Goal: Task Accomplishment & Management: Manage account settings

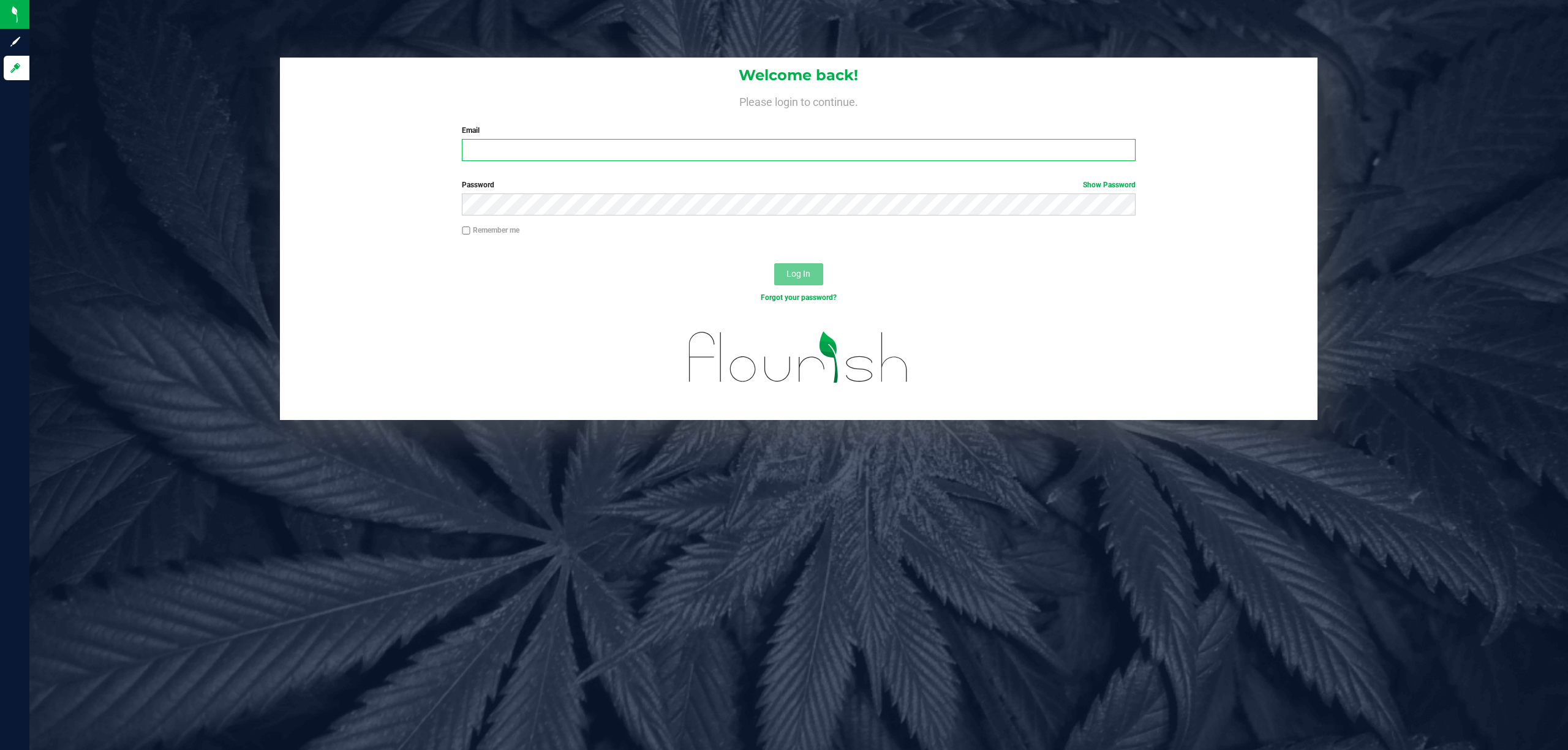
click at [524, 155] on input "Email" at bounding box center [799, 150] width 673 height 22
type input "[EMAIL_ADDRESS][DOMAIN_NAME]"
click at [774, 263] on button "Log In" at bounding box center [798, 274] width 49 height 22
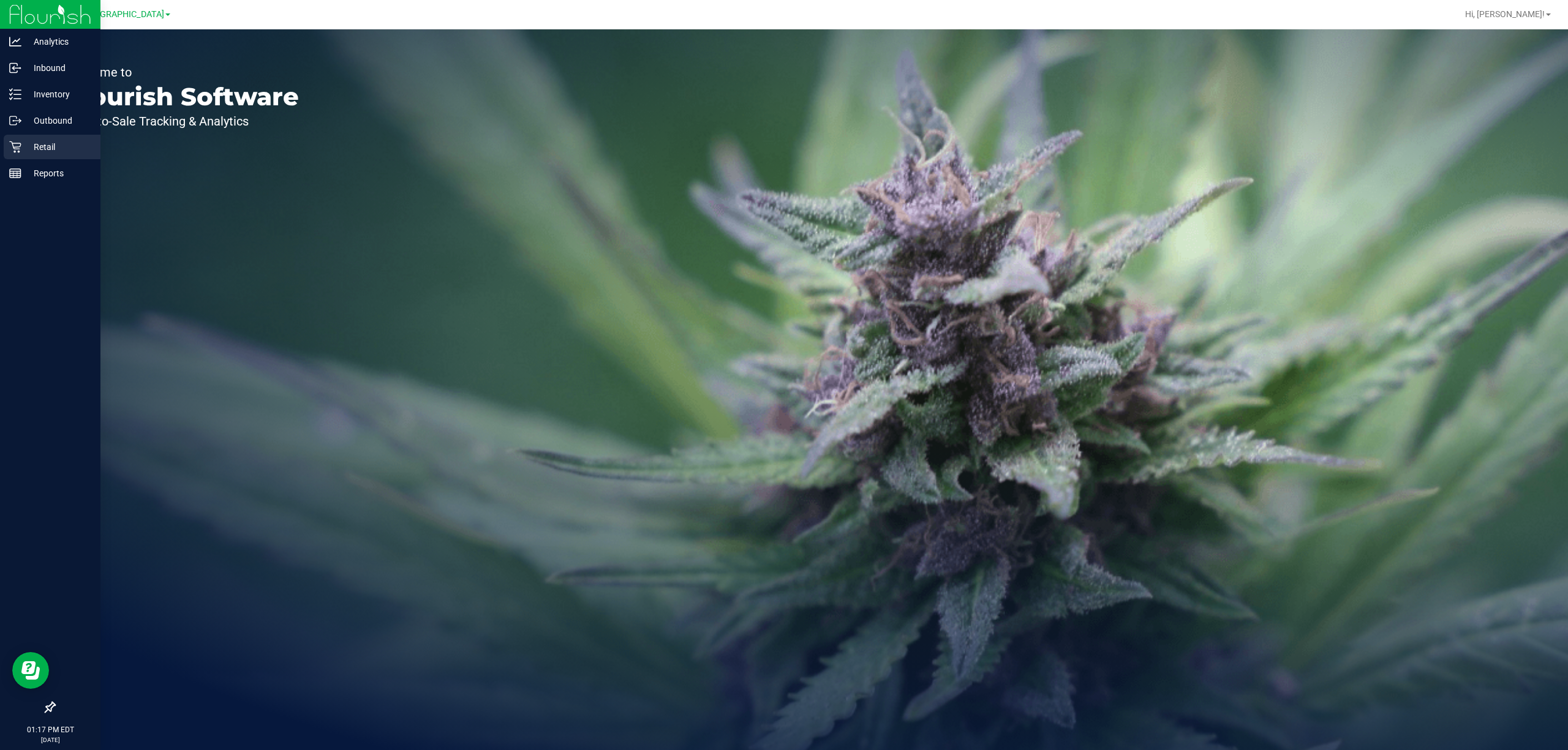
click at [22, 140] on p "Retail" at bounding box center [58, 146] width 74 height 15
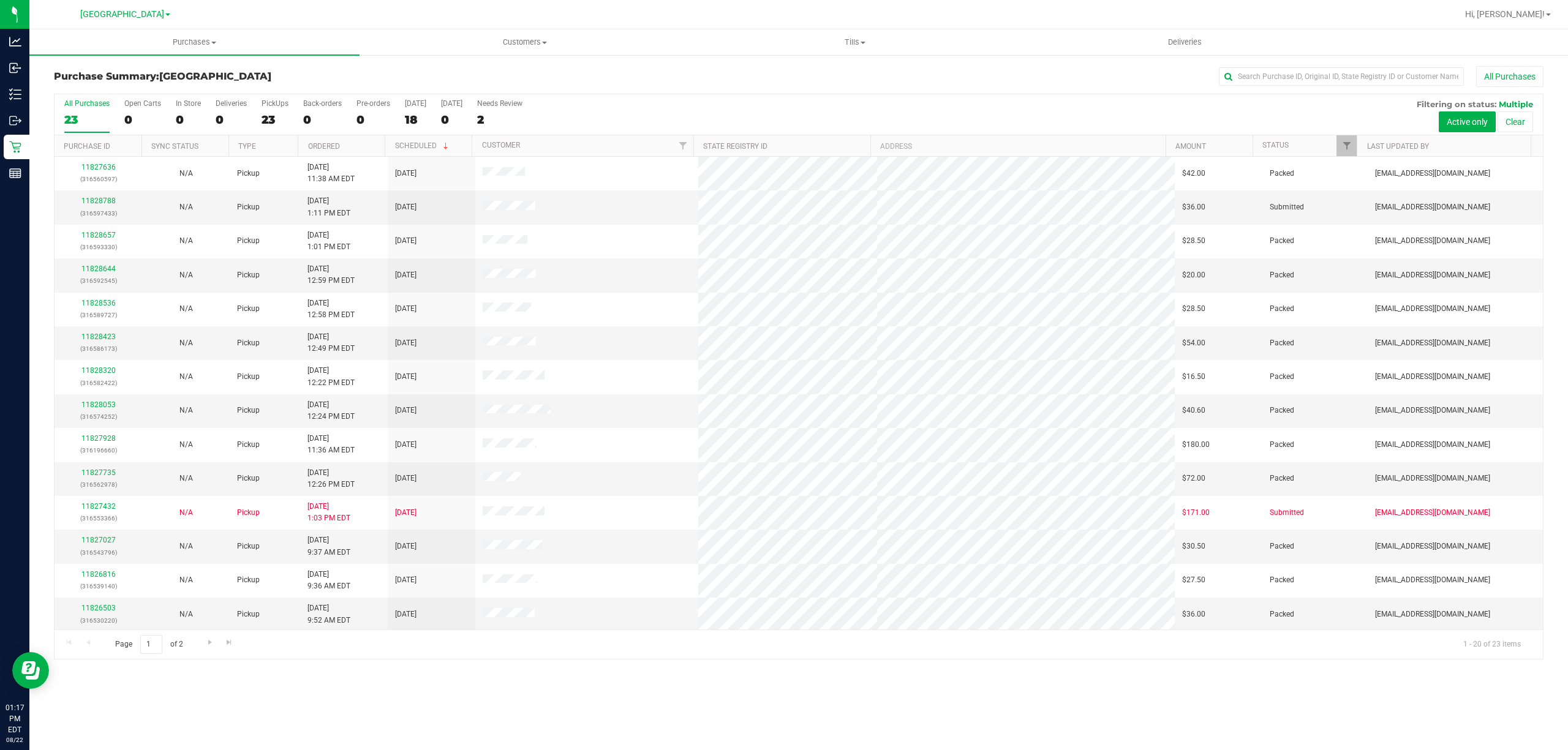
click at [269, 113] on label "PickUps 23" at bounding box center [275, 116] width 27 height 34
click at [0, 0] on input "PickUps 23" at bounding box center [0, 0] width 0 height 0
click at [1348, 142] on span "Filter" at bounding box center [1347, 146] width 10 height 10
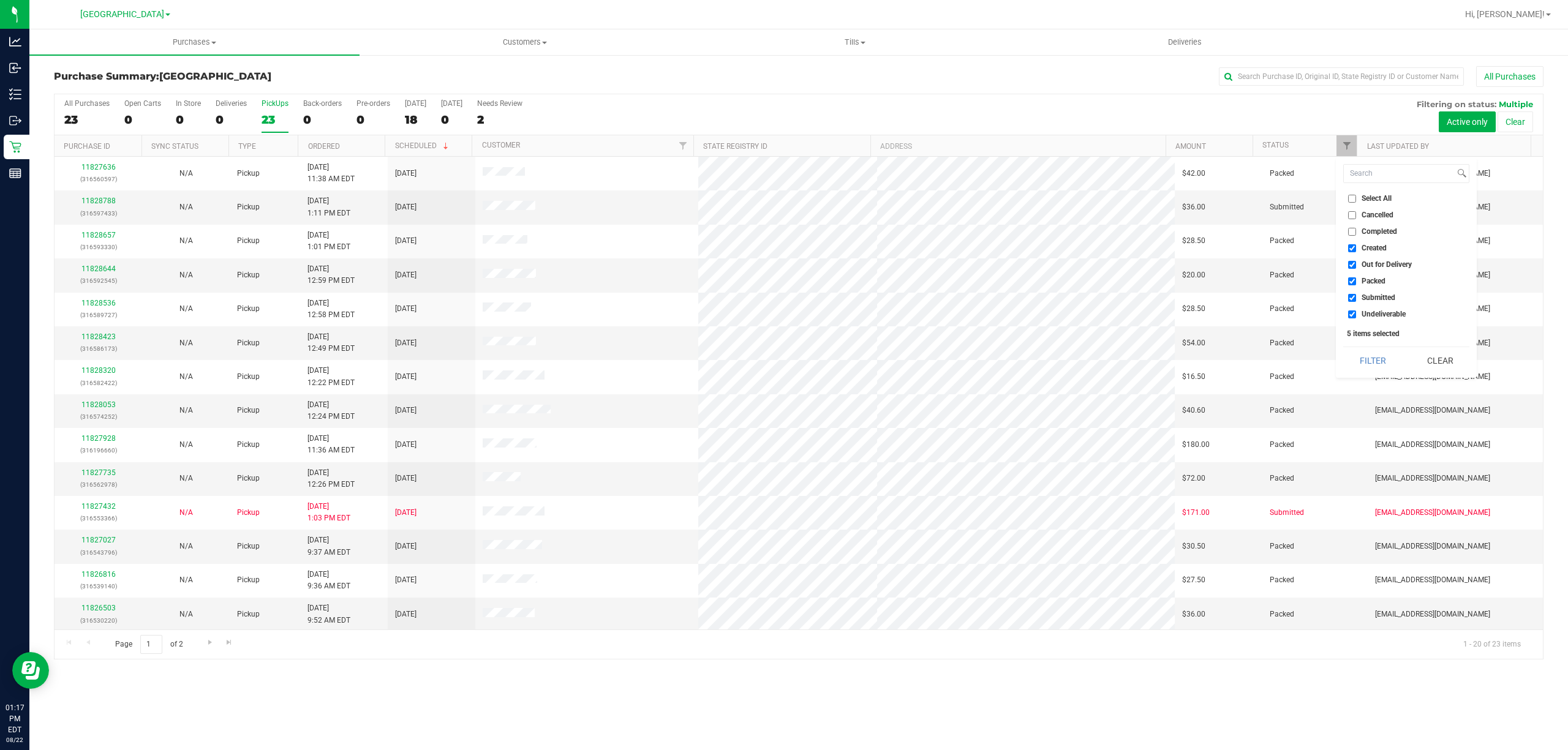
click at [1377, 263] on span "Out for Delivery" at bounding box center [1386, 264] width 50 height 7
click at [1356, 263] on input "Out for Delivery" at bounding box center [1352, 265] width 8 height 8
checkbox input "false"
click at [1367, 282] on span "Packed" at bounding box center [1373, 280] width 24 height 7
click at [1356, 282] on input "Packed" at bounding box center [1352, 281] width 8 height 8
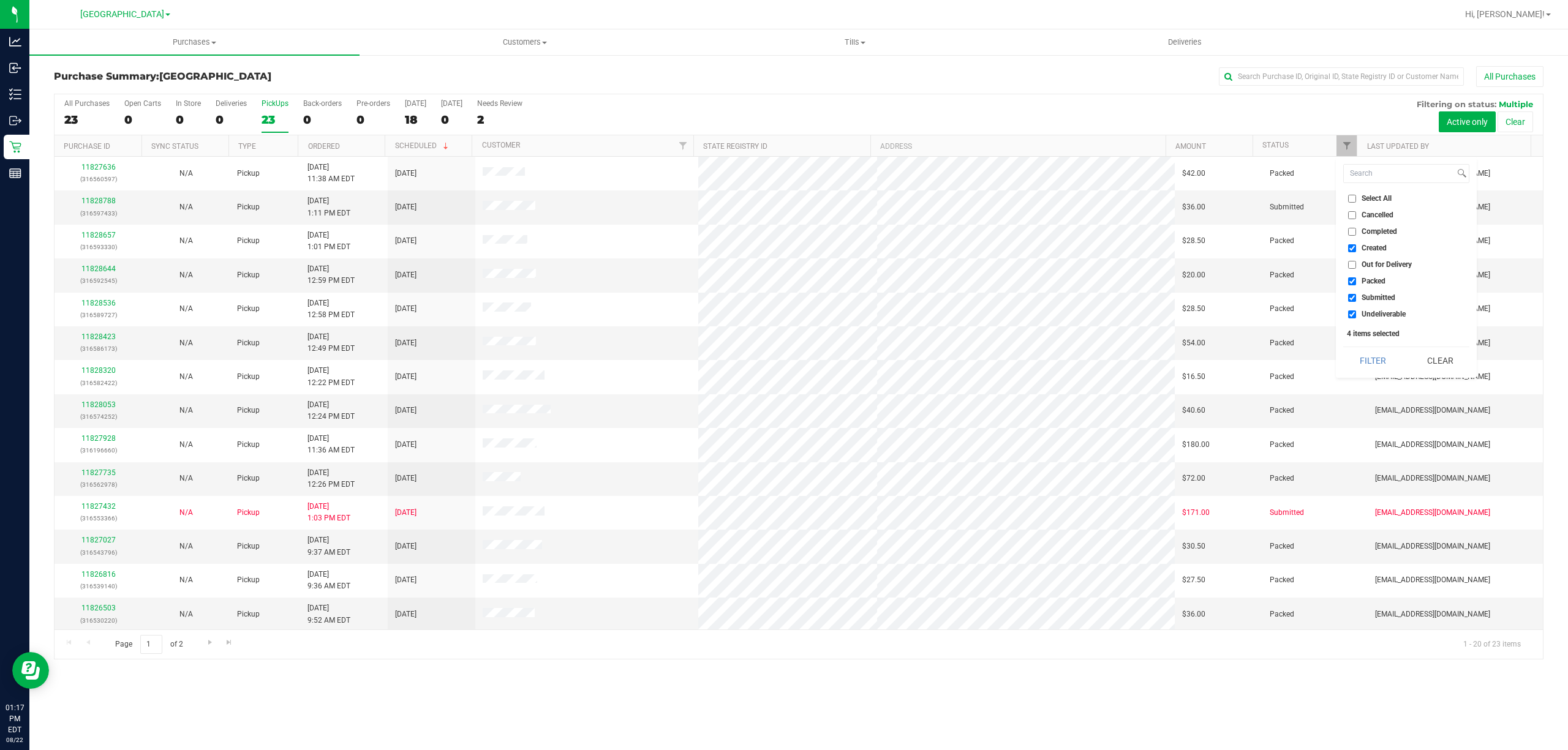
checkbox input "false"
click at [1336, 313] on div "Select All Cancelled Completed Created Out for Delivery Packed Submitted Undeli…" at bounding box center [1406, 268] width 141 height 221
click at [1358, 312] on label "Undeliverable" at bounding box center [1377, 314] width 57 height 8
click at [1356, 312] on input "Undeliverable" at bounding box center [1352, 314] width 8 height 8
checkbox input "false"
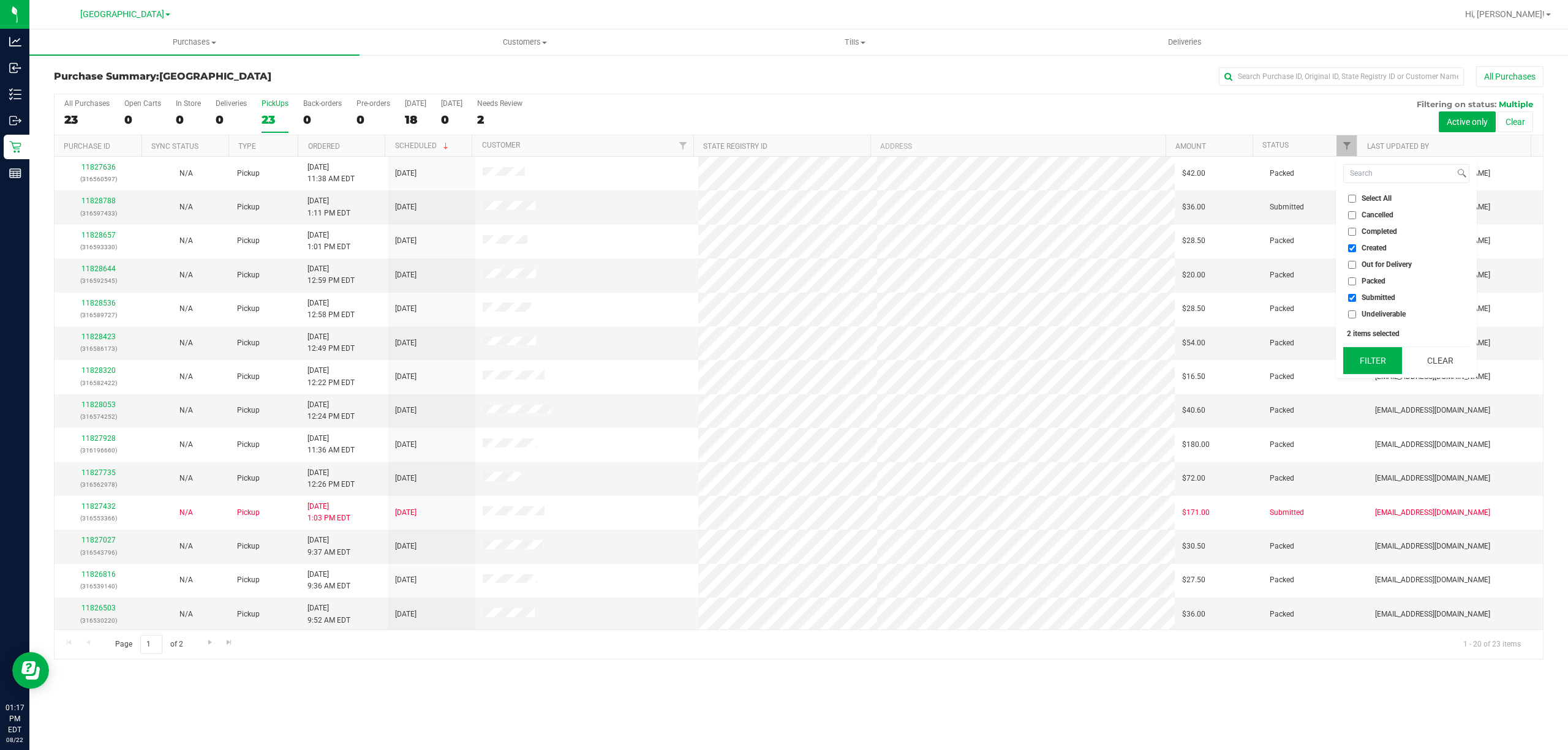
click at [1361, 364] on button "Filter" at bounding box center [1372, 361] width 59 height 27
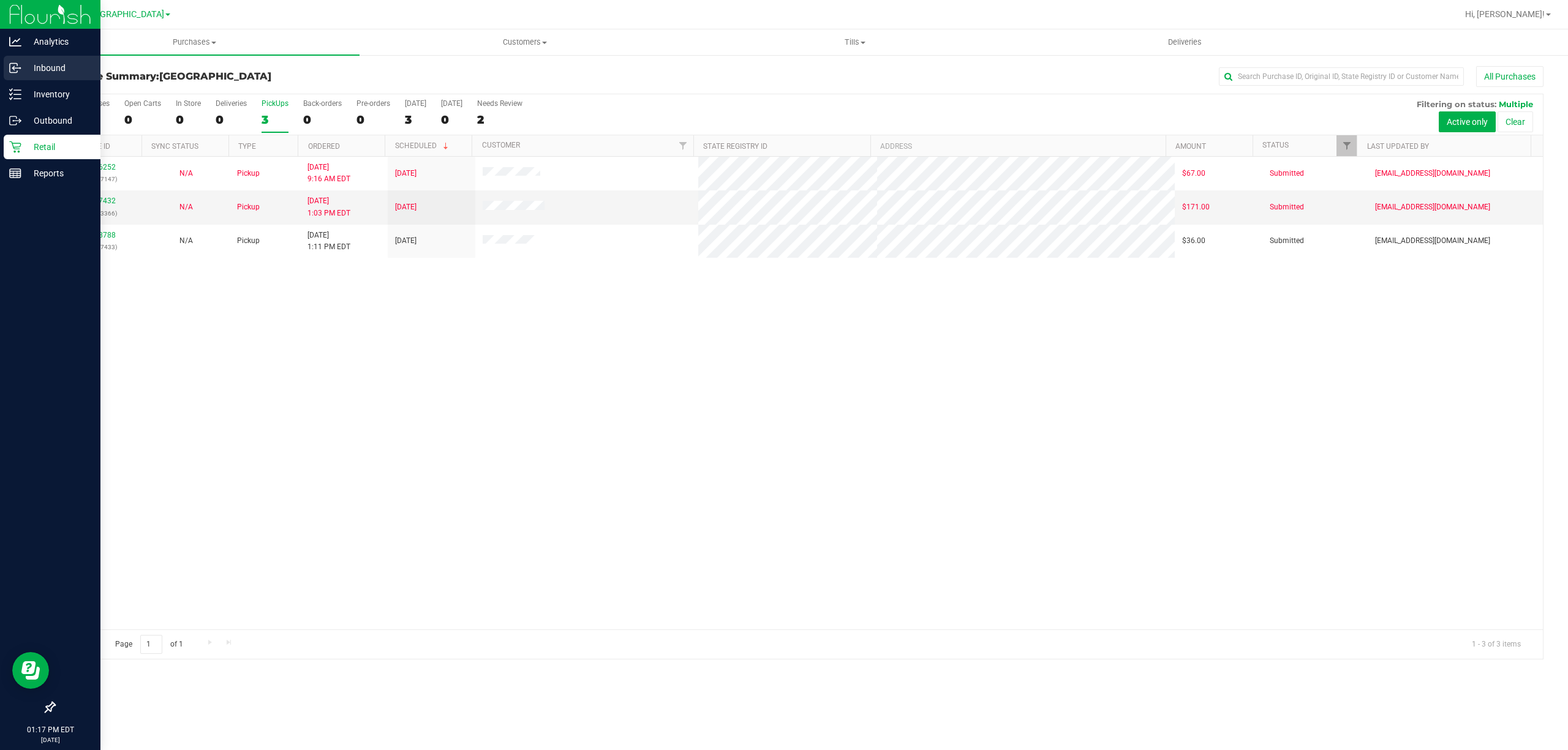
click at [22, 70] on p "Inbound" at bounding box center [58, 67] width 74 height 15
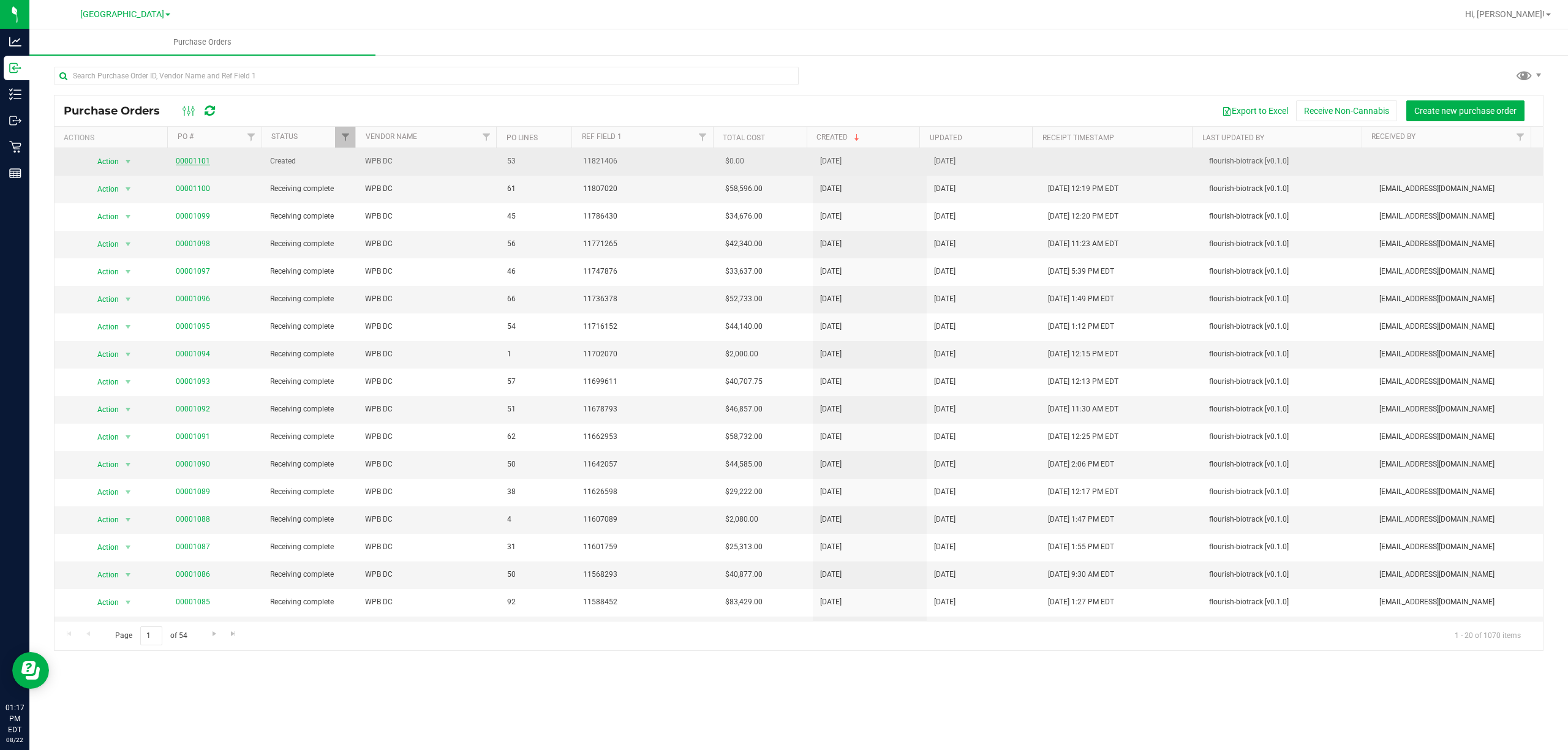
click at [195, 163] on link "00001101" at bounding box center [193, 161] width 34 height 9
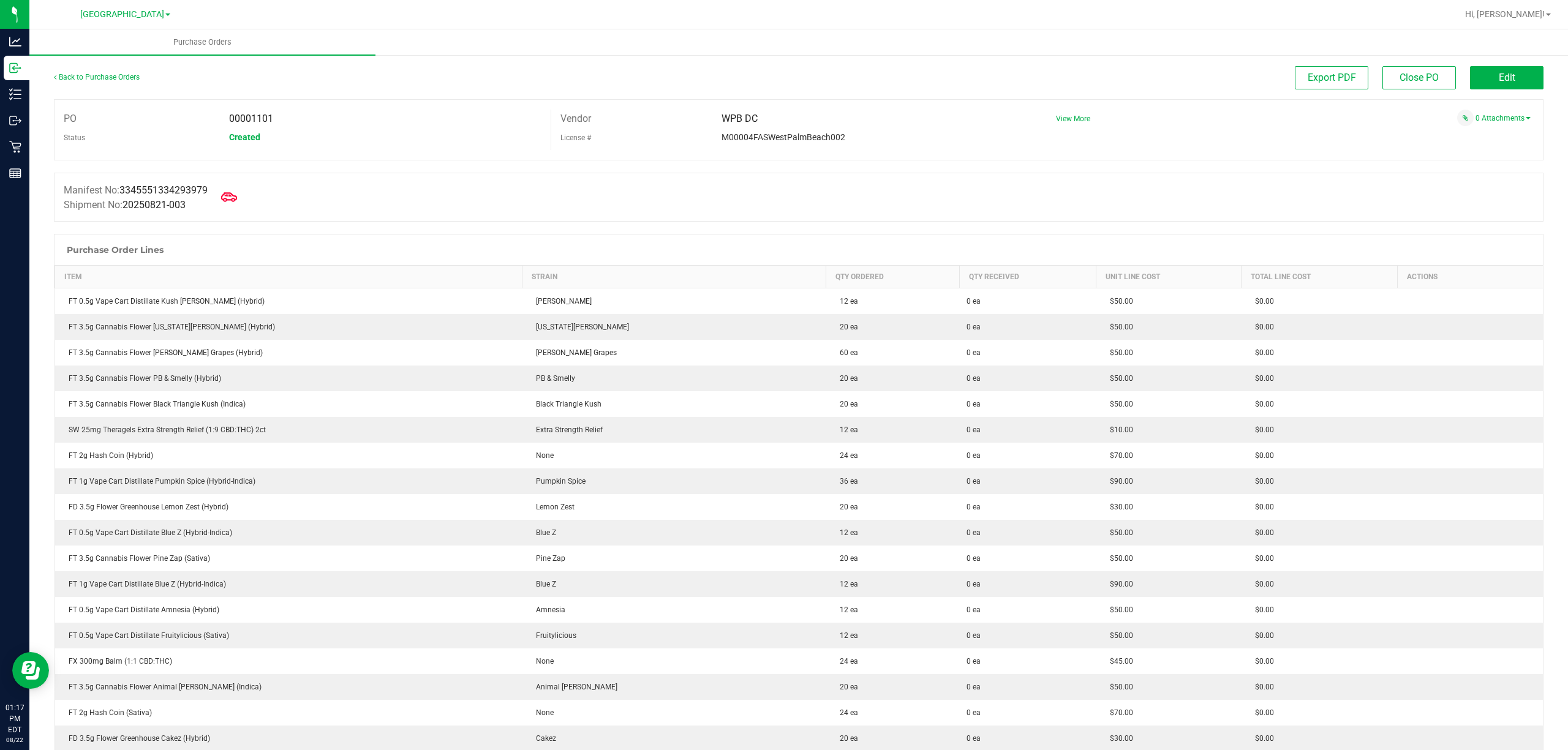
click at [237, 200] on icon at bounding box center [229, 197] width 16 height 9
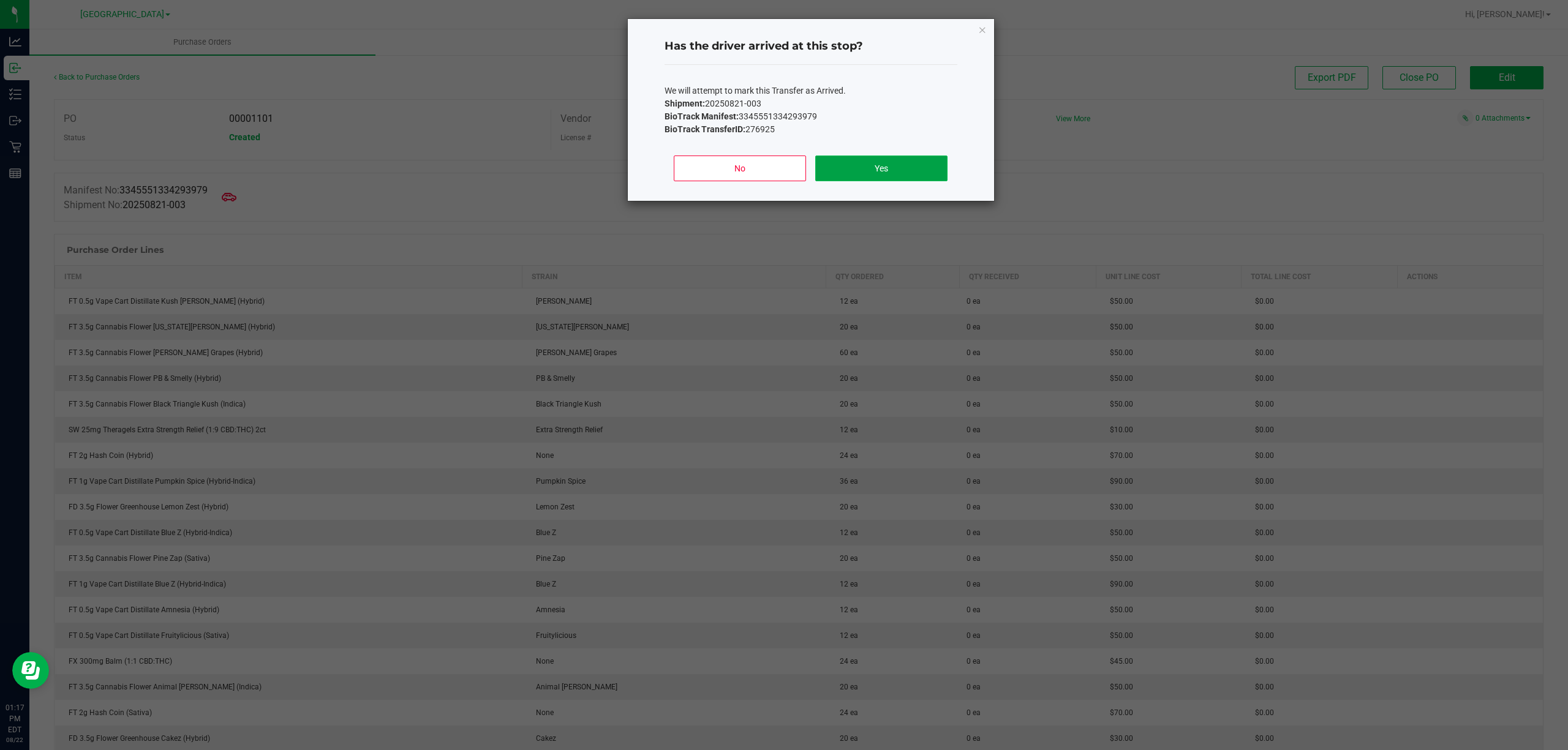
click at [858, 168] on button "Yes" at bounding box center [881, 168] width 132 height 26
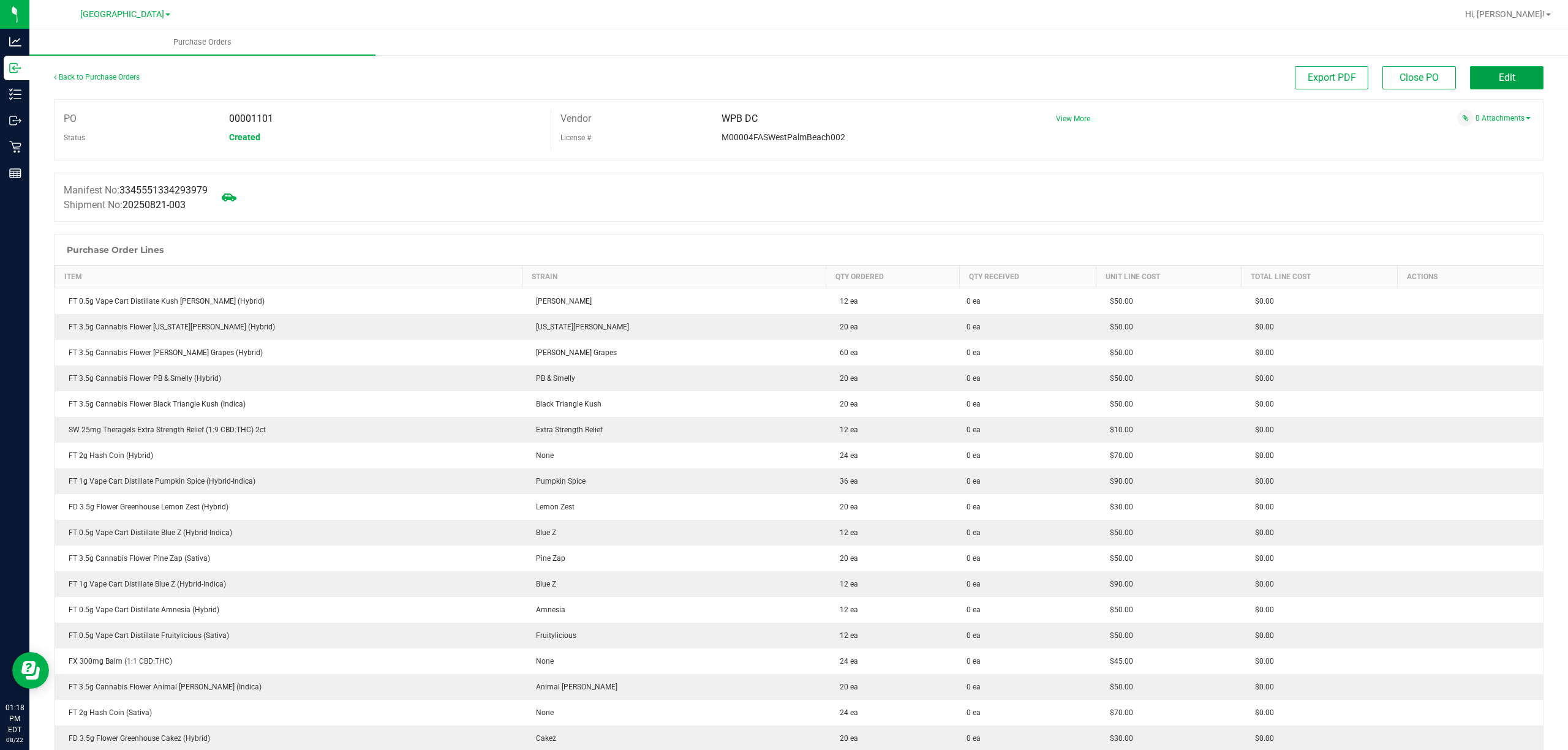
click at [1510, 82] on button "Edit" at bounding box center [1506, 77] width 74 height 23
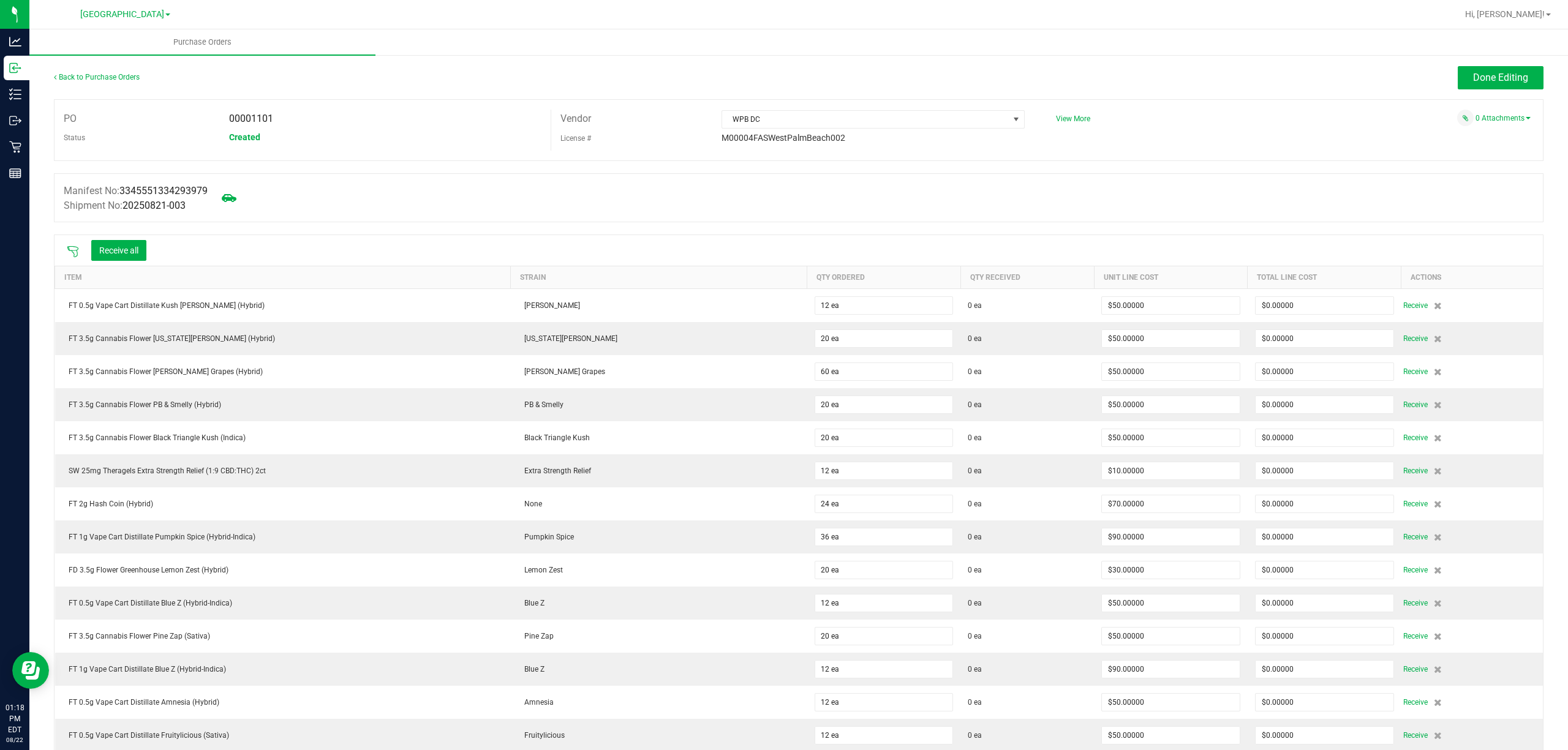
click at [77, 250] on icon at bounding box center [73, 252] width 12 height 12
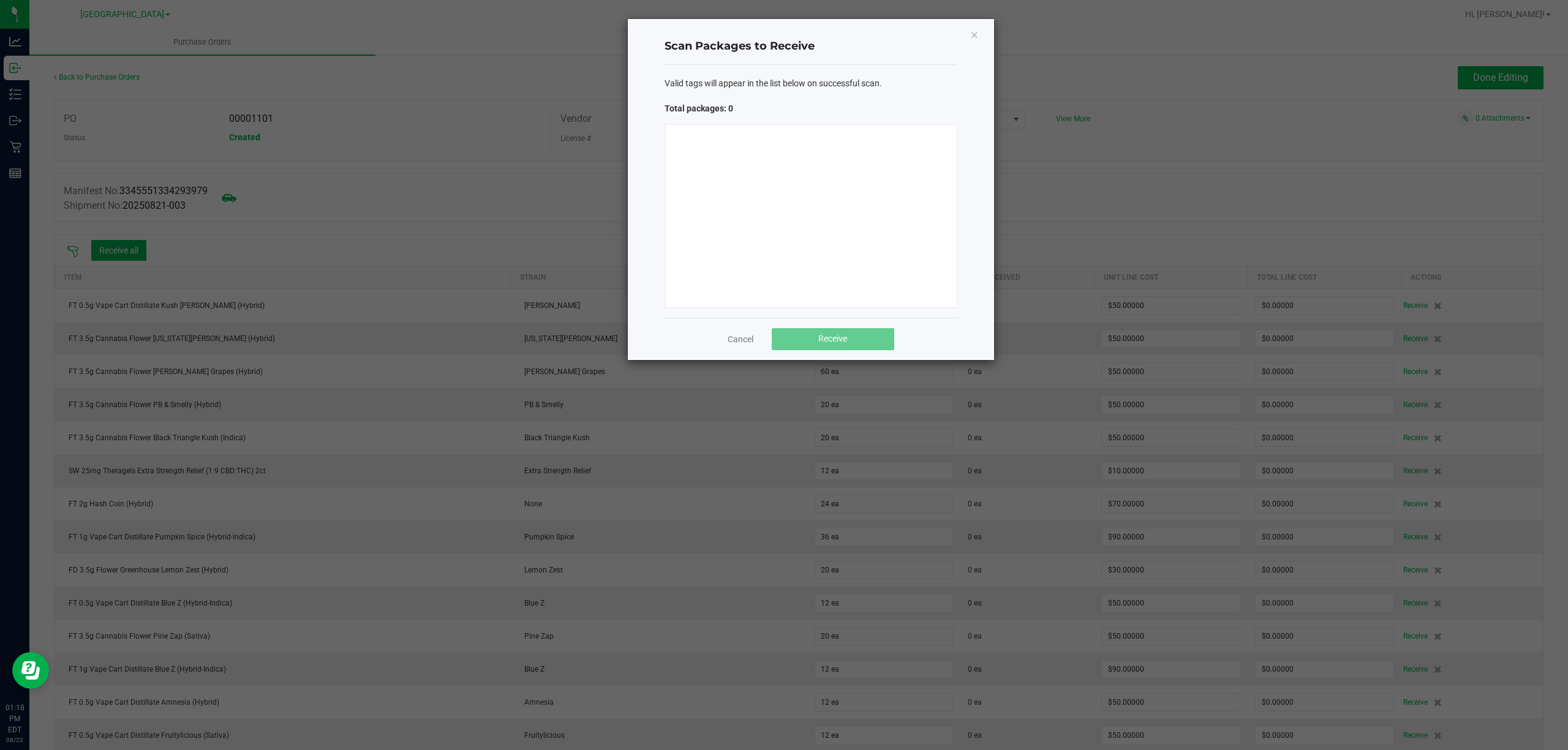
click at [856, 208] on div at bounding box center [811, 216] width 293 height 183
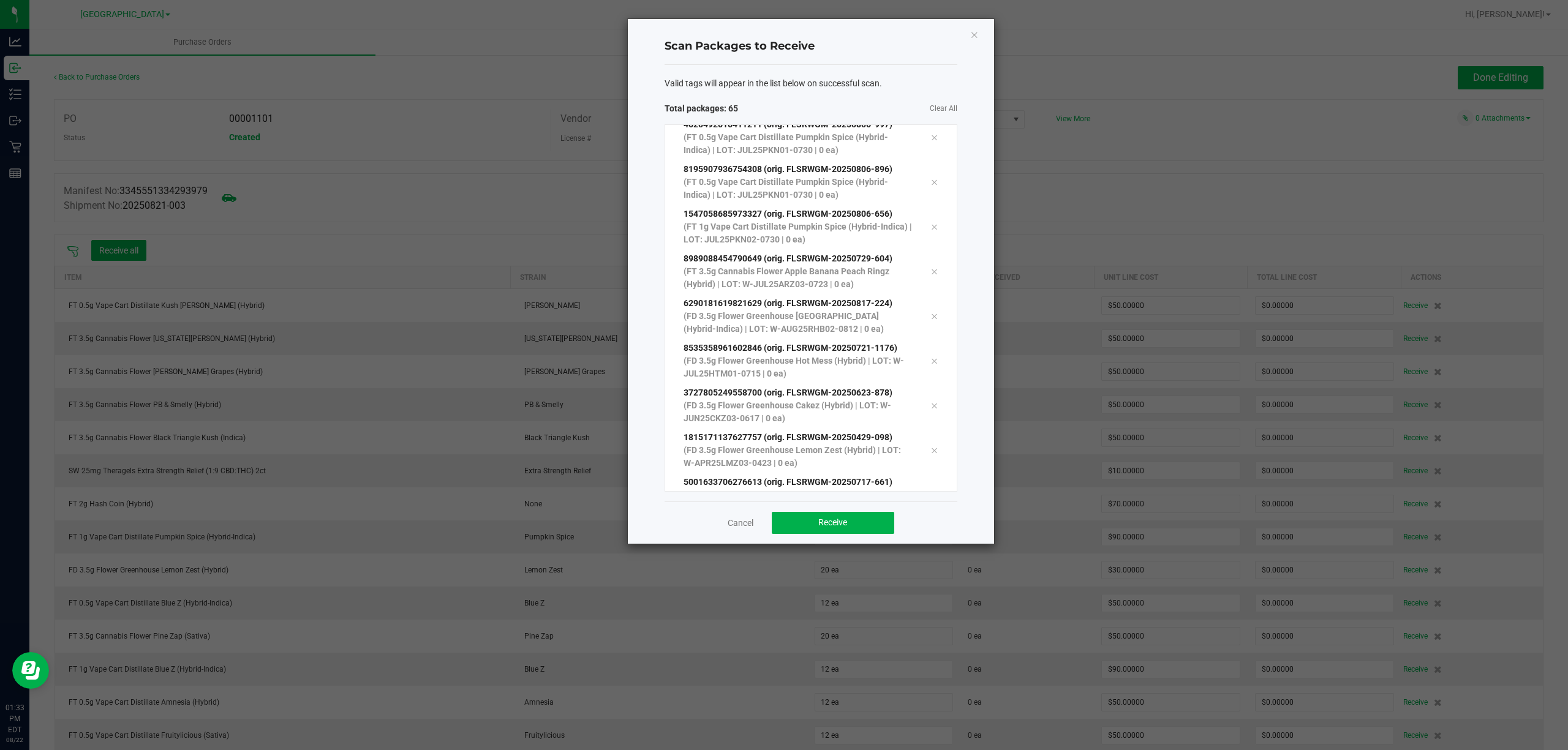
scroll to position [2526, 0]
click at [827, 527] on span "Receive" at bounding box center [832, 522] width 29 height 10
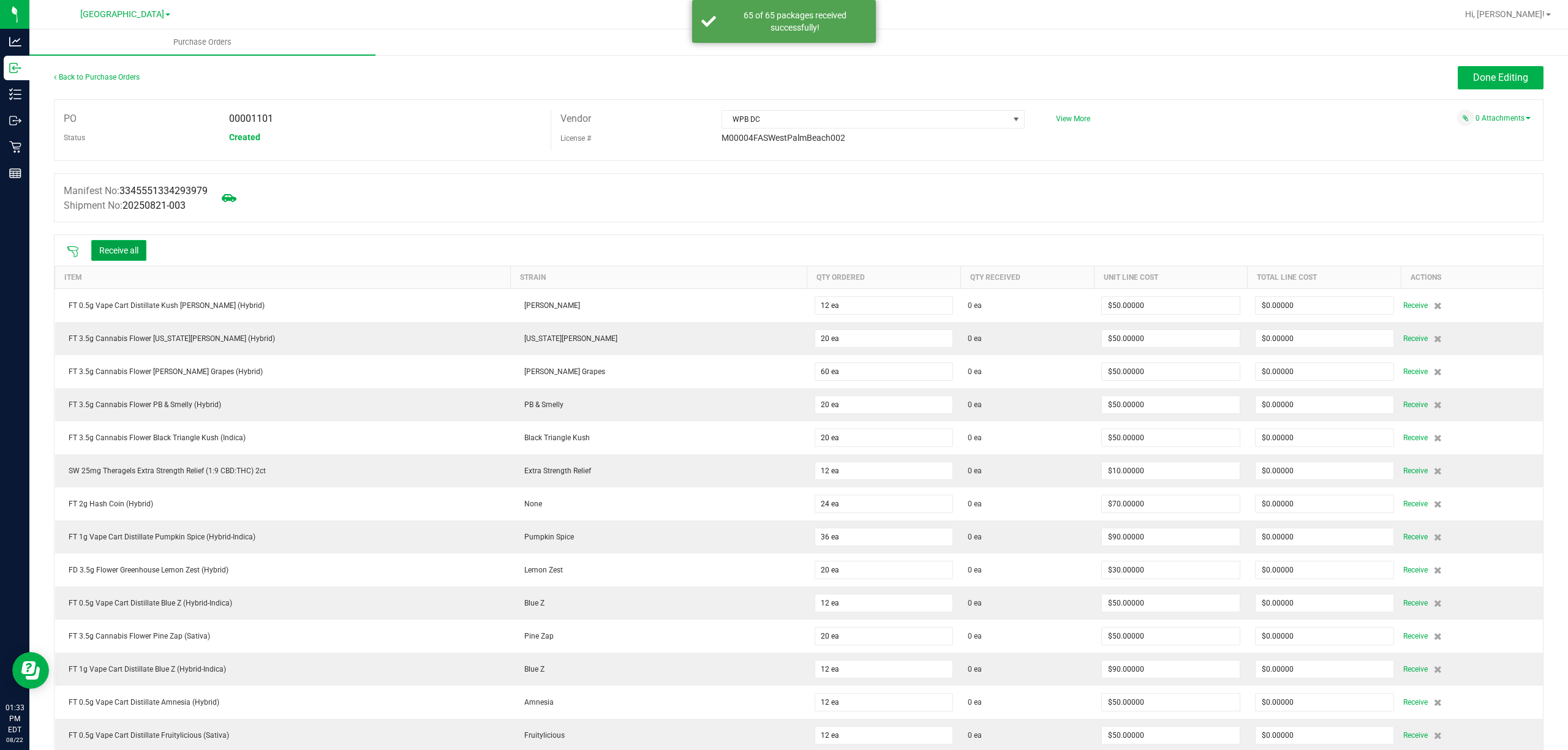
click at [116, 250] on button "Receive all" at bounding box center [118, 250] width 55 height 21
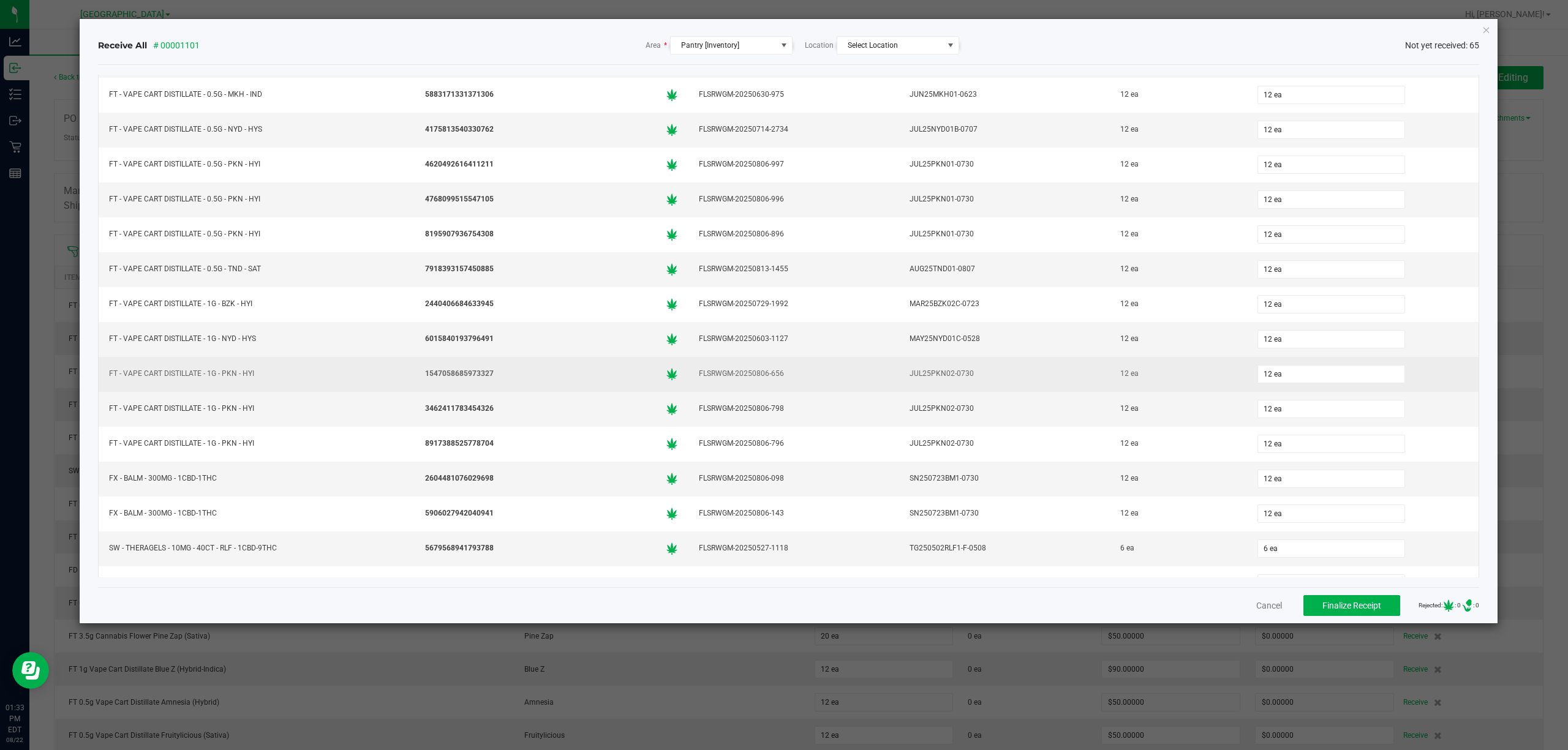
scroll to position [1834, 0]
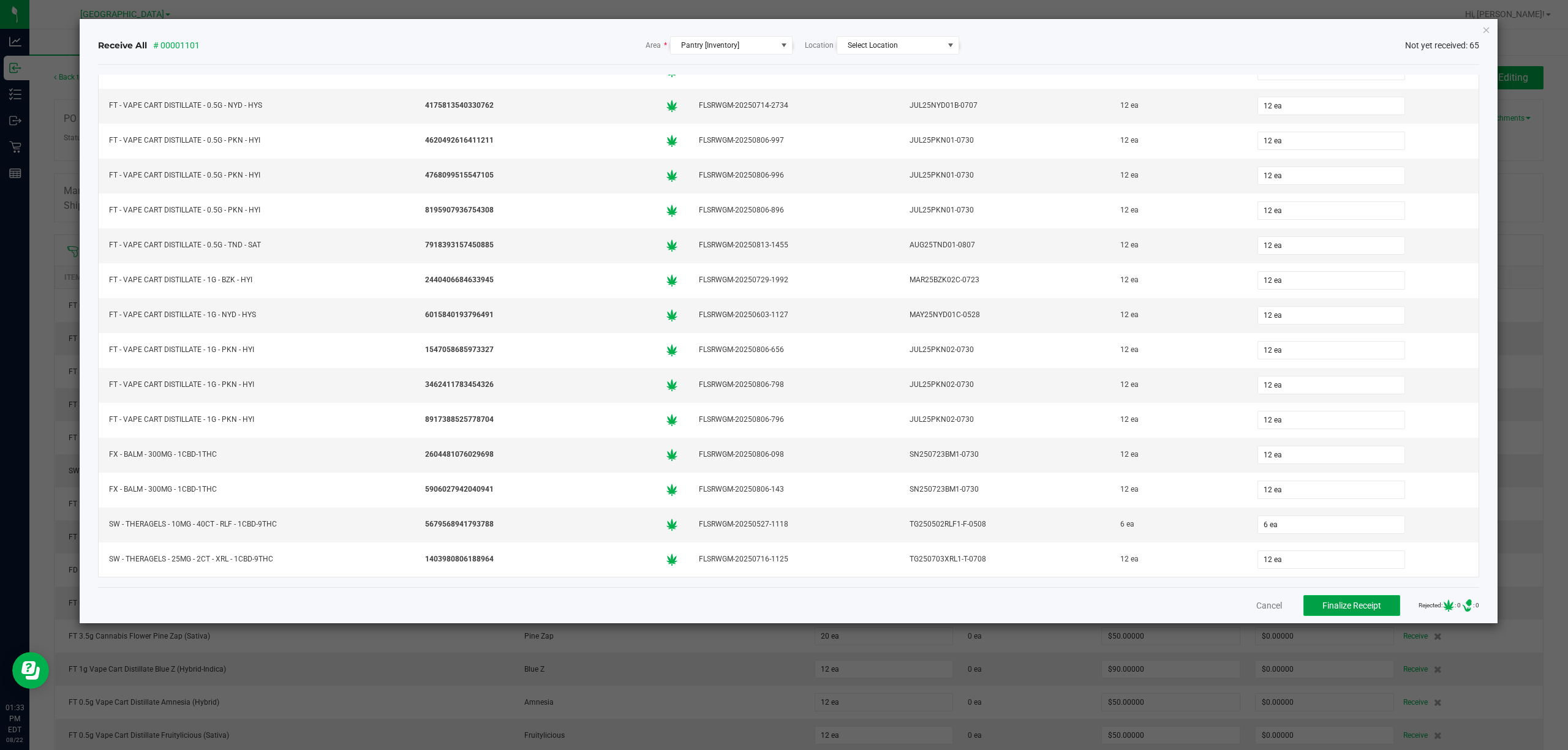
click at [1339, 603] on span "Finalize Receipt" at bounding box center [1352, 605] width 59 height 10
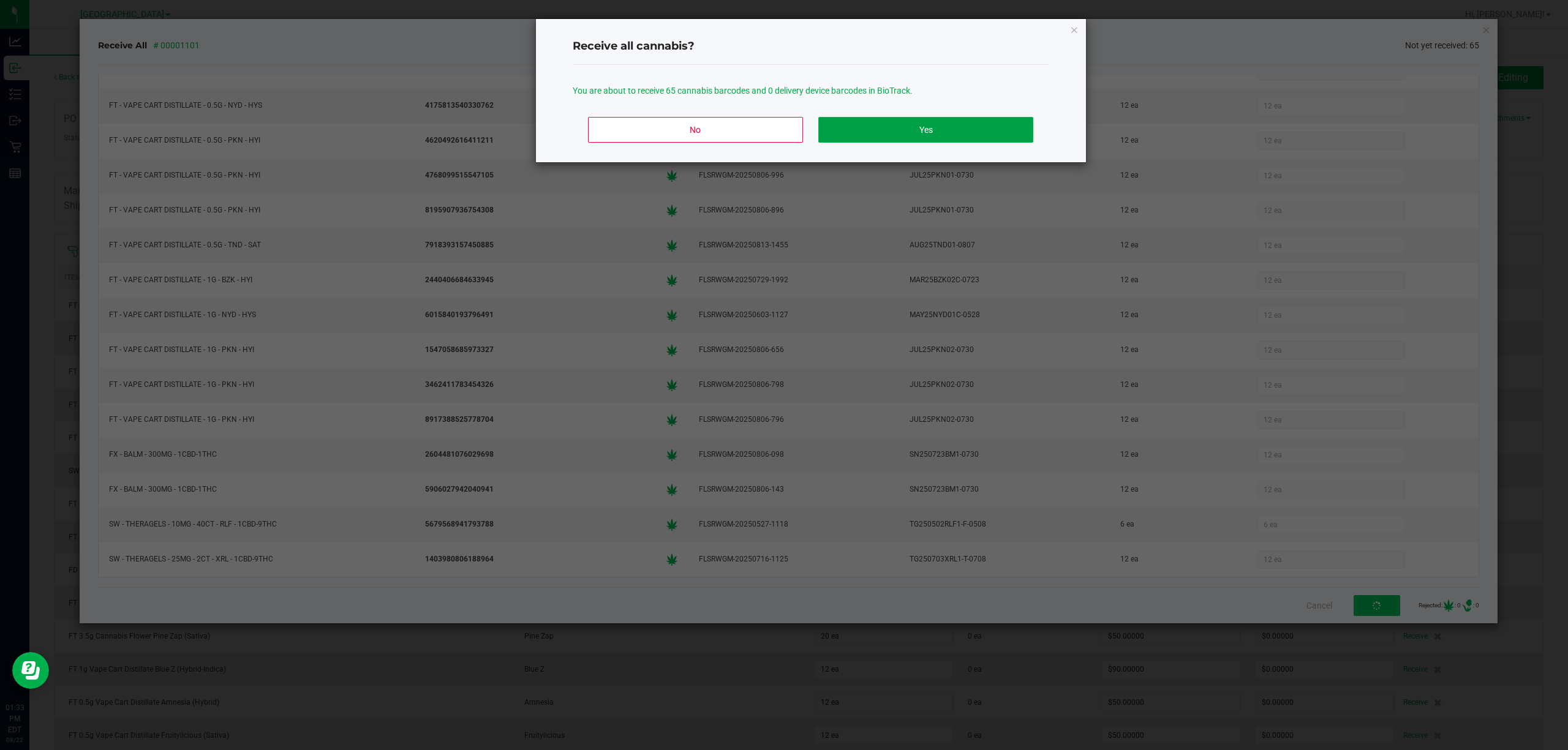
click at [919, 128] on button "Yes" at bounding box center [925, 129] width 214 height 26
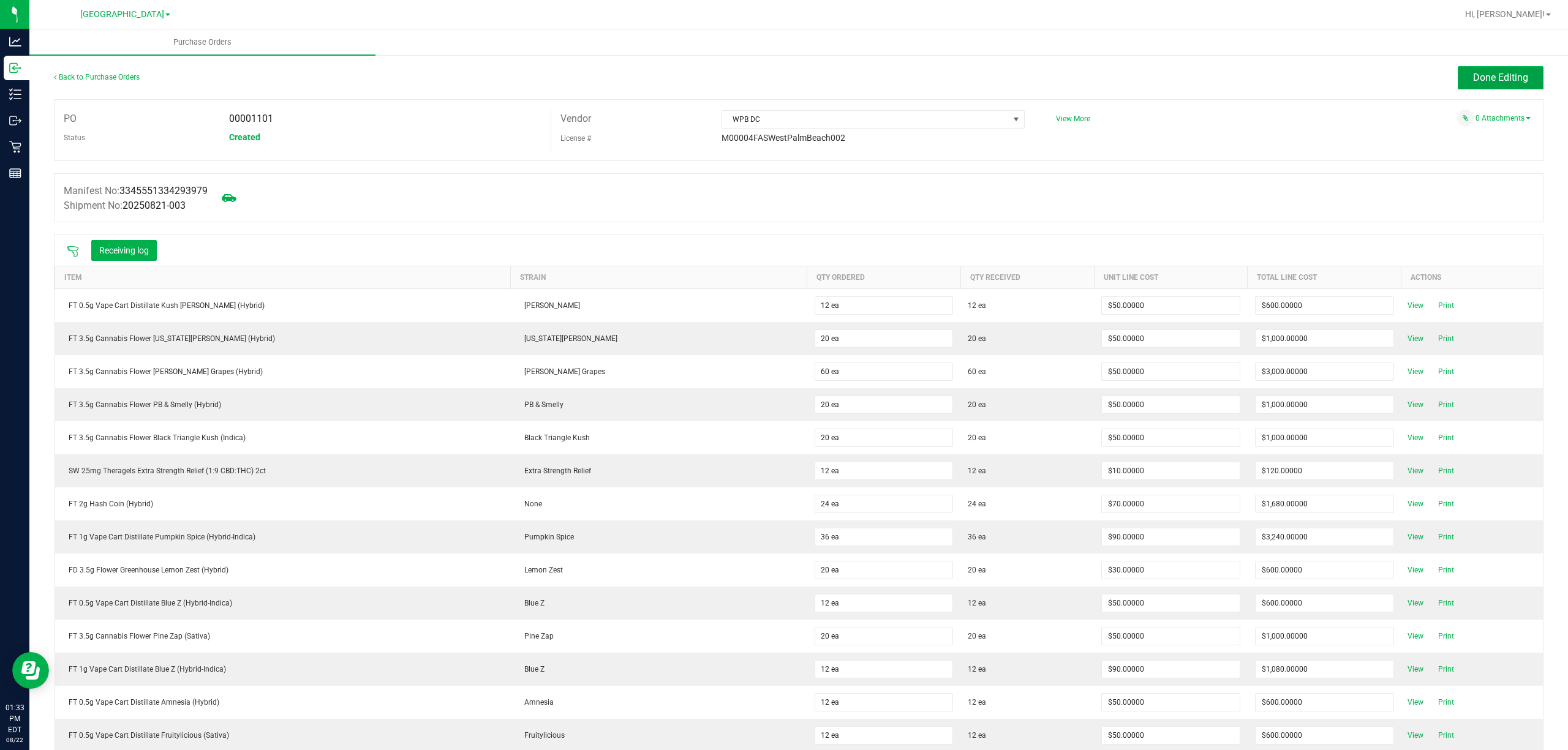
click at [1473, 74] on span "Done Editing" at bounding box center [1500, 77] width 55 height 12
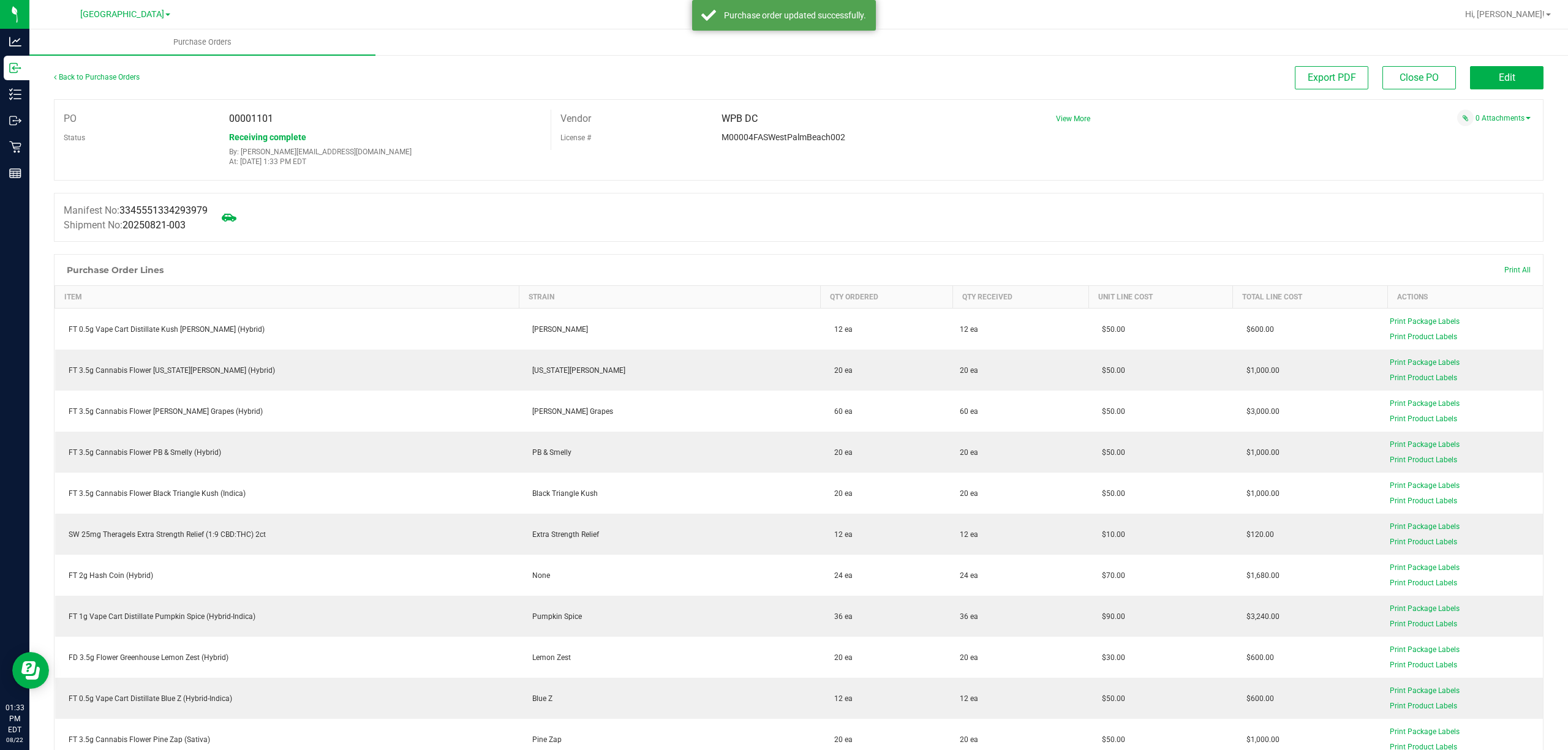
click at [267, 118] on span "00001101" at bounding box center [251, 118] width 44 height 12
copy span "00001101"
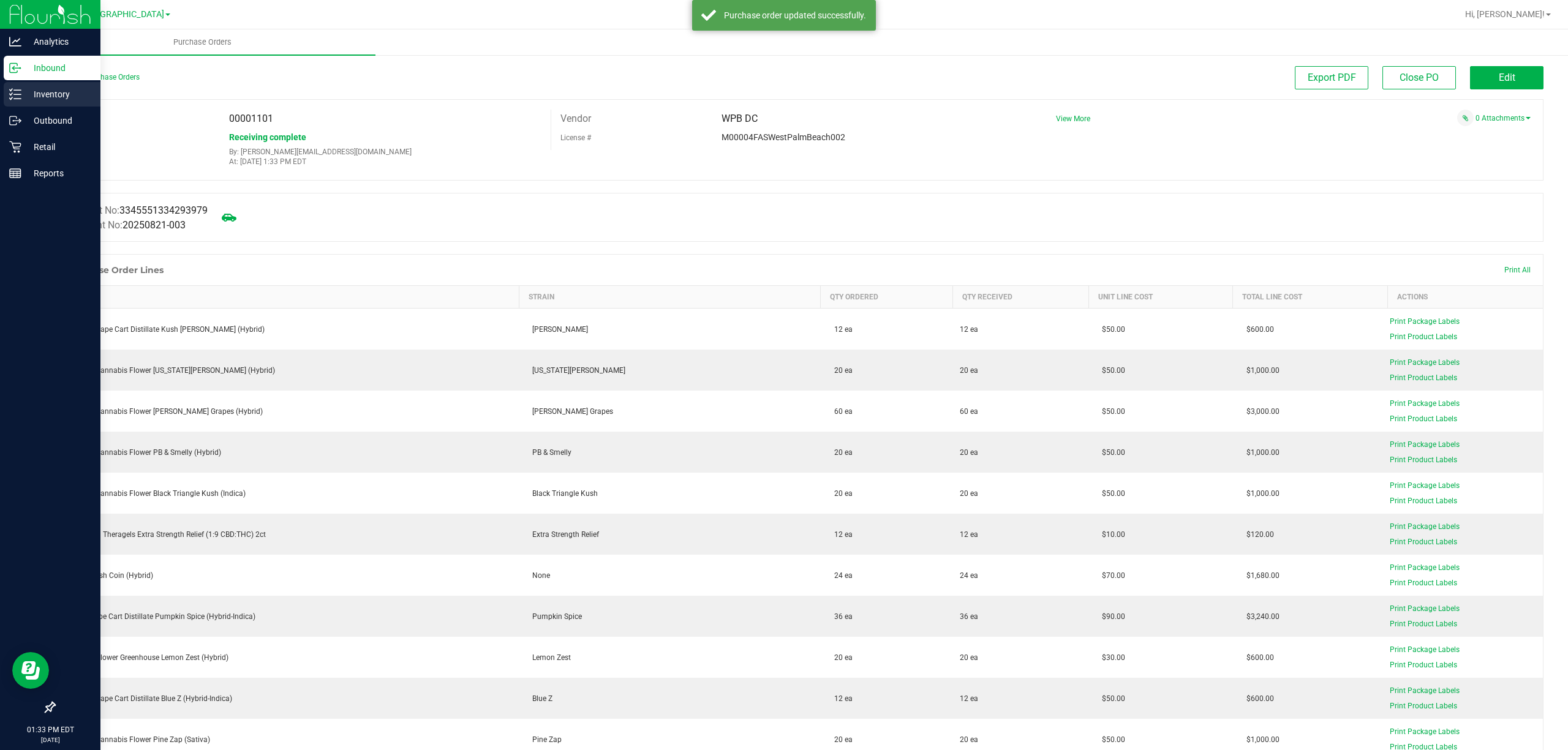
click at [23, 92] on p "Inventory" at bounding box center [58, 94] width 74 height 15
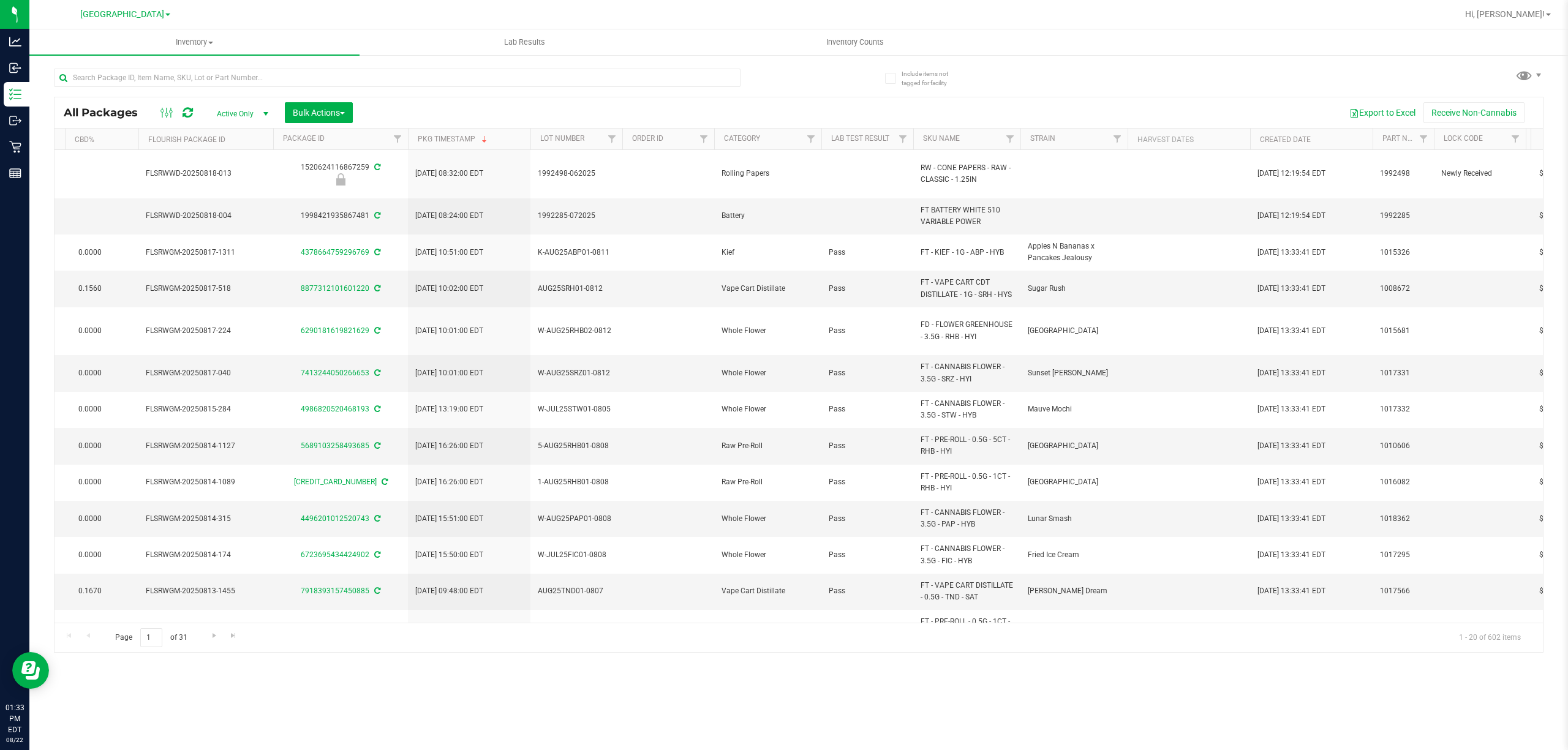
scroll to position [0, 1299]
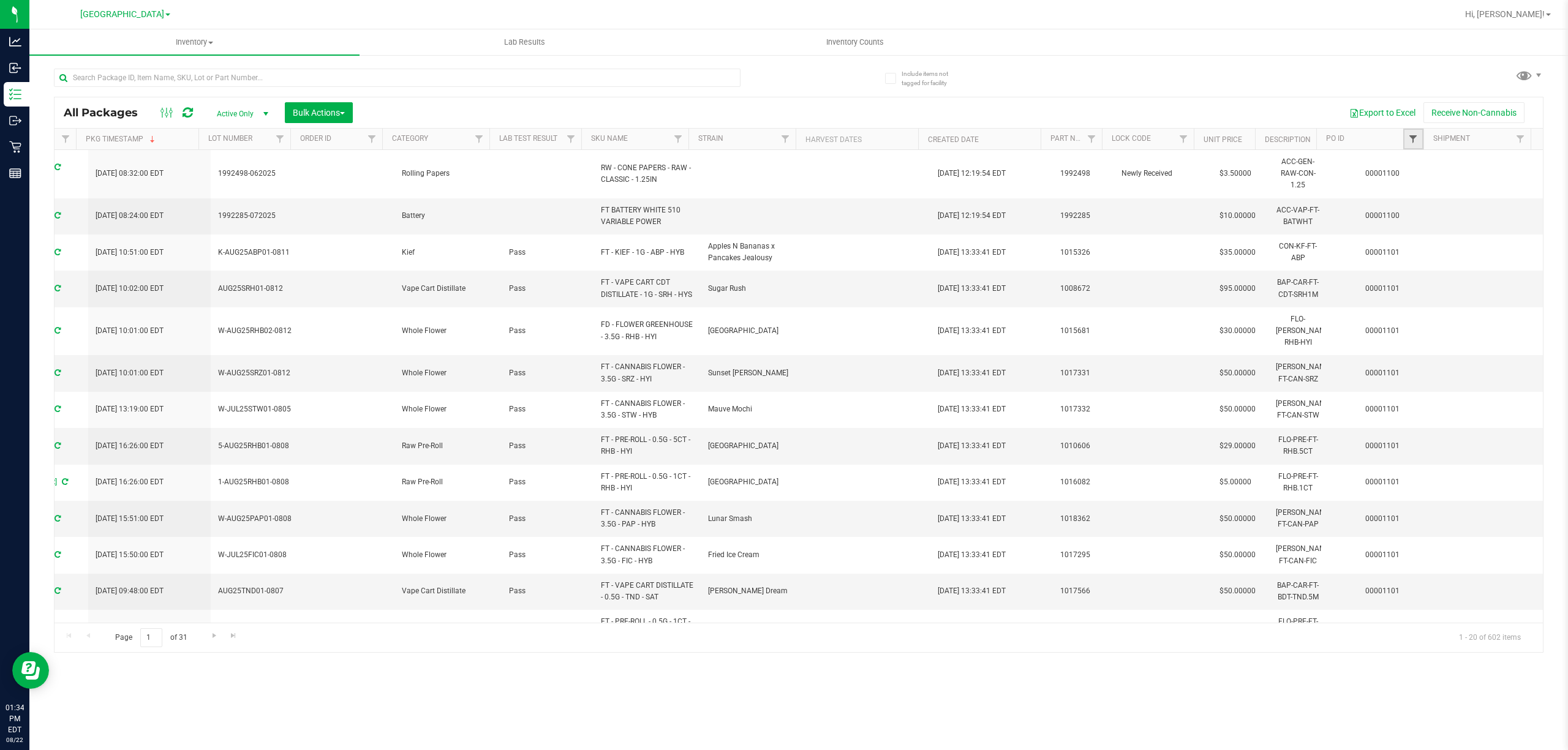
click at [1412, 139] on span "Filter" at bounding box center [1412, 139] width 10 height 10
paste input "00001101"
type input "00001101"
click at [1421, 200] on button "Filter" at bounding box center [1440, 199] width 59 height 27
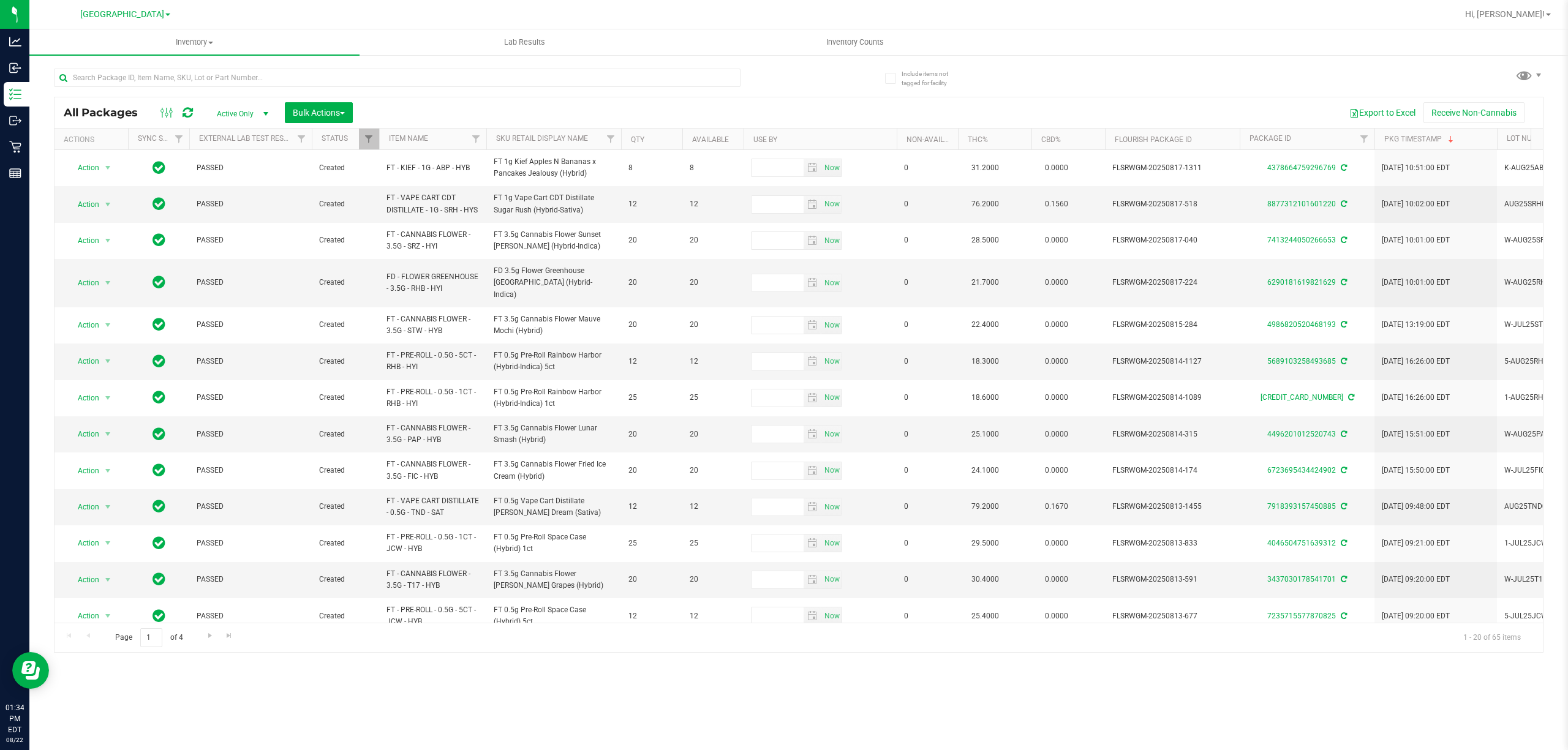
click at [326, 97] on div "All Packages Active Only Active Only Lab Samples Locked All External Internal B…" at bounding box center [799, 375] width 1490 height 557
click at [313, 108] on span "Bulk Actions" at bounding box center [318, 112] width 52 height 10
click at [300, 225] on span "Lock/Unlock packages" at bounding box center [334, 230] width 84 height 10
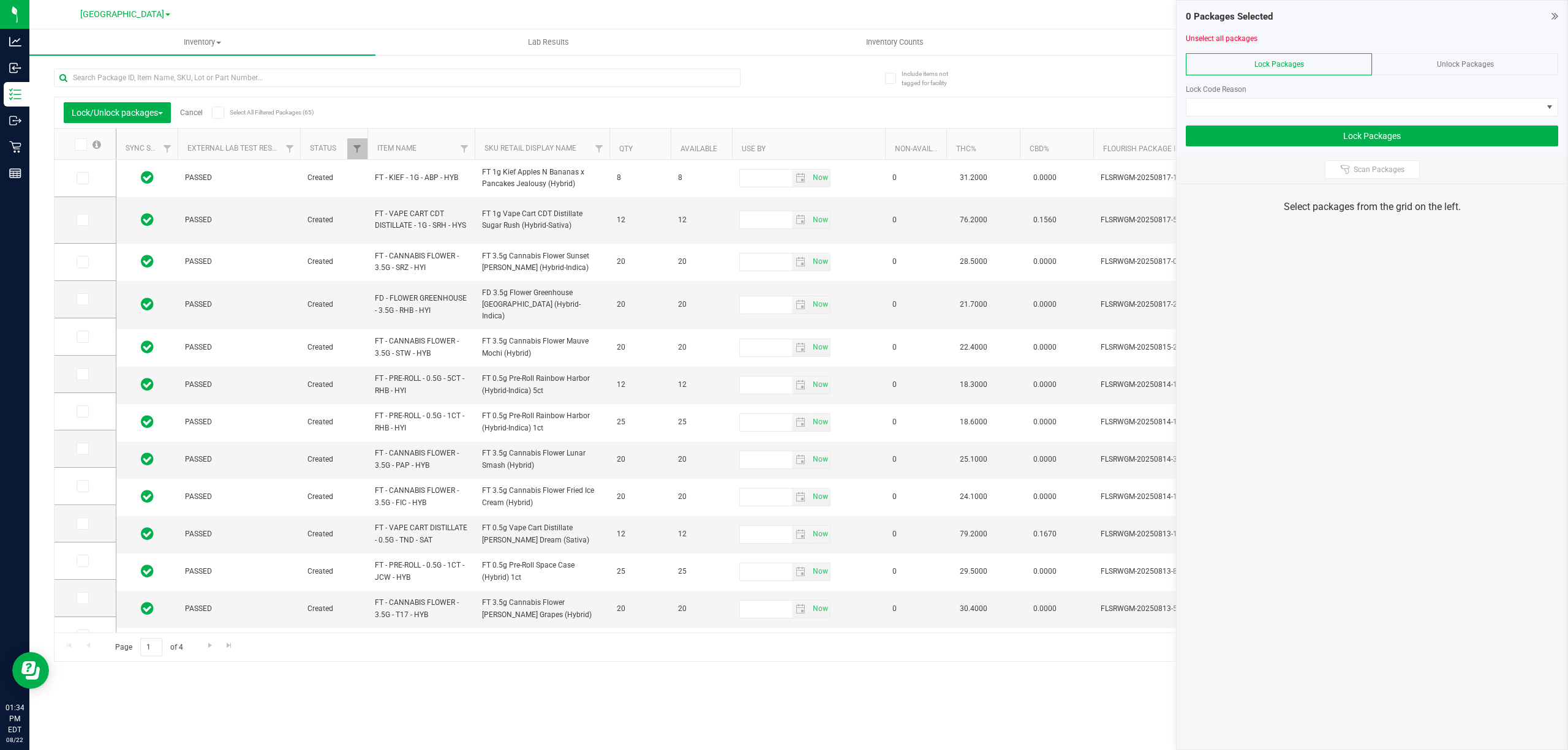
click at [76, 145] on span at bounding box center [81, 145] width 12 height 12
click at [0, 0] on input "checkbox" at bounding box center [0, 0] width 0 height 0
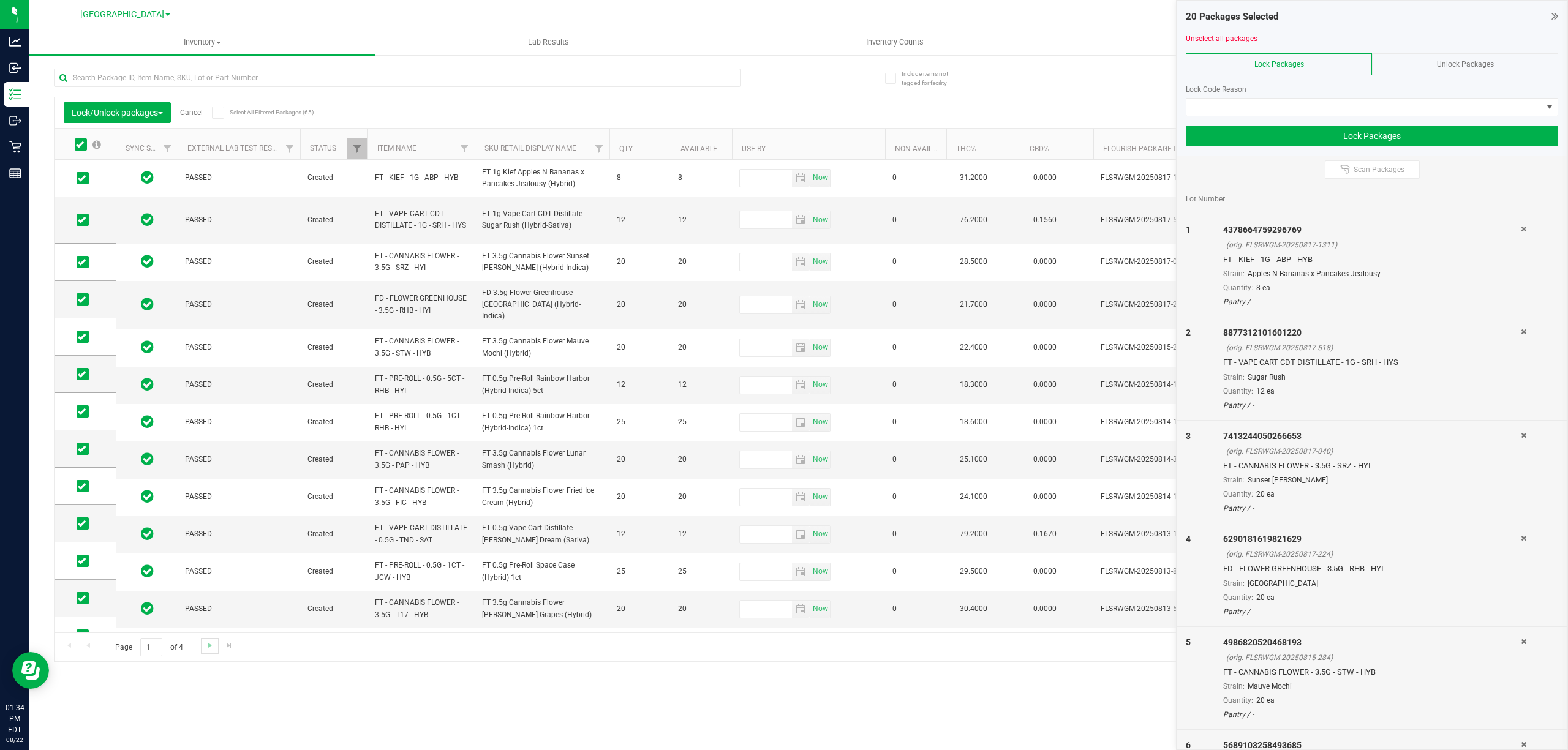
click at [201, 650] on link "Go to the next page" at bounding box center [210, 646] width 18 height 16
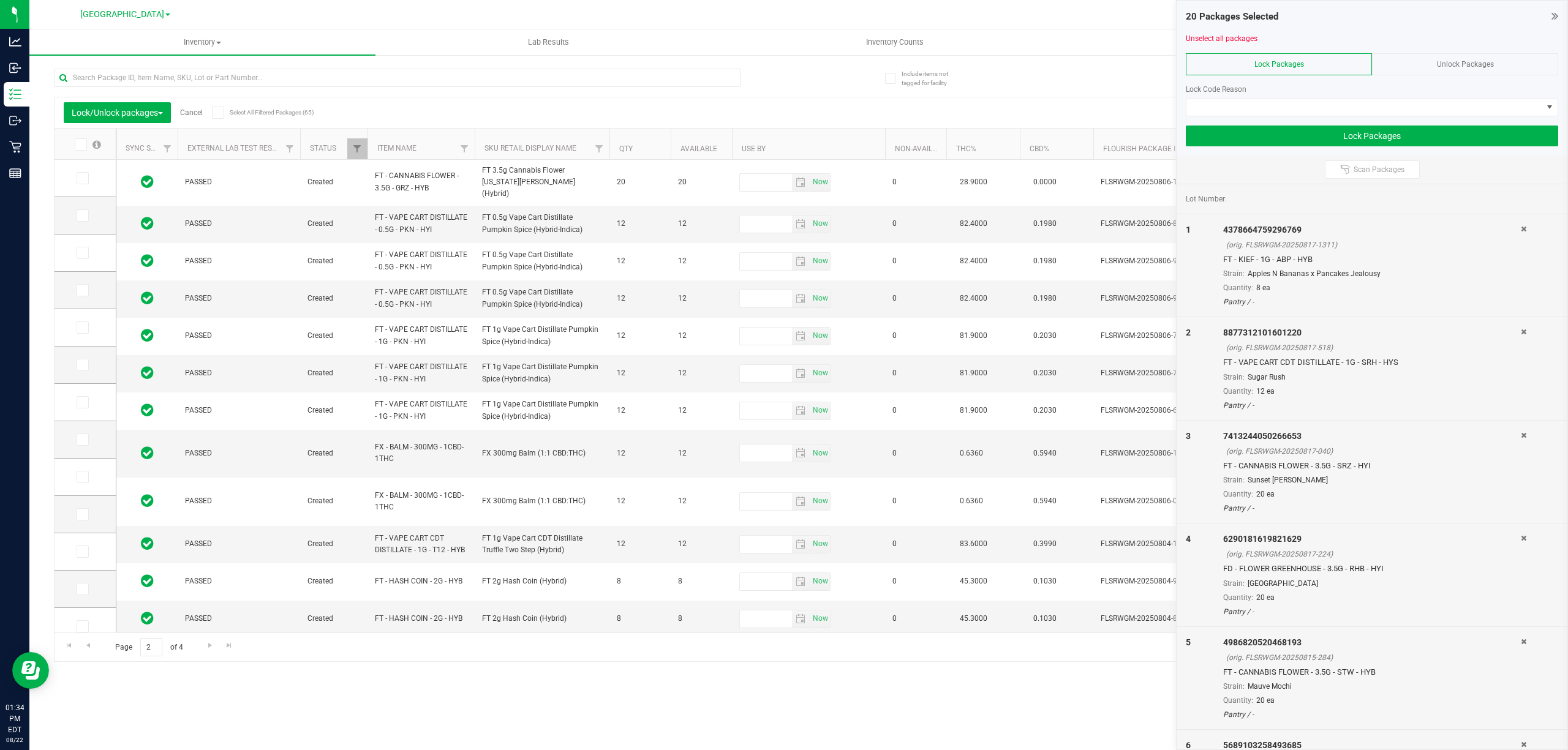
click at [79, 145] on icon at bounding box center [80, 145] width 8 height 0
click at [0, 0] on input "checkbox" at bounding box center [0, 0] width 0 height 0
click at [211, 641] on span "Go to the next page" at bounding box center [210, 646] width 10 height 10
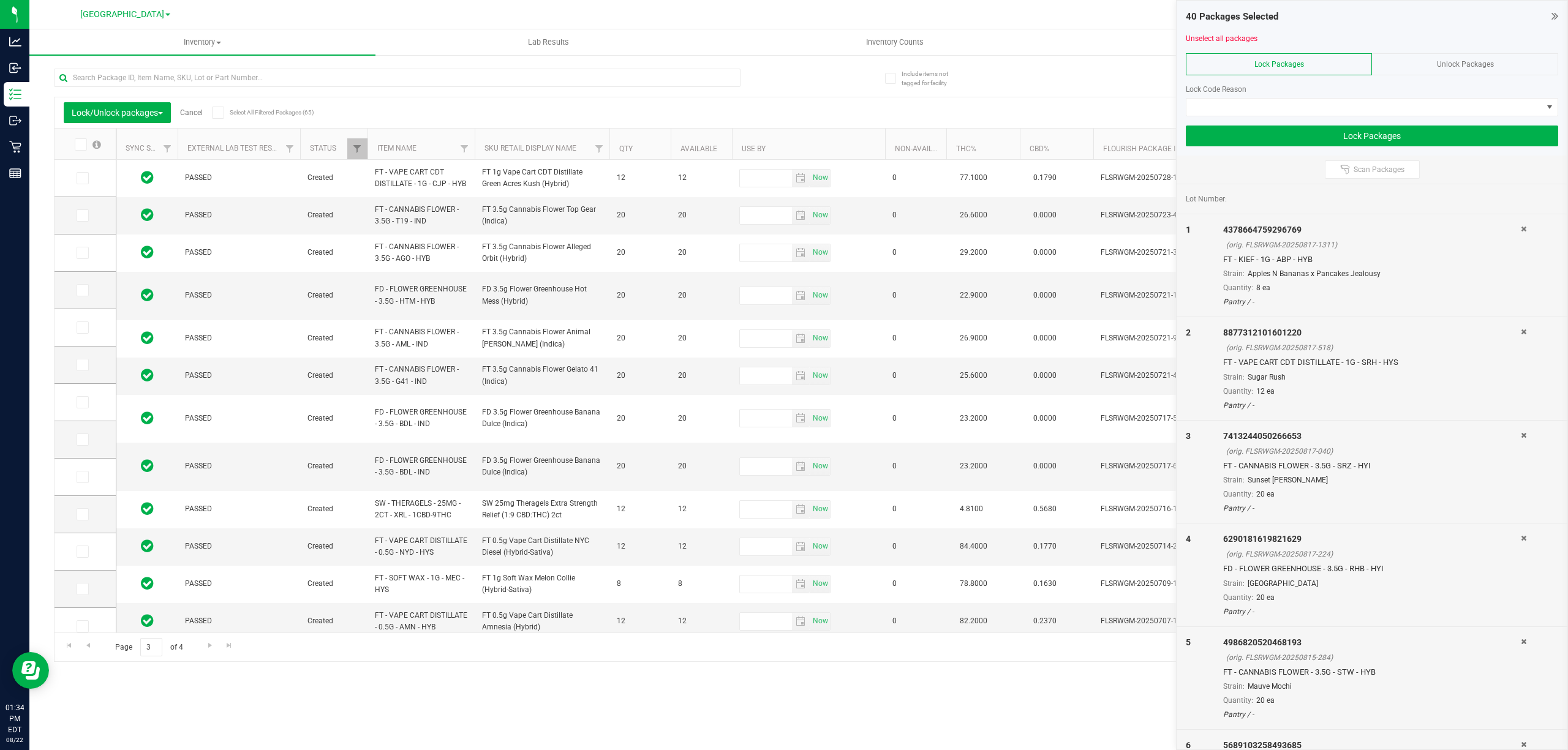
click at [77, 135] on th at bounding box center [84, 144] width 61 height 31
click at [80, 145] on icon at bounding box center [80, 145] width 8 height 0
click at [0, 0] on input "checkbox" at bounding box center [0, 0] width 0 height 0
click at [205, 650] on span "Go to the next page" at bounding box center [210, 646] width 10 height 10
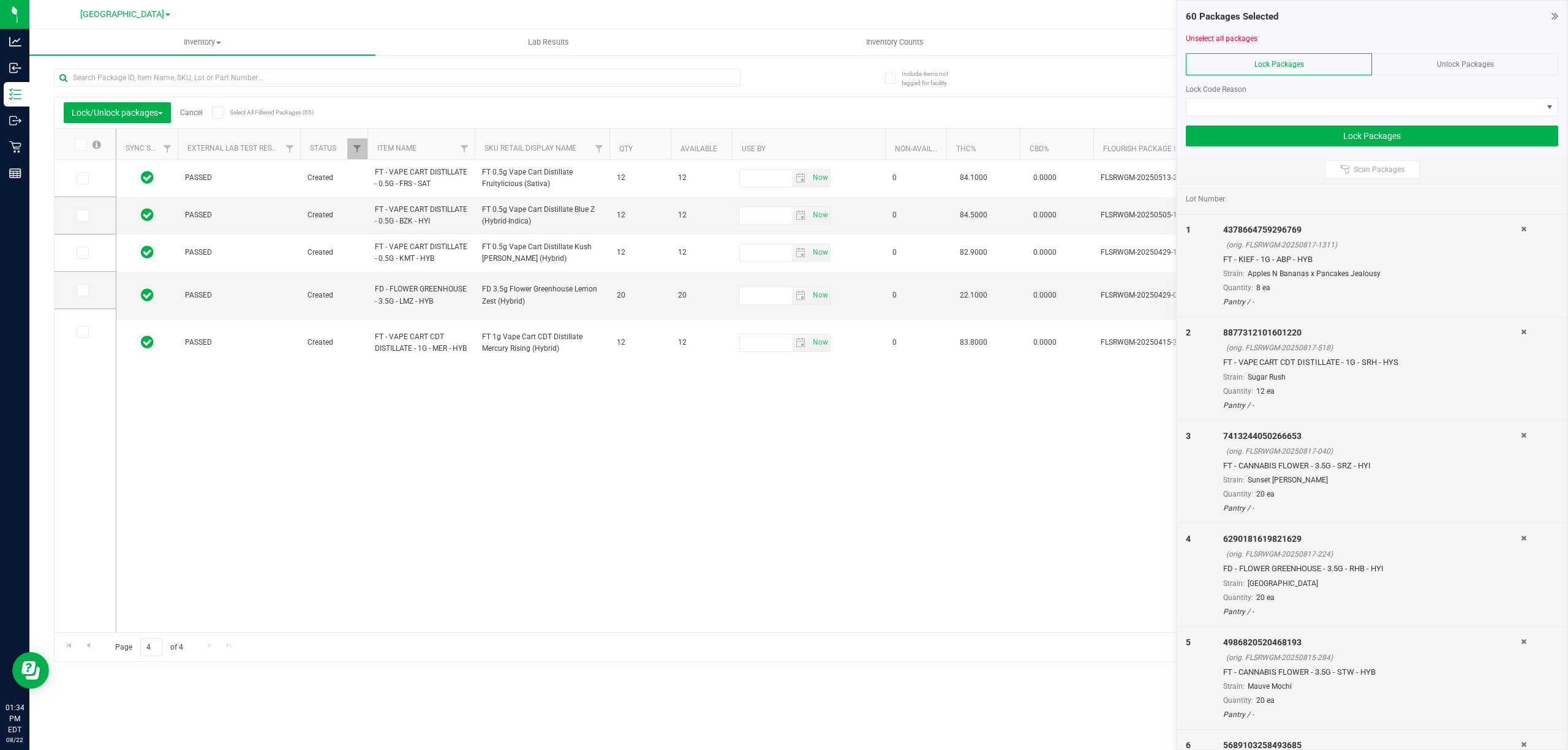
click at [80, 145] on icon at bounding box center [80, 145] width 8 height 0
click at [0, 0] on input "checkbox" at bounding box center [0, 0] width 0 height 0
click at [1270, 115] on span at bounding box center [1364, 107] width 356 height 17
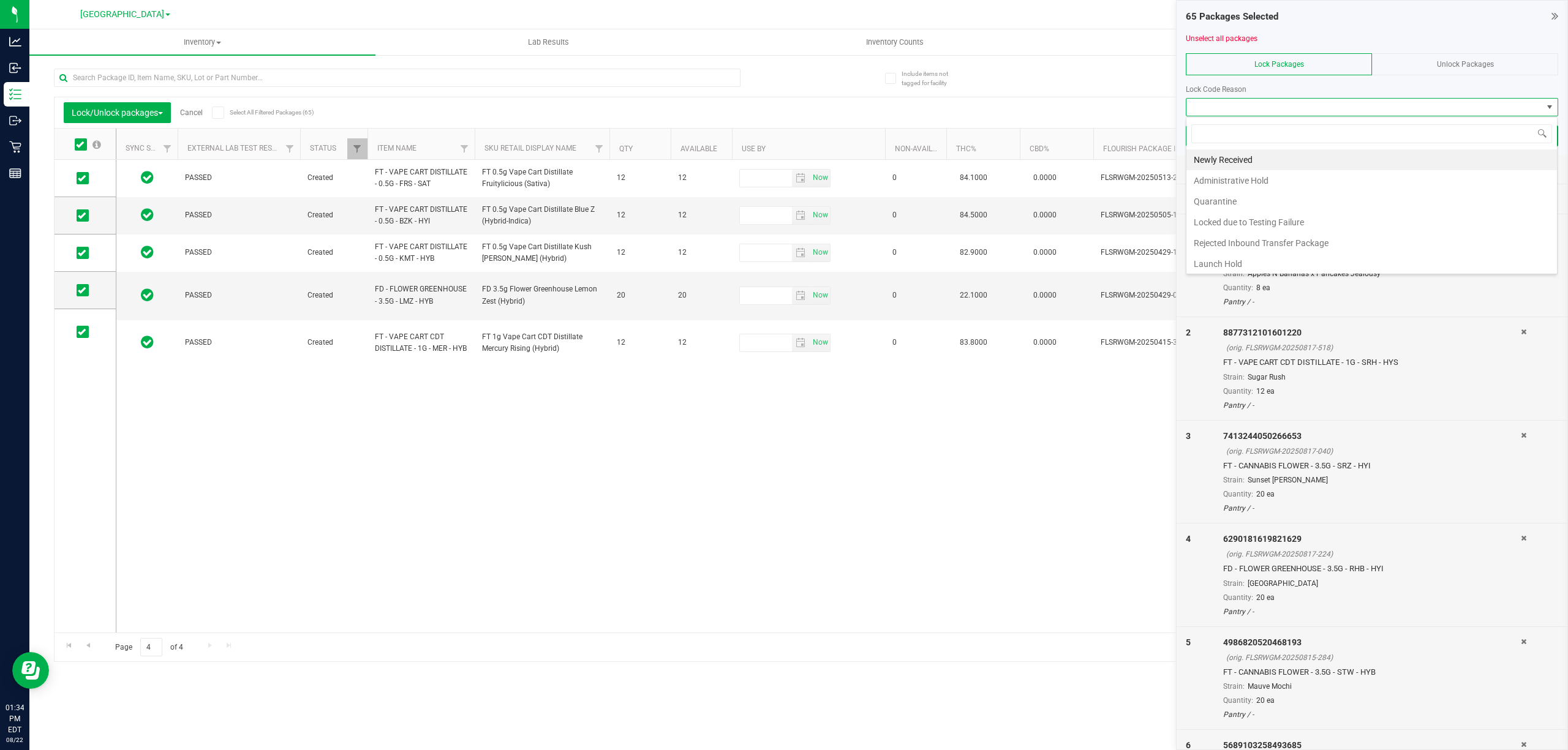
scroll to position [19, 371]
click at [1242, 159] on li "Newly Received" at bounding box center [1371, 159] width 371 height 21
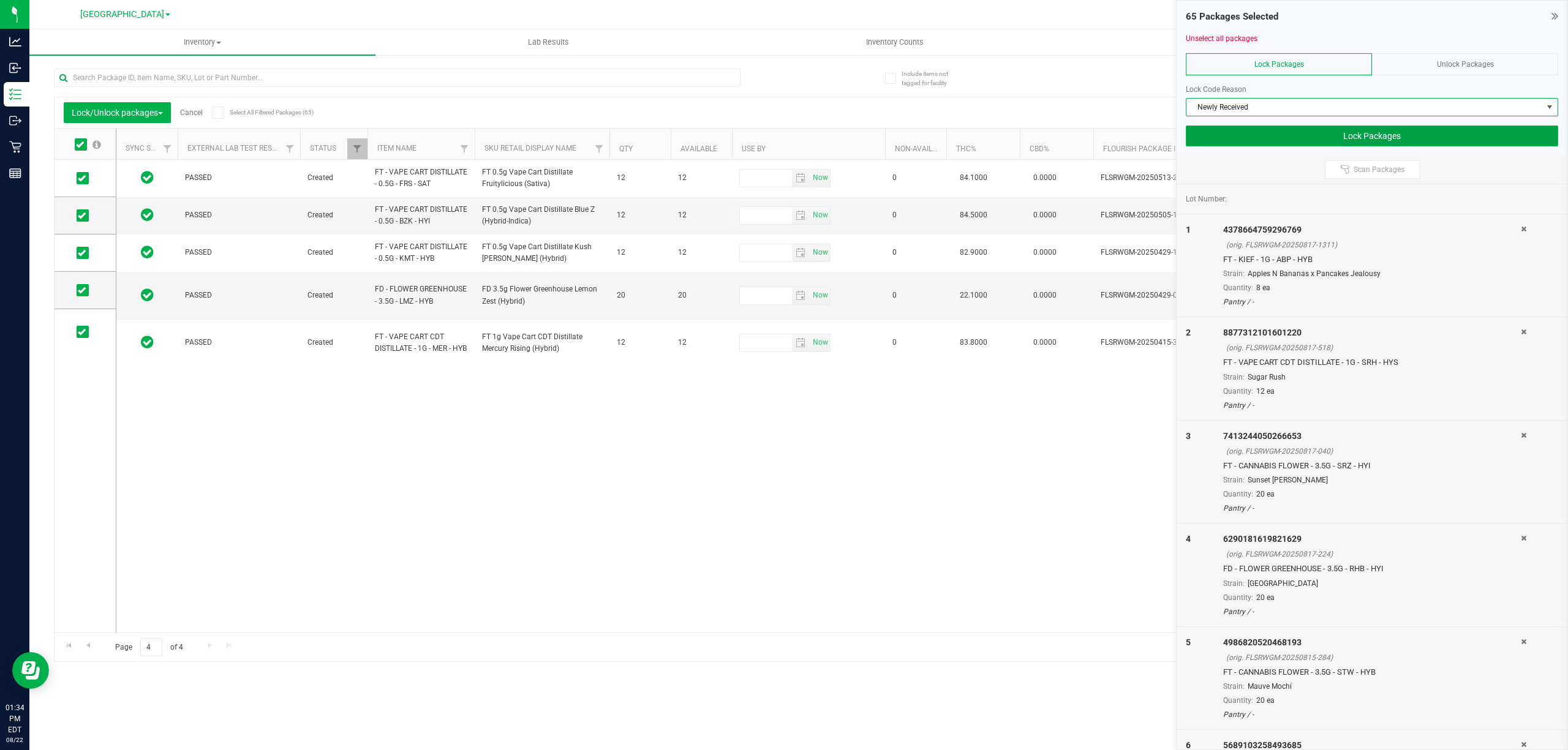
click at [1381, 139] on button "Lock Packages" at bounding box center [1371, 135] width 372 height 21
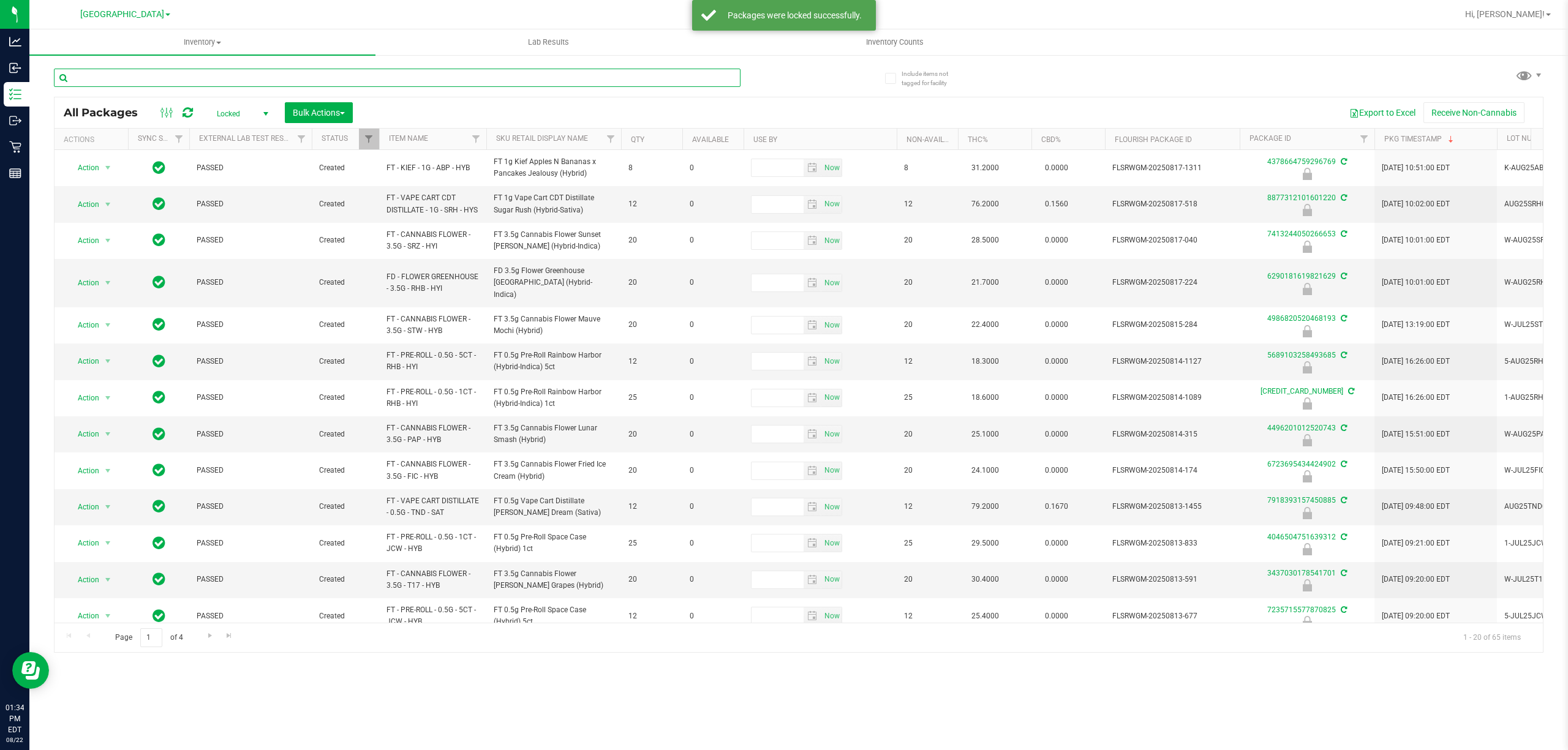
click at [153, 80] on input "text" at bounding box center [397, 78] width 686 height 19
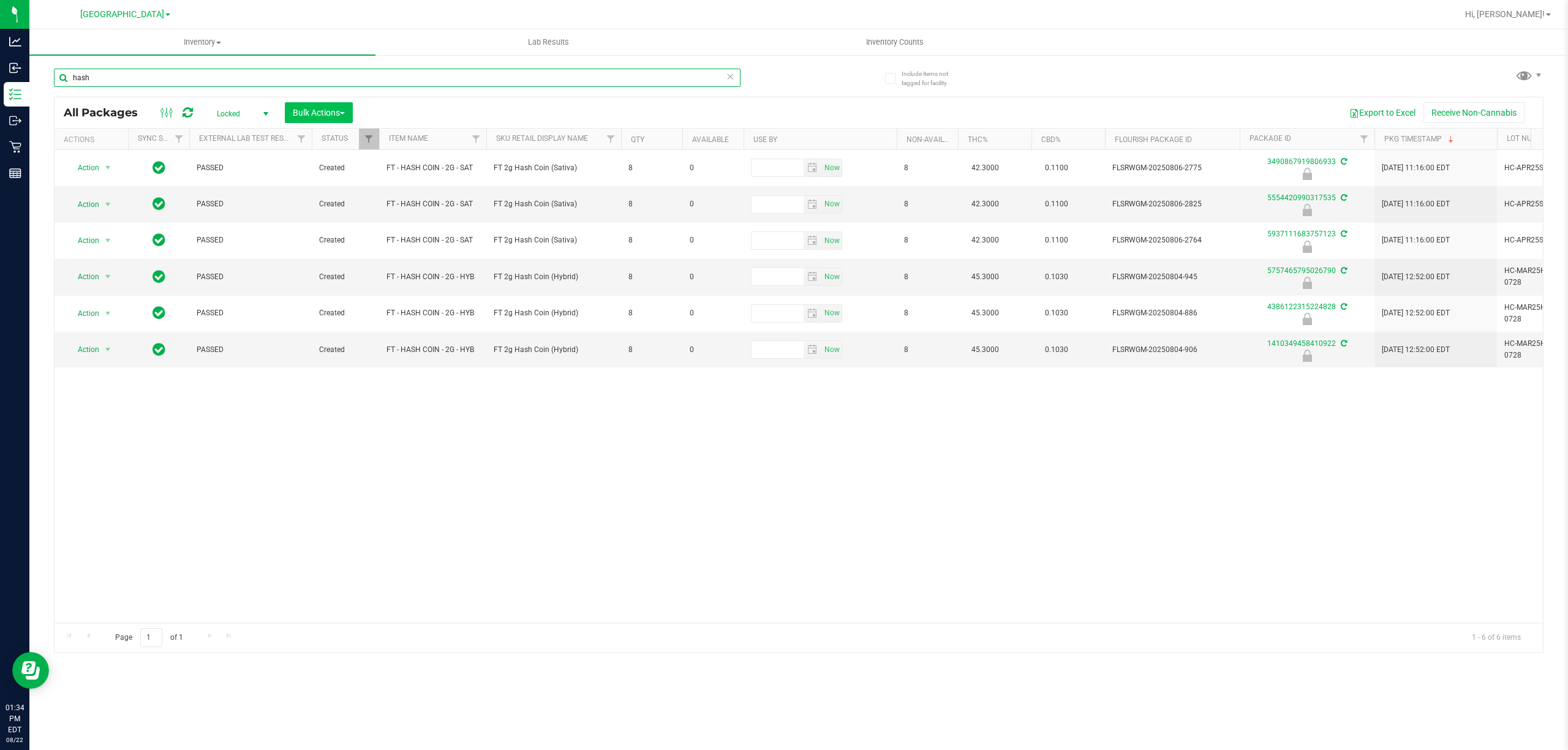
type input "hash"
click at [317, 116] on span "Bulk Actions" at bounding box center [318, 112] width 52 height 10
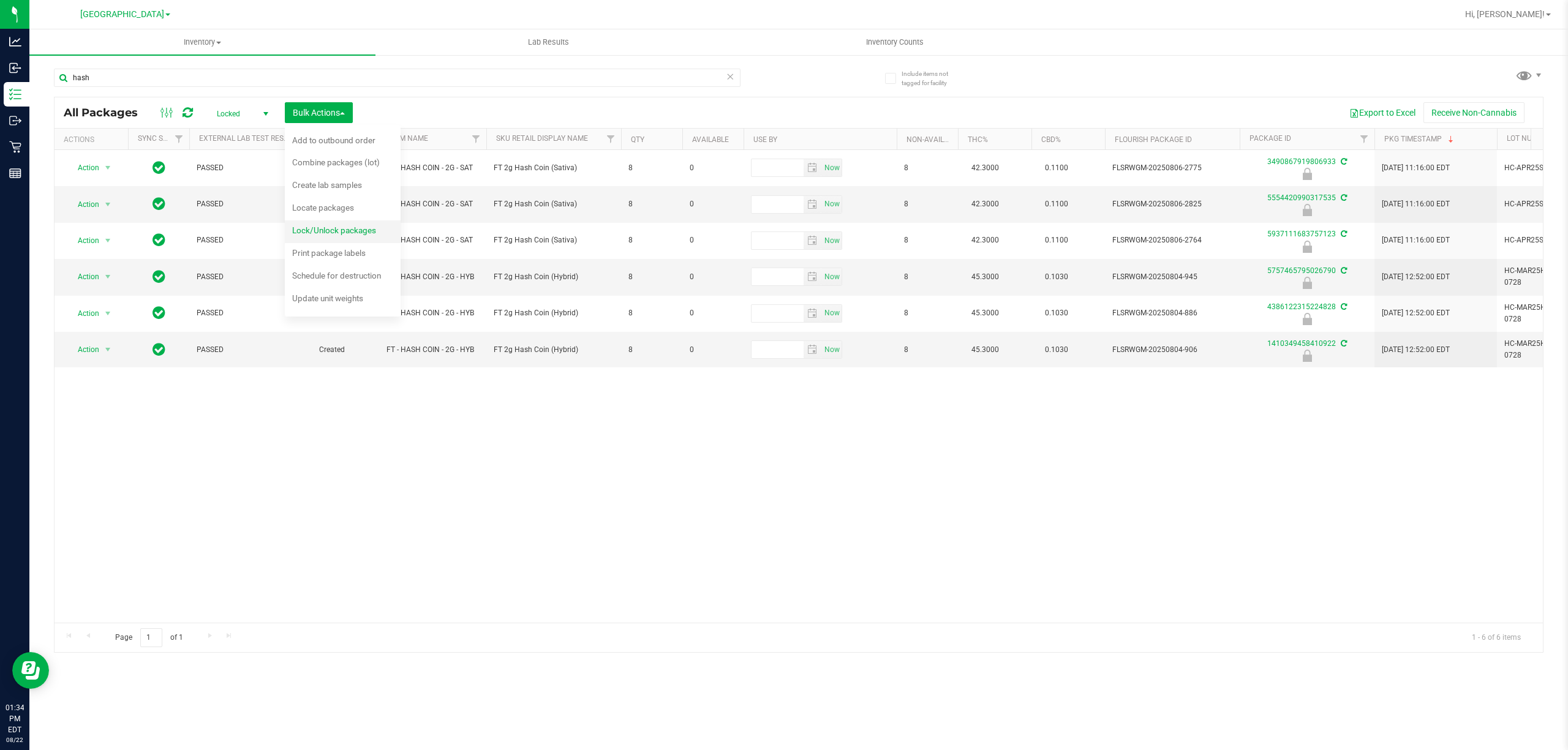
click at [317, 234] on span "Lock/Unlock packages" at bounding box center [334, 230] width 84 height 10
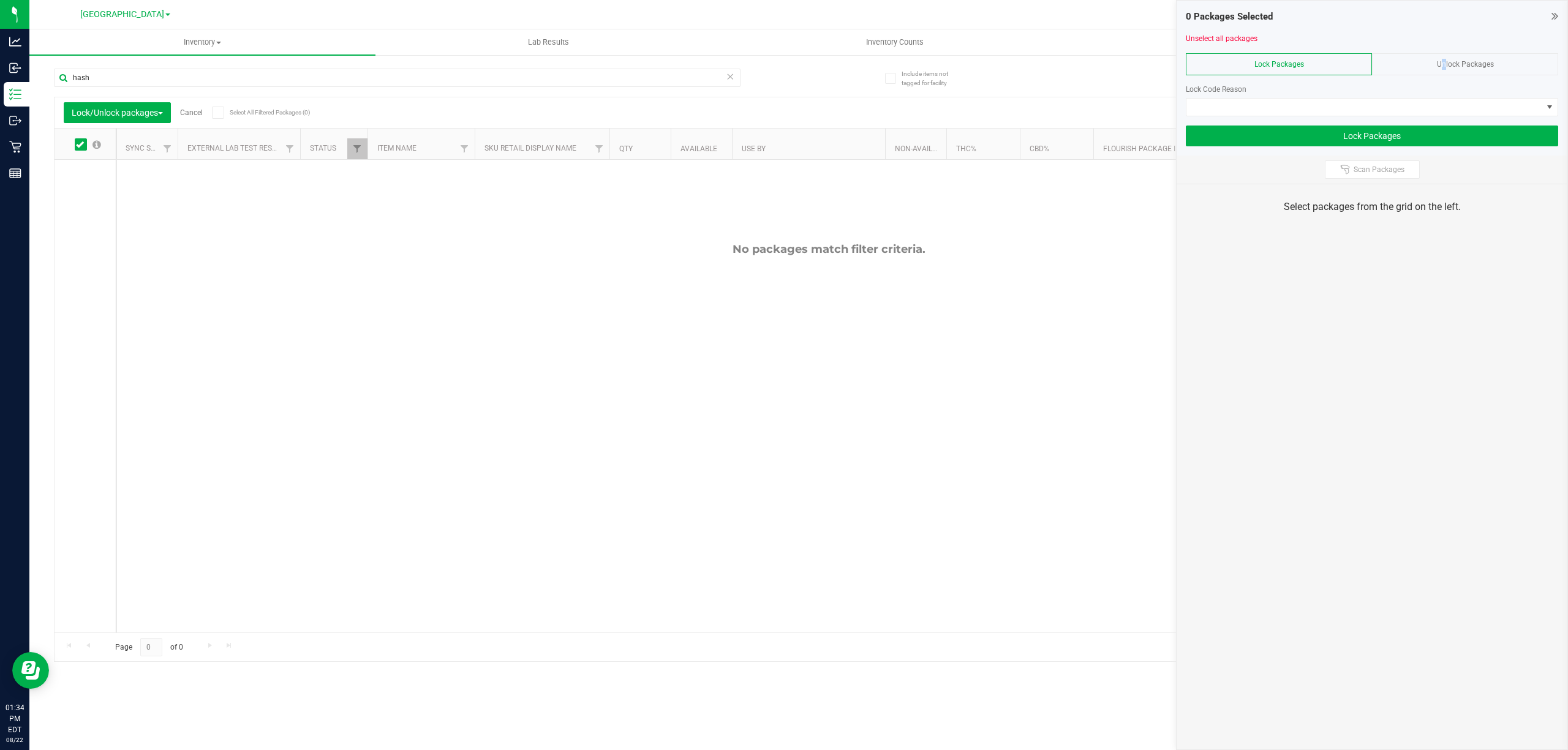
drag, startPoint x: 1440, startPoint y: 67, endPoint x: 1426, endPoint y: 67, distance: 14.0
click at [1438, 67] on span "Unlock Packages" at bounding box center [1466, 64] width 57 height 9
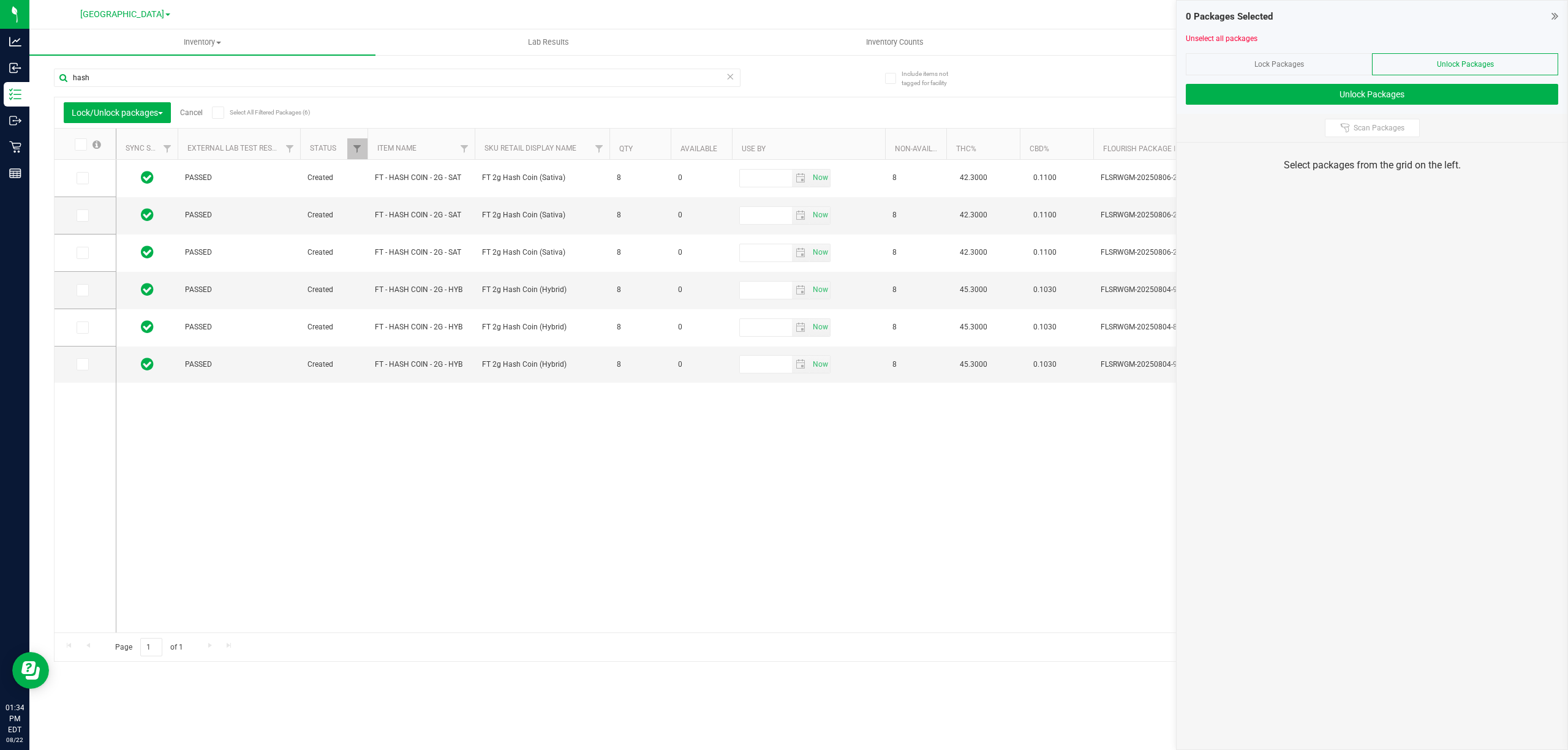
click at [81, 145] on icon at bounding box center [80, 145] width 8 height 0
click at [0, 0] on input "checkbox" at bounding box center [0, 0] width 0 height 0
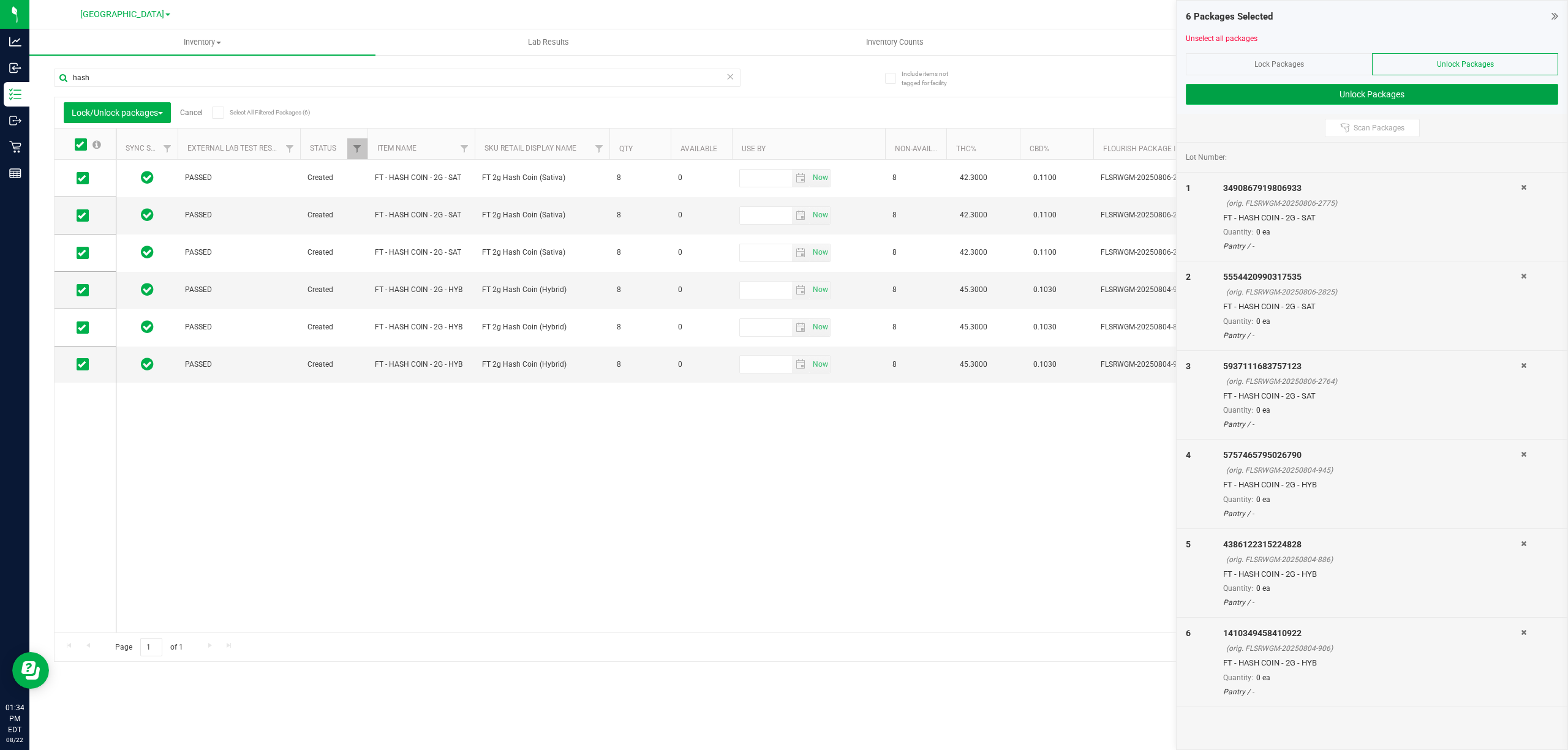
click at [1412, 97] on button "Unlock Packages" at bounding box center [1371, 94] width 372 height 21
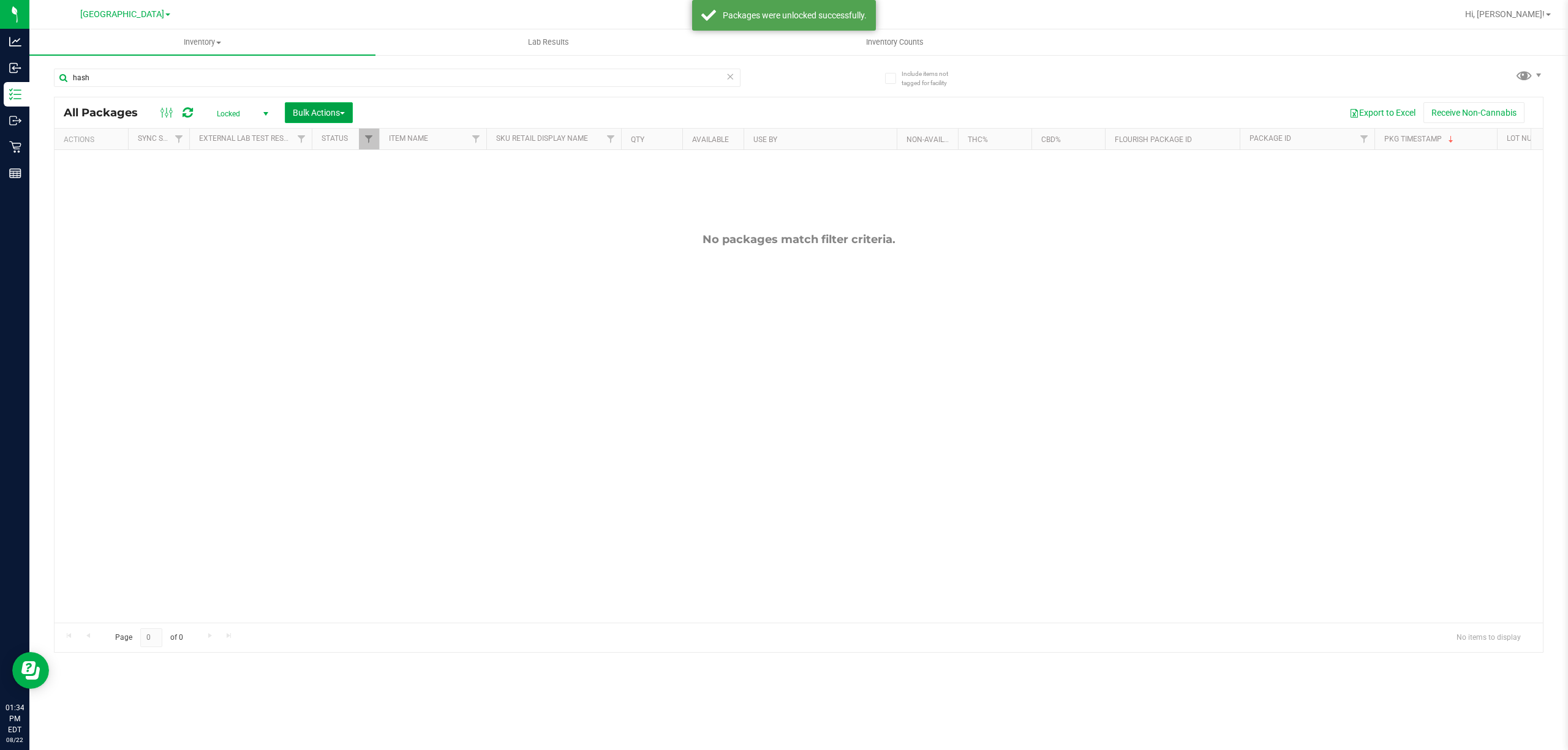
click at [320, 116] on span "Bulk Actions" at bounding box center [318, 112] width 52 height 10
click at [313, 227] on span "Lock/Unlock packages" at bounding box center [334, 230] width 84 height 10
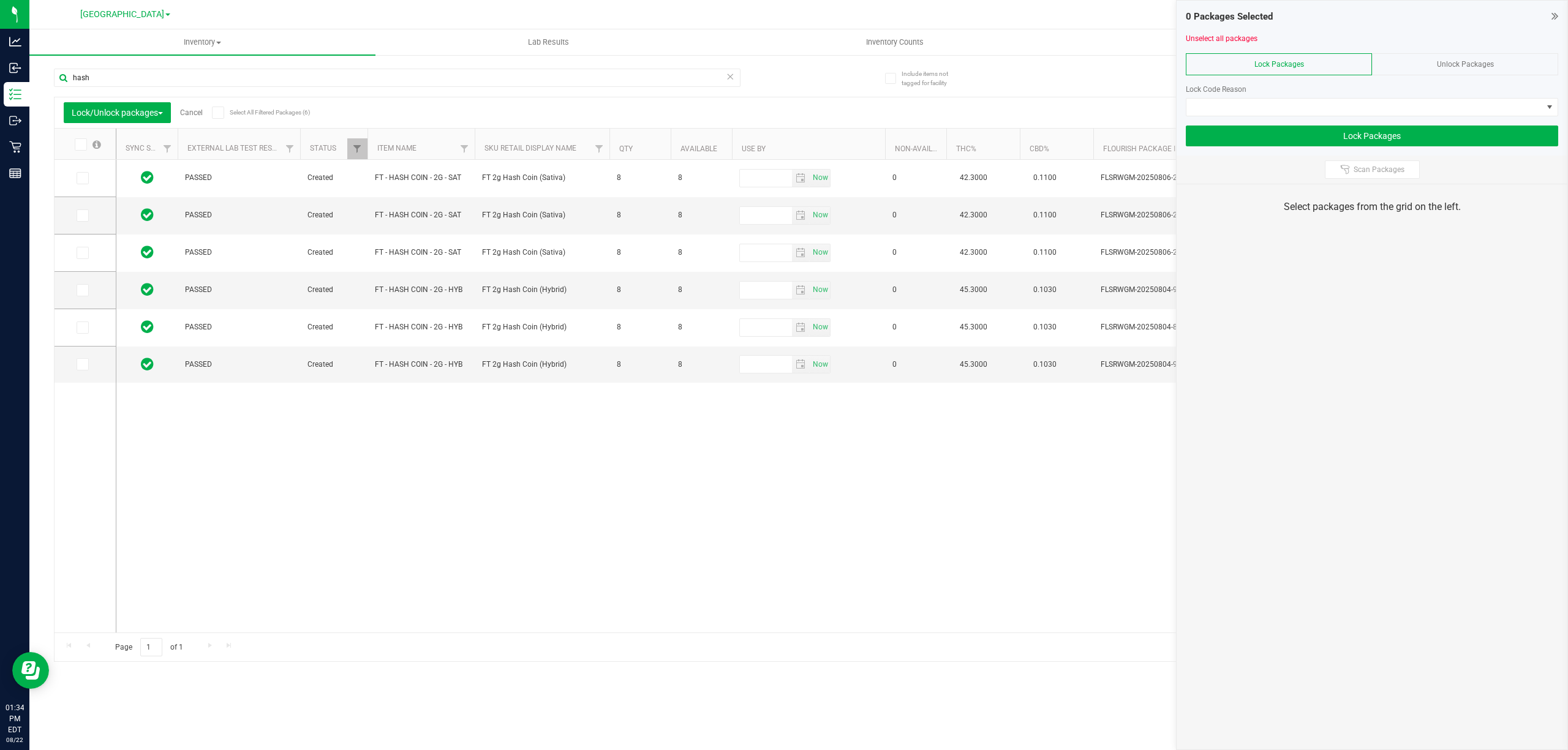
click at [84, 149] on span at bounding box center [81, 145] width 12 height 12
click at [0, 0] on input "checkbox" at bounding box center [0, 0] width 0 height 0
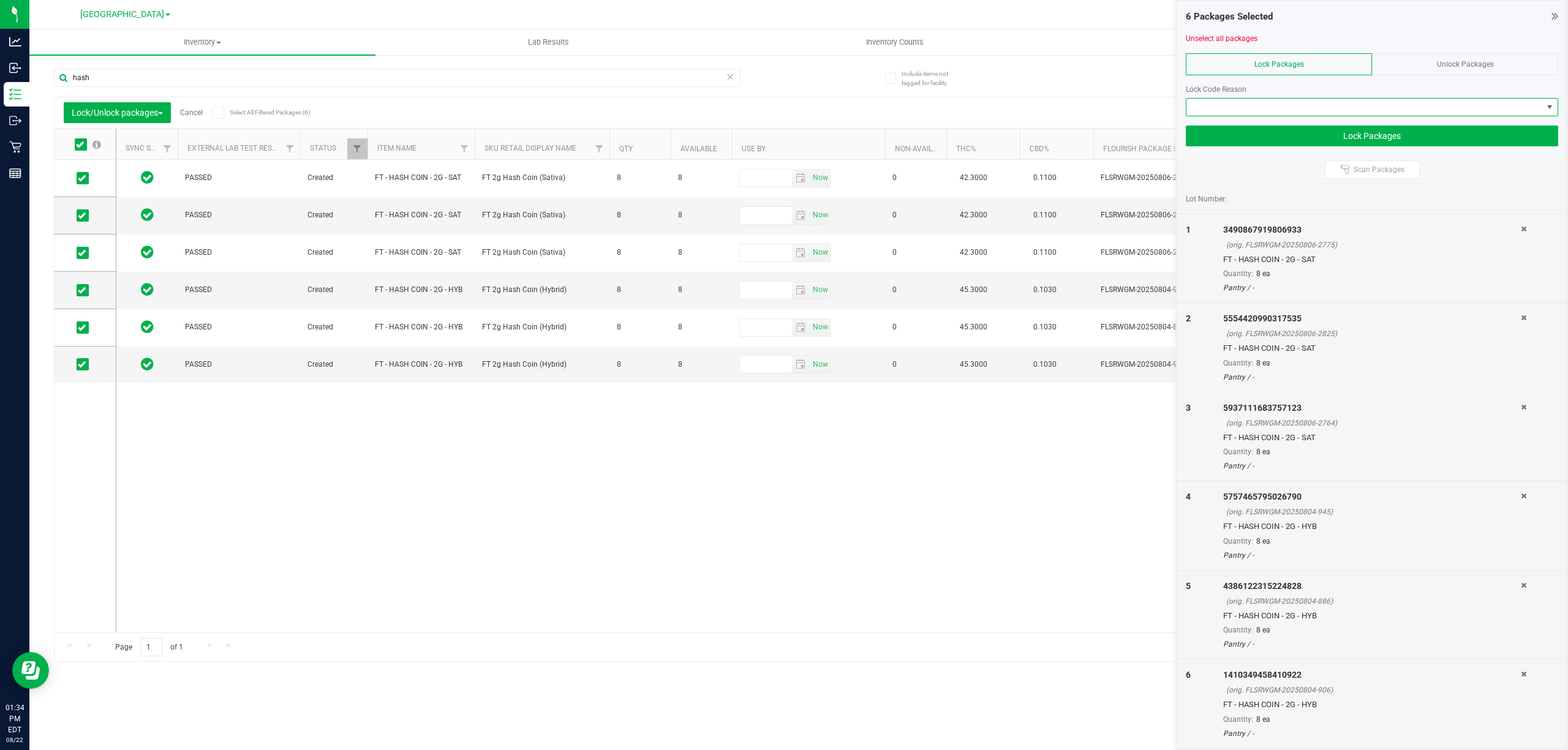
click at [1362, 113] on span at bounding box center [1364, 107] width 356 height 17
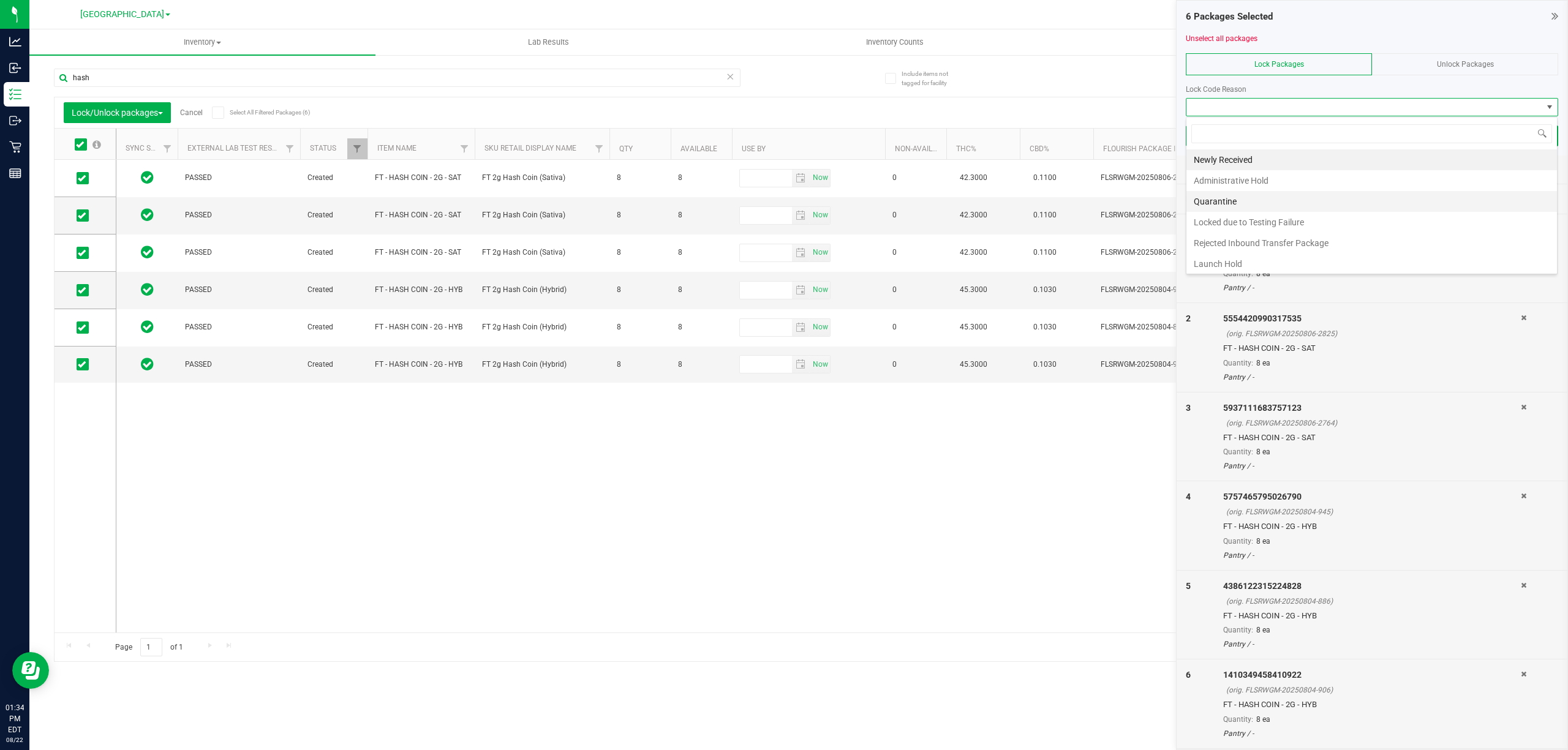
scroll to position [19, 371]
click at [1238, 271] on li "Launch Hold" at bounding box center [1371, 264] width 371 height 21
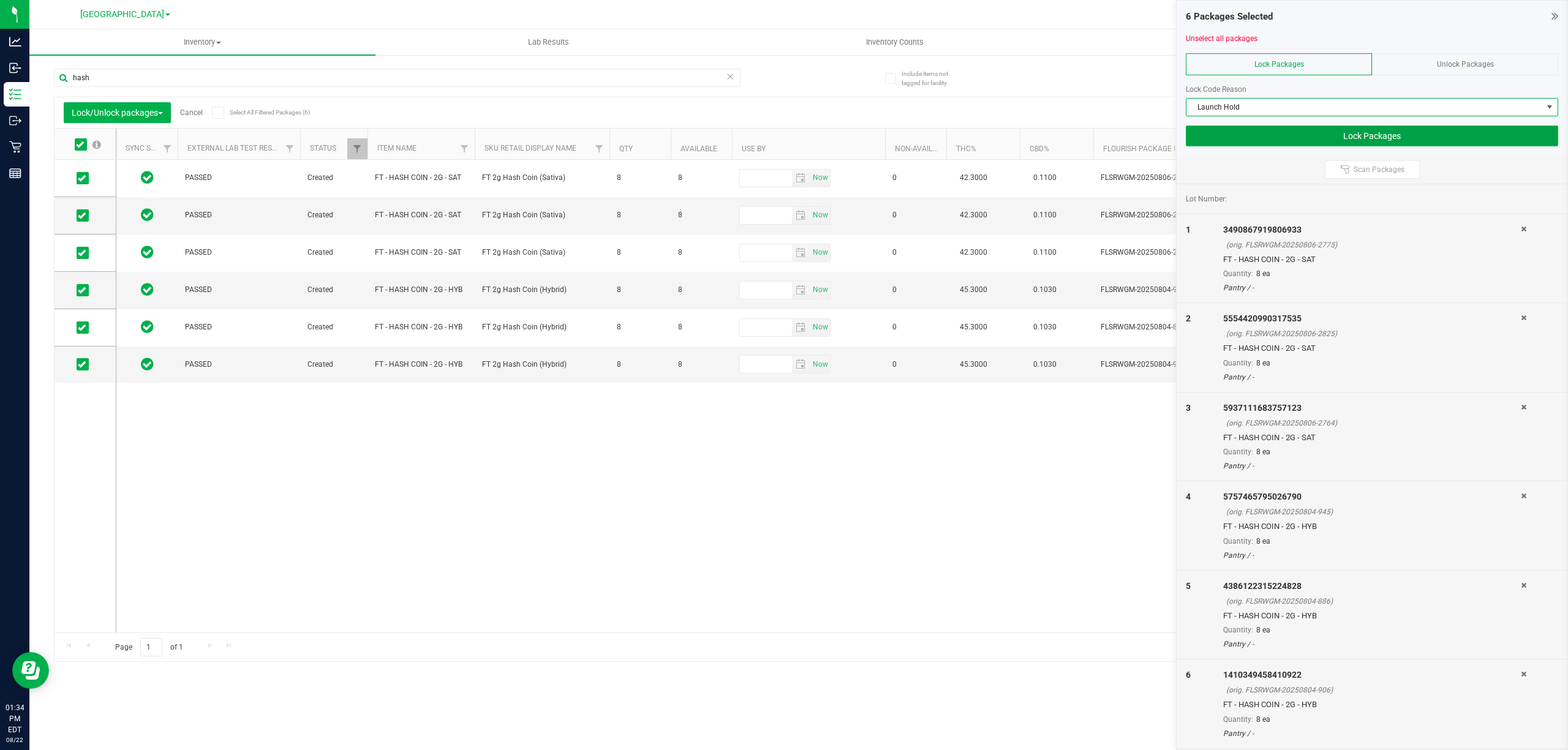
click at [1306, 136] on button "Lock Packages" at bounding box center [1371, 135] width 372 height 21
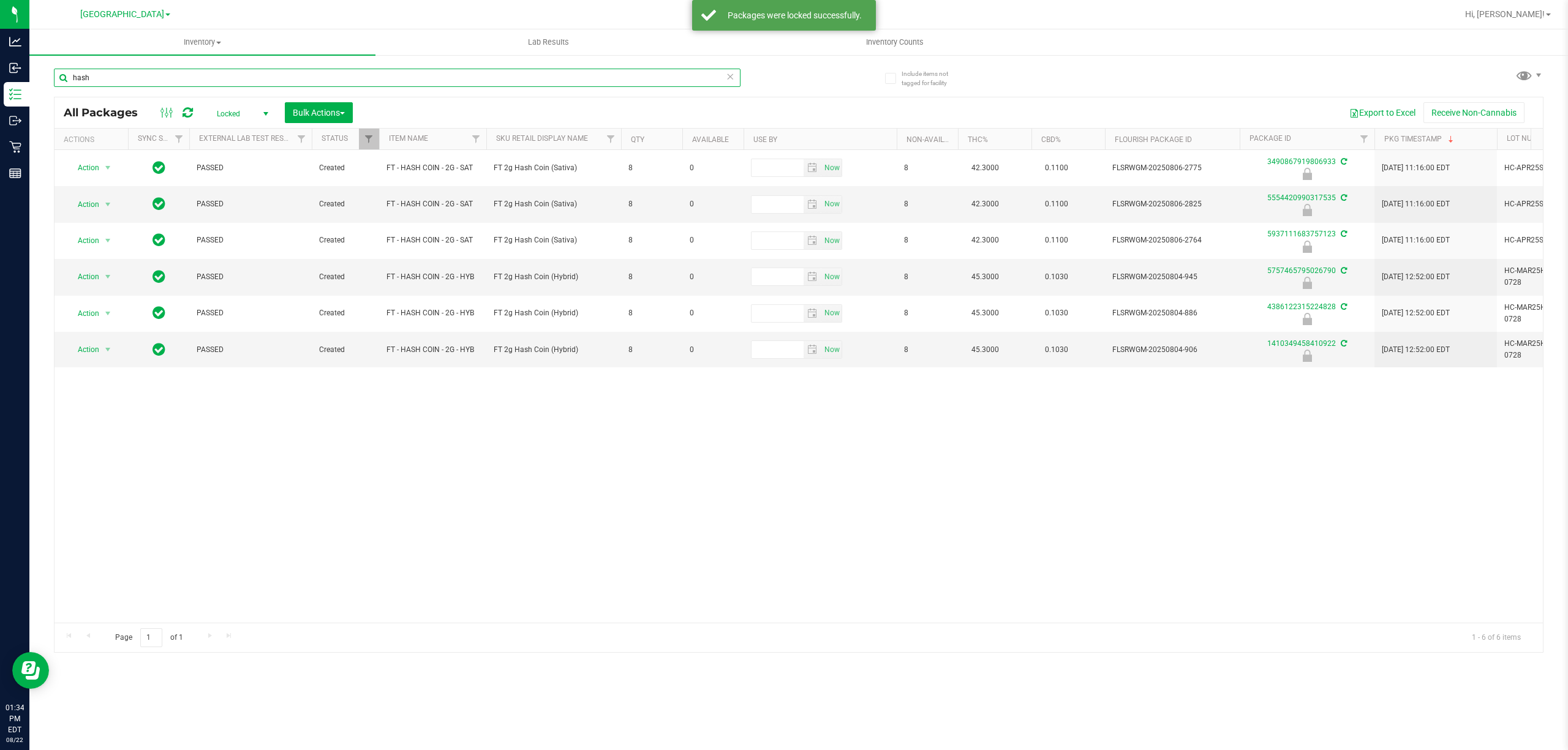
click at [177, 84] on input "hash" at bounding box center [397, 78] width 686 height 19
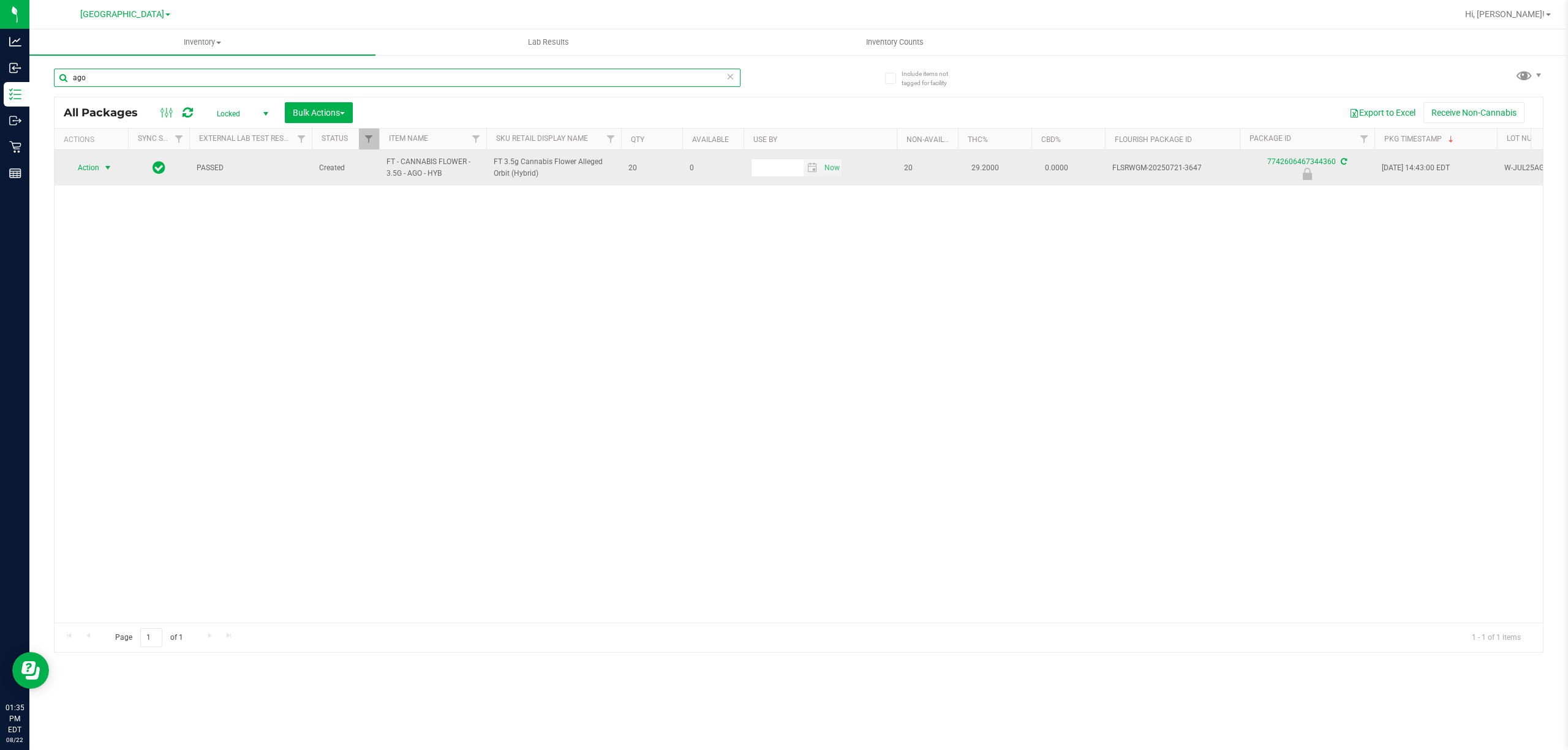
type input "ago"
click at [87, 160] on span "Action" at bounding box center [83, 168] width 33 height 17
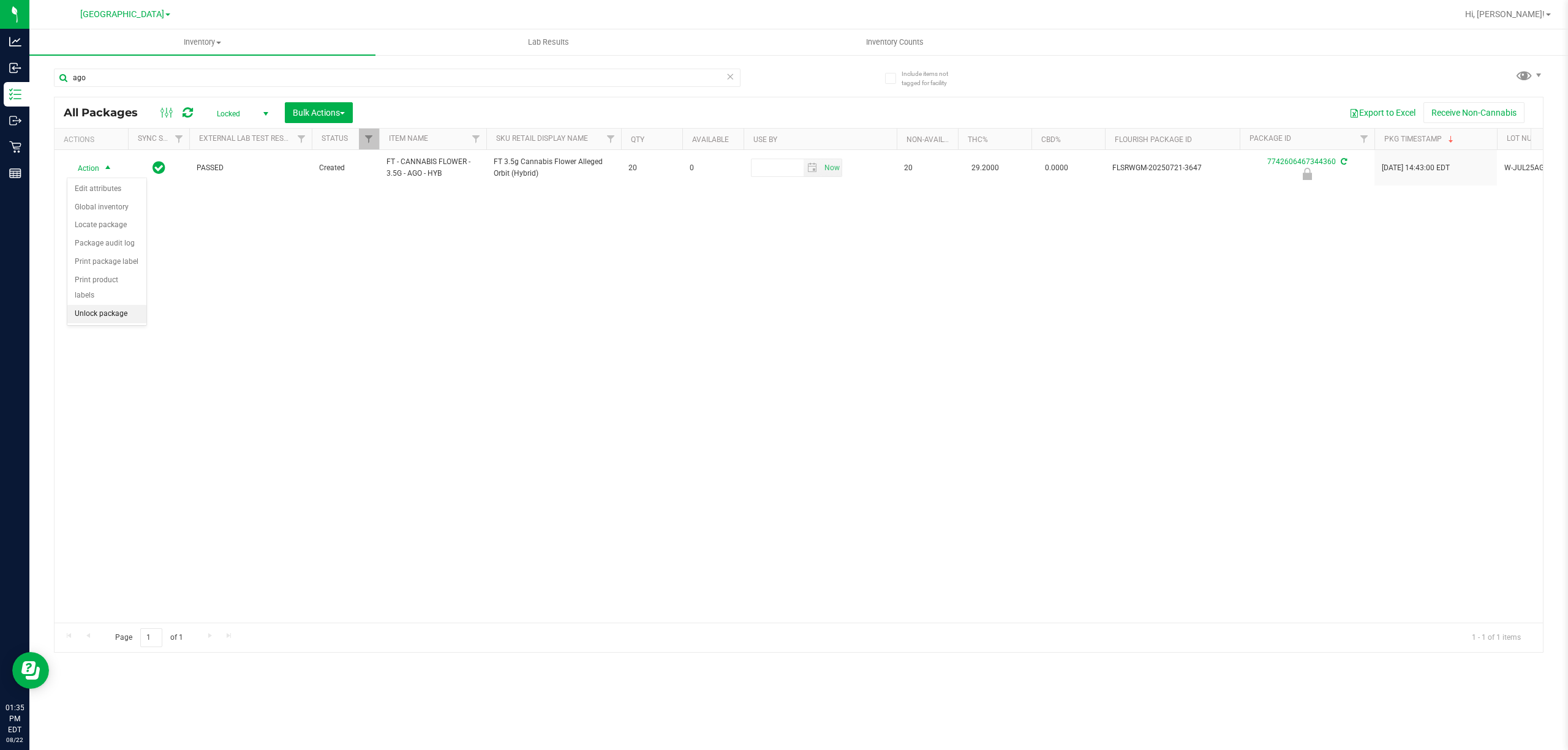
click at [118, 313] on li "Unlock package" at bounding box center [107, 314] width 79 height 19
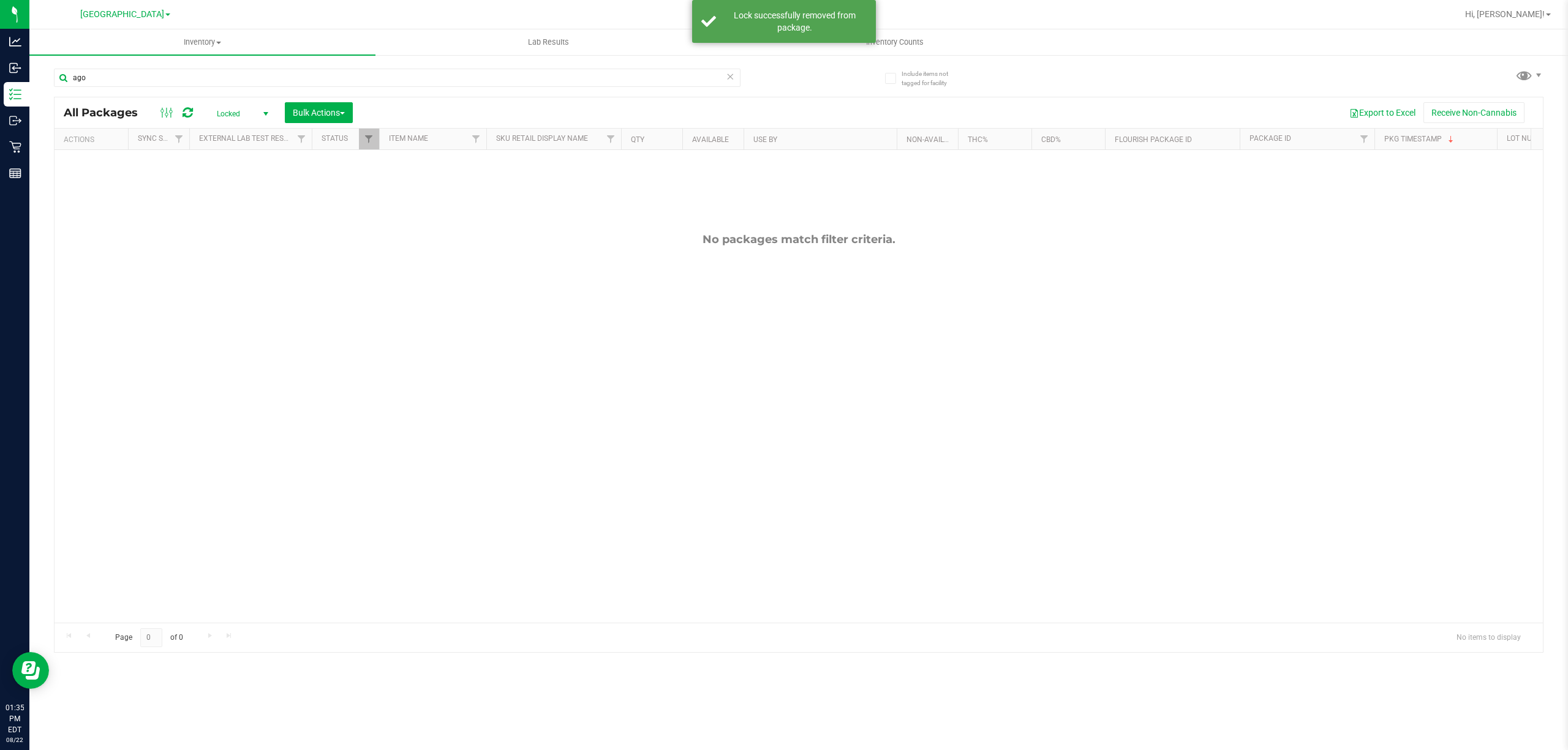
click at [228, 119] on span "Locked" at bounding box center [240, 114] width 67 height 17
click at [221, 135] on li "Active Only" at bounding box center [239, 134] width 66 height 19
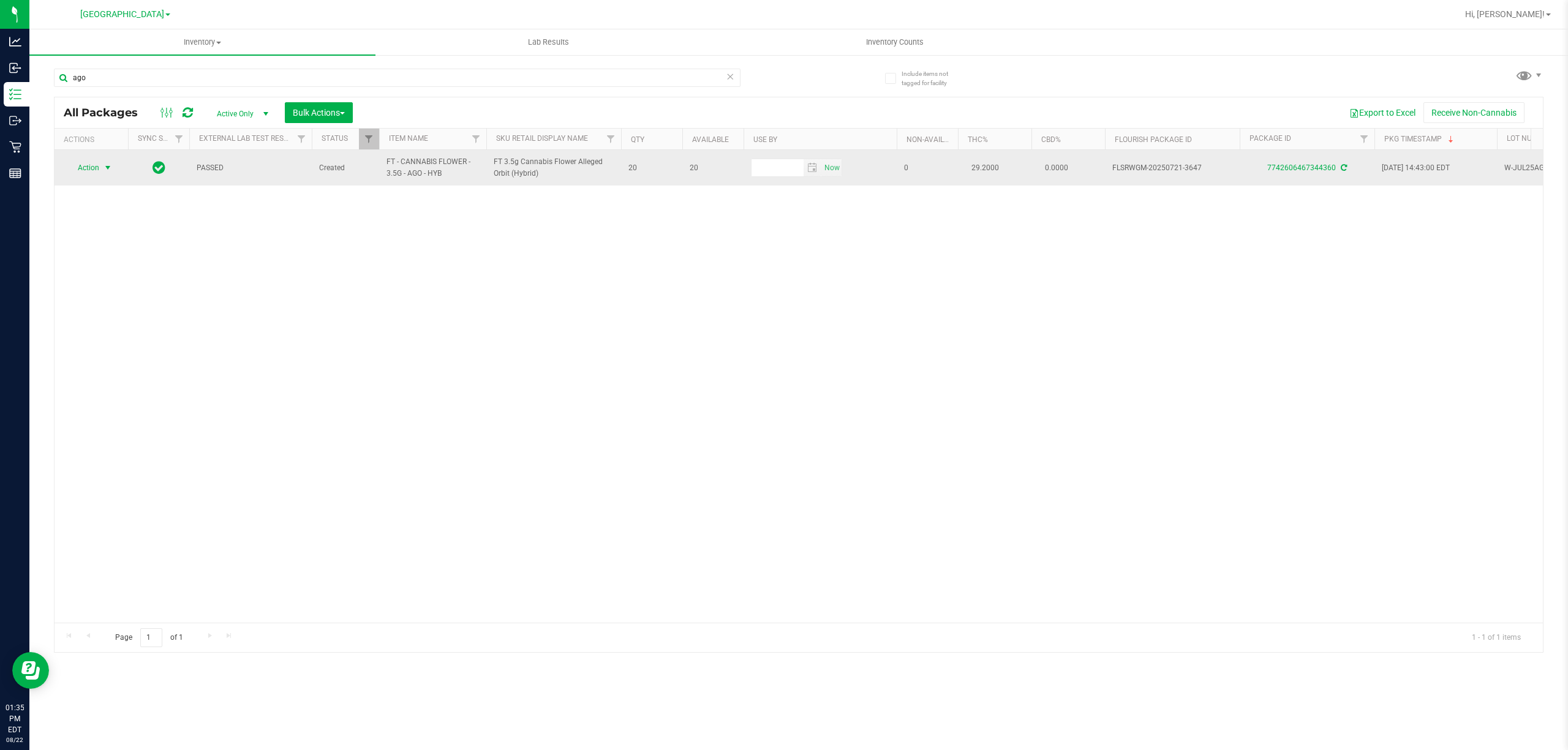
click at [92, 172] on span "Action" at bounding box center [83, 168] width 33 height 17
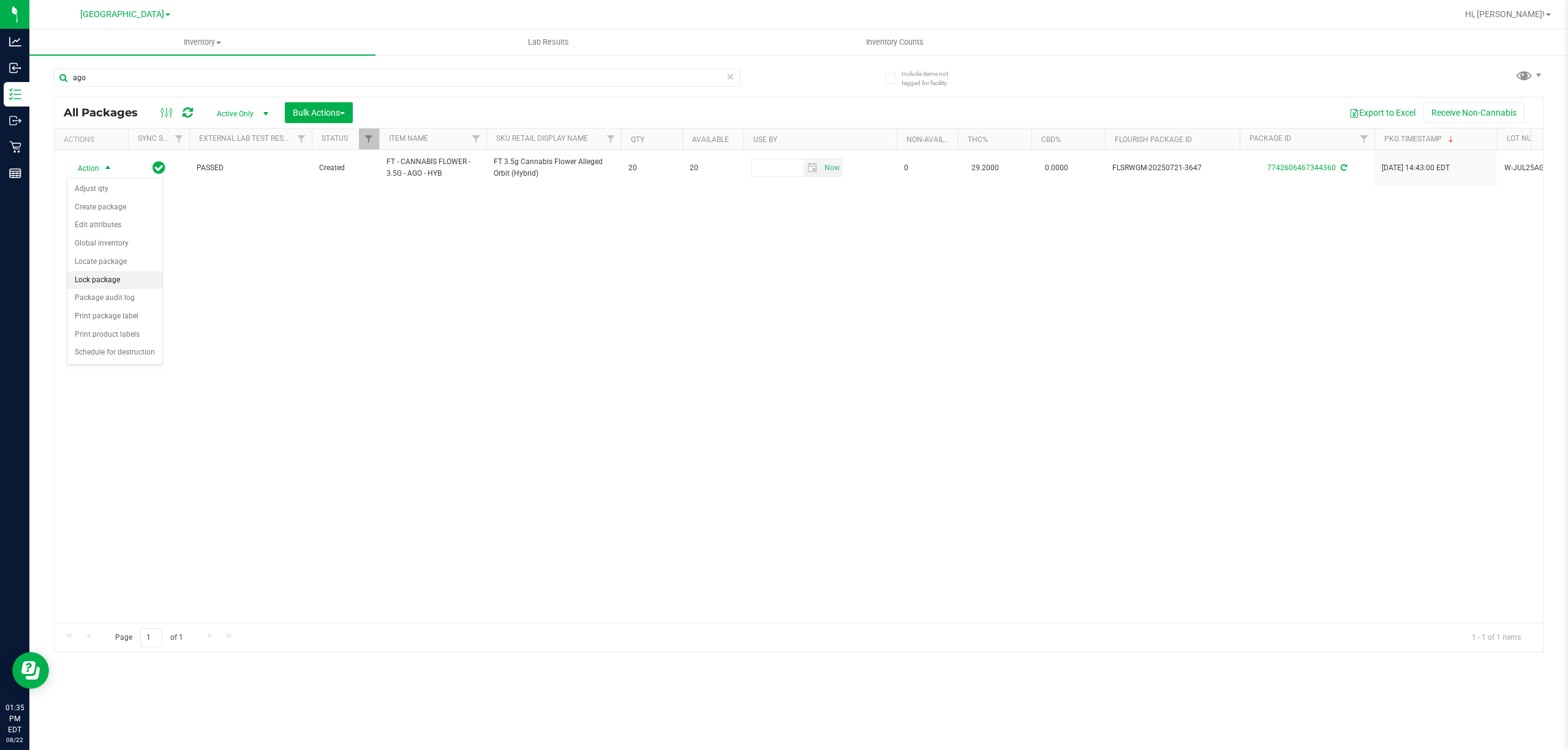
click at [99, 282] on li "Lock package" at bounding box center [115, 281] width 95 height 19
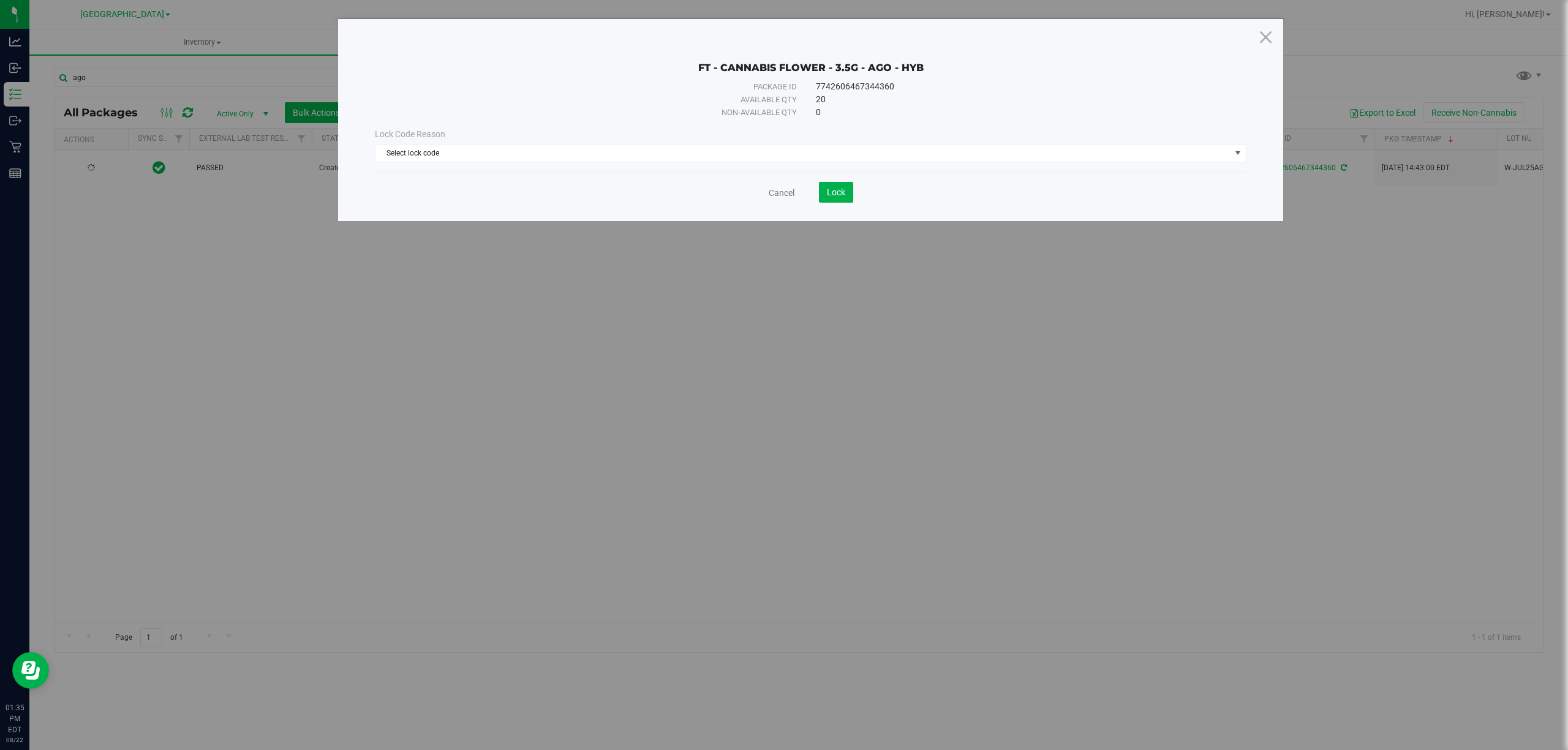
click at [471, 166] on div "Lock Code Reason Select lock code Select lock code Newly Received Administrativ…" at bounding box center [810, 146] width 890 height 53
click at [467, 160] on span "Select lock code" at bounding box center [803, 153] width 855 height 17
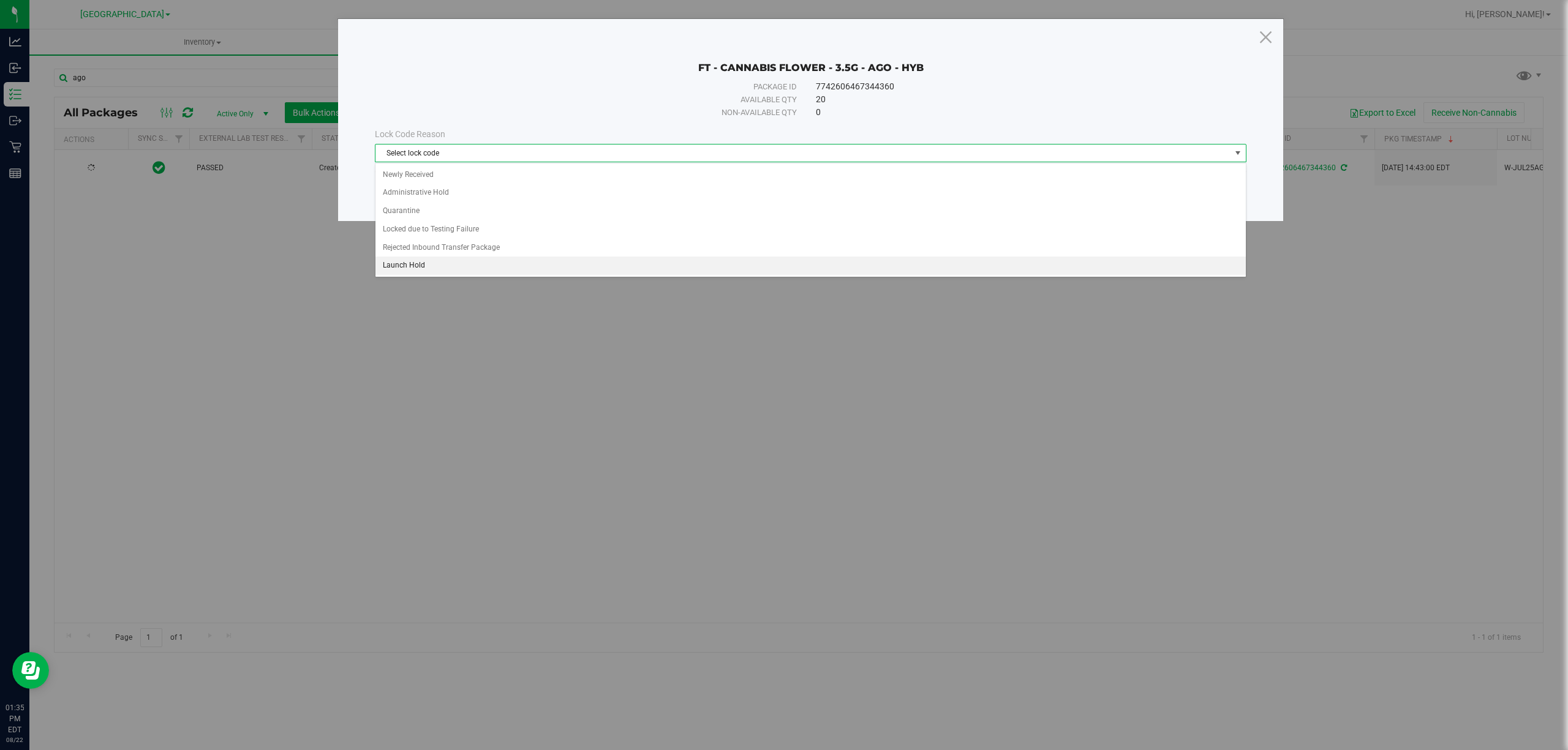
click at [416, 269] on li "Launch Hold" at bounding box center [810, 266] width 870 height 19
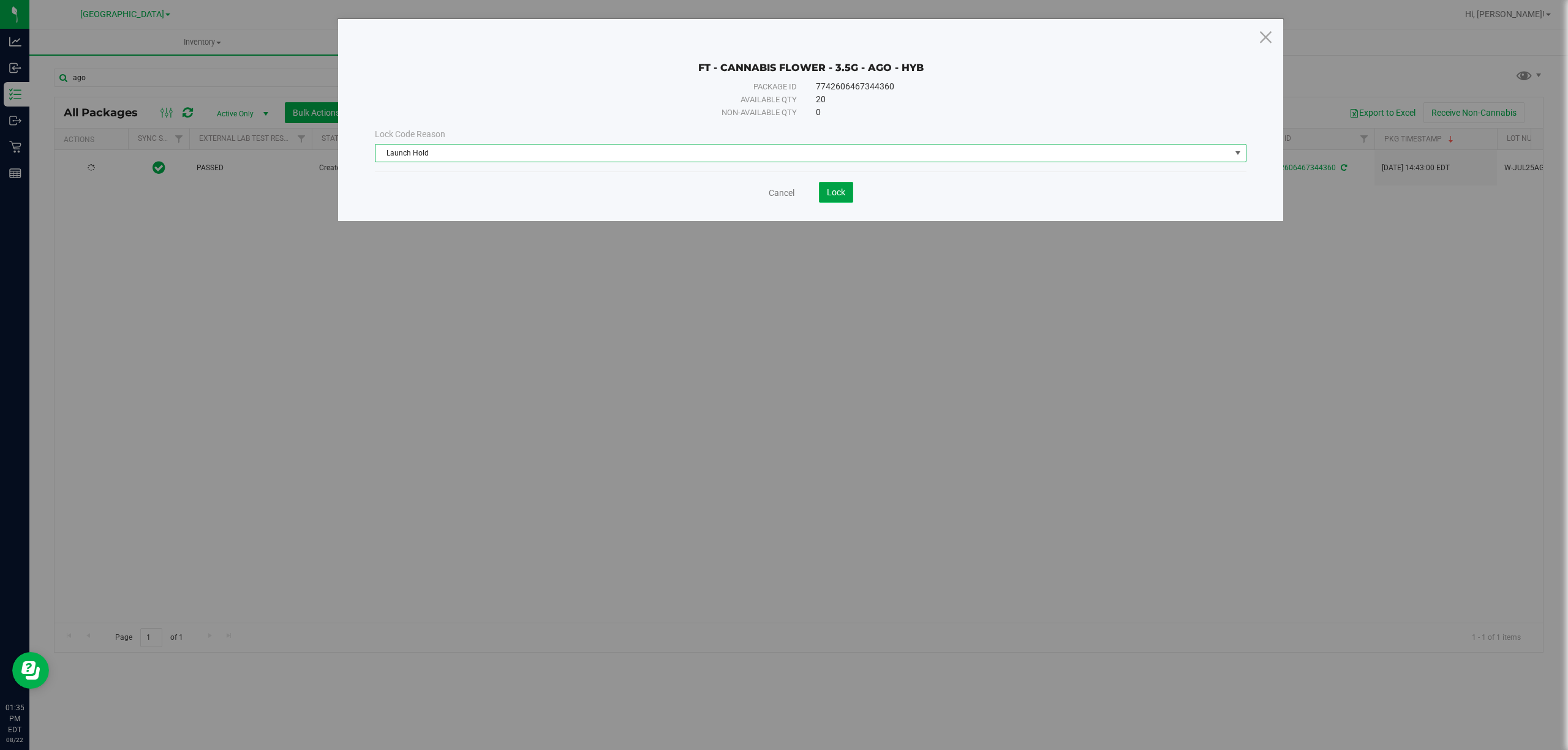
click at [824, 198] on button "Lock" at bounding box center [836, 192] width 34 height 21
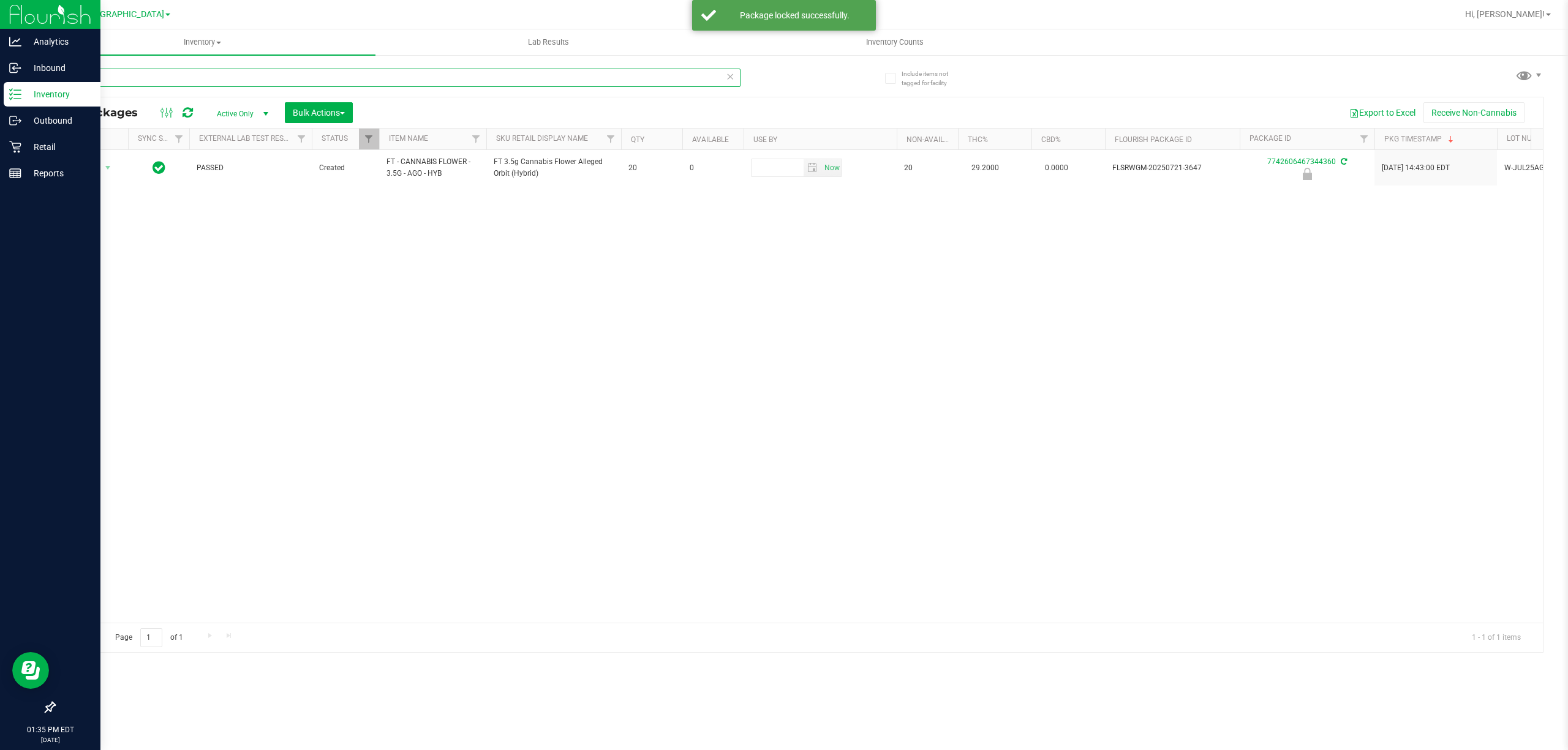
drag, startPoint x: 69, startPoint y: 72, endPoint x: 0, endPoint y: 26, distance: 82.9
click at [0, 38] on div "Analytics Inbound Inventory Outbound Retail Reports 01:35 PM EDT [DATE] 08/22 […" at bounding box center [784, 375] width 1568 height 750
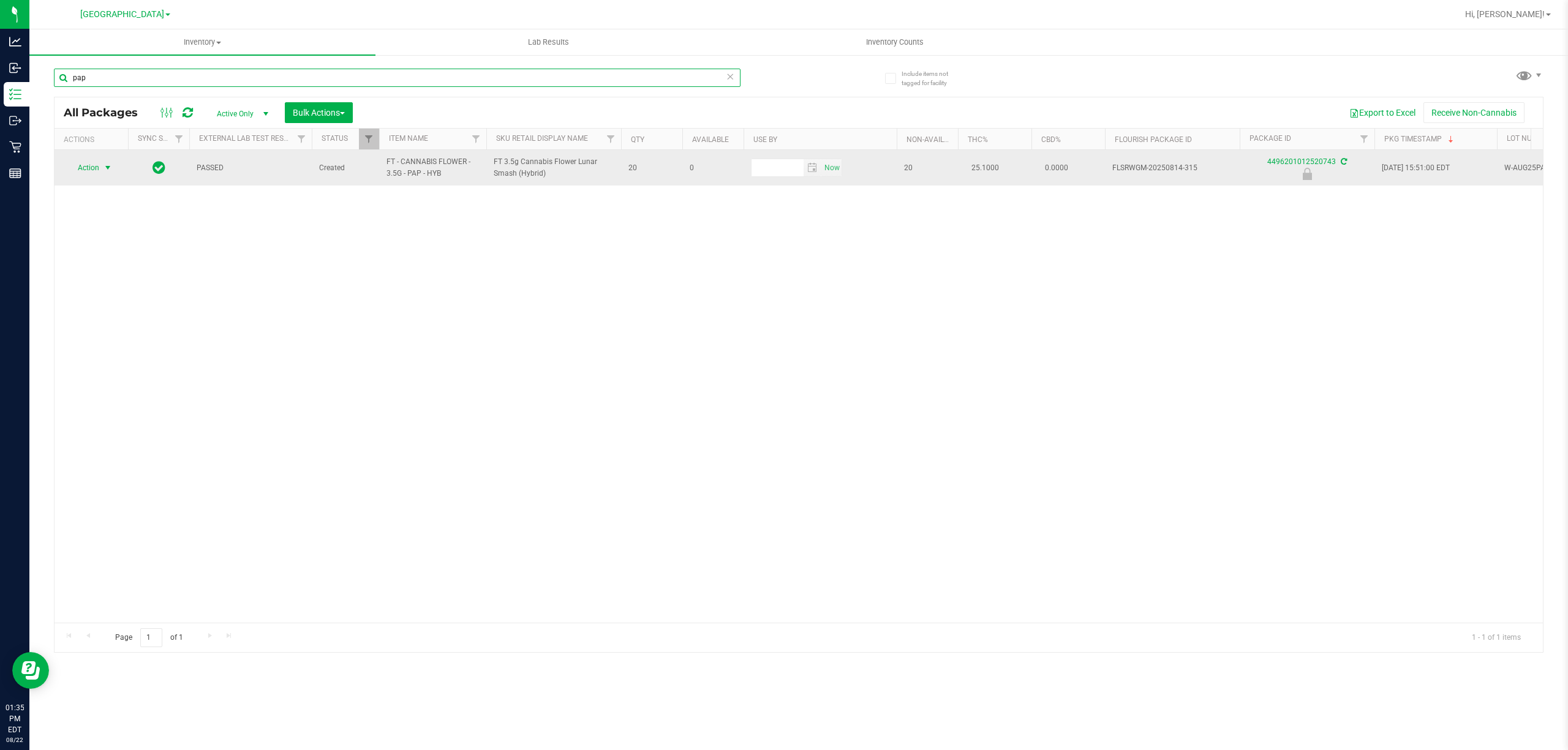
type input "pap"
click at [101, 163] on span "select" at bounding box center [108, 168] width 15 height 17
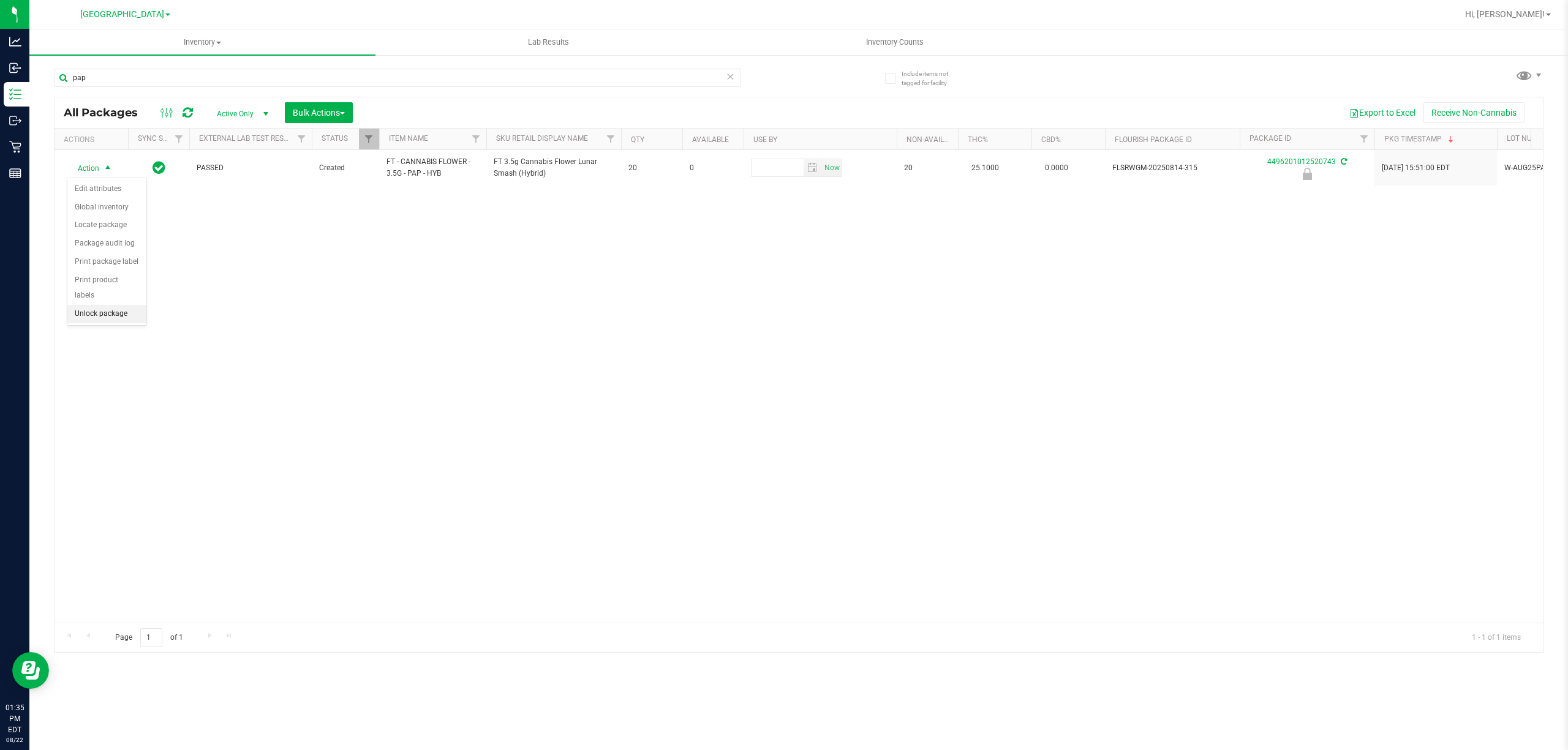
click at [121, 321] on li "Unlock package" at bounding box center [107, 314] width 79 height 19
click at [99, 167] on span "Action" at bounding box center [83, 168] width 33 height 17
click at [91, 285] on li "Lock package" at bounding box center [115, 281] width 95 height 19
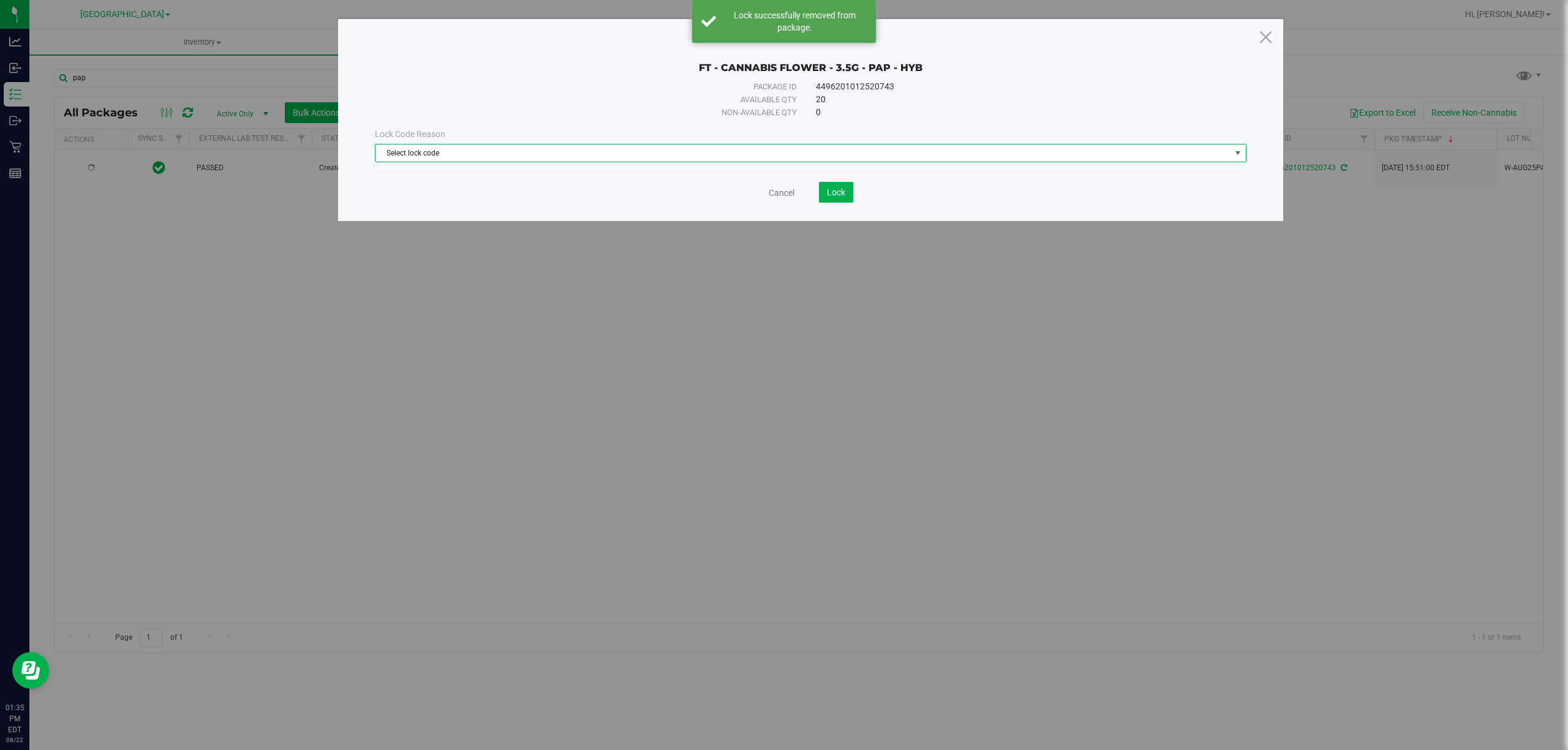
click at [564, 160] on span "Select lock code" at bounding box center [803, 153] width 855 height 17
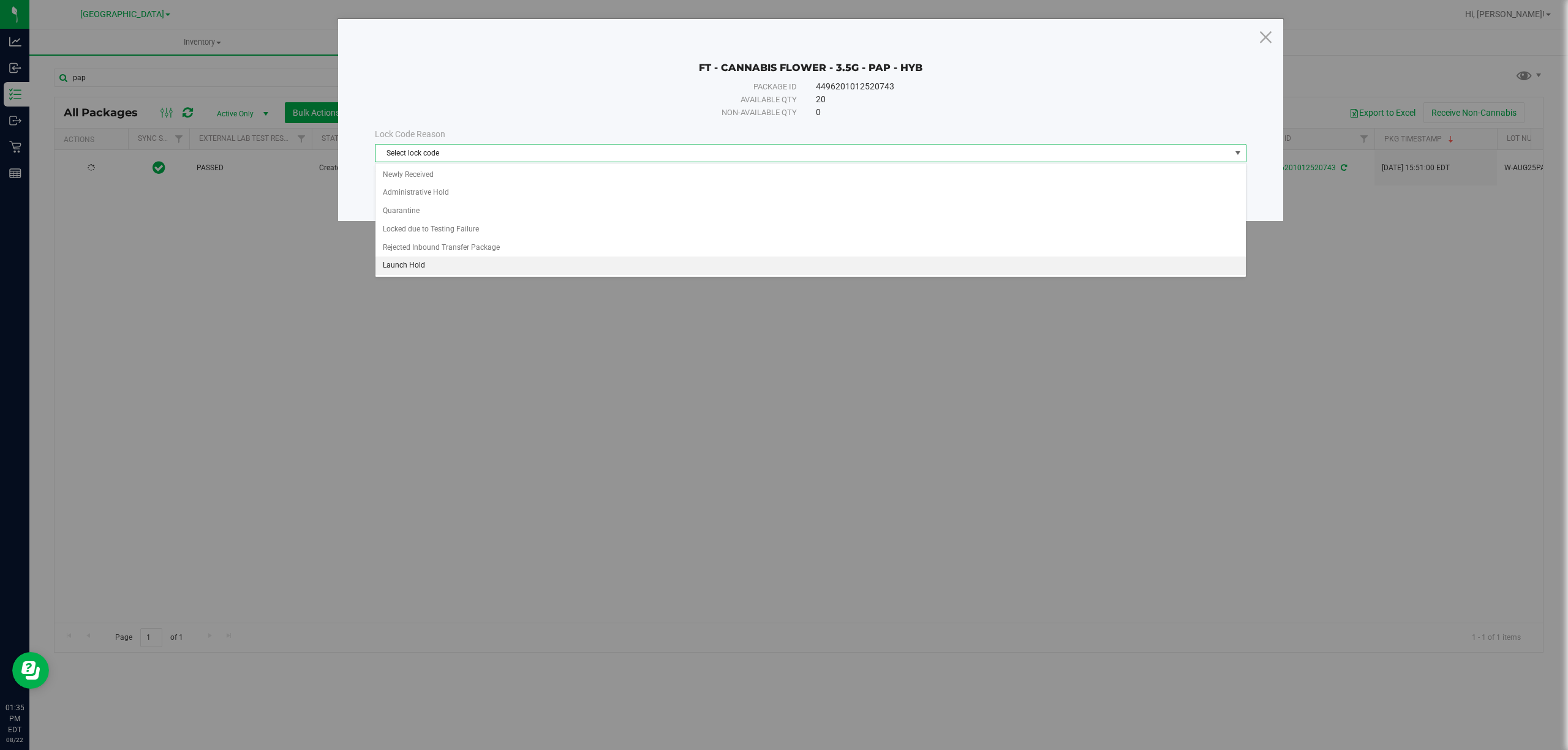
click at [380, 268] on li "Launch Hold" at bounding box center [810, 266] width 870 height 19
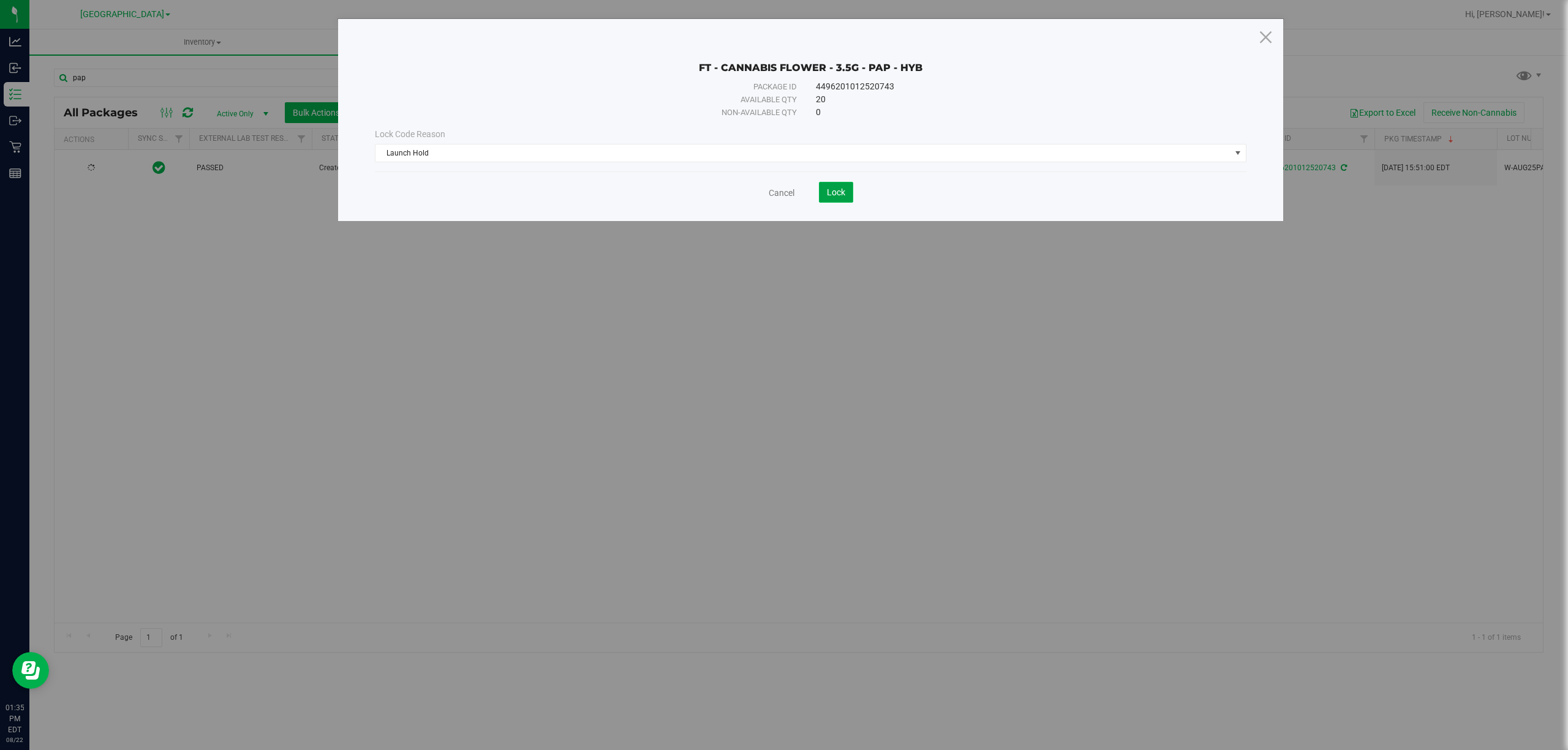
click at [845, 197] on button "Lock" at bounding box center [836, 192] width 34 height 21
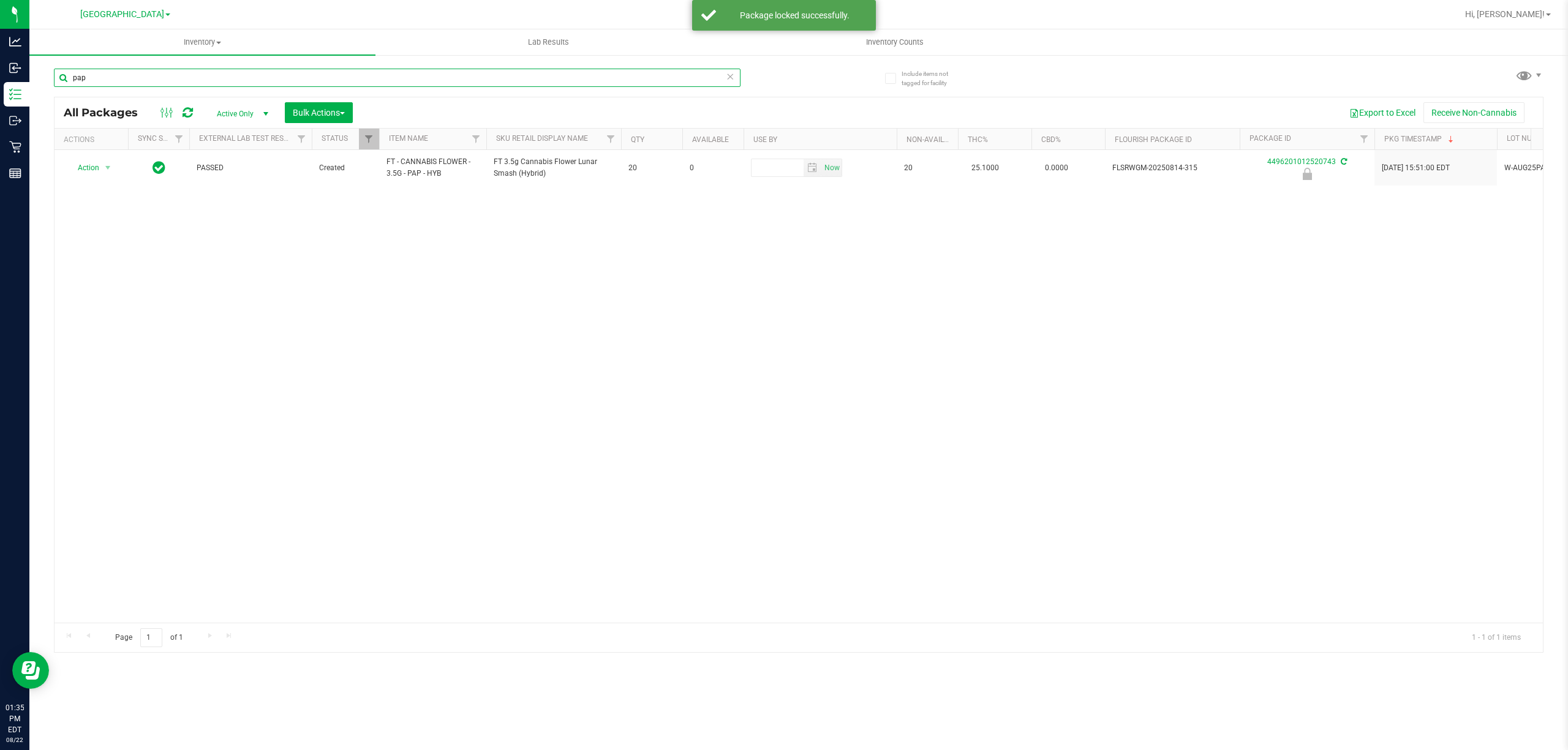
click at [219, 77] on input "pap" at bounding box center [397, 78] width 686 height 19
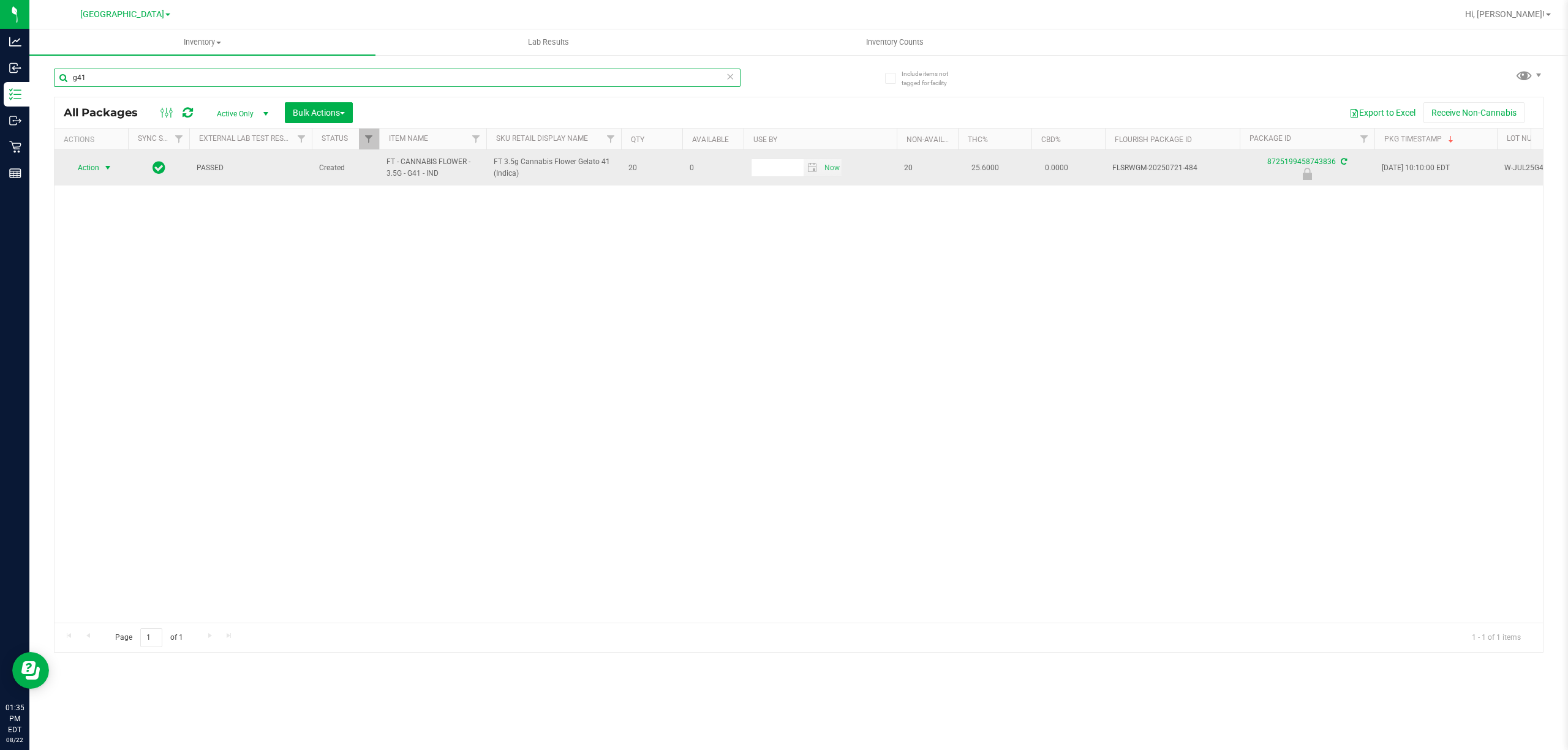
type input "g41"
click at [104, 172] on span "select" at bounding box center [108, 167] width 10 height 10
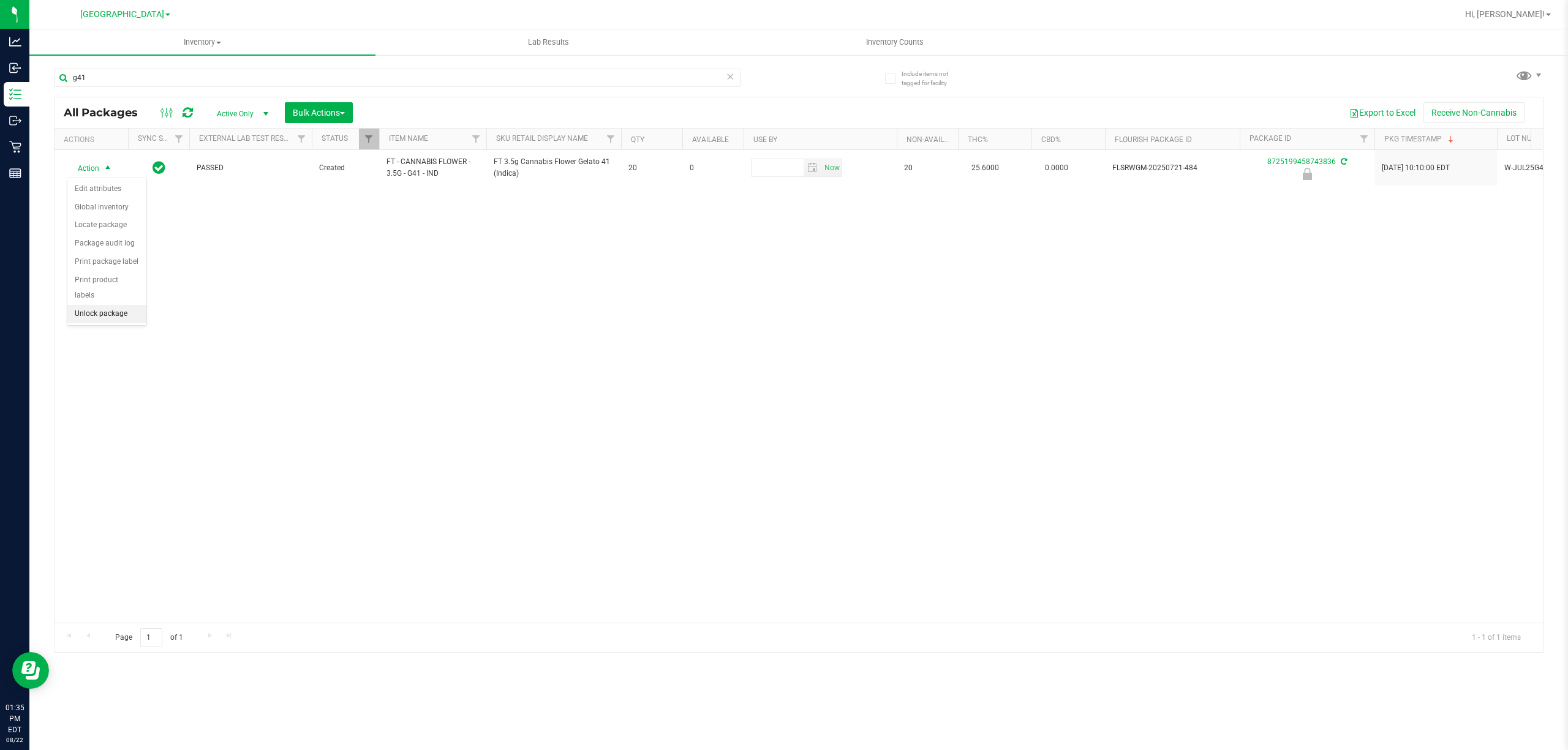
click at [118, 316] on li "Unlock package" at bounding box center [107, 314] width 79 height 19
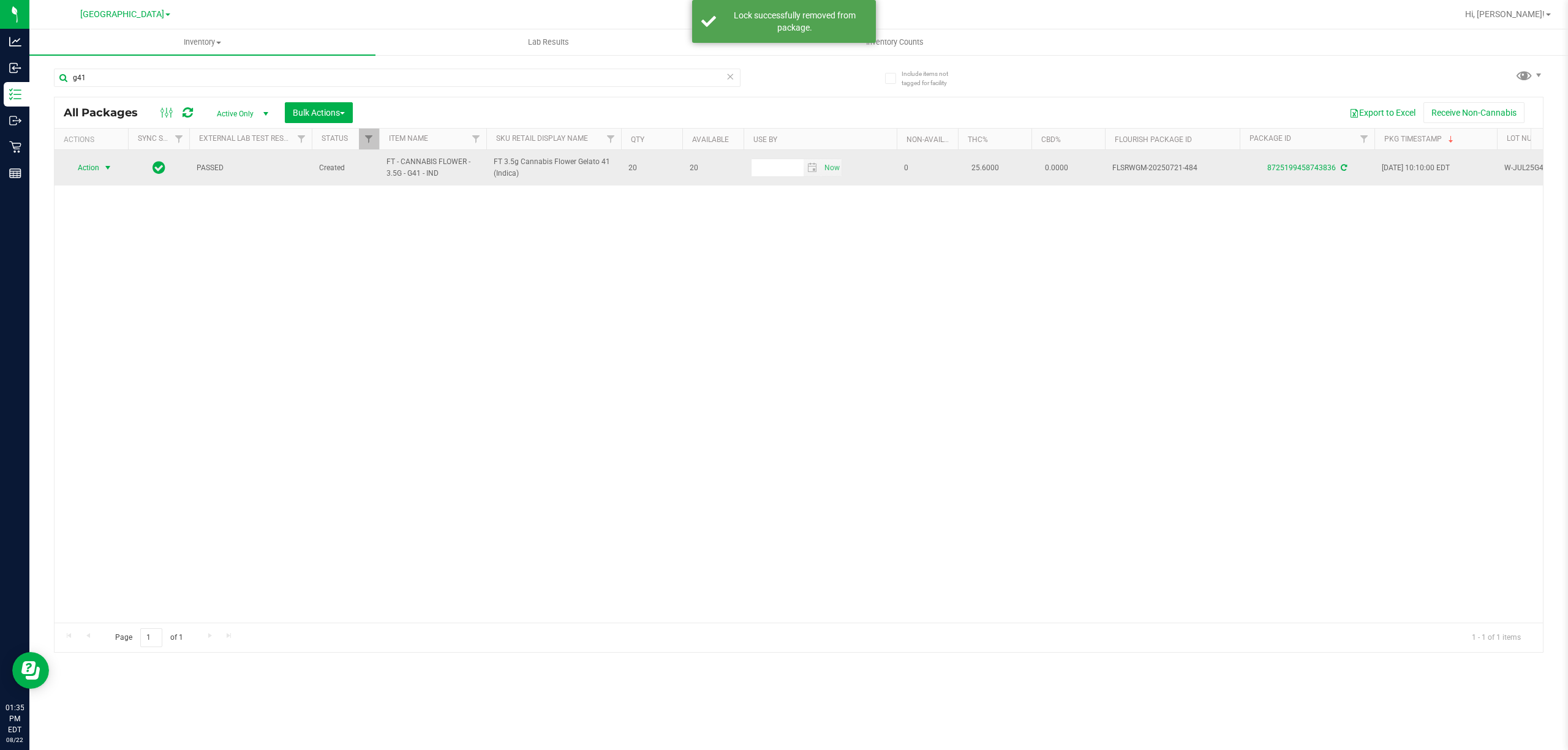
click at [79, 166] on span "Action" at bounding box center [83, 168] width 33 height 17
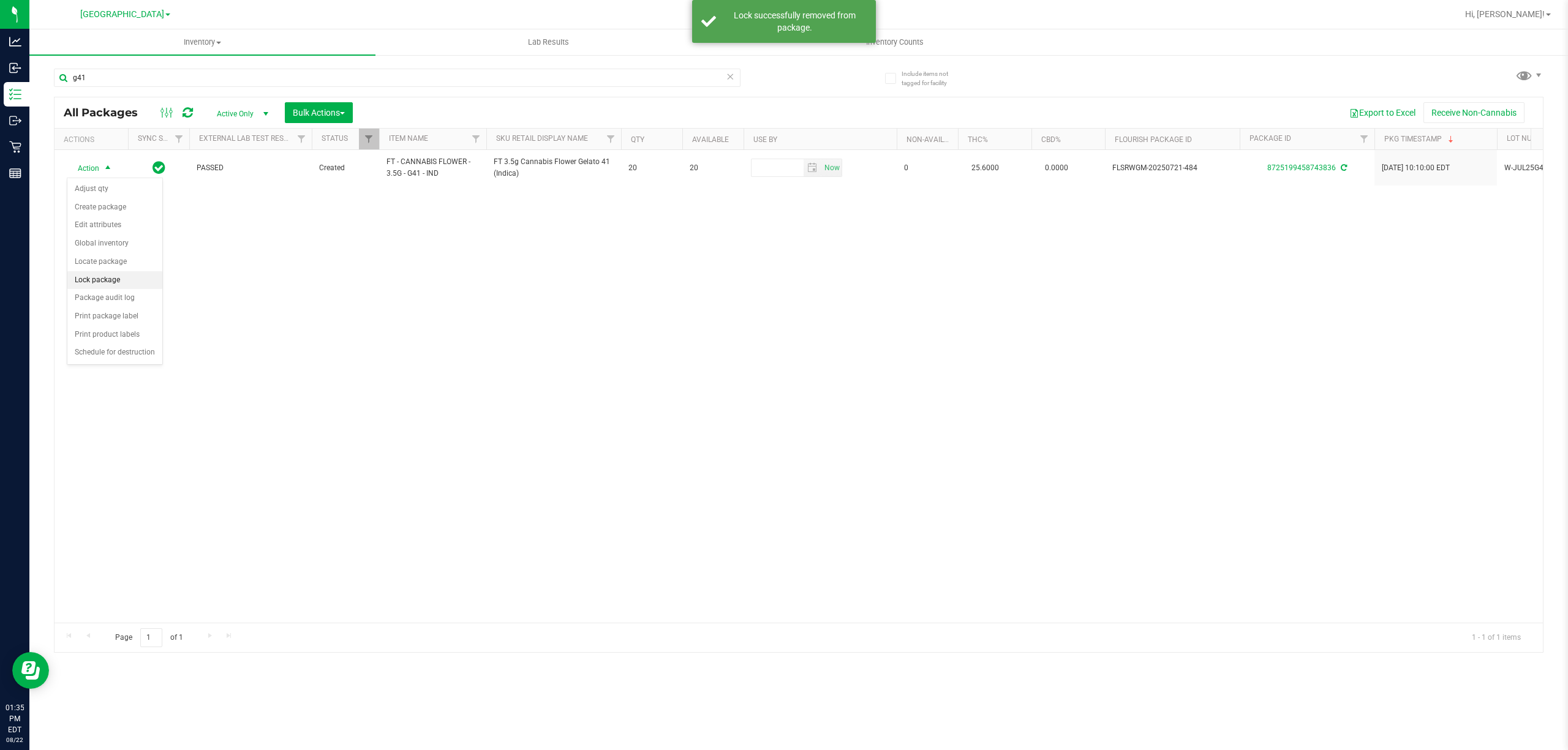
click at [89, 283] on li "Lock package" at bounding box center [115, 281] width 95 height 19
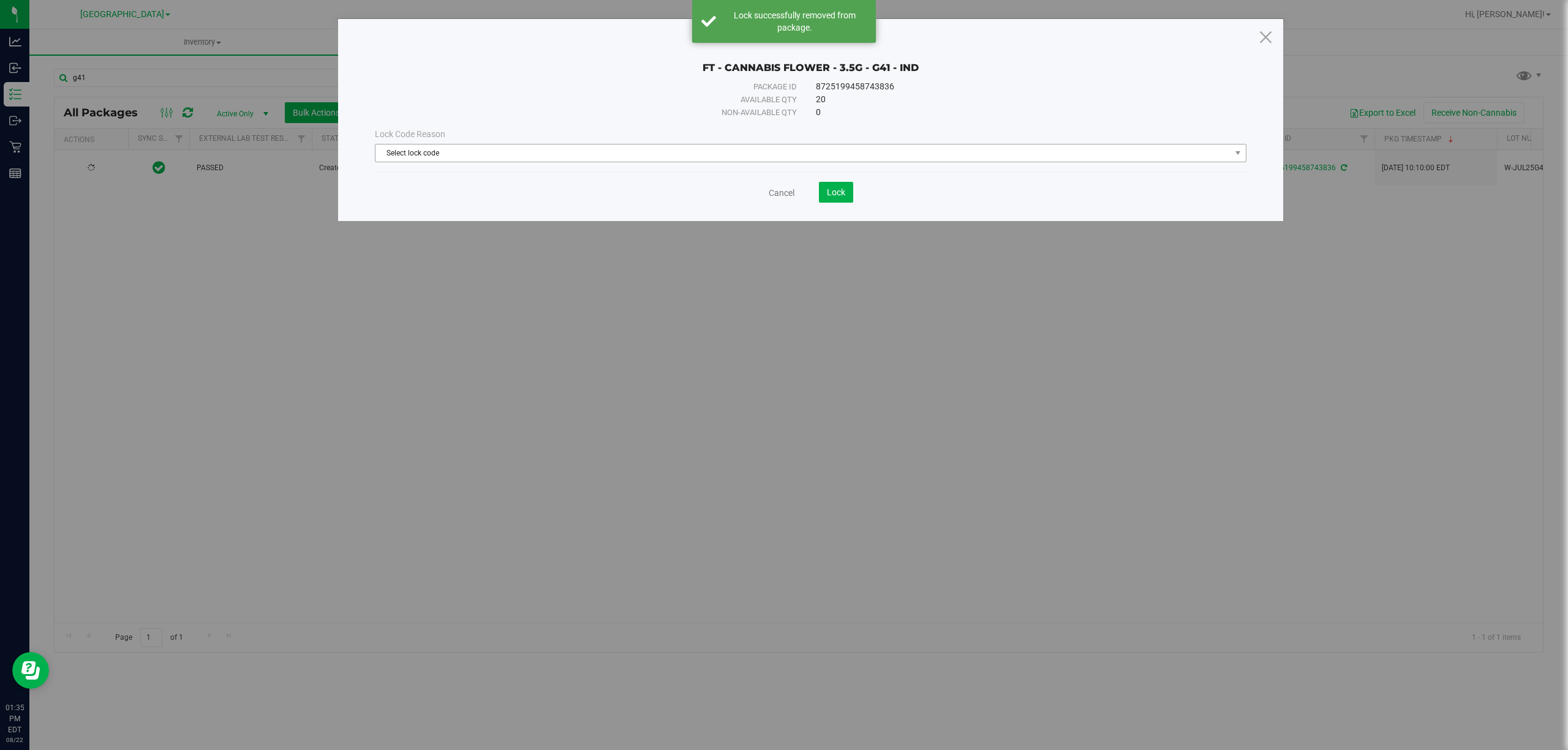
click at [632, 156] on span "Select lock code" at bounding box center [803, 153] width 855 height 17
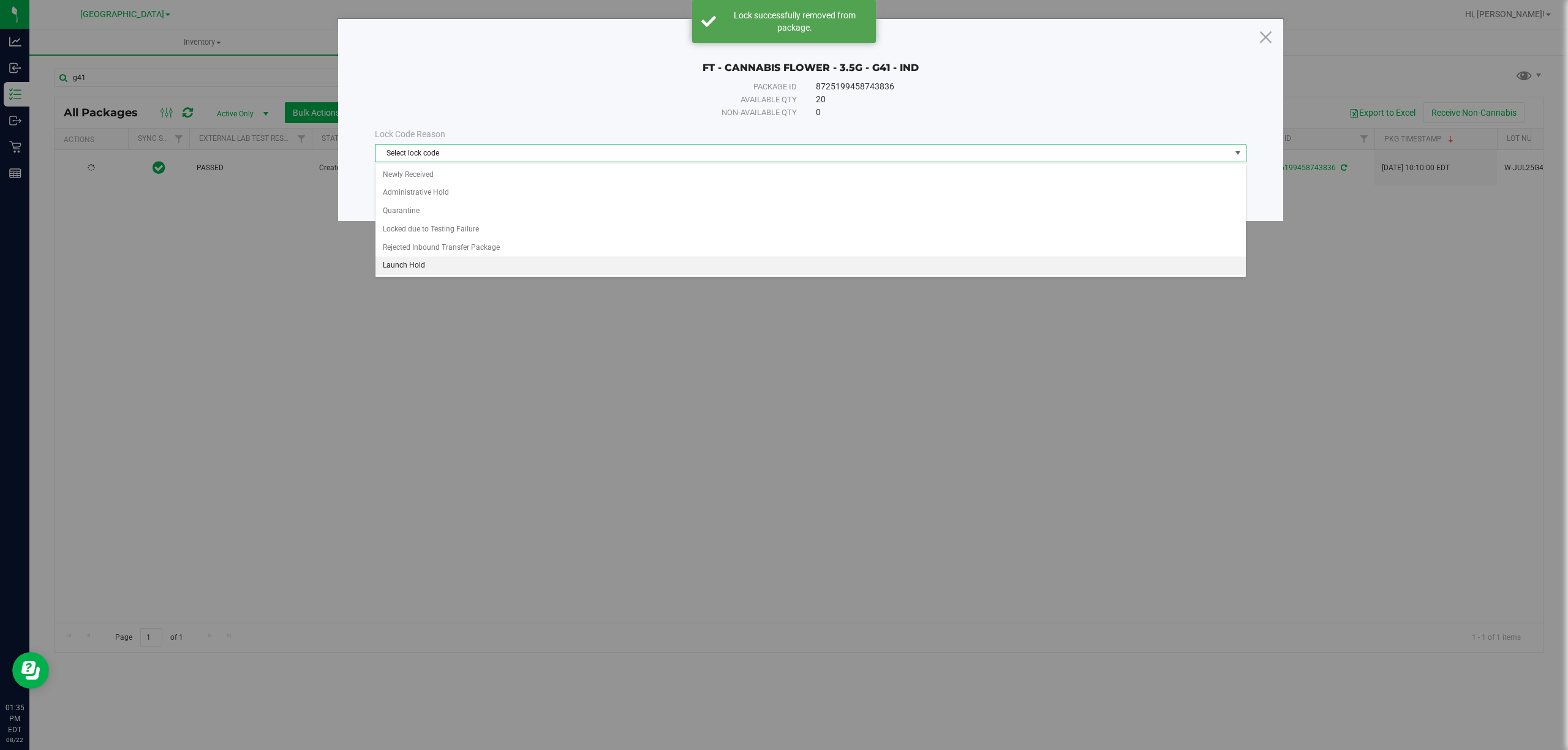
click at [419, 268] on li "Launch Hold" at bounding box center [810, 266] width 870 height 19
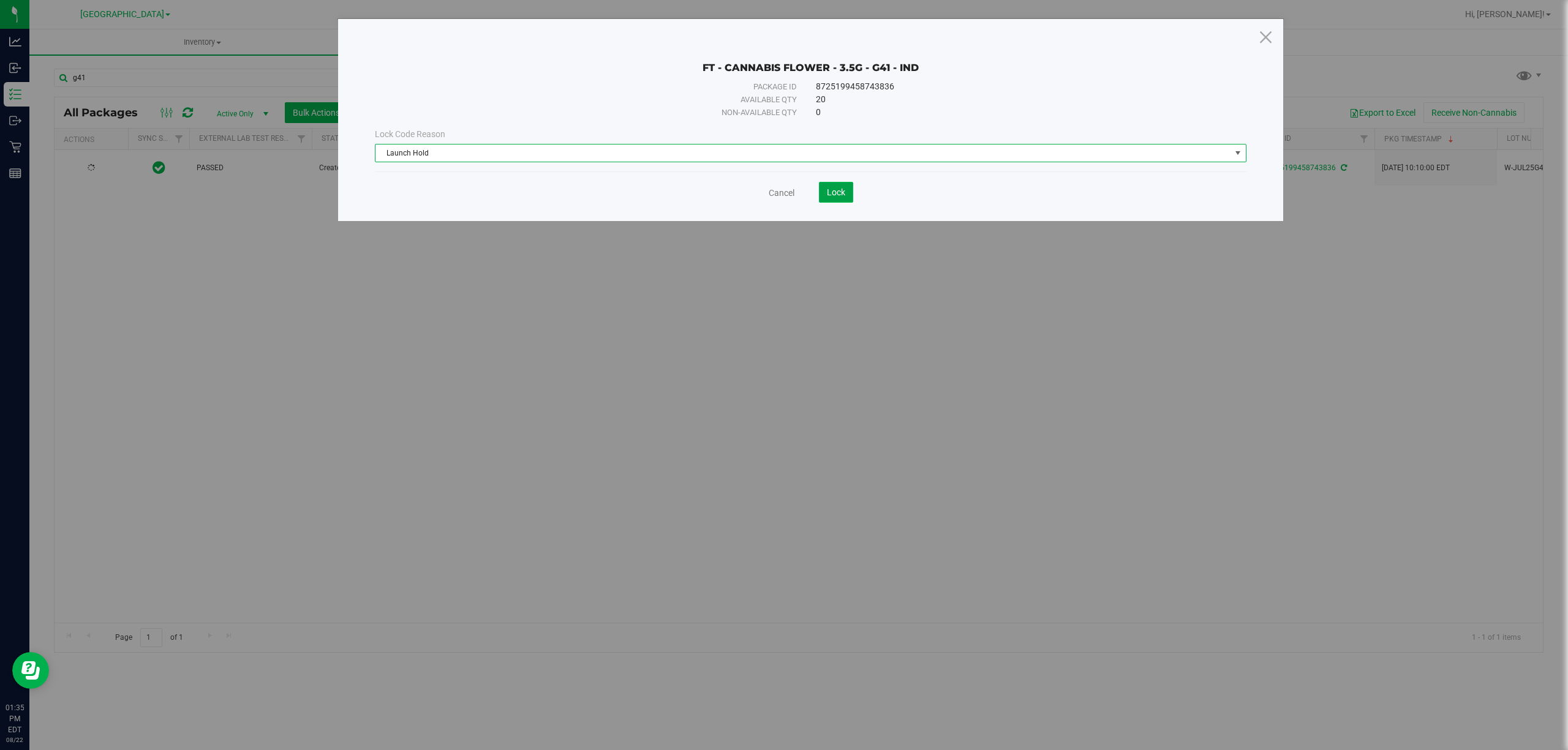
click at [822, 198] on button "Lock" at bounding box center [836, 192] width 34 height 21
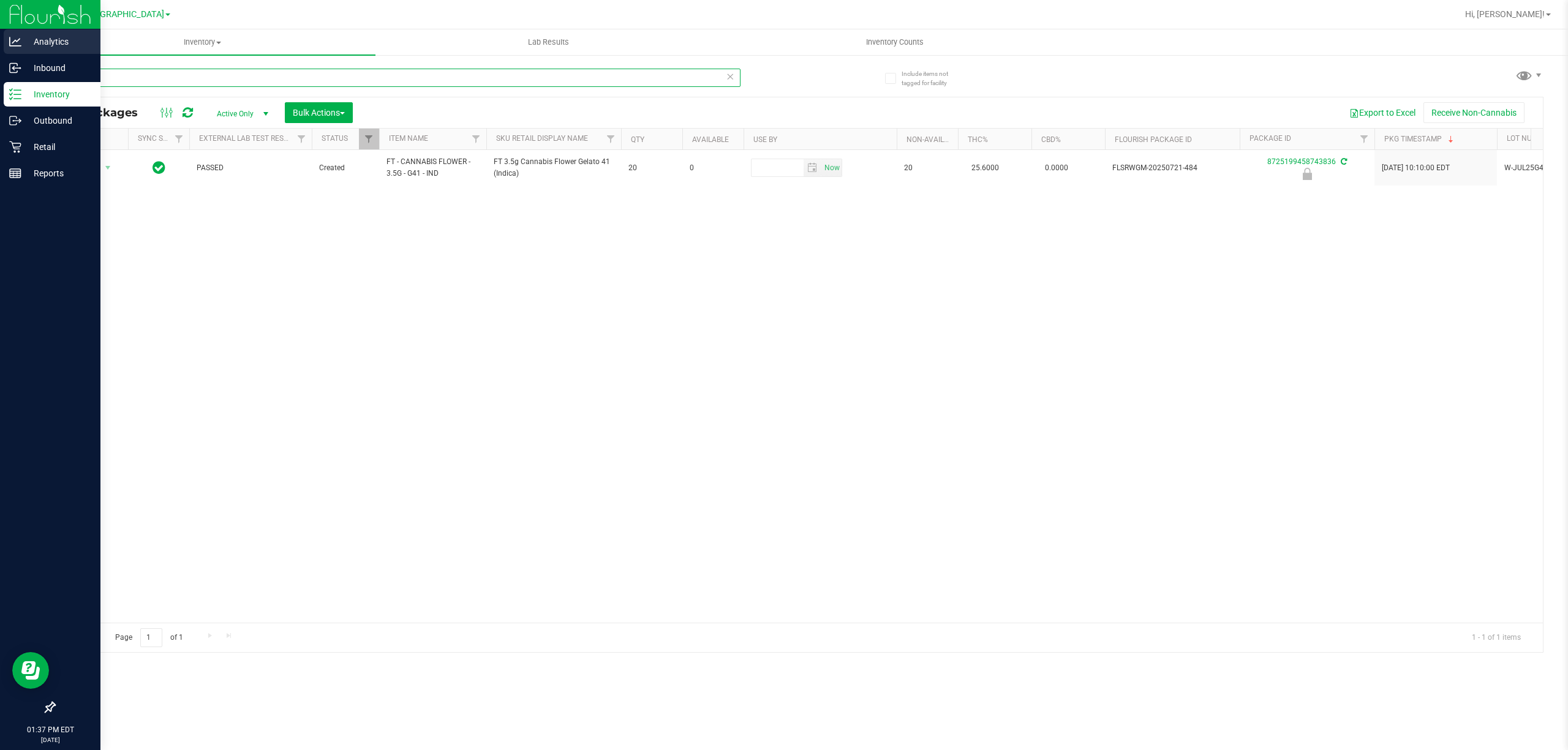
drag, startPoint x: 123, startPoint y: 69, endPoint x: 0, endPoint y: 40, distance: 126.4
click at [0, 50] on div "Analytics Inbound Inventory Outbound Retail Reports 01:37 PM EDT [DATE] 08/22 […" at bounding box center [784, 375] width 1568 height 750
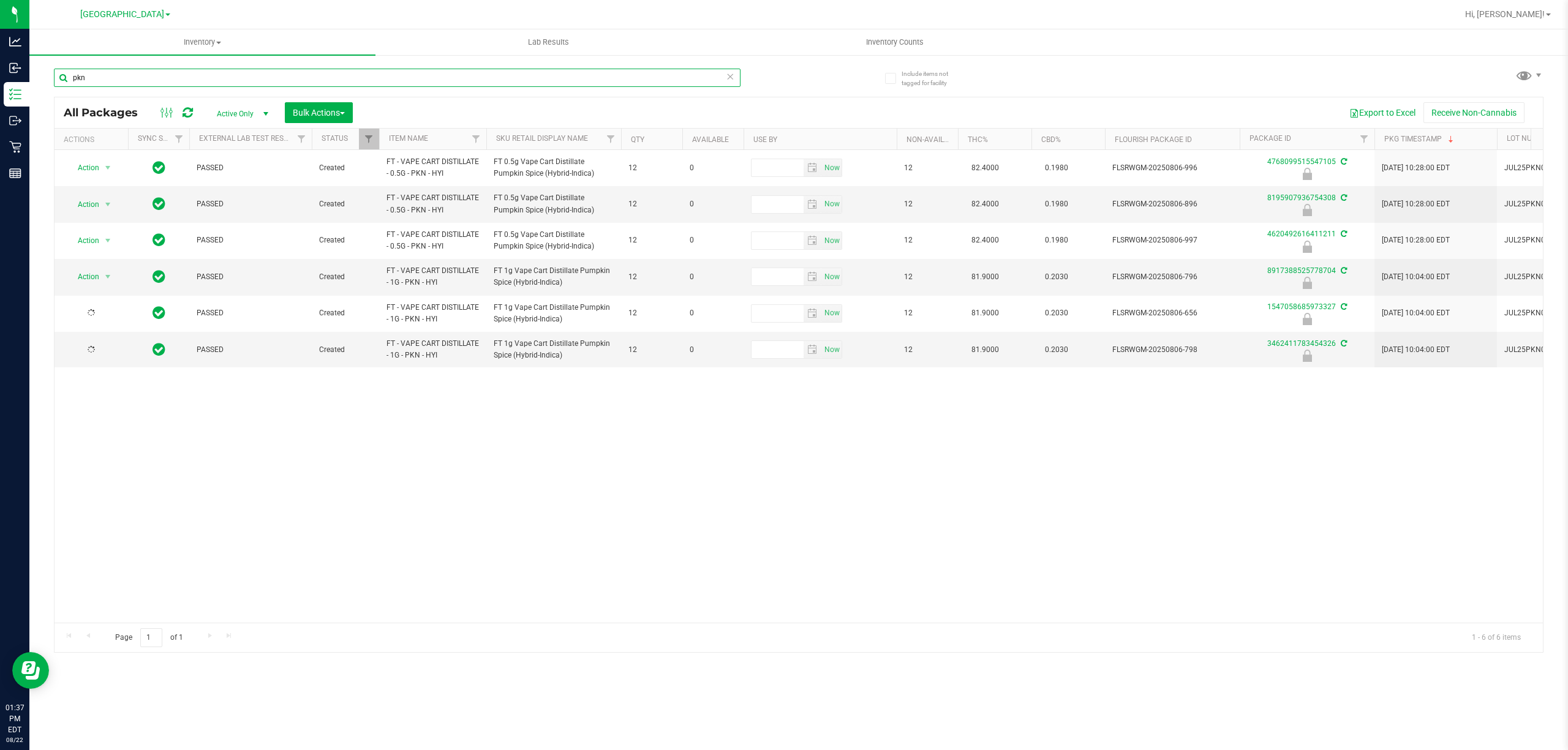
type input "pkn"
click at [306, 108] on span "Bulk Actions" at bounding box center [318, 112] width 52 height 10
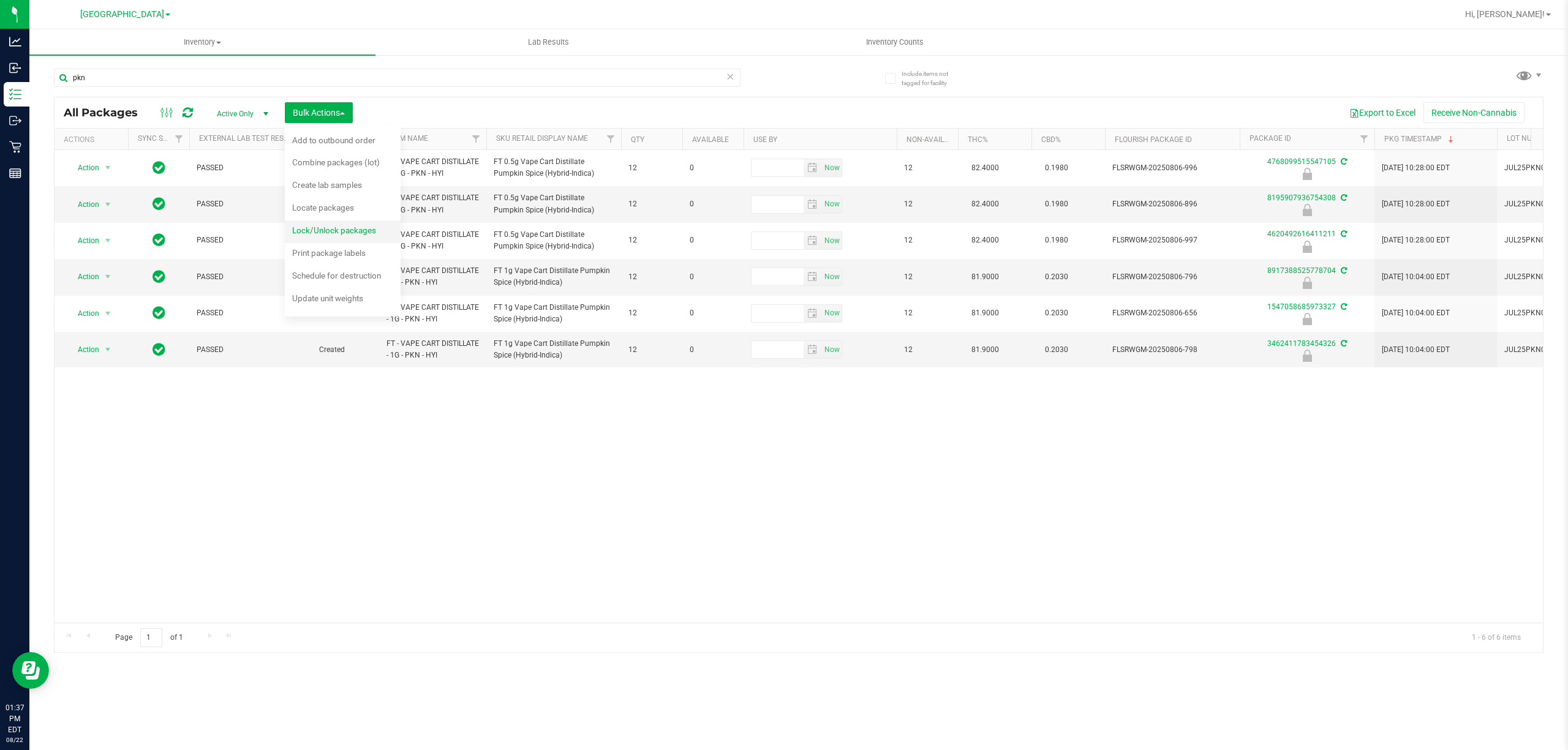
click at [307, 226] on span "Lock/Unlock packages" at bounding box center [334, 230] width 84 height 10
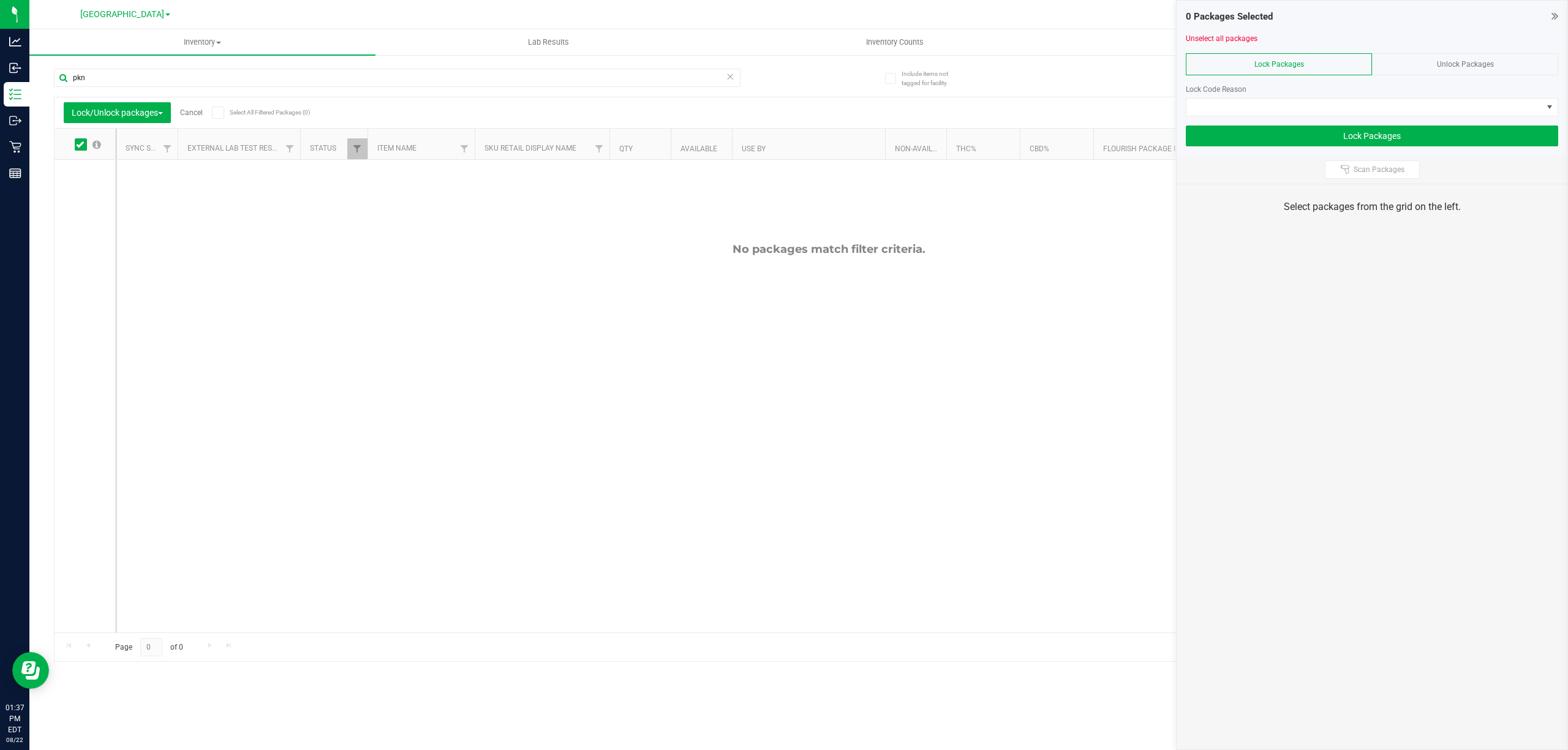
click at [1428, 72] on div "Unlock Packages" at bounding box center [1465, 64] width 187 height 22
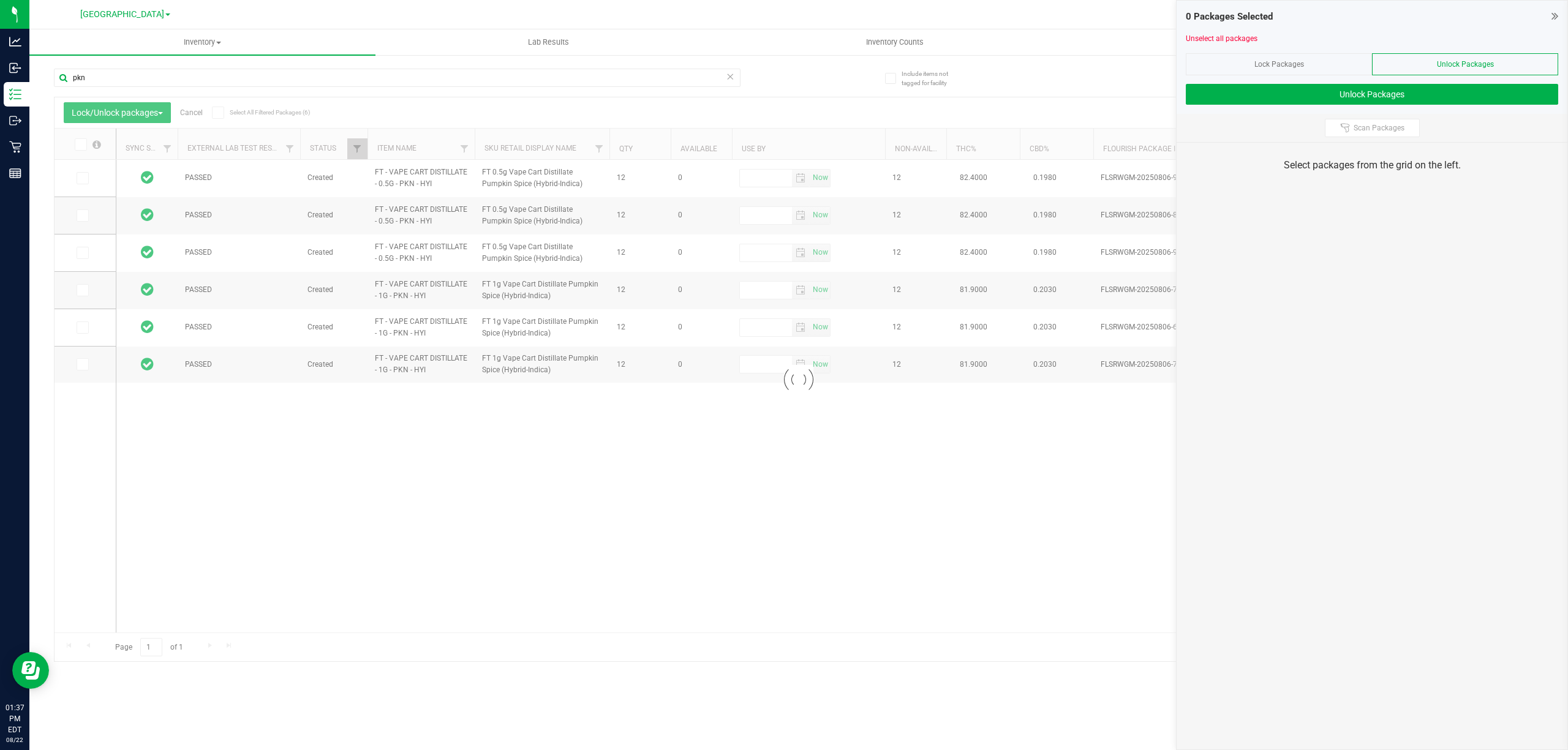
click at [82, 138] on div at bounding box center [798, 380] width 1488 height 565
click at [75, 149] on span at bounding box center [81, 145] width 12 height 12
click at [0, 0] on input "checkbox" at bounding box center [0, 0] width 0 height 0
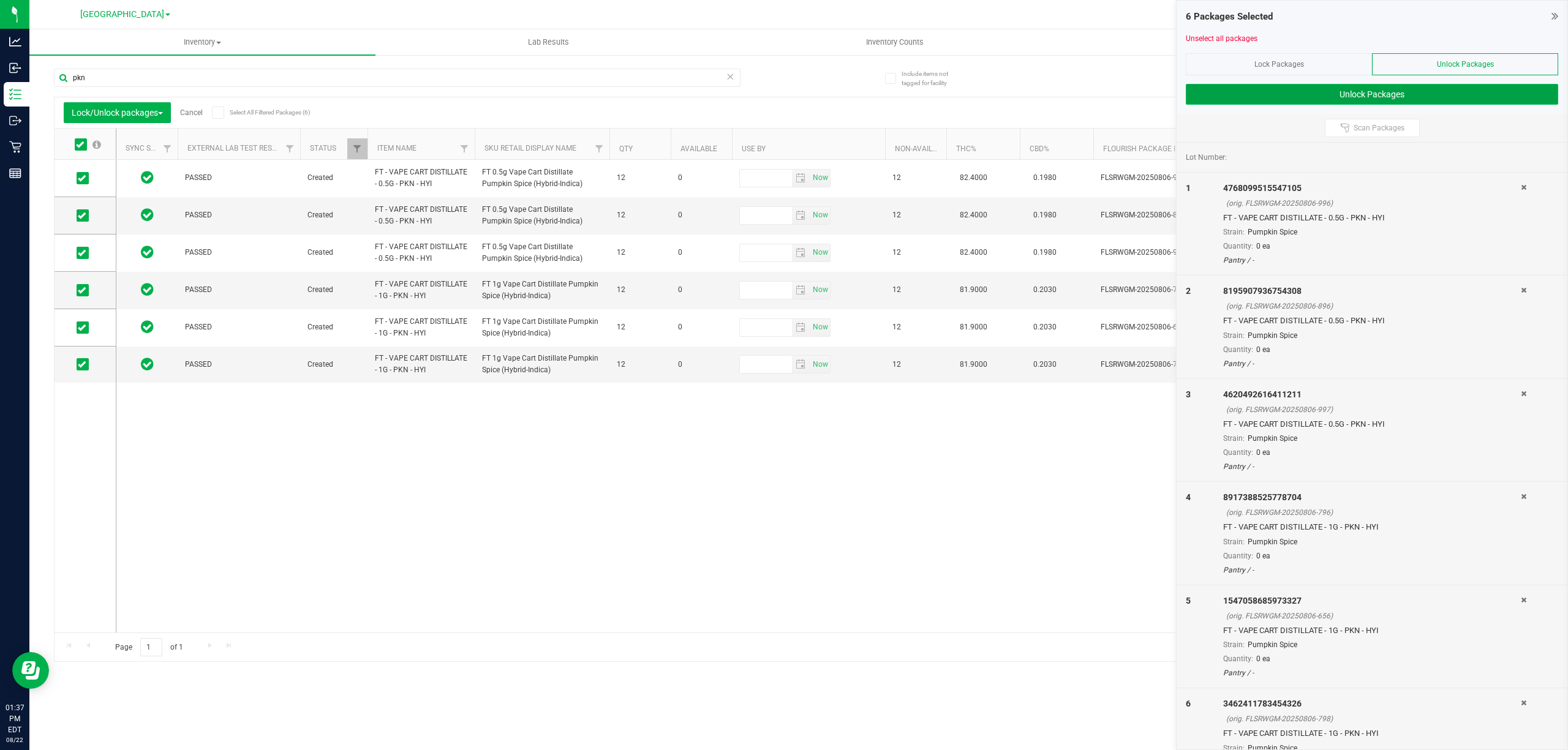
click at [1323, 98] on button "Unlock Packages" at bounding box center [1371, 94] width 372 height 21
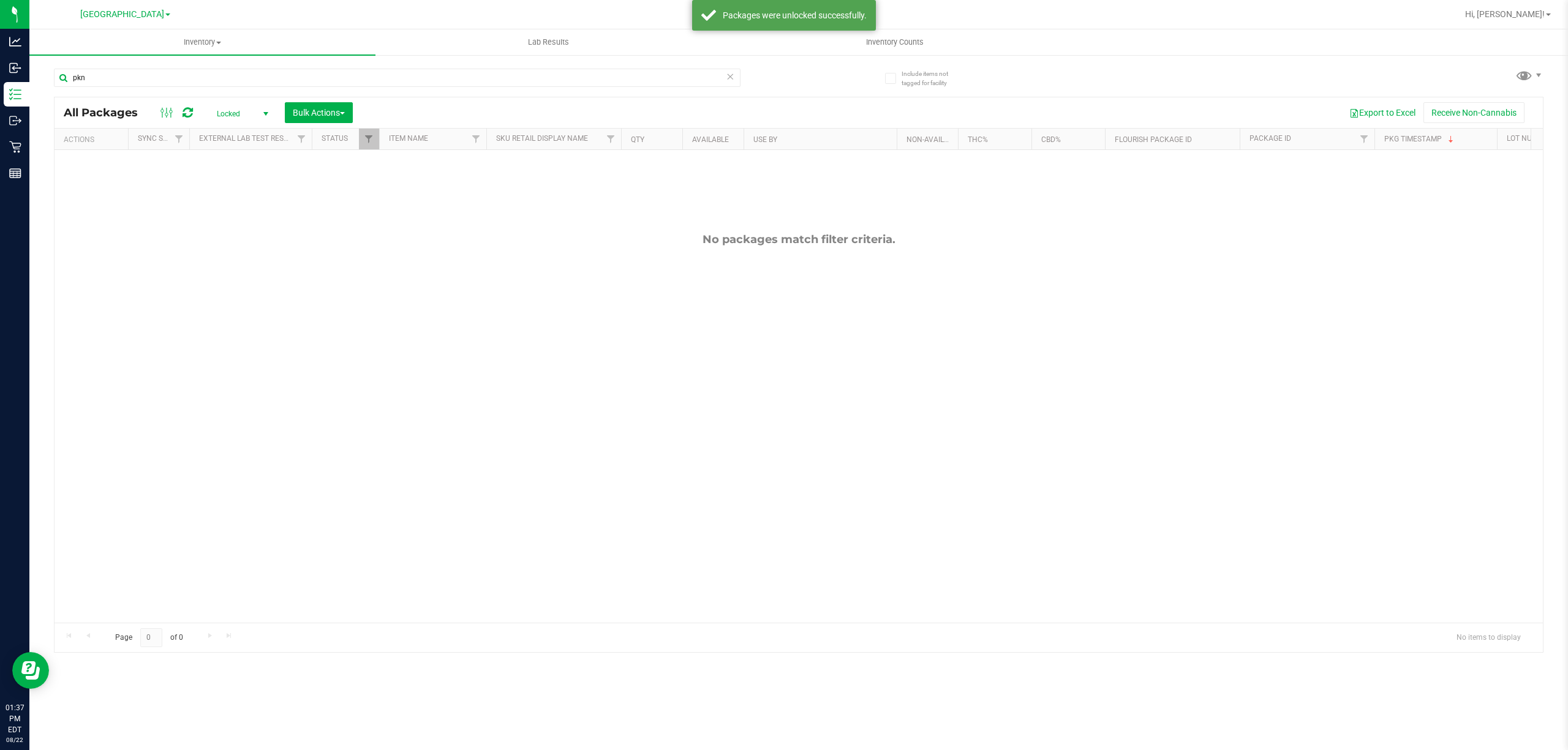
click at [234, 116] on span "Locked" at bounding box center [240, 114] width 67 height 17
click at [234, 130] on li "Active Only" at bounding box center [239, 134] width 66 height 19
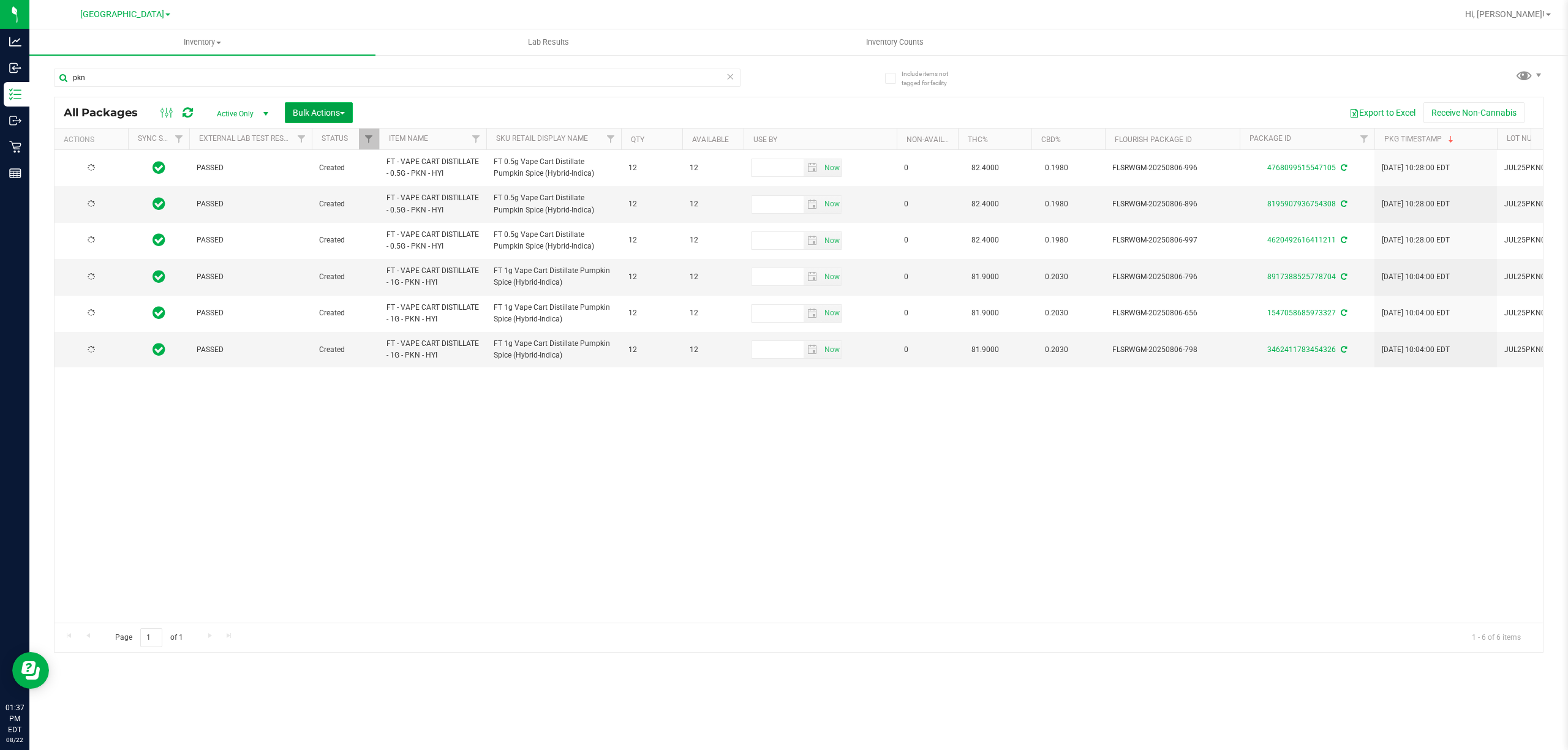
click at [345, 113] on span "button" at bounding box center [342, 113] width 5 height 2
click at [334, 228] on span "Lock/Unlock packages" at bounding box center [334, 230] width 84 height 10
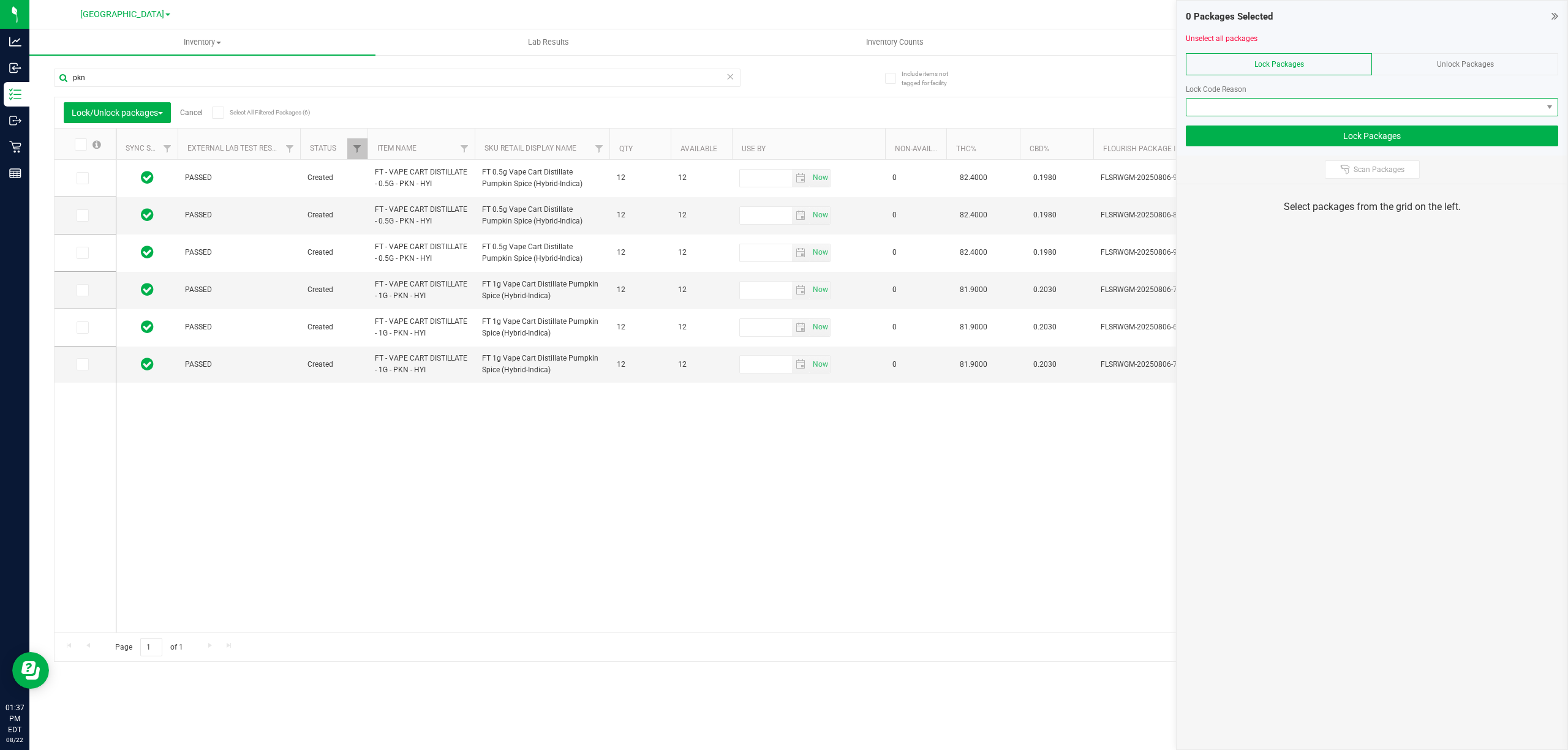
click at [1304, 103] on span at bounding box center [1364, 107] width 356 height 17
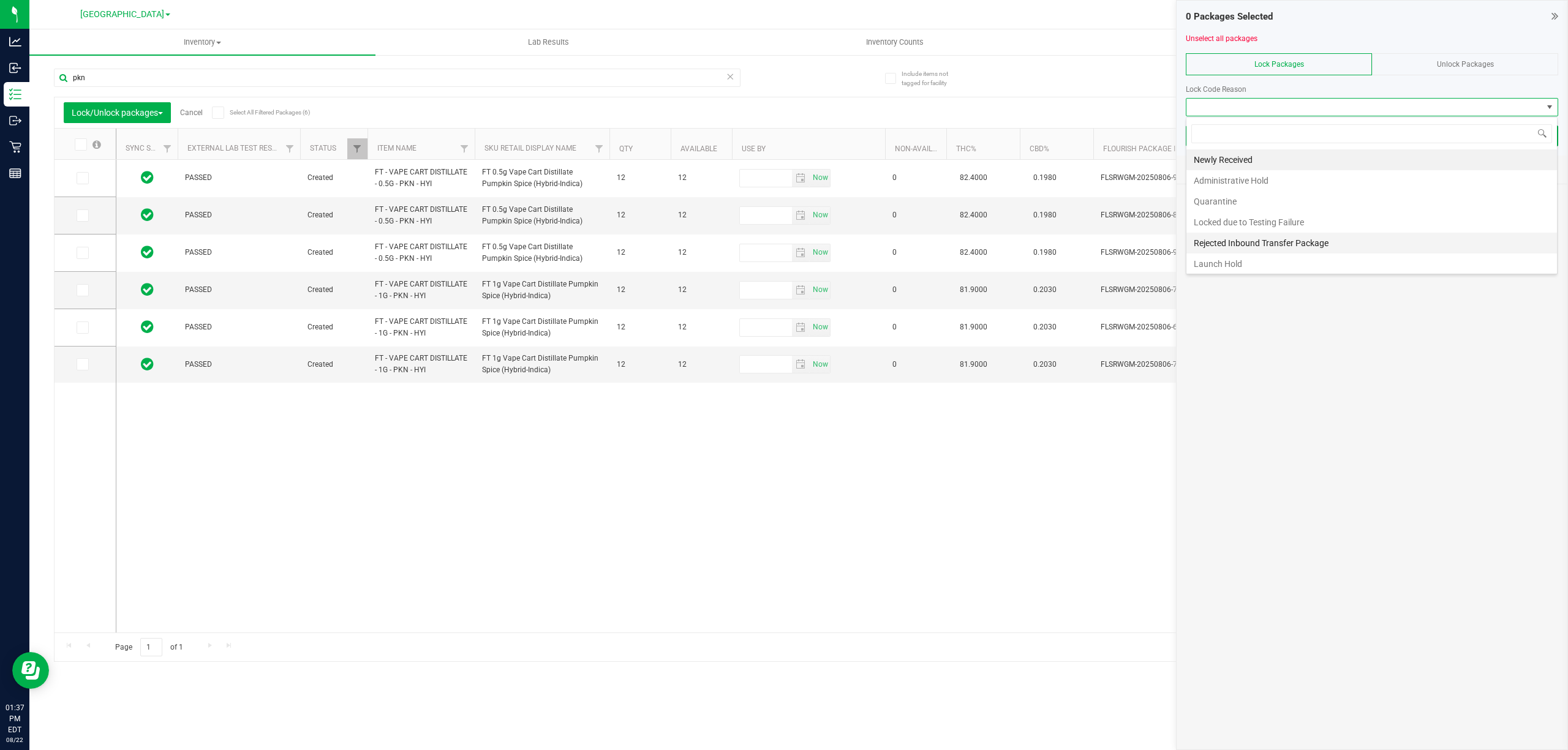
scroll to position [19, 371]
click at [1225, 267] on li "Launch Hold" at bounding box center [1371, 264] width 371 height 21
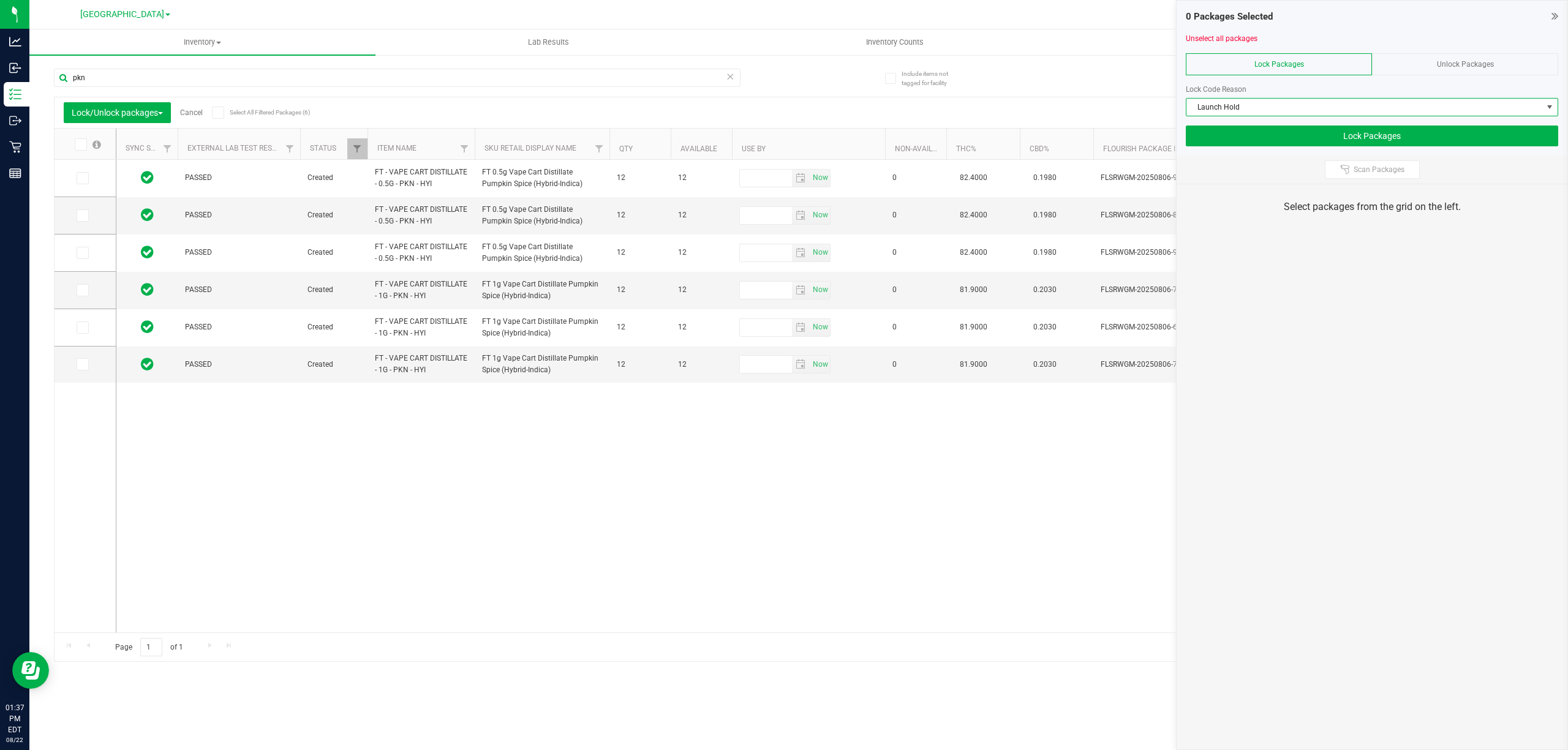
click at [80, 145] on icon at bounding box center [80, 145] width 8 height 0
click at [0, 0] on input "checkbox" at bounding box center [0, 0] width 0 height 0
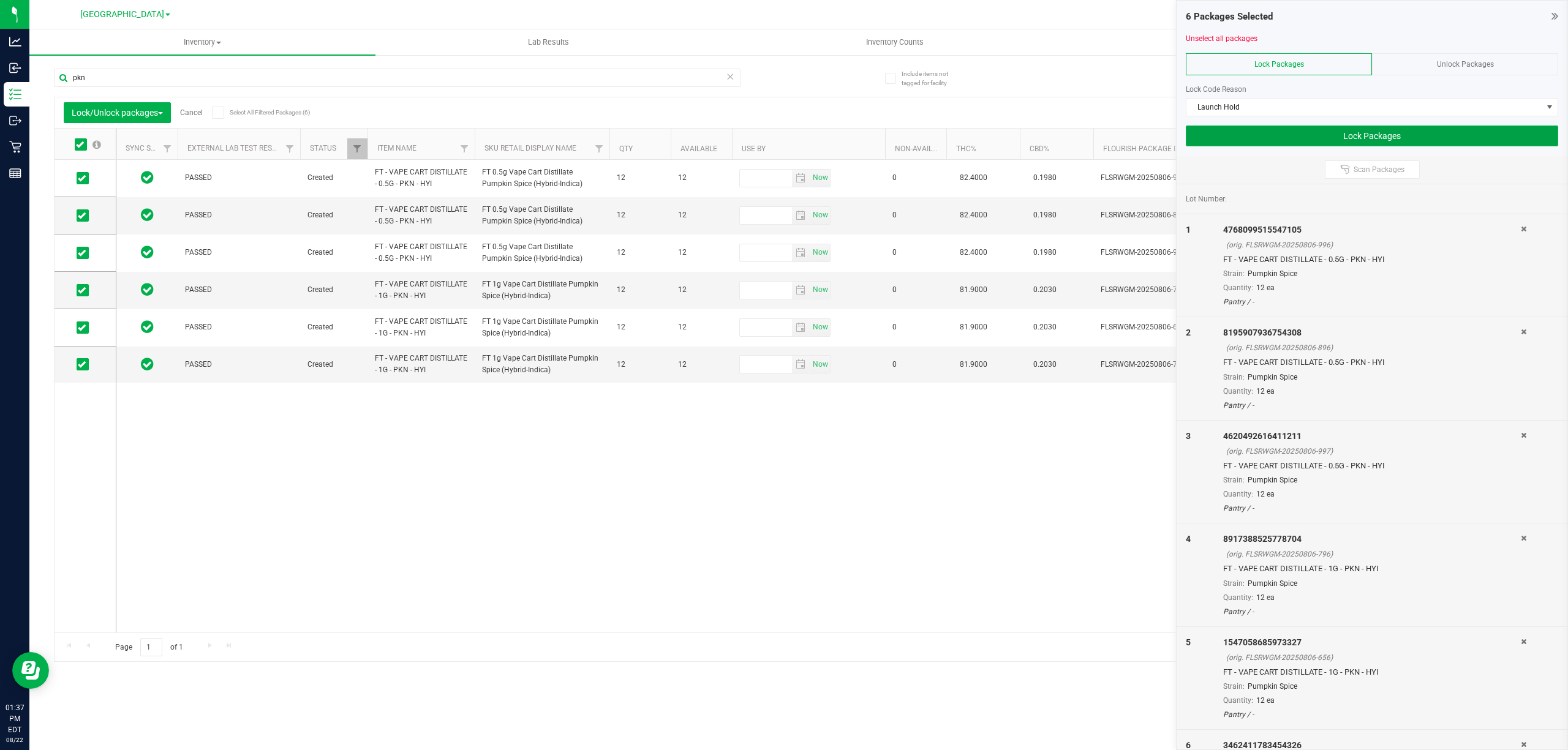
click at [1308, 139] on button "Lock Packages" at bounding box center [1371, 135] width 372 height 21
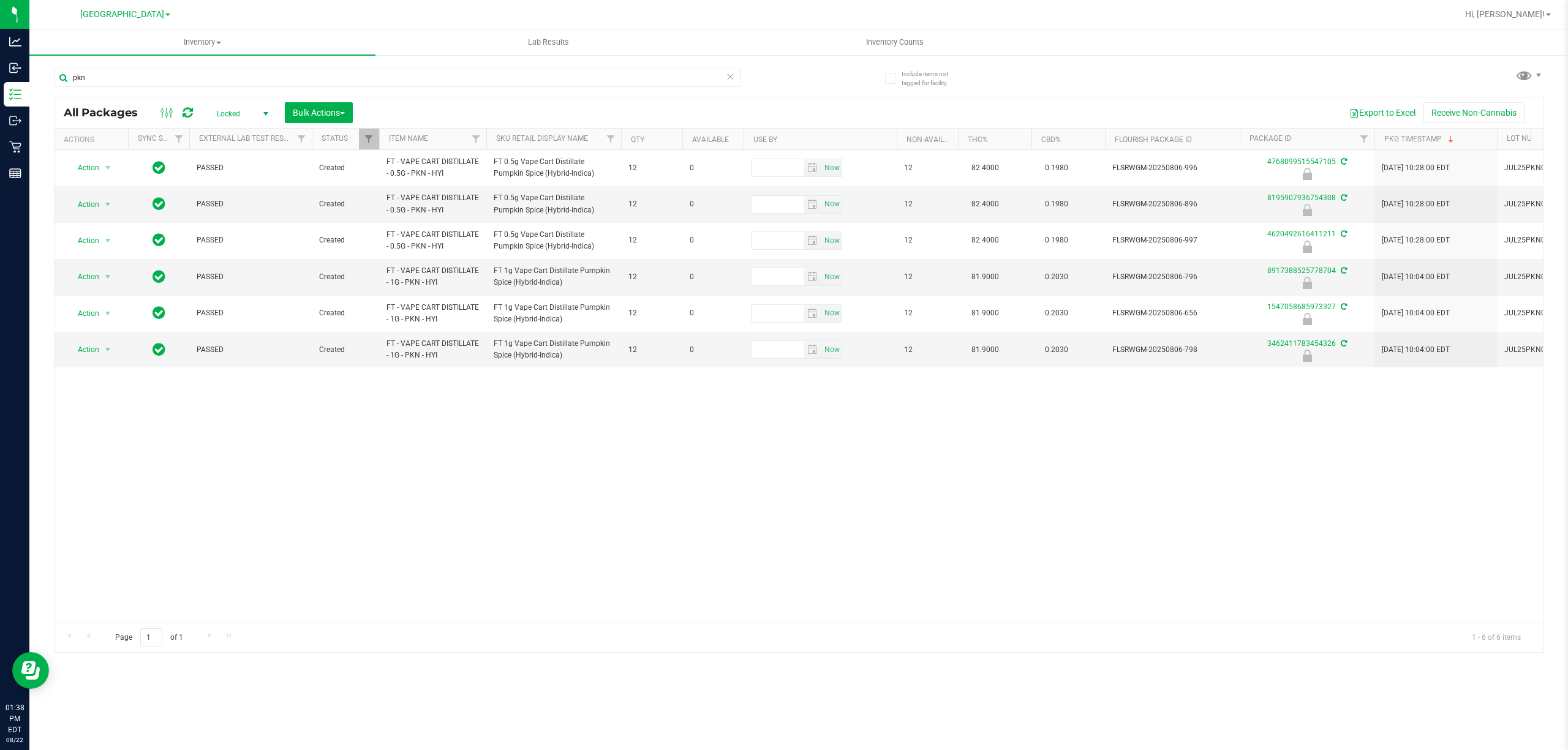
drag, startPoint x: 856, startPoint y: 118, endPoint x: 583, endPoint y: 633, distance: 582.9
click at [584, 637] on div "Page 1 of 1 1 - 6 of 6 items" at bounding box center [798, 638] width 1488 height 29
click at [131, 87] on input "pkn" at bounding box center [397, 78] width 686 height 19
click at [130, 86] on input "pkn" at bounding box center [397, 78] width 686 height 19
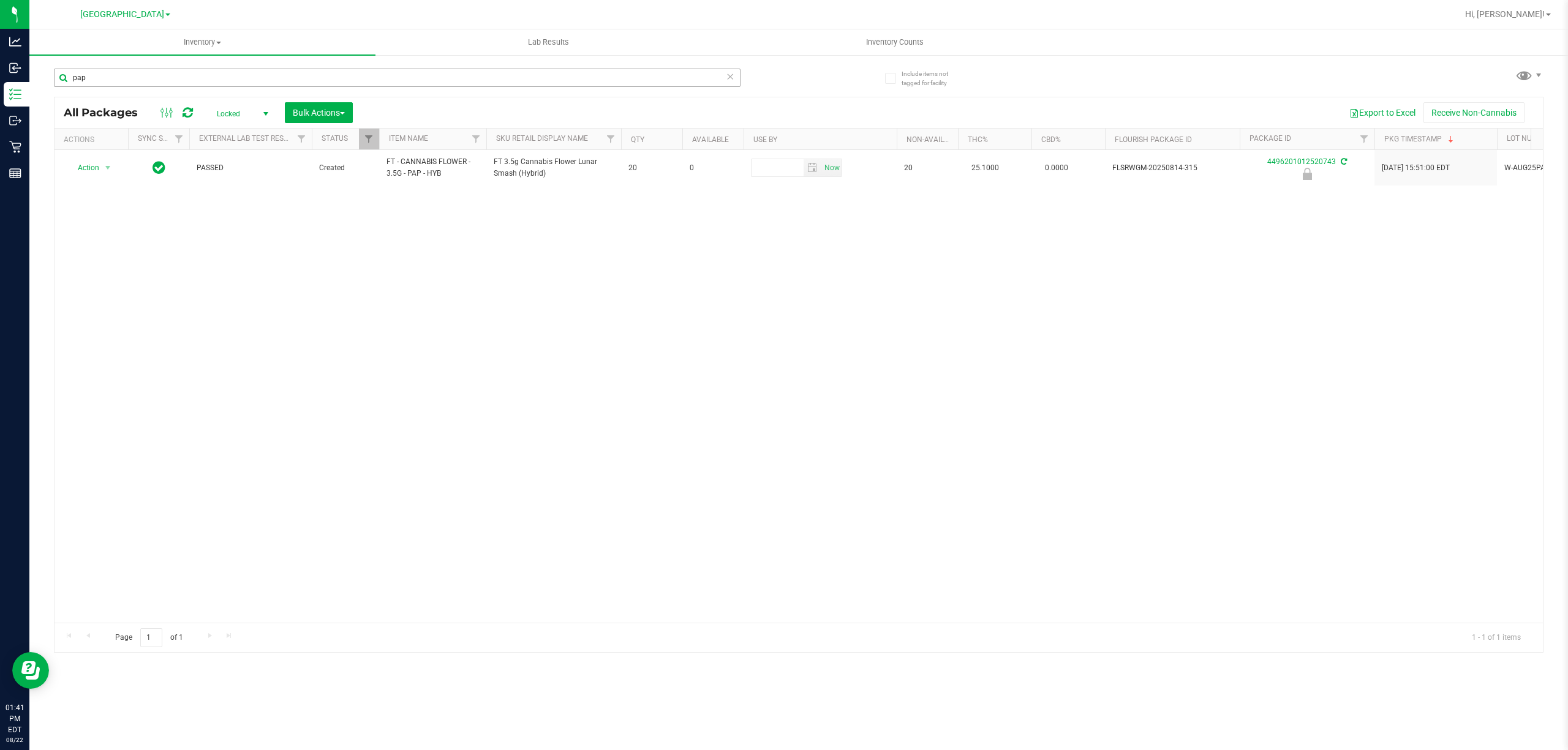
drag, startPoint x: 153, startPoint y: 69, endPoint x: 132, endPoint y: 77, distance: 22.5
click at [146, 71] on div "pap" at bounding box center [426, 77] width 745 height 39
click at [131, 77] on input "pap" at bounding box center [397, 78] width 686 height 19
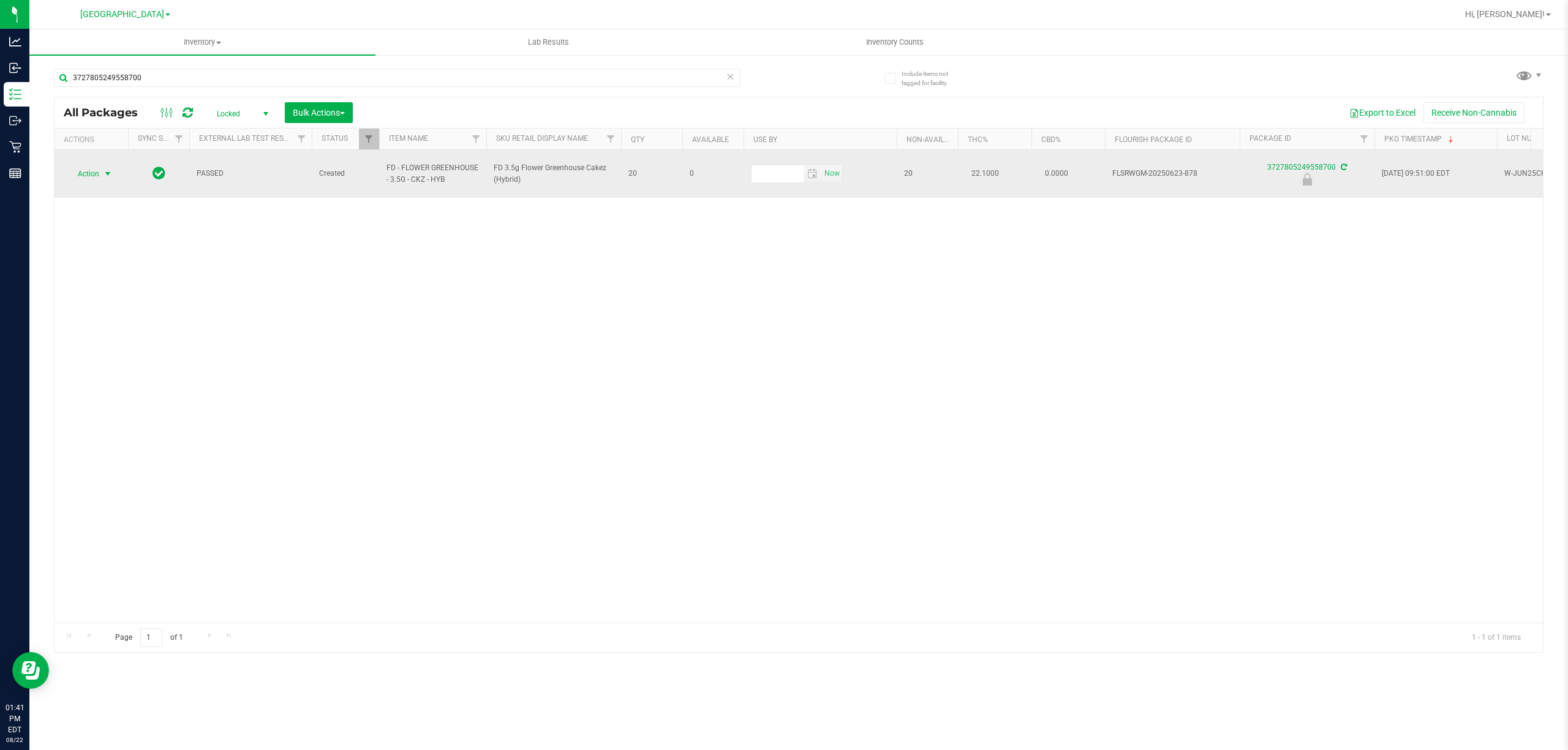
click at [92, 169] on span "Action" at bounding box center [83, 174] width 33 height 17
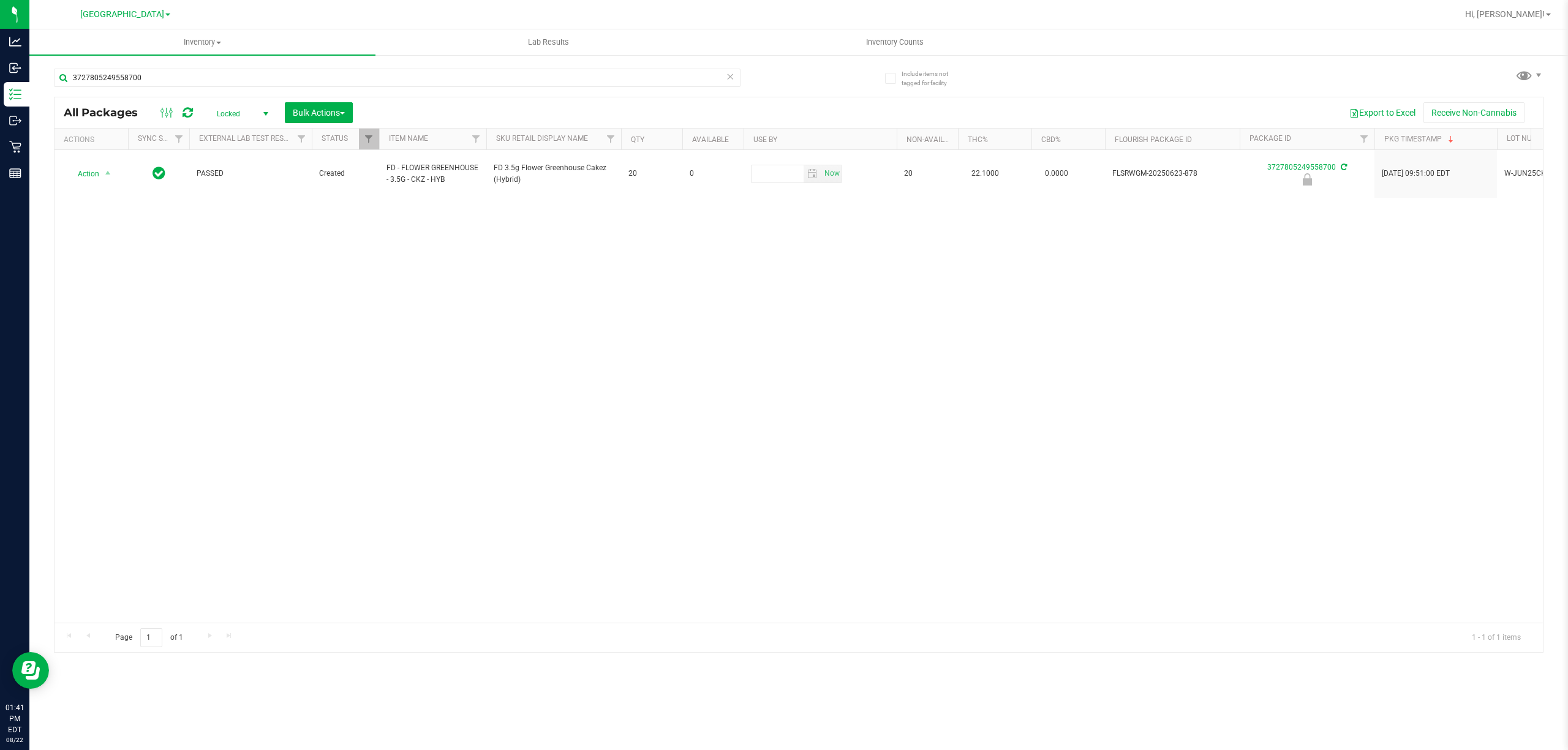
drag, startPoint x: 307, startPoint y: 241, endPoint x: 317, endPoint y: 234, distance: 12.2
click at [307, 240] on div "Action Action Edit attributes Global inventory Locate package Package audit log…" at bounding box center [798, 386] width 1488 height 473
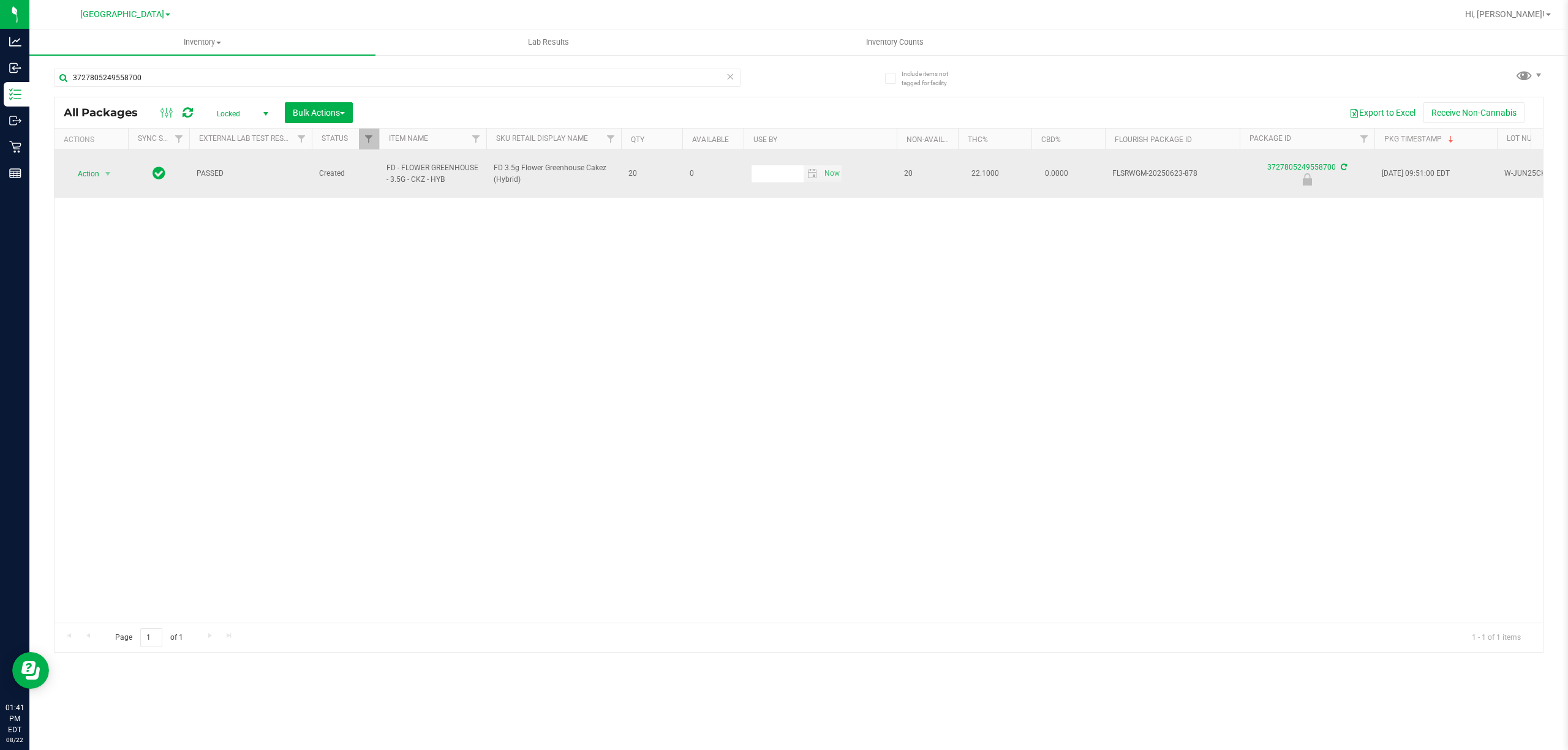
click at [402, 170] on span "FD - FLOWER GREENHOUSE - 3.5G - CKZ - HYB" at bounding box center [432, 174] width 92 height 23
click at [401, 170] on span "FD - FLOWER GREENHOUSE - 3.5G - CKZ - HYB" at bounding box center [432, 174] width 92 height 23
click at [400, 170] on span "FD - FLOWER GREENHOUSE - 3.5G - CKZ - HYB" at bounding box center [432, 174] width 92 height 23
click at [402, 169] on span "FD - FLOWER GREENHOUSE - 3.5G - CKZ - HYB" at bounding box center [432, 174] width 92 height 23
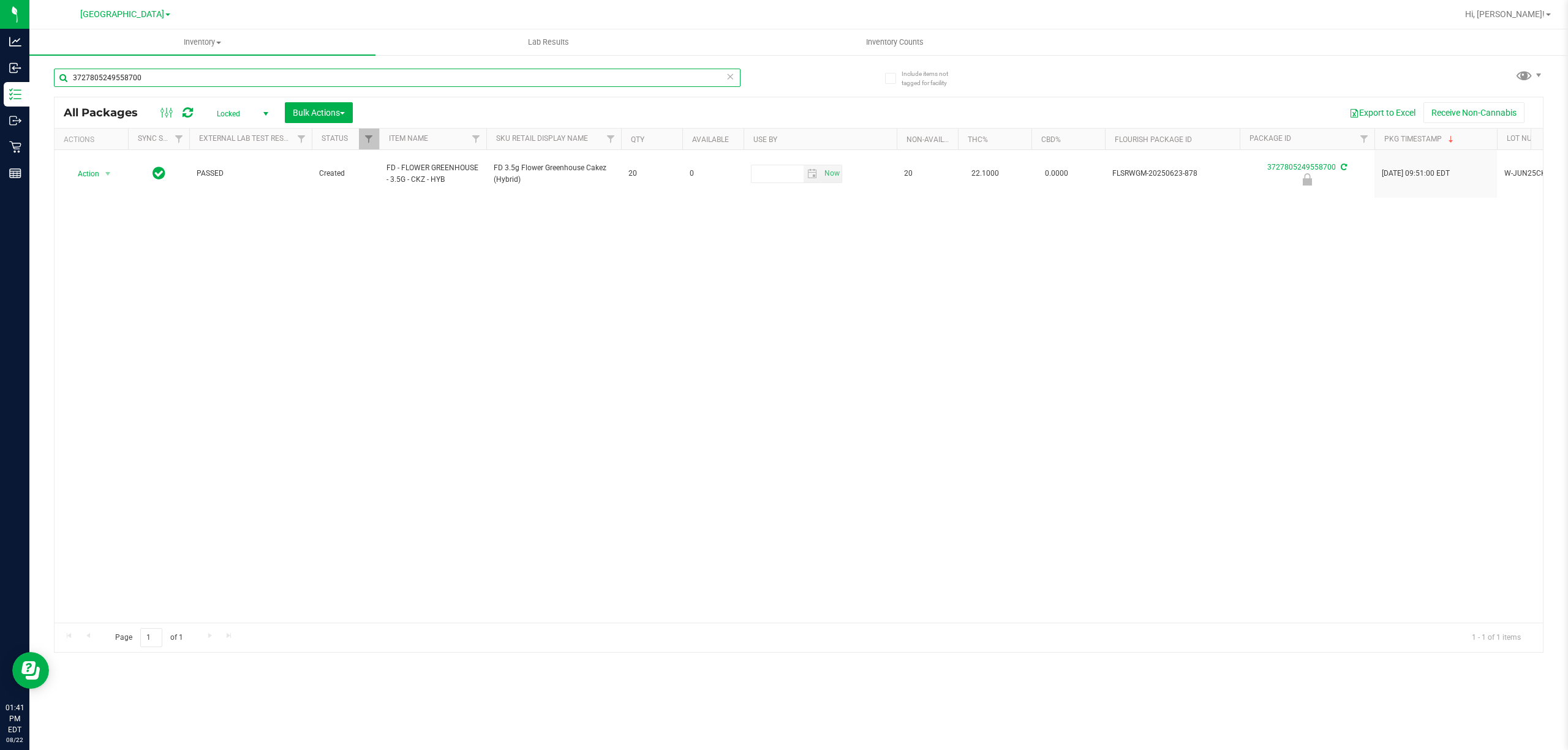
drag, startPoint x: 168, startPoint y: 81, endPoint x: 0, endPoint y: -75, distance: 229.3
click at [0, 0] on html "Analytics Inbound Inventory Outbound Retail Reports 01:41 PM EDT [DATE] 08/22 […" at bounding box center [784, 375] width 1568 height 750
paste input "FD - FLOWER GREENHOUSE - 3.5G - CKZ - HYB"
type input "FD - FLOWER GREENHOUSE - 3.5G - CKZ - HYB"
click at [231, 107] on span "Locked" at bounding box center [240, 114] width 67 height 17
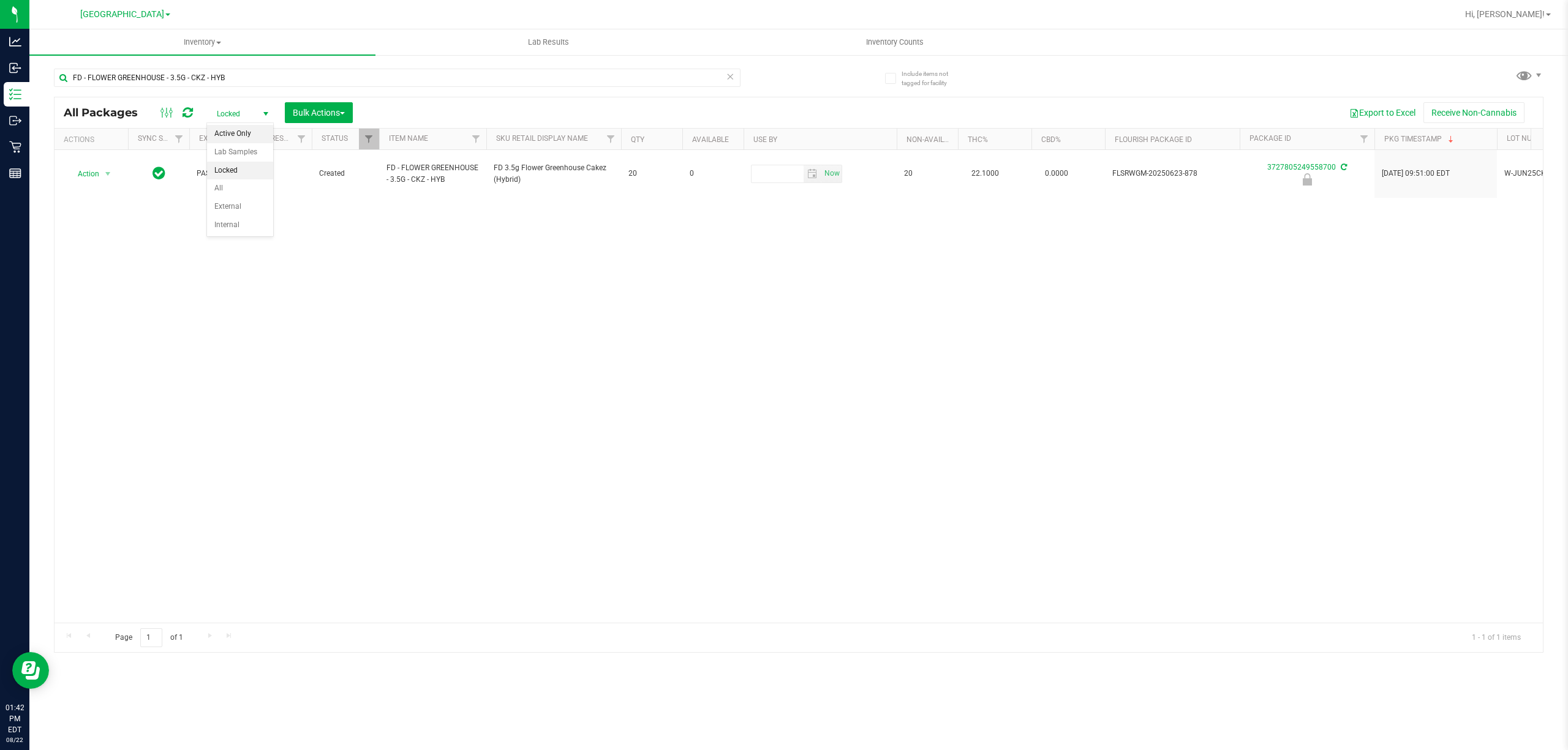
click at [231, 139] on li "Active Only" at bounding box center [239, 134] width 66 height 19
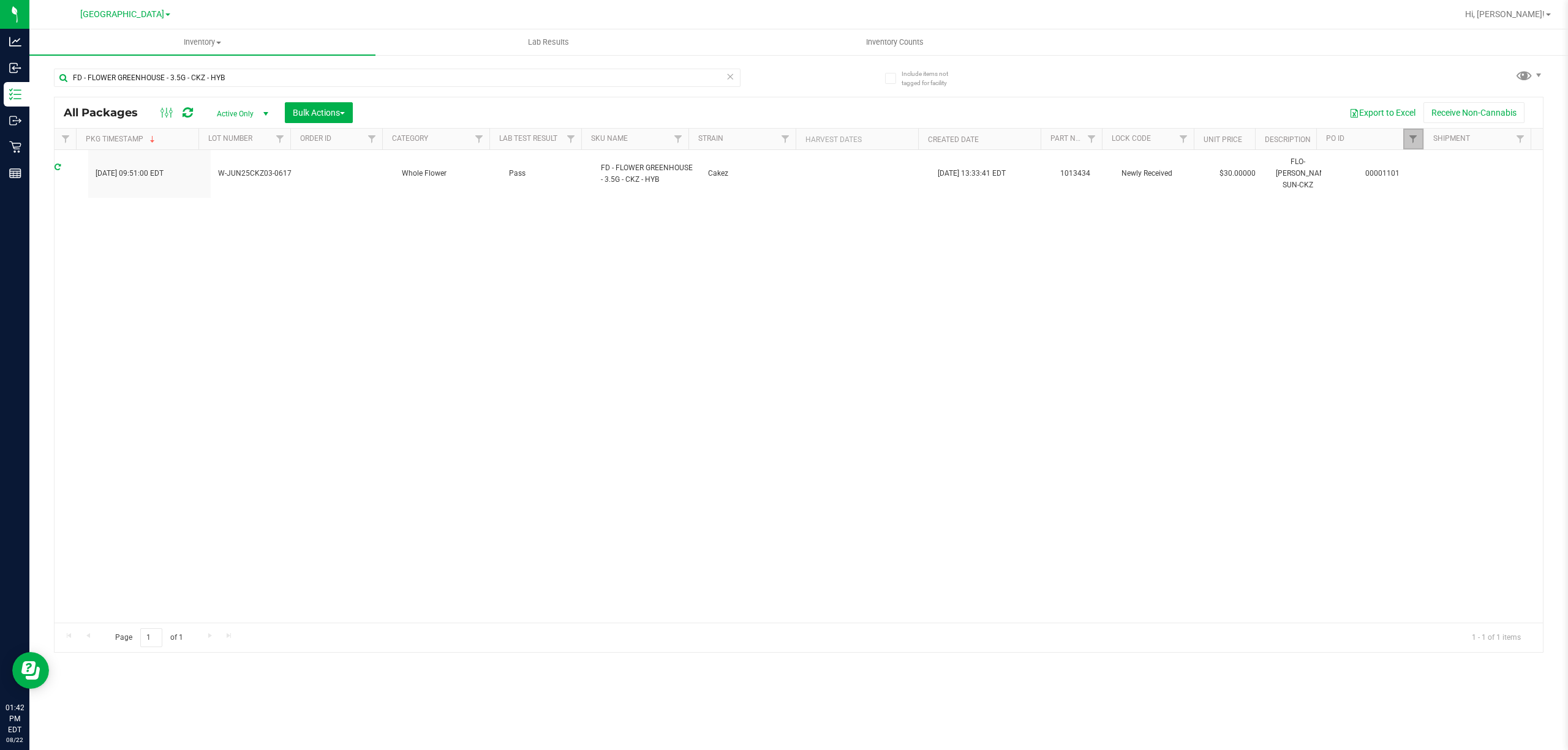
click at [1419, 145] on link "Filter" at bounding box center [1413, 139] width 20 height 21
click at [1495, 200] on button "Clear" at bounding box center [1507, 199] width 59 height 27
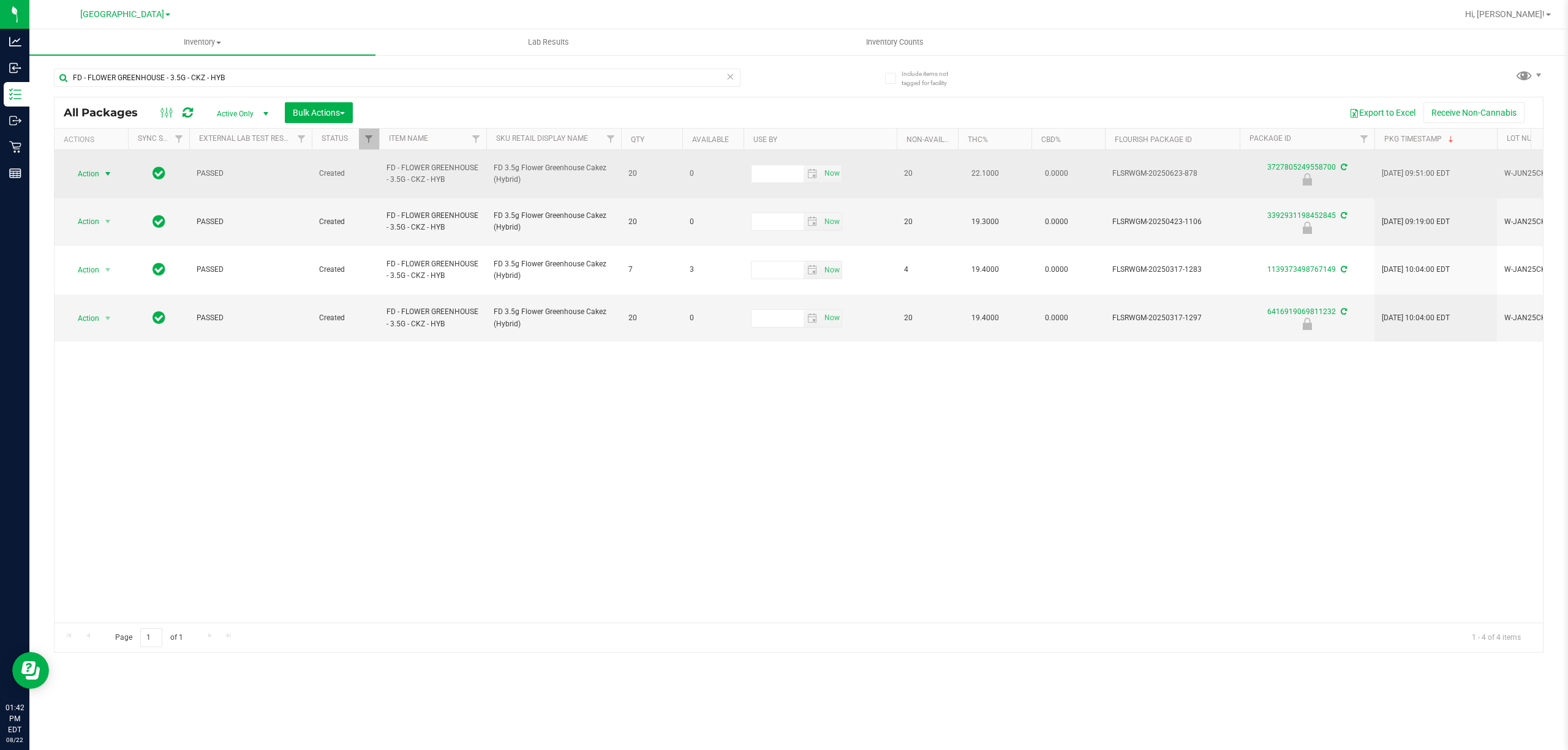
click at [90, 175] on span "Action" at bounding box center [83, 174] width 33 height 17
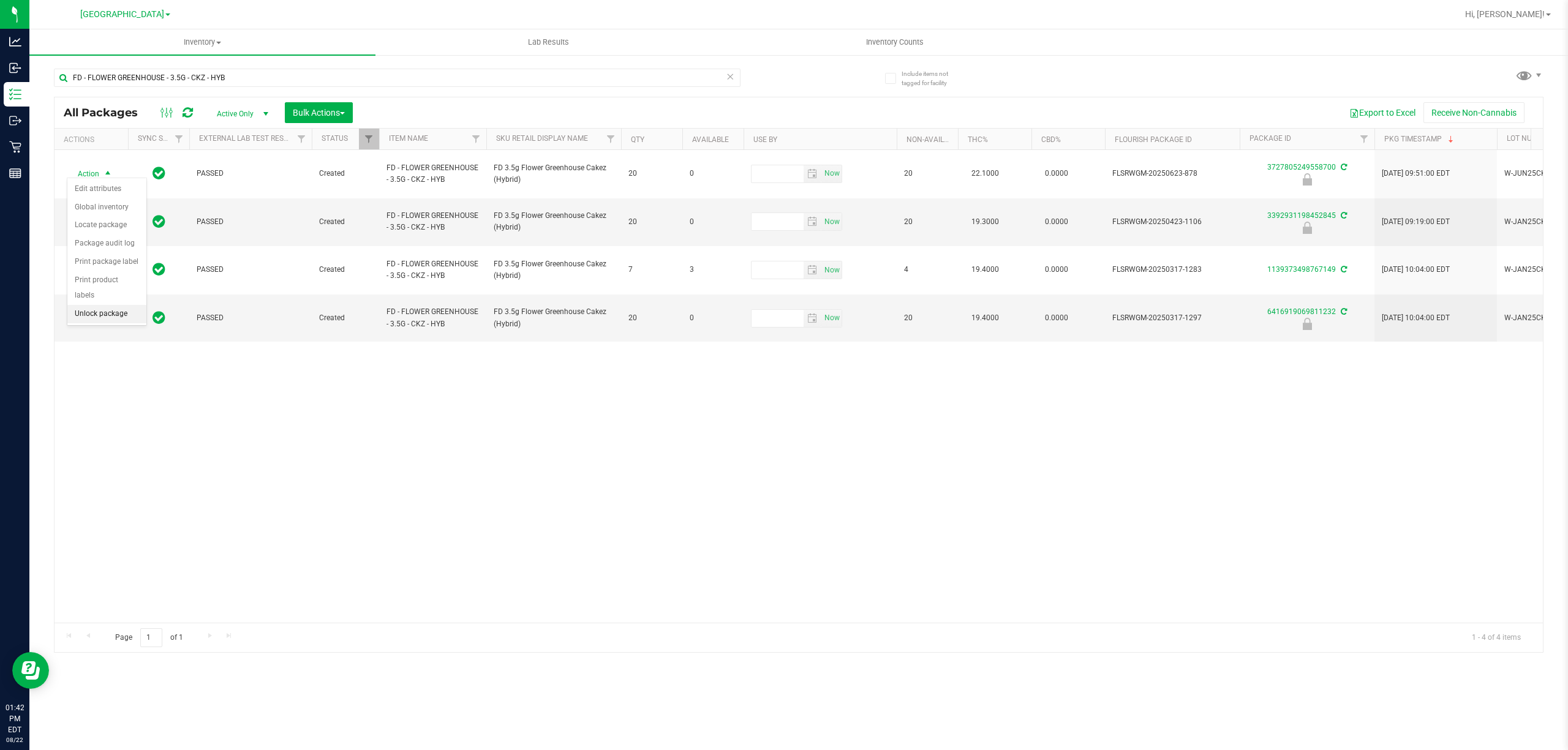
click at [76, 322] on li "Unlock package" at bounding box center [107, 314] width 79 height 19
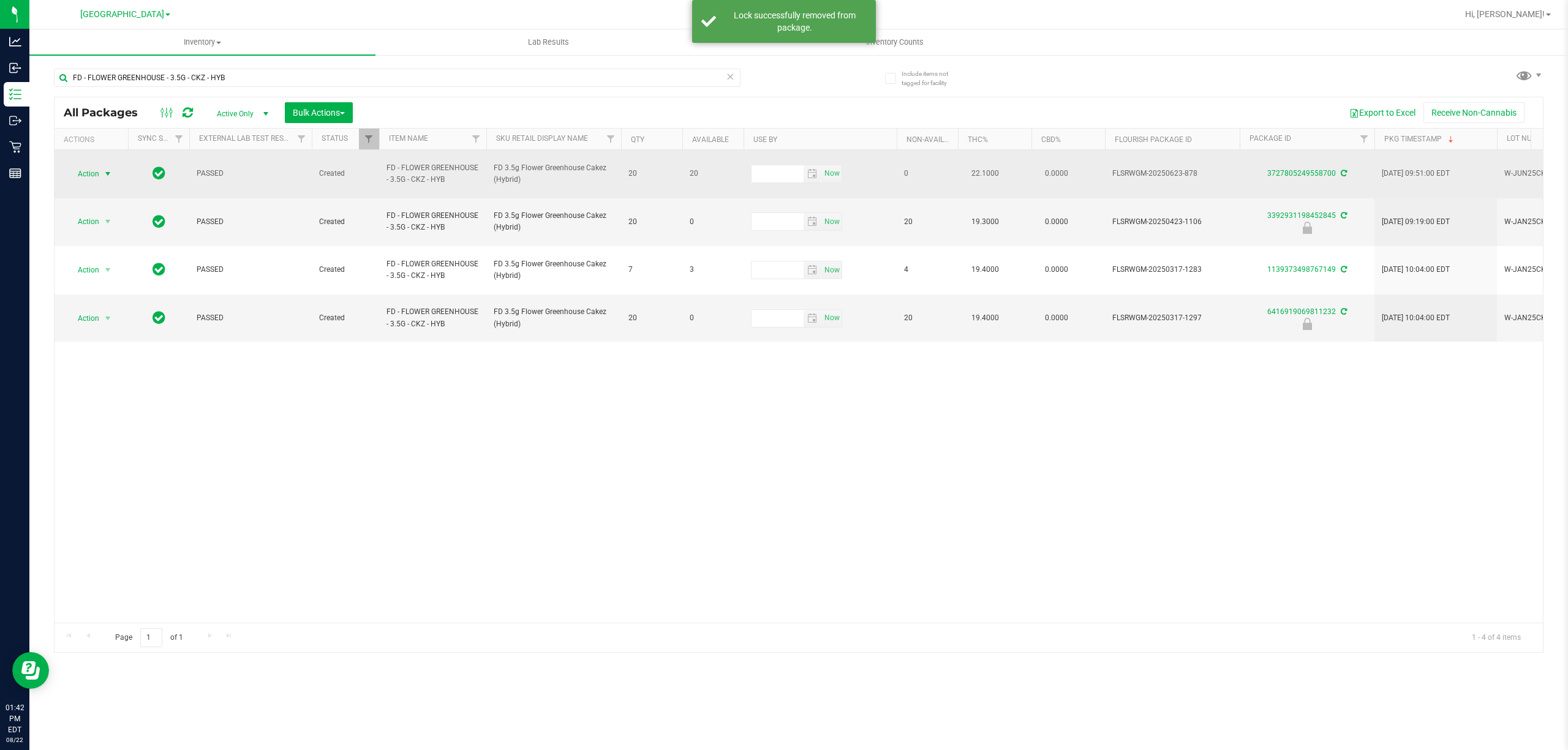
click at [98, 168] on span "Action" at bounding box center [83, 174] width 33 height 17
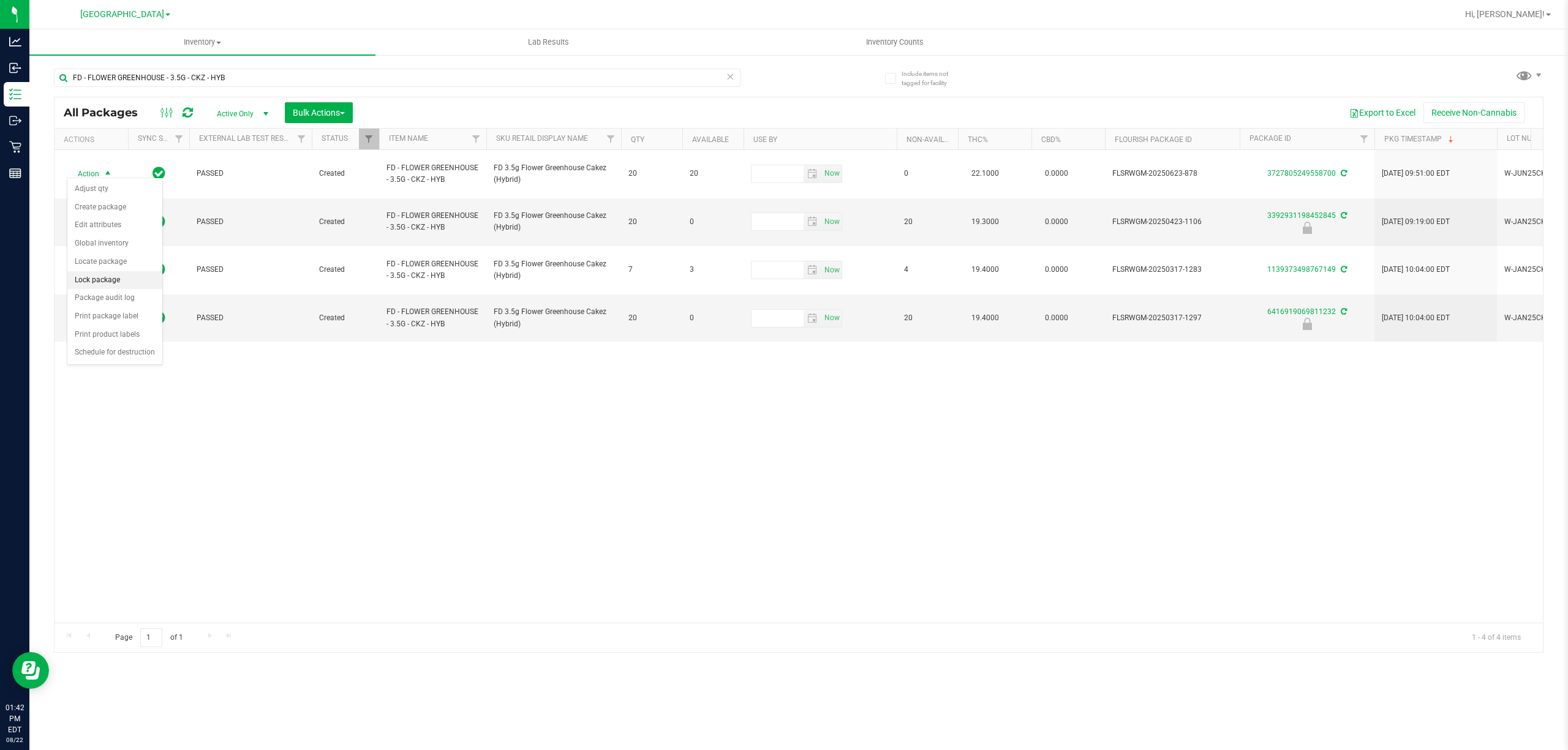
click at [125, 279] on li "Lock package" at bounding box center [115, 281] width 95 height 19
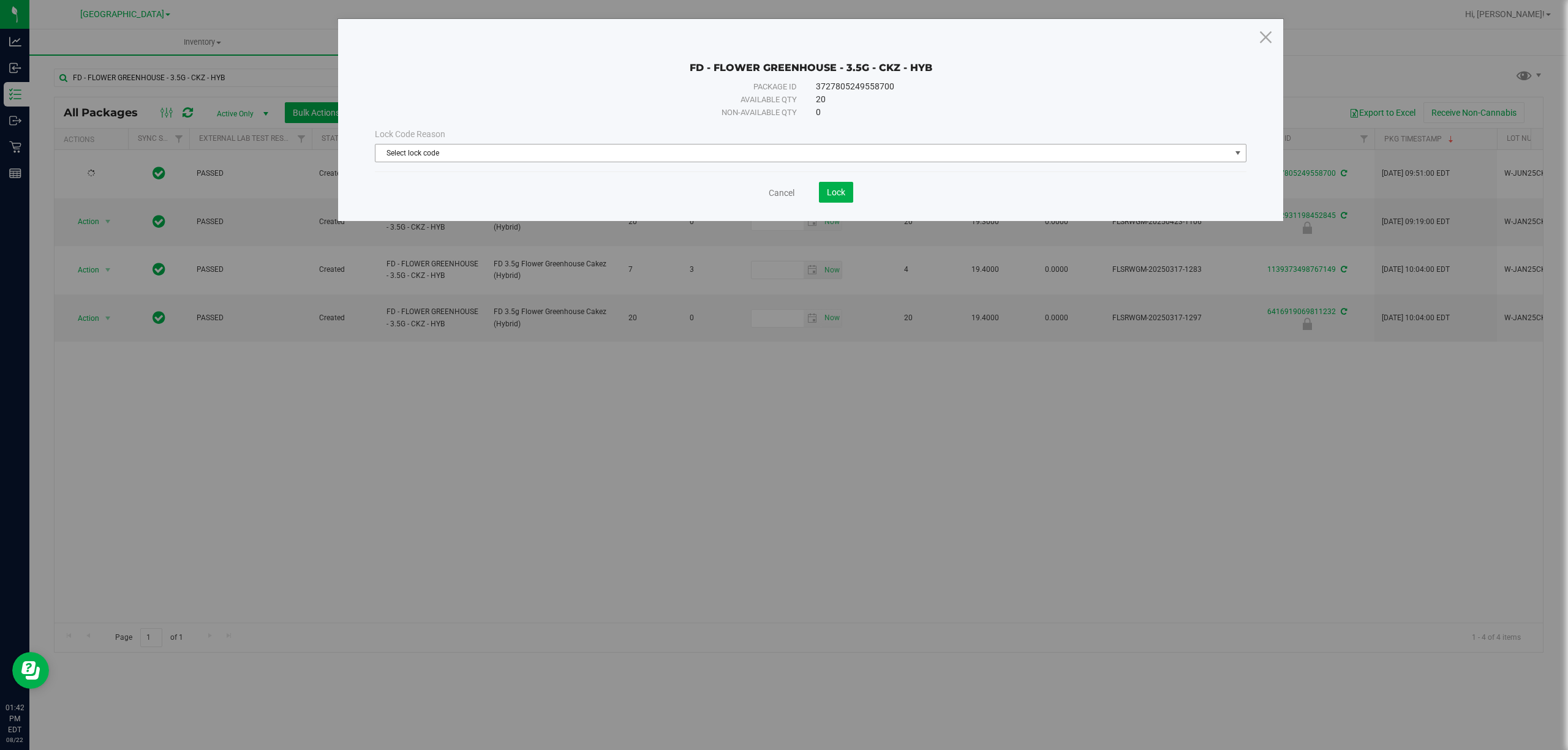
click at [796, 151] on span "Select lock code" at bounding box center [803, 153] width 855 height 17
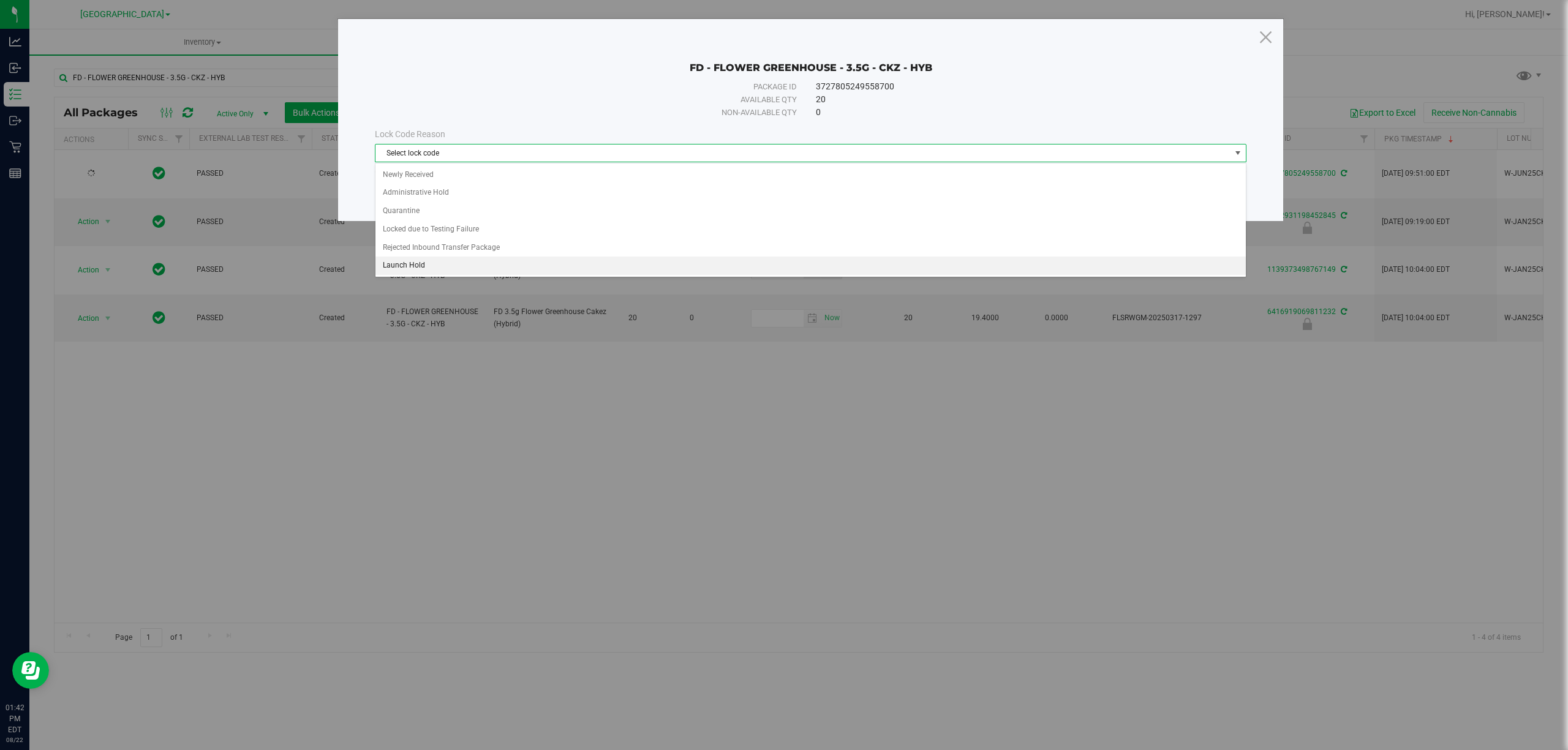
click at [554, 272] on li "Launch Hold" at bounding box center [810, 266] width 870 height 19
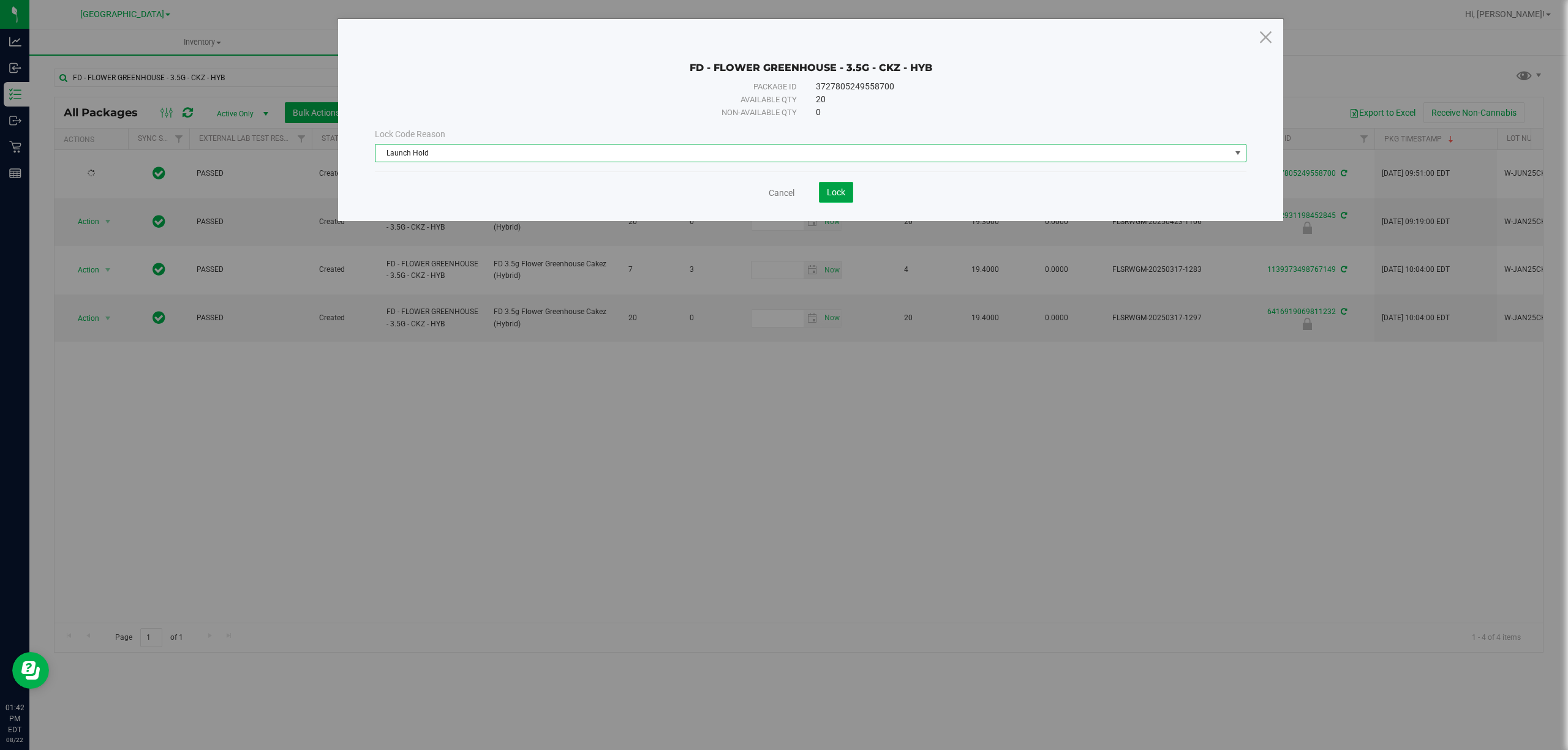
click at [846, 184] on button "Lock" at bounding box center [836, 192] width 34 height 21
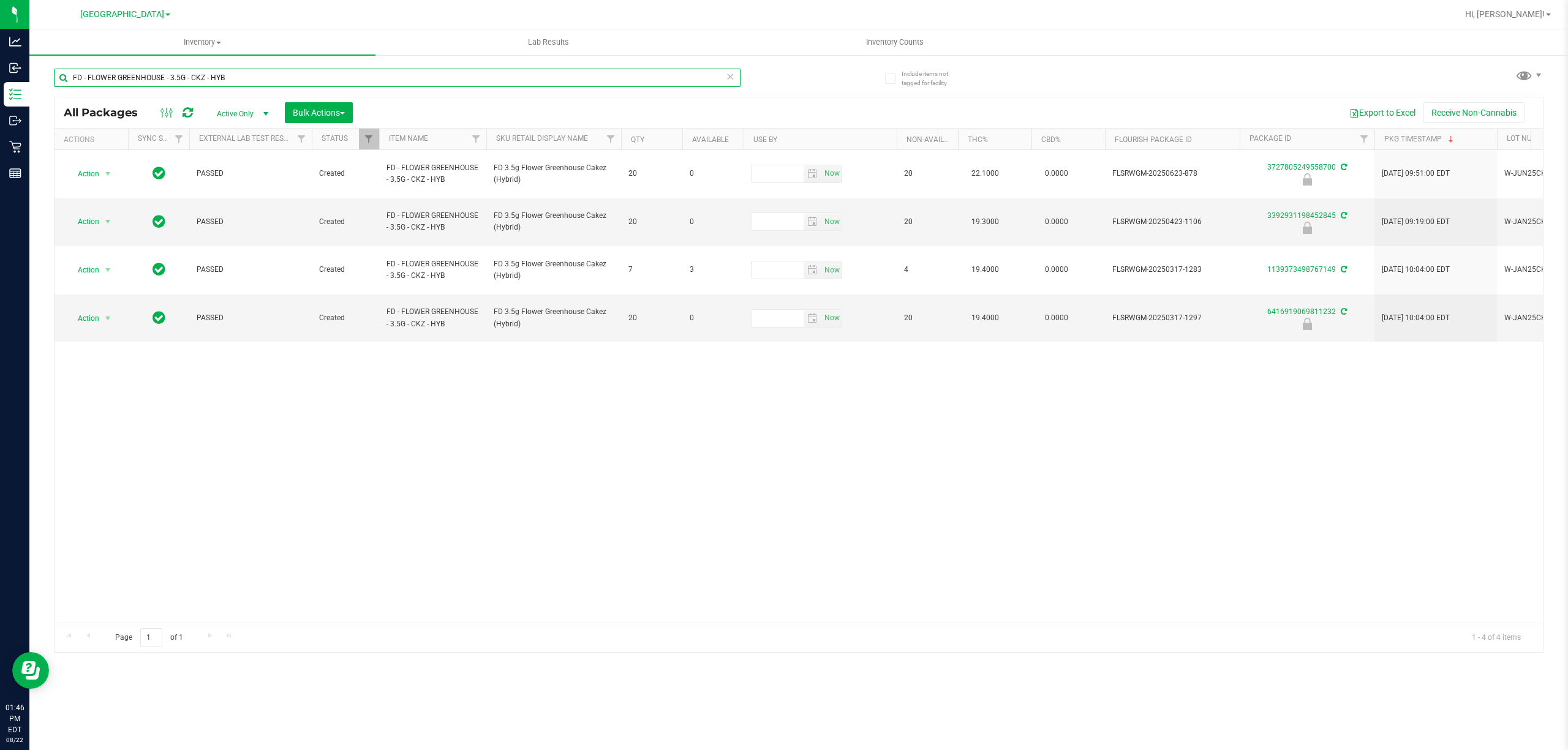
drag, startPoint x: 344, startPoint y: 86, endPoint x: 0, endPoint y: -11, distance: 357.4
click at [0, 0] on html "Analytics Inbound Inventory Outbound Retail Reports 01:46 PM EDT [DATE] 08/22 […" at bounding box center [784, 375] width 1568 height 750
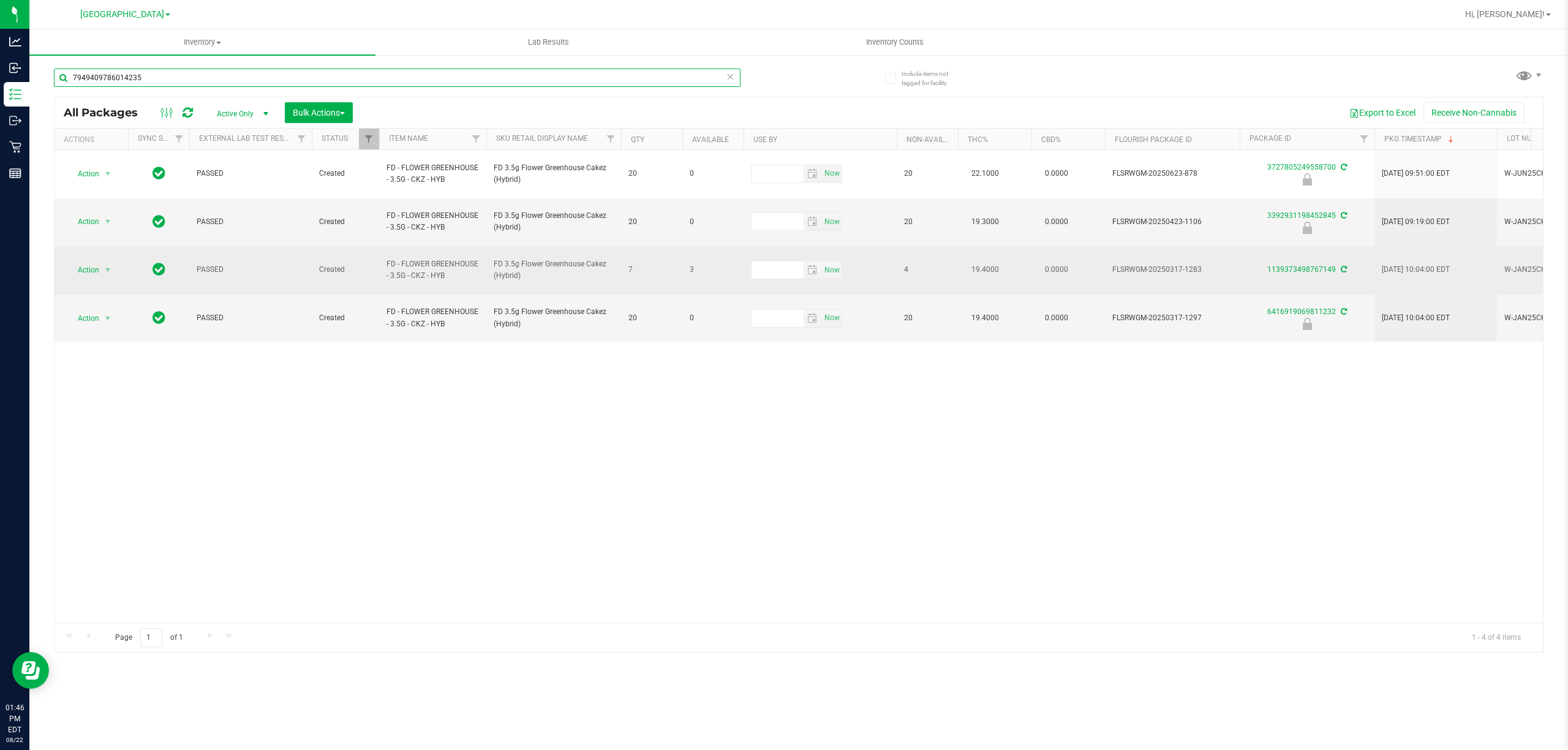
type input "7949409786014235"
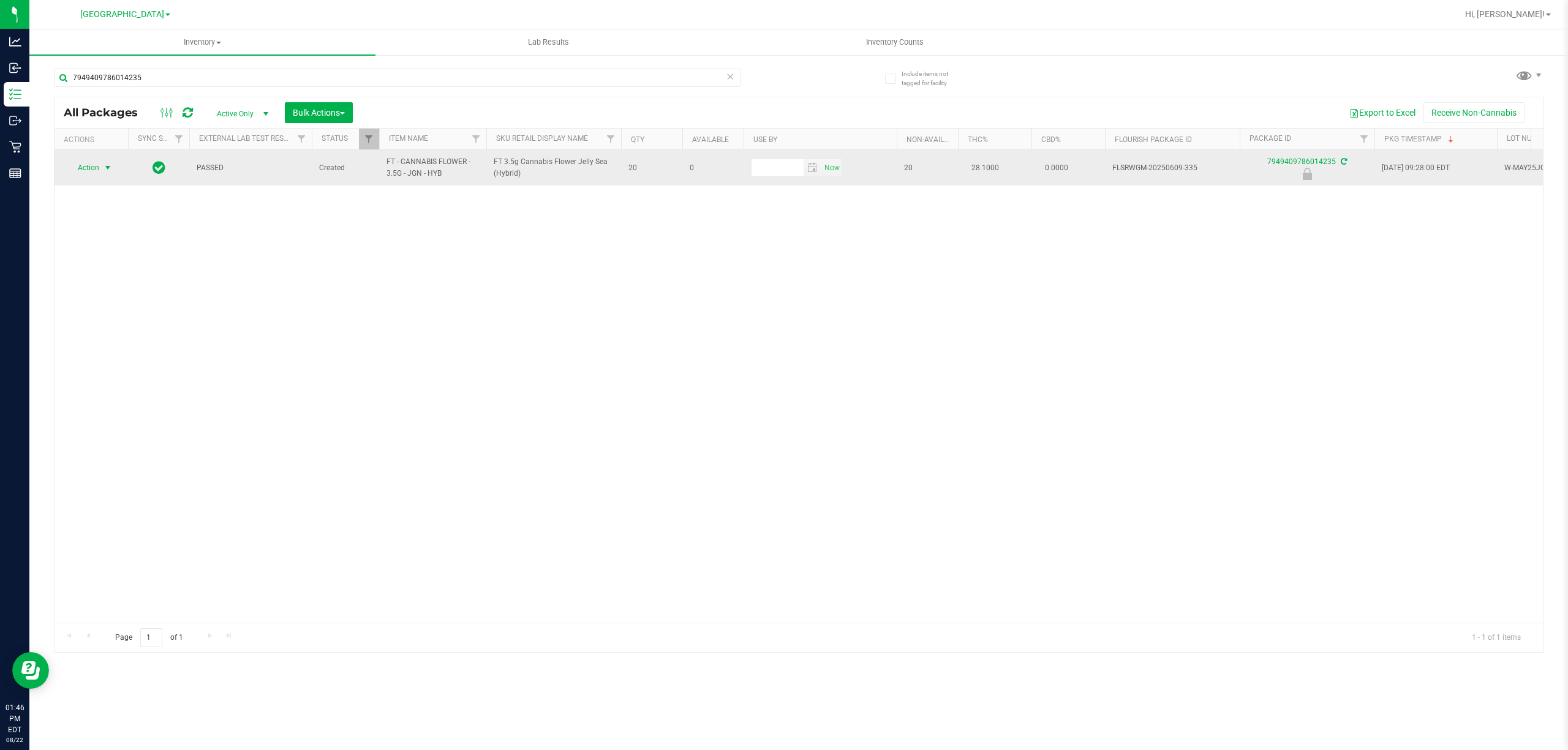
click at [88, 169] on span "Action" at bounding box center [83, 168] width 33 height 17
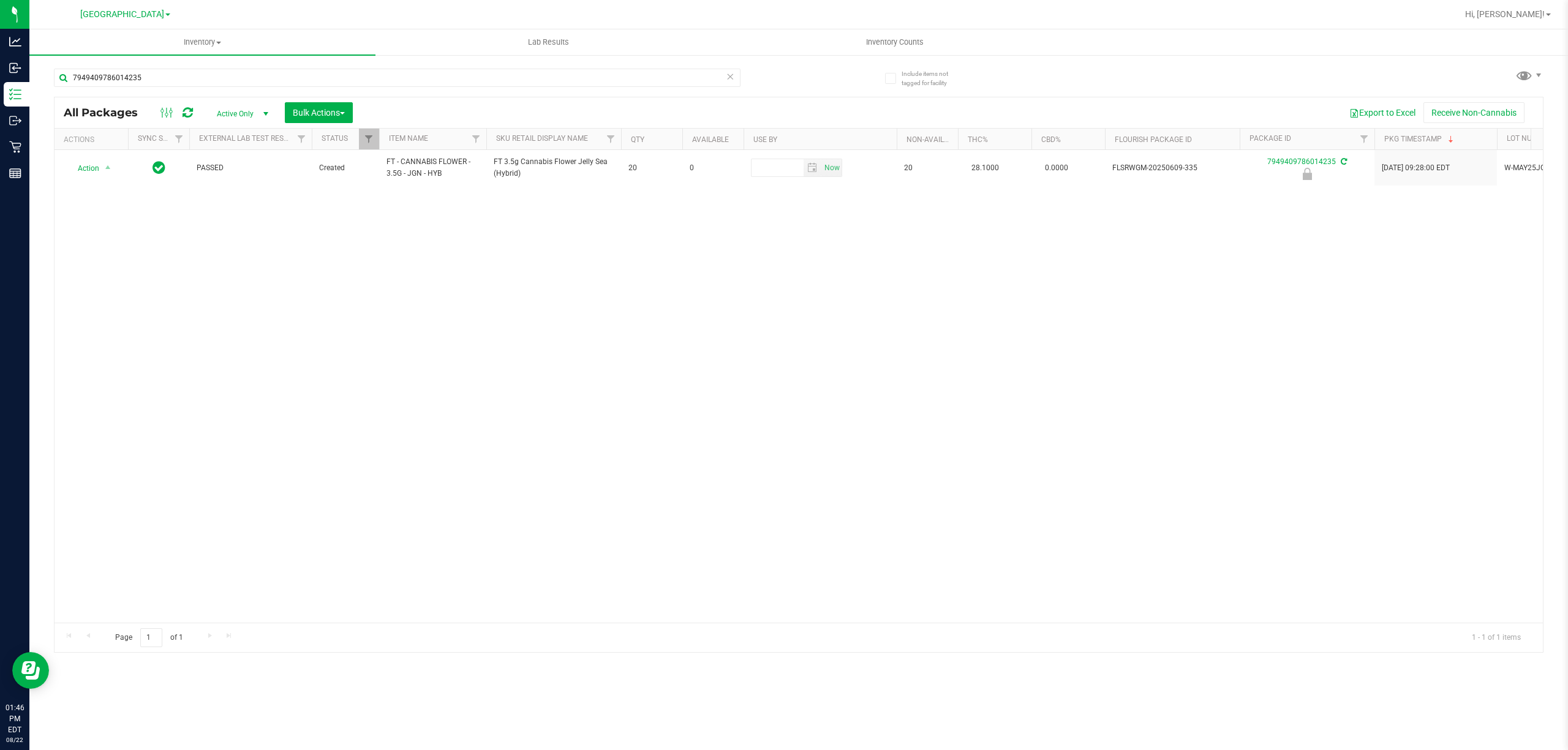
click at [96, 331] on div "Action Action Edit attributes Global inventory Locate package Package audit log…" at bounding box center [798, 386] width 1488 height 473
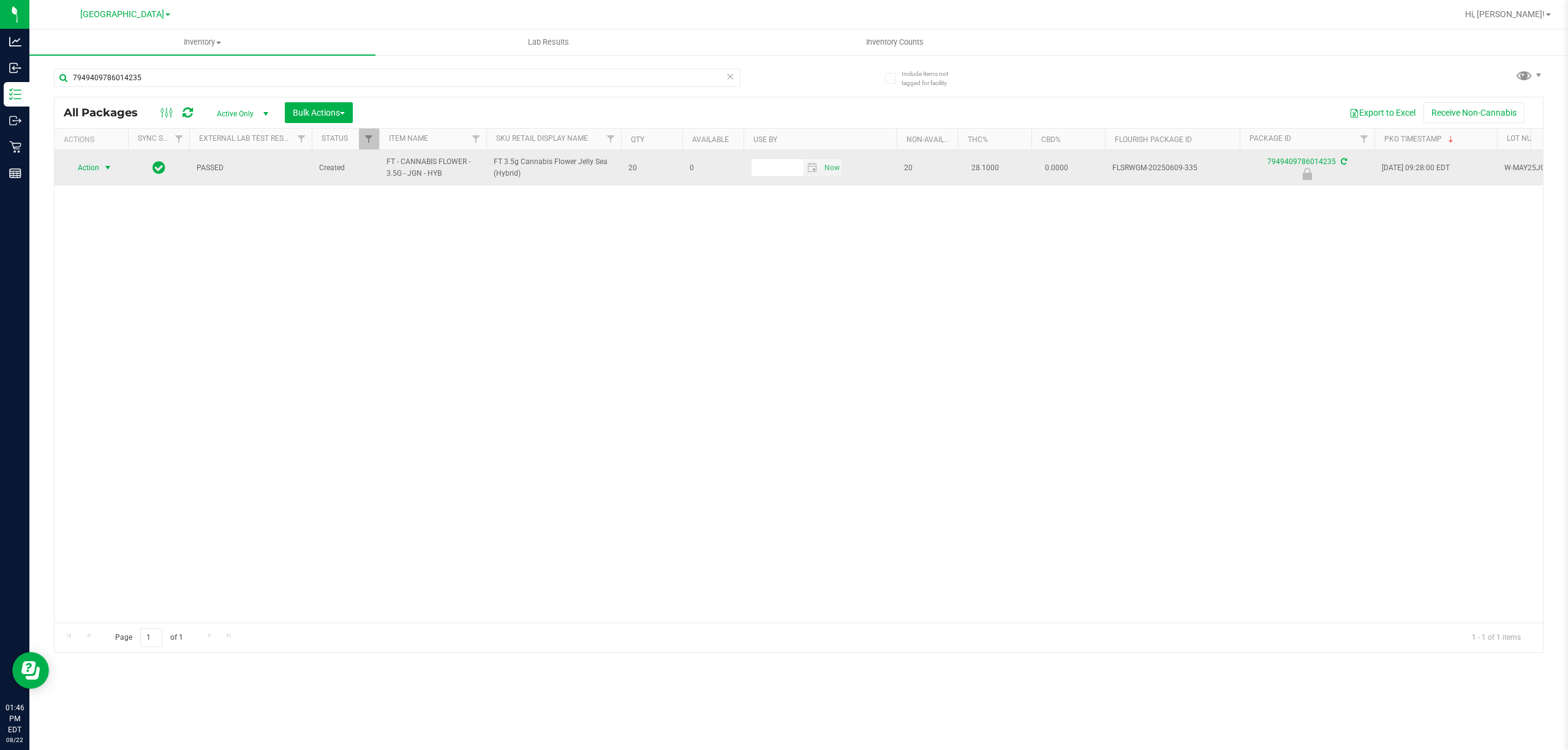
click at [88, 163] on span "Action" at bounding box center [83, 168] width 33 height 17
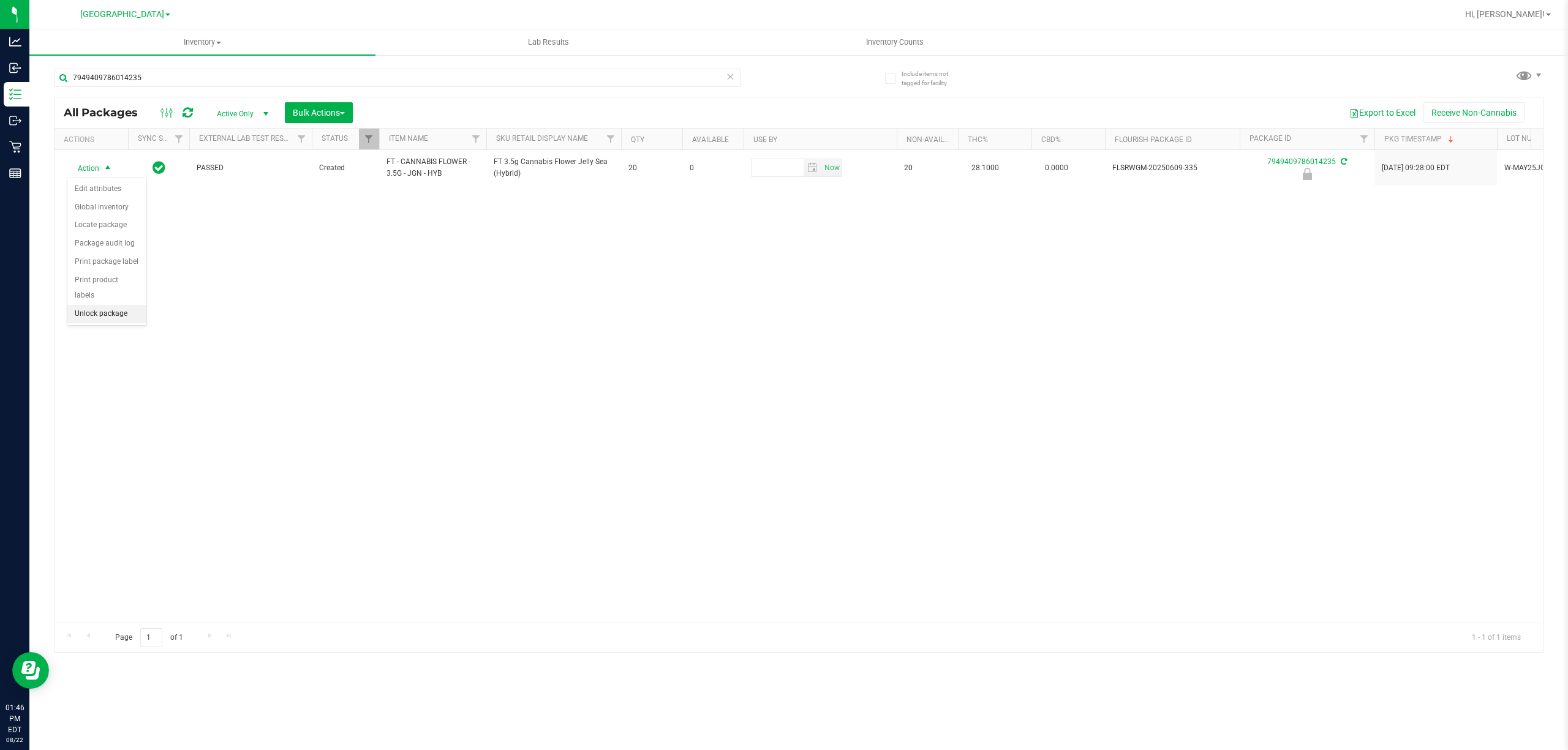
click at [80, 317] on li "Unlock package" at bounding box center [107, 314] width 79 height 19
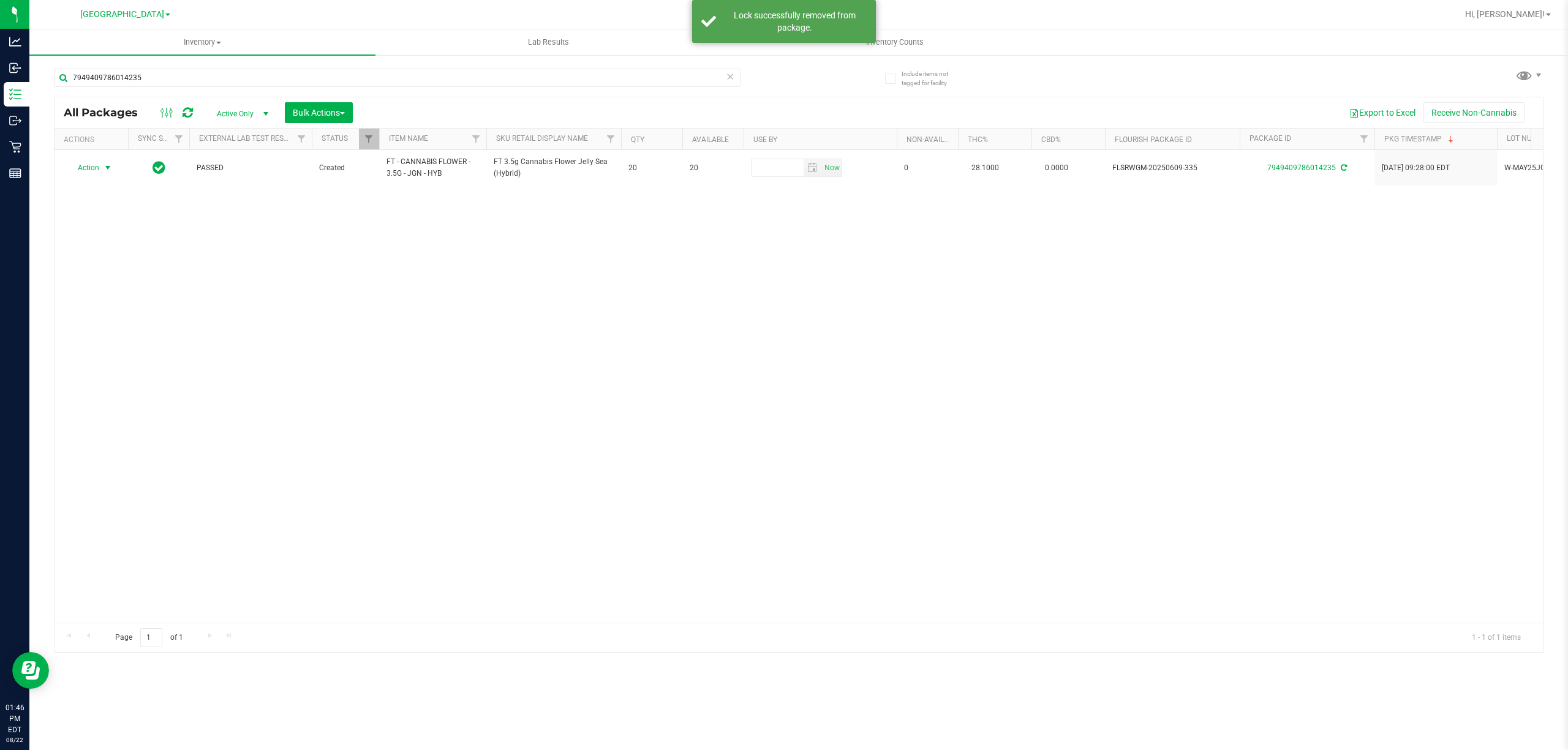
click at [91, 168] on span "Action" at bounding box center [83, 168] width 33 height 17
click at [94, 282] on li "Lock package" at bounding box center [115, 281] width 95 height 19
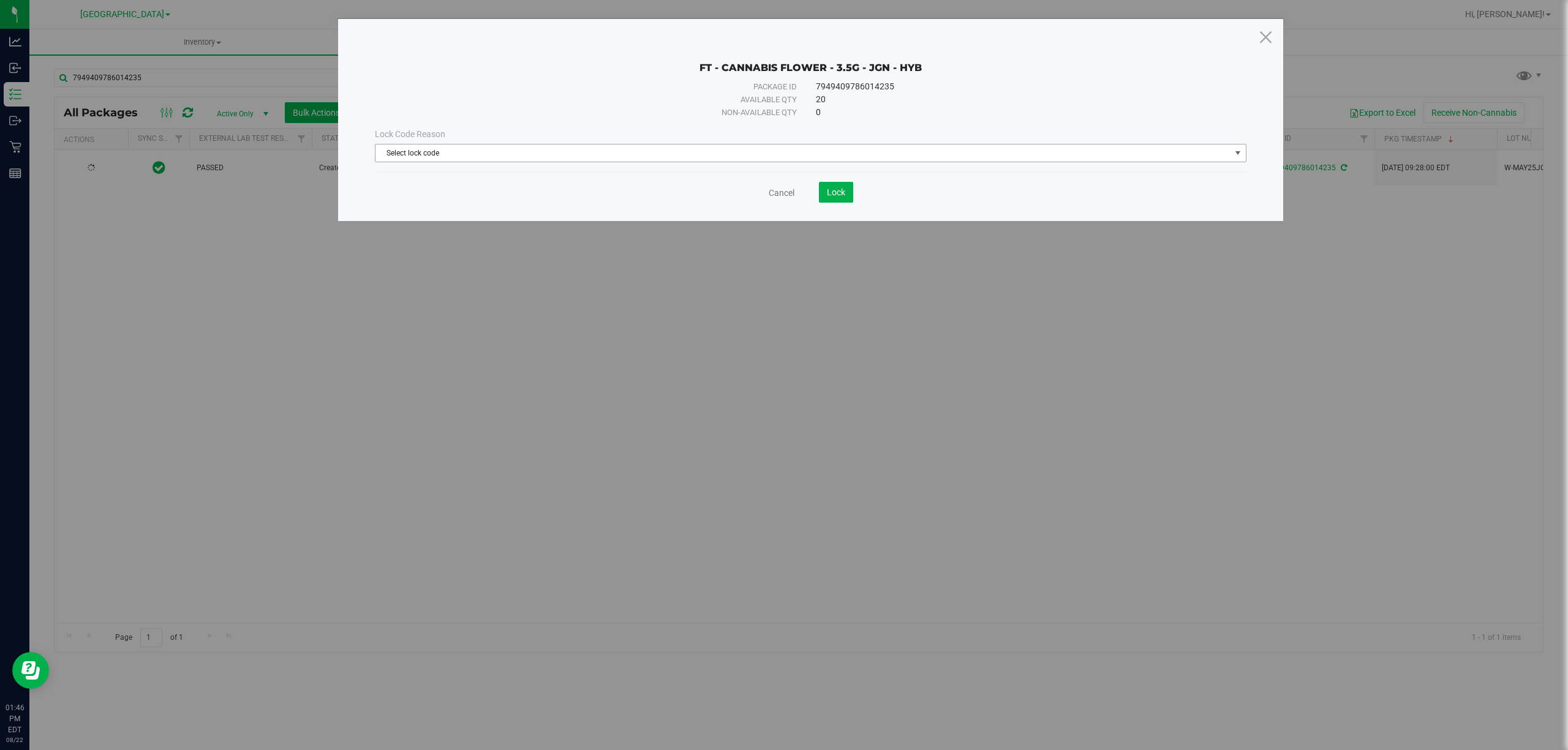
click at [390, 150] on span "Select lock code" at bounding box center [803, 153] width 855 height 17
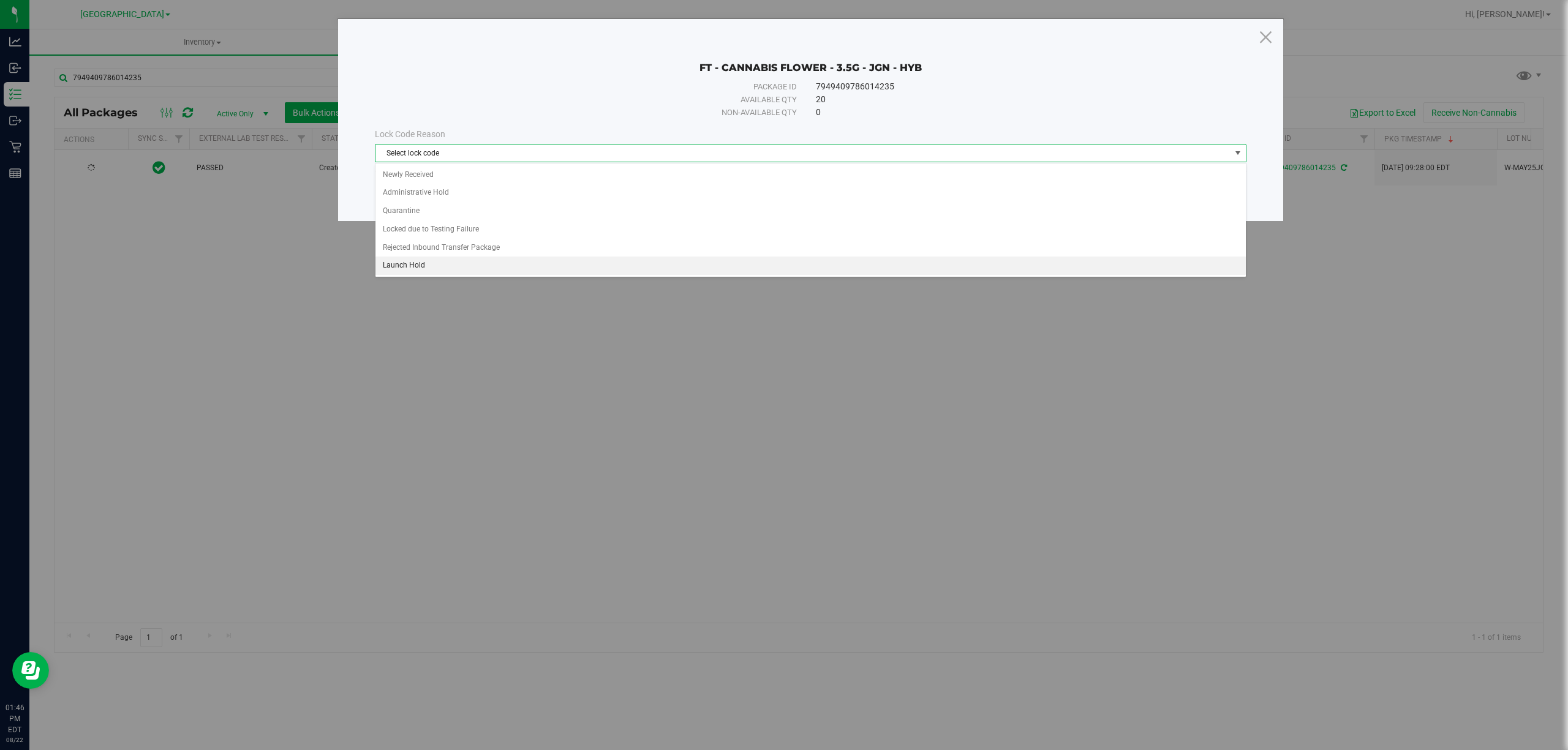
click at [397, 263] on li "Launch Hold" at bounding box center [810, 266] width 870 height 19
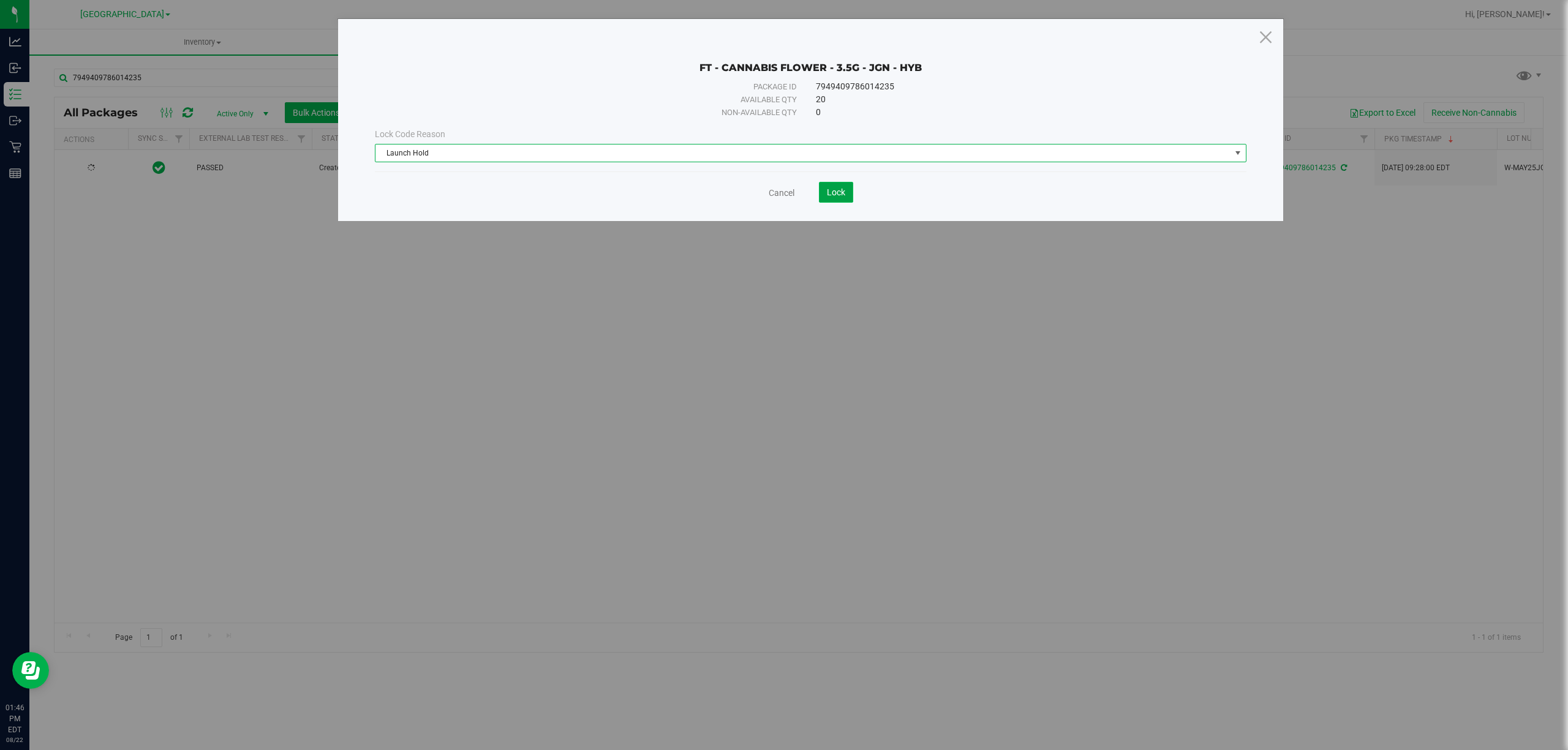
click at [843, 190] on button "Lock" at bounding box center [836, 192] width 34 height 21
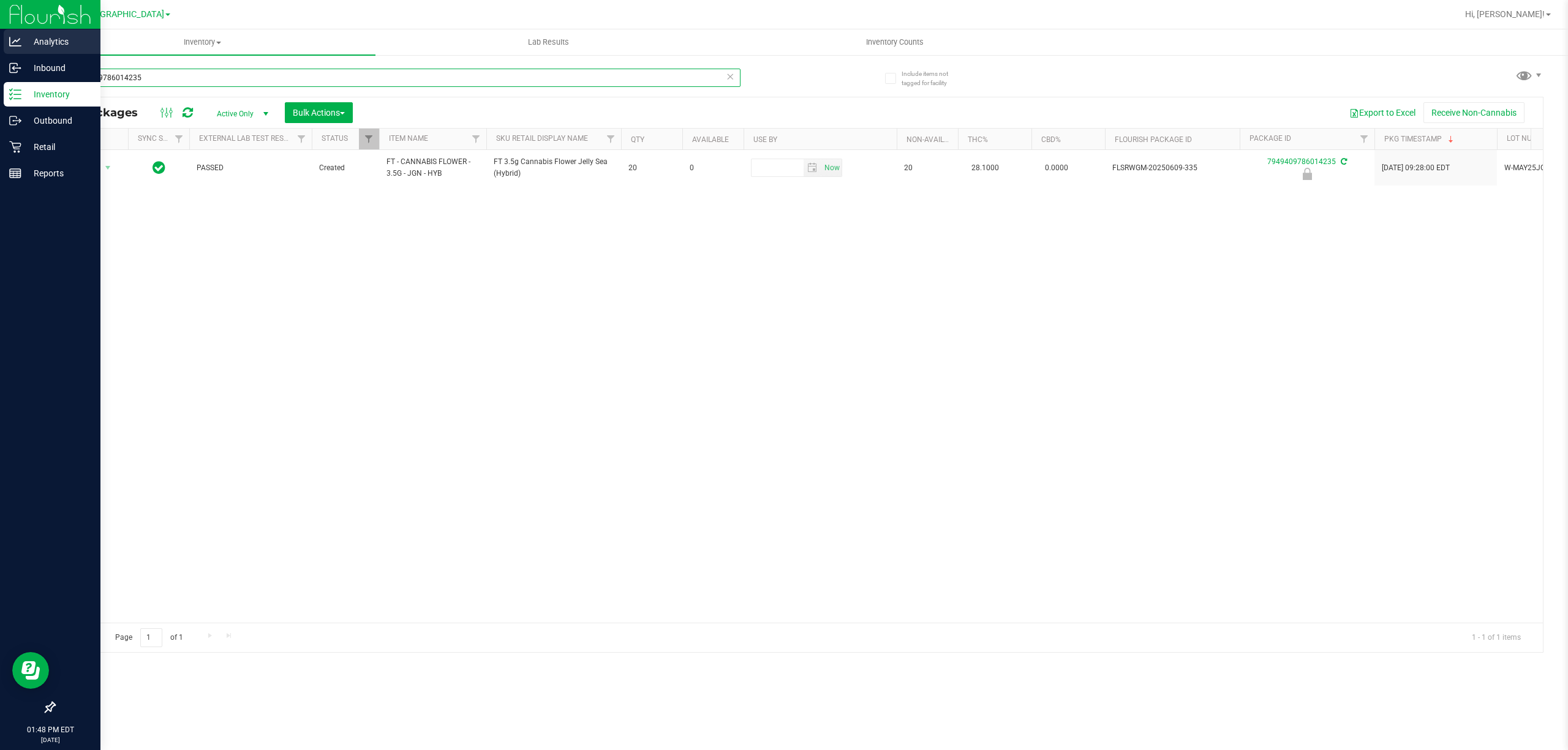
drag, startPoint x: 158, startPoint y: 74, endPoint x: 0, endPoint y: 37, distance: 162.3
click at [0, 25] on div "Analytics Inbound Inventory Outbound Retail Reports 01:48 PM EDT [DATE] 08/22 […" at bounding box center [784, 375] width 1568 height 750
type input "0615146105300976"
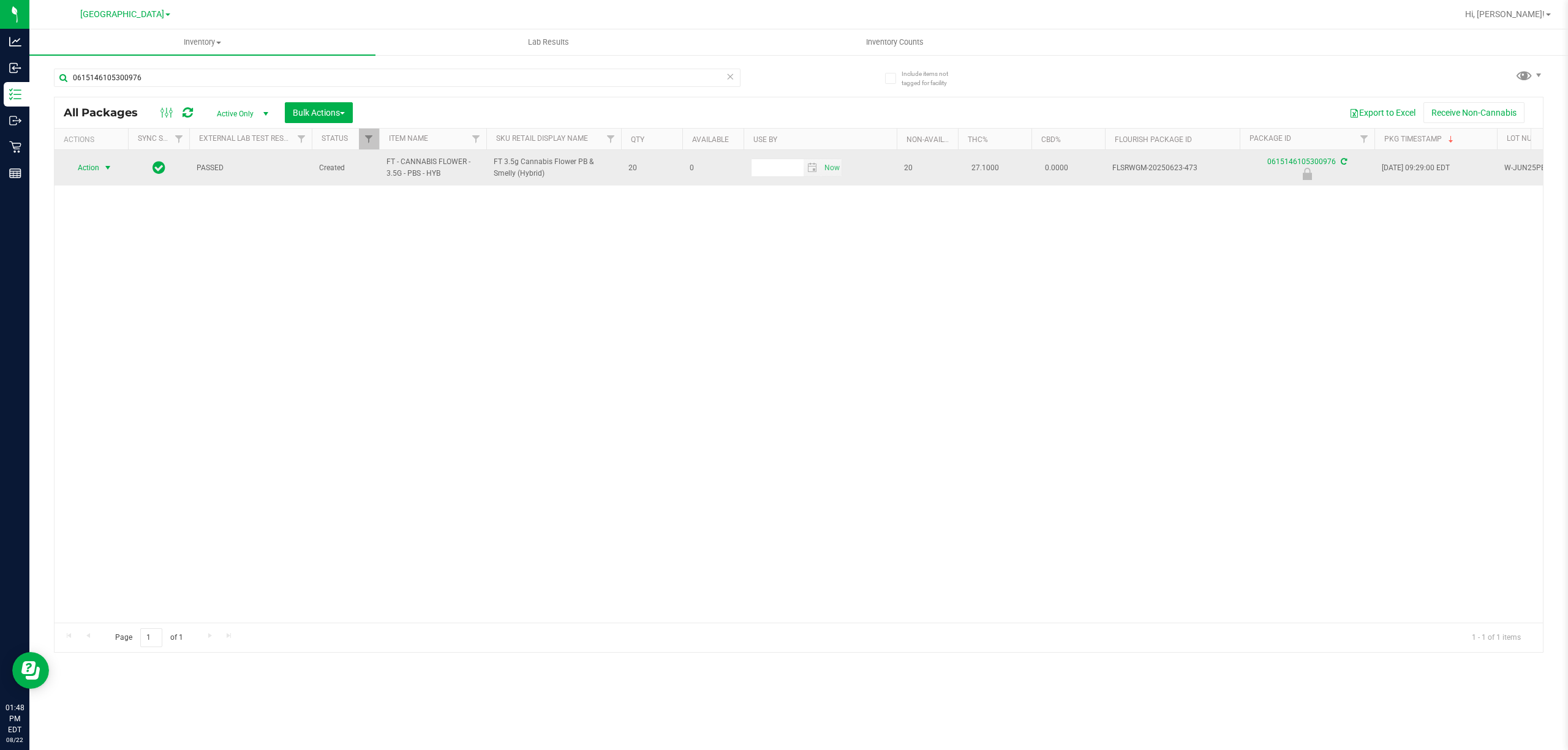
click at [104, 160] on span "select" at bounding box center [108, 168] width 15 height 17
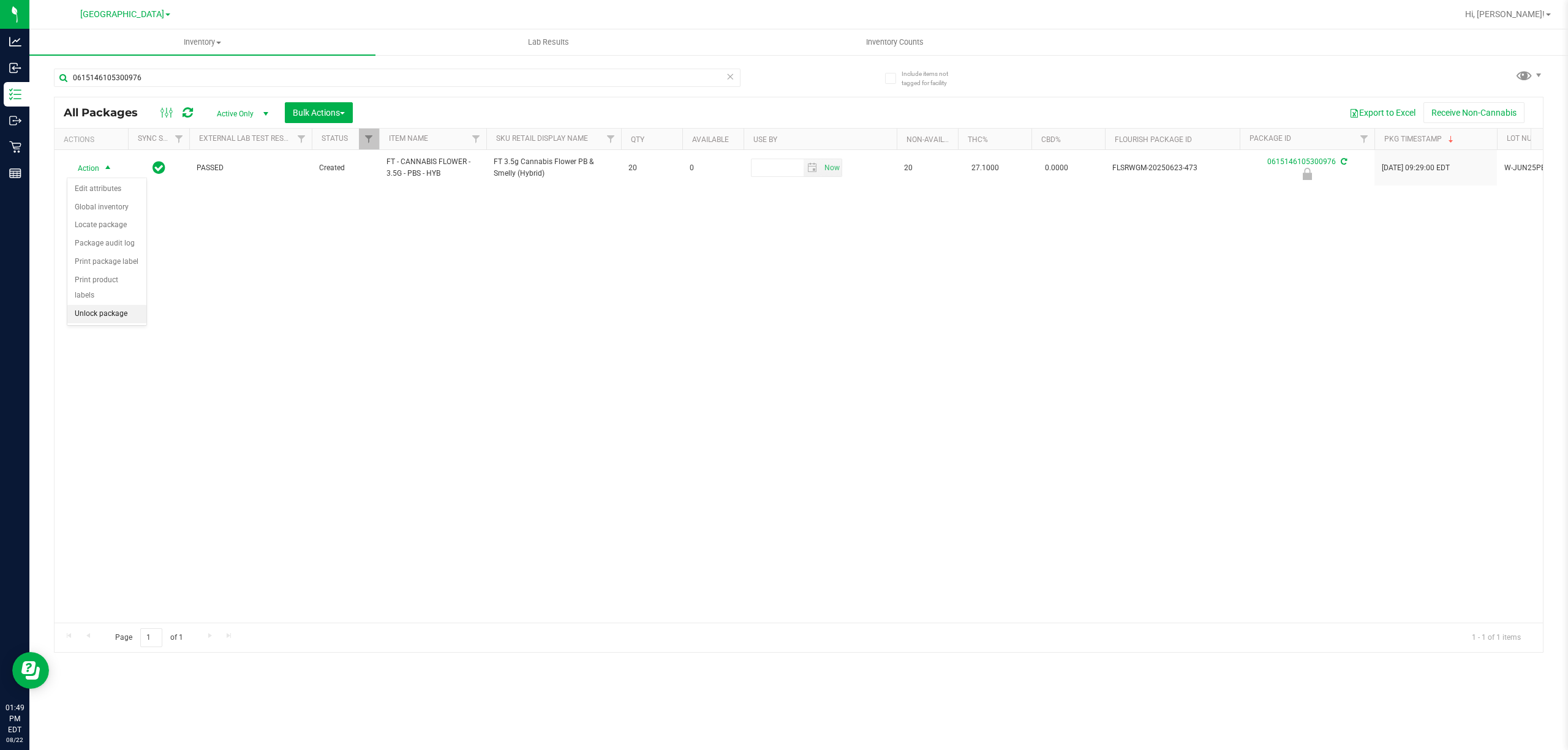
click at [94, 313] on li "Unlock package" at bounding box center [107, 314] width 79 height 19
click at [96, 170] on span "Action" at bounding box center [83, 168] width 33 height 17
click at [103, 283] on li "Lock package" at bounding box center [115, 281] width 95 height 19
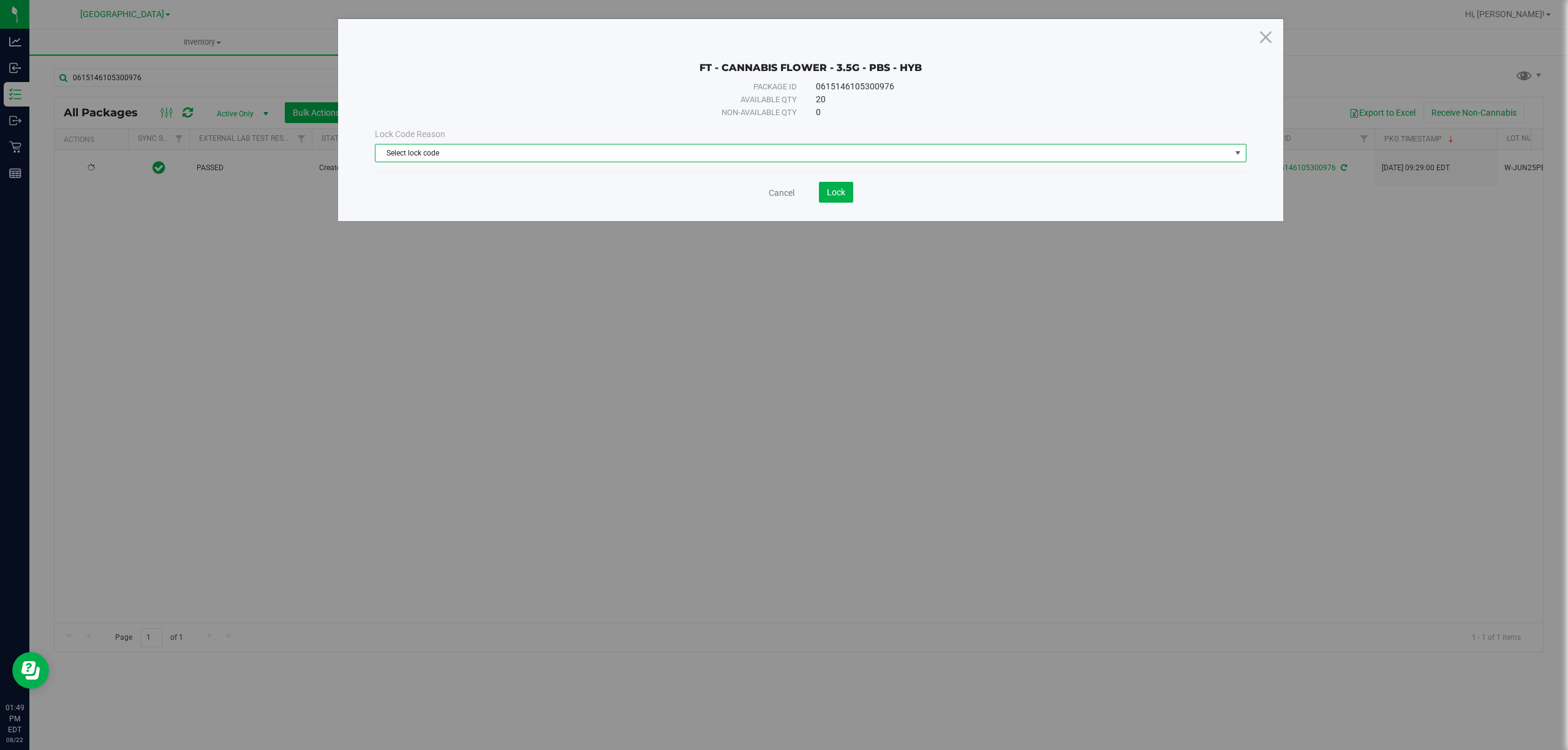
click at [417, 157] on span "Select lock code" at bounding box center [803, 153] width 855 height 17
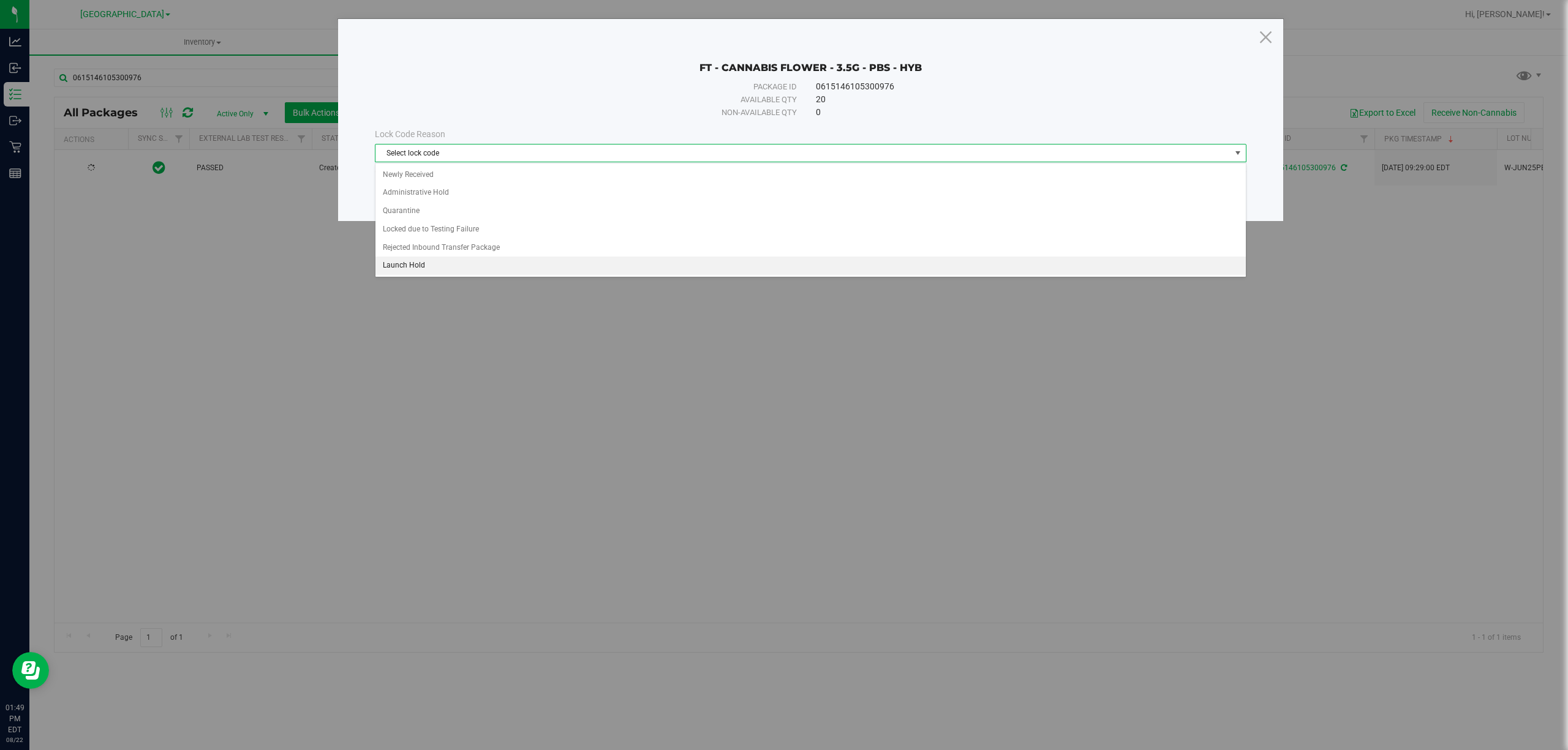
click at [423, 263] on li "Launch Hold" at bounding box center [810, 266] width 870 height 19
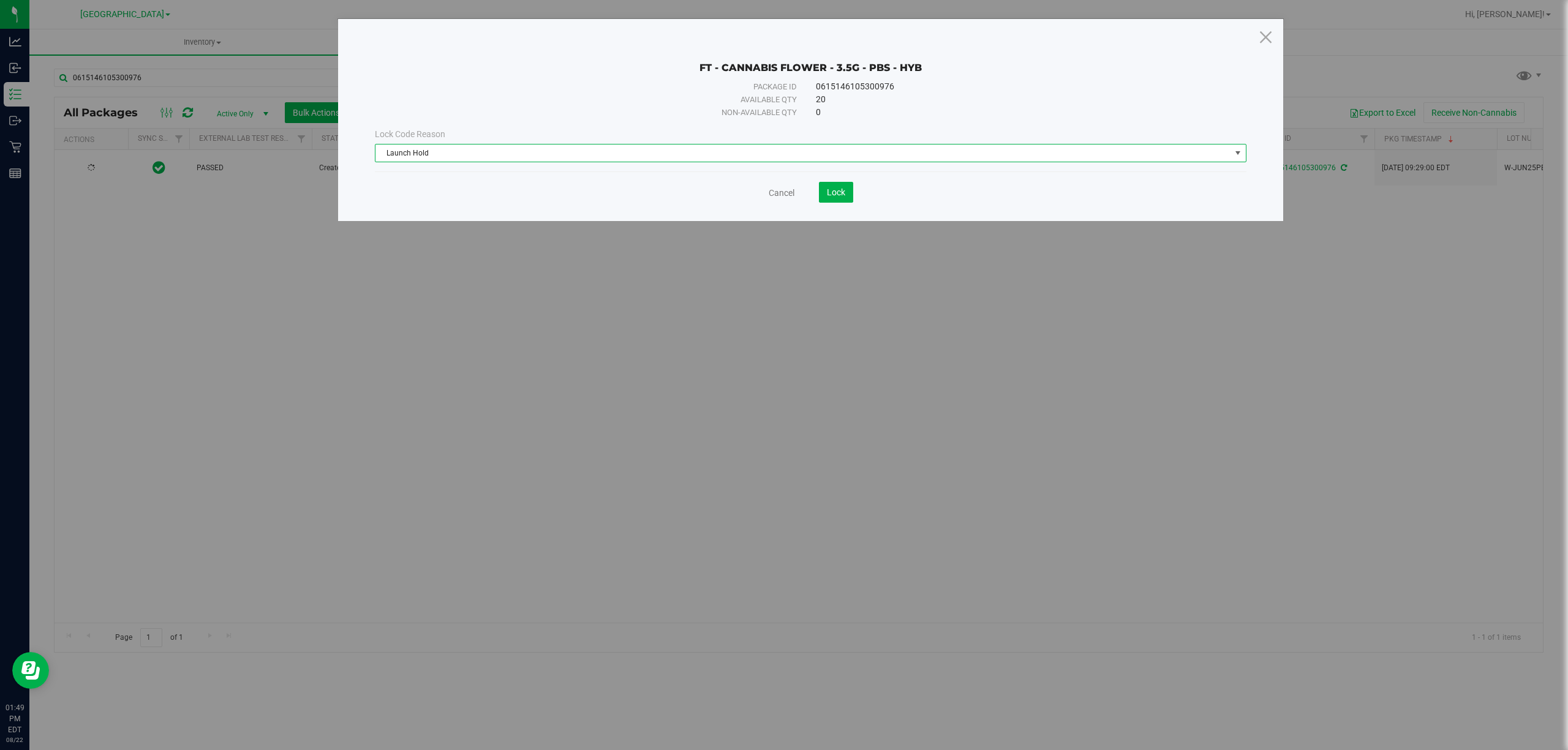
click at [530, 156] on span "Launch Hold" at bounding box center [803, 153] width 855 height 17
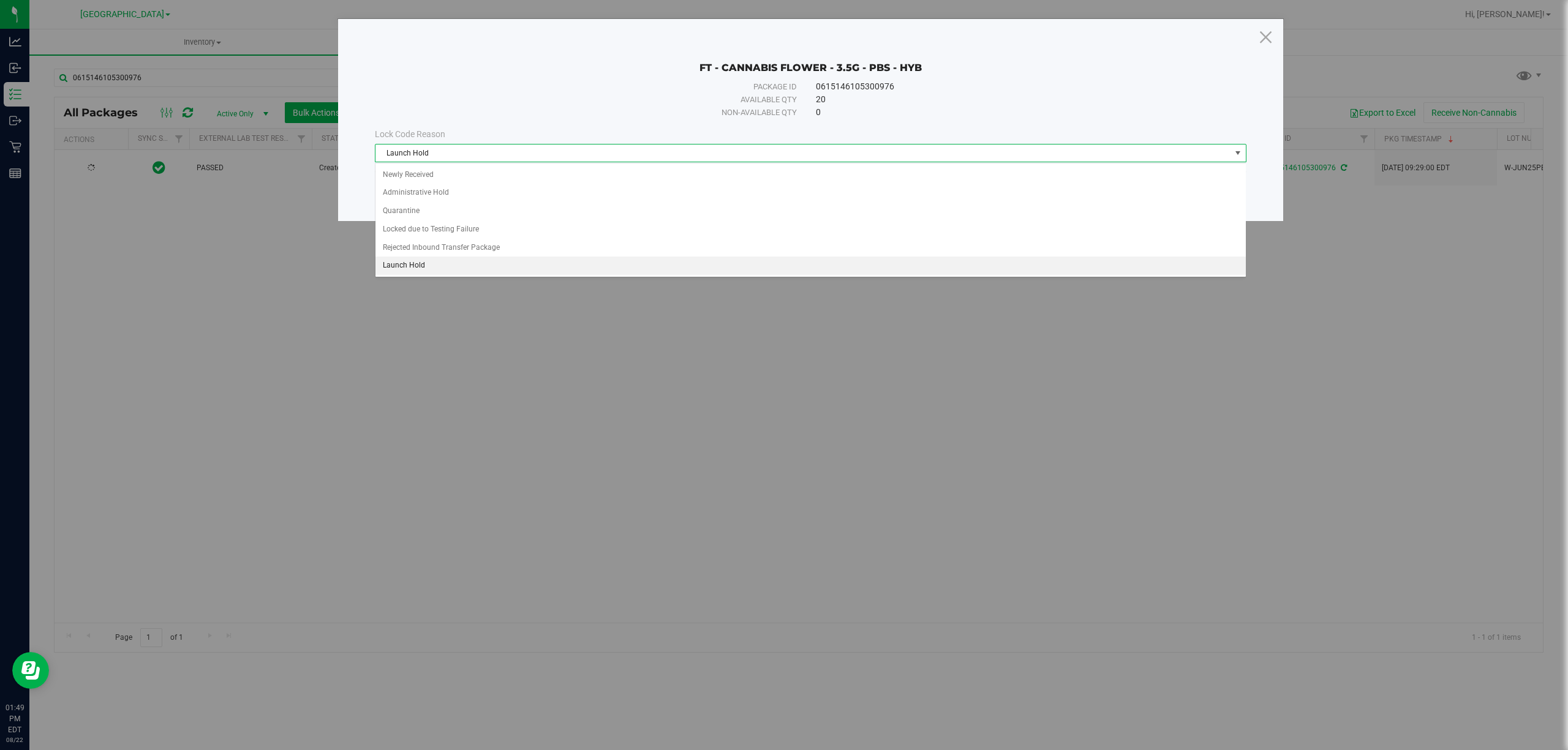
click at [530, 156] on span "Launch Hold" at bounding box center [803, 153] width 855 height 17
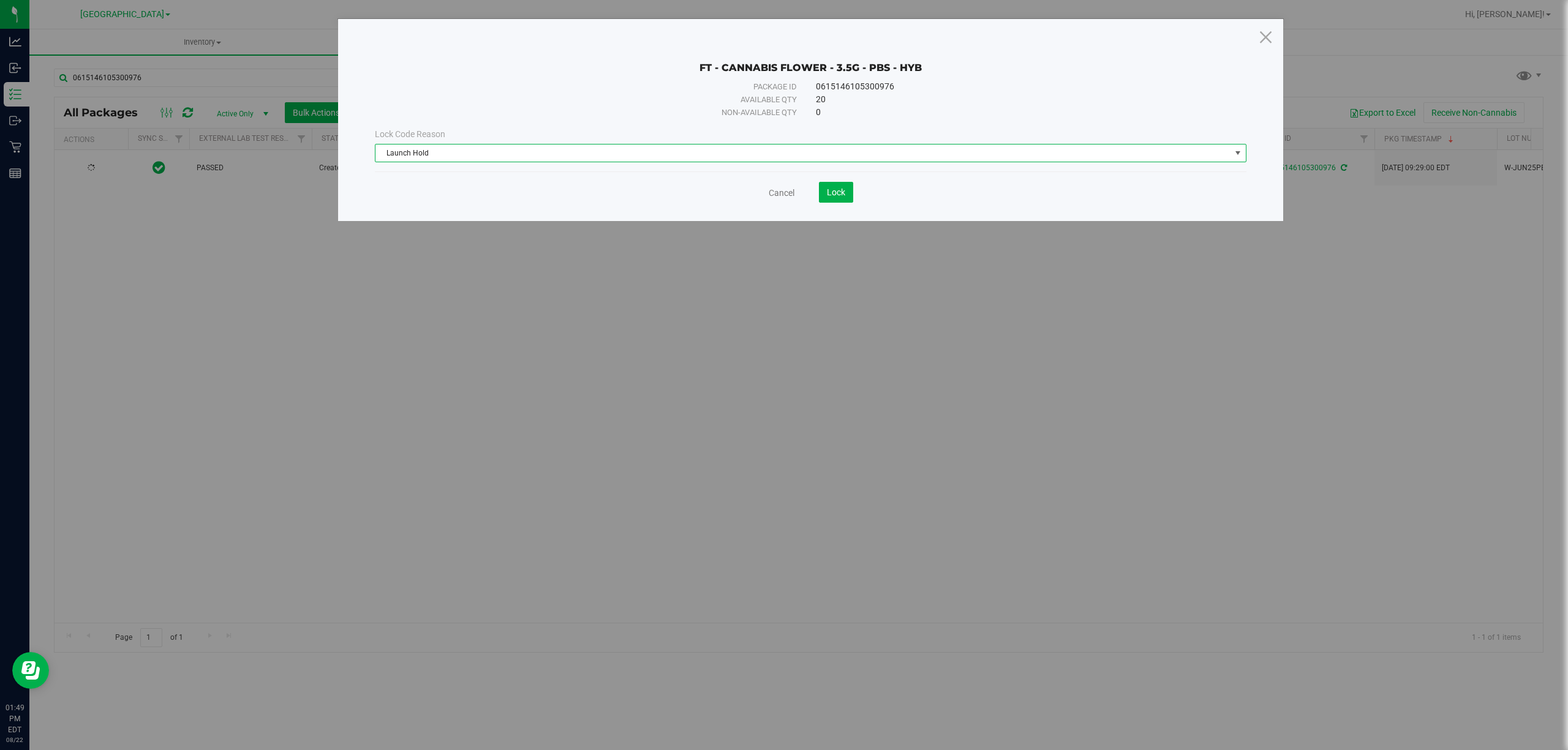
click at [858, 212] on div "FT - CANNABIS FLOWER - 3.5G - PBS - HYB Package ID 0615146105300976 Available q…" at bounding box center [810, 120] width 945 height 202
click at [847, 201] on button "Lock" at bounding box center [836, 192] width 34 height 21
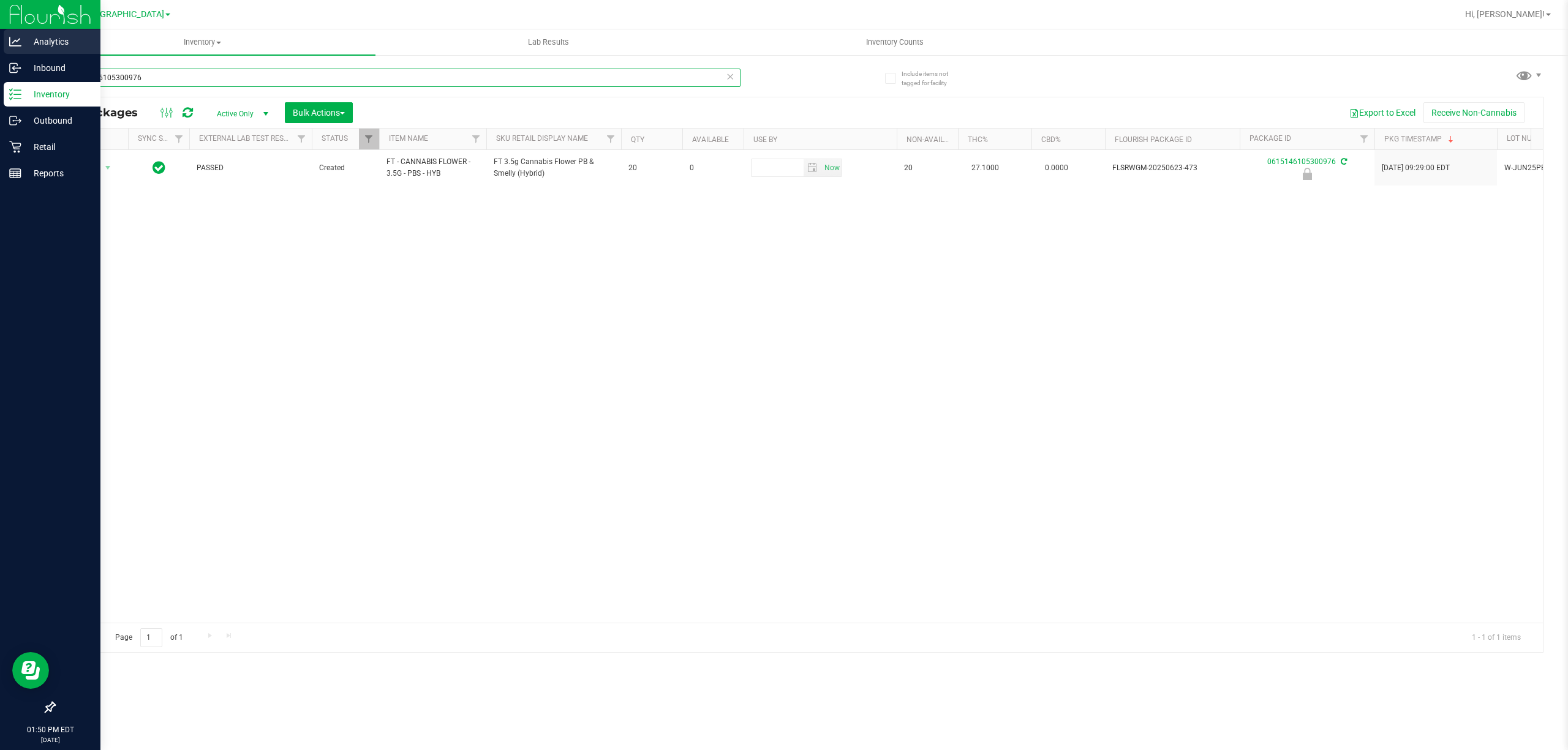
drag, startPoint x: 159, startPoint y: 74, endPoint x: 6, endPoint y: 42, distance: 156.3
click at [0, 2] on div "Analytics Inbound Inventory Outbound Retail Reports 01:50 PM EDT [DATE] 08/22 […" at bounding box center [784, 375] width 1568 height 750
type input "7413244050266653"
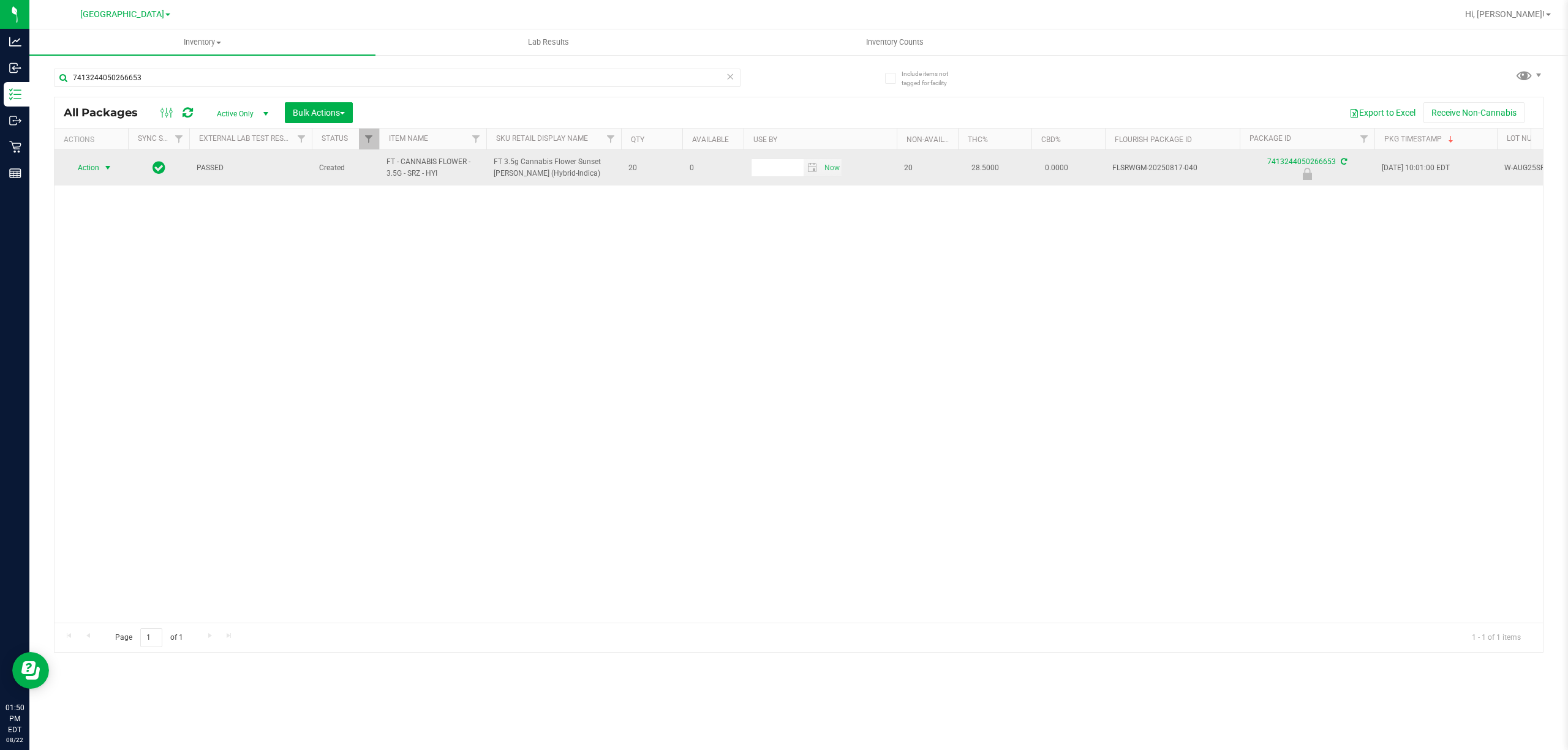
click at [87, 169] on span "Action" at bounding box center [83, 168] width 33 height 17
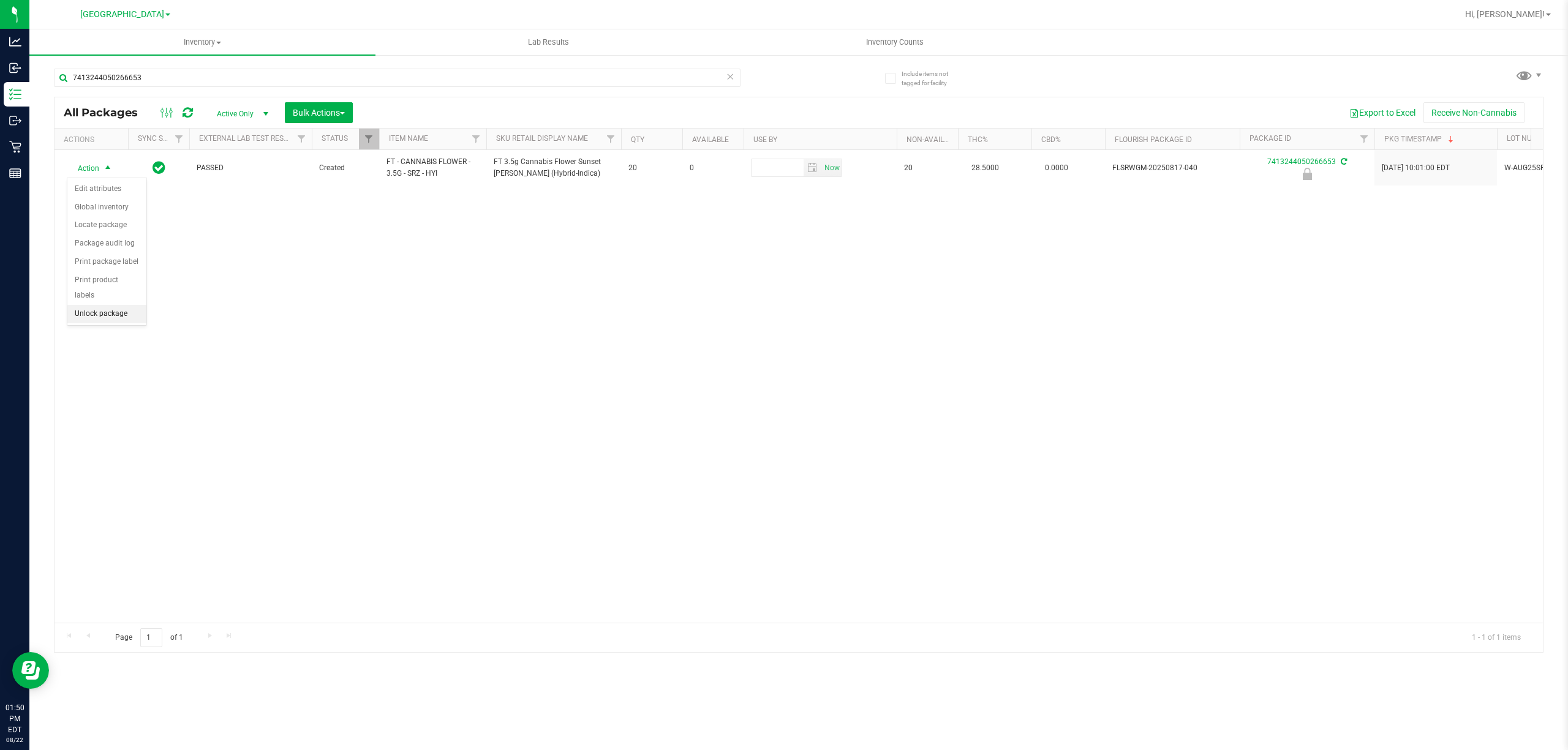
click at [90, 309] on li "Unlock package" at bounding box center [107, 314] width 79 height 19
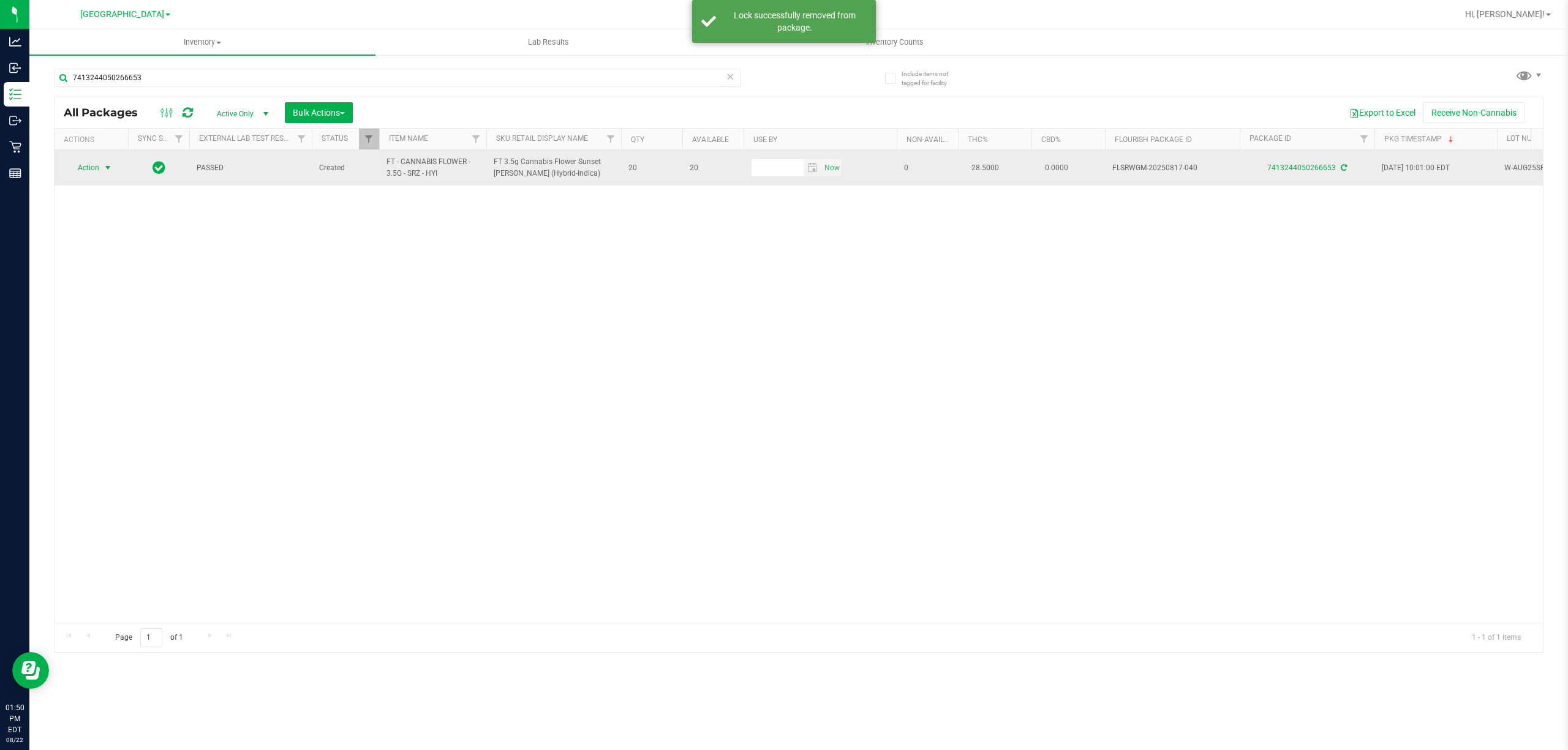
click at [95, 166] on span "Action" at bounding box center [83, 168] width 33 height 17
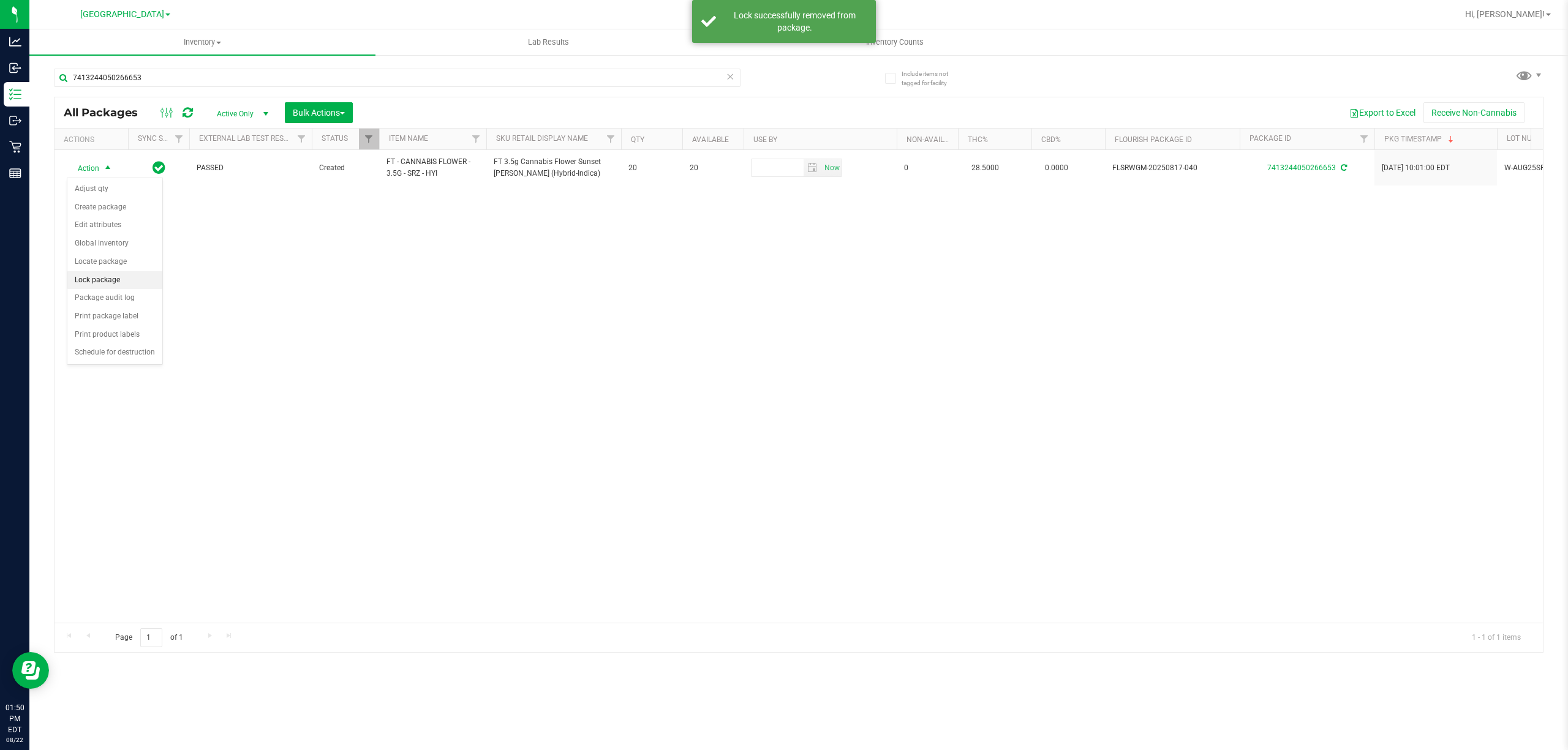
click at [95, 283] on li "Lock package" at bounding box center [115, 281] width 95 height 19
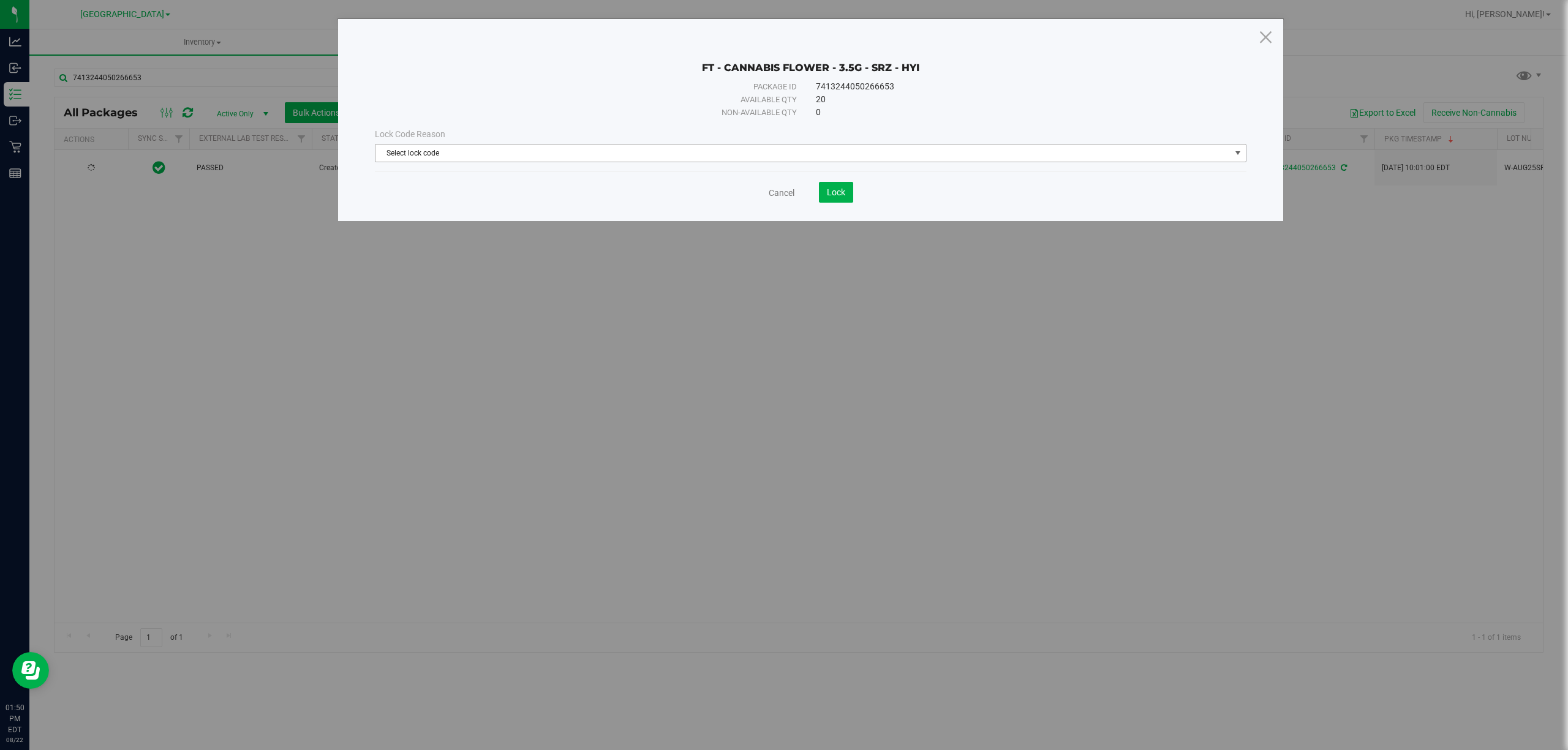
click at [448, 146] on span "Select lock code" at bounding box center [803, 153] width 855 height 17
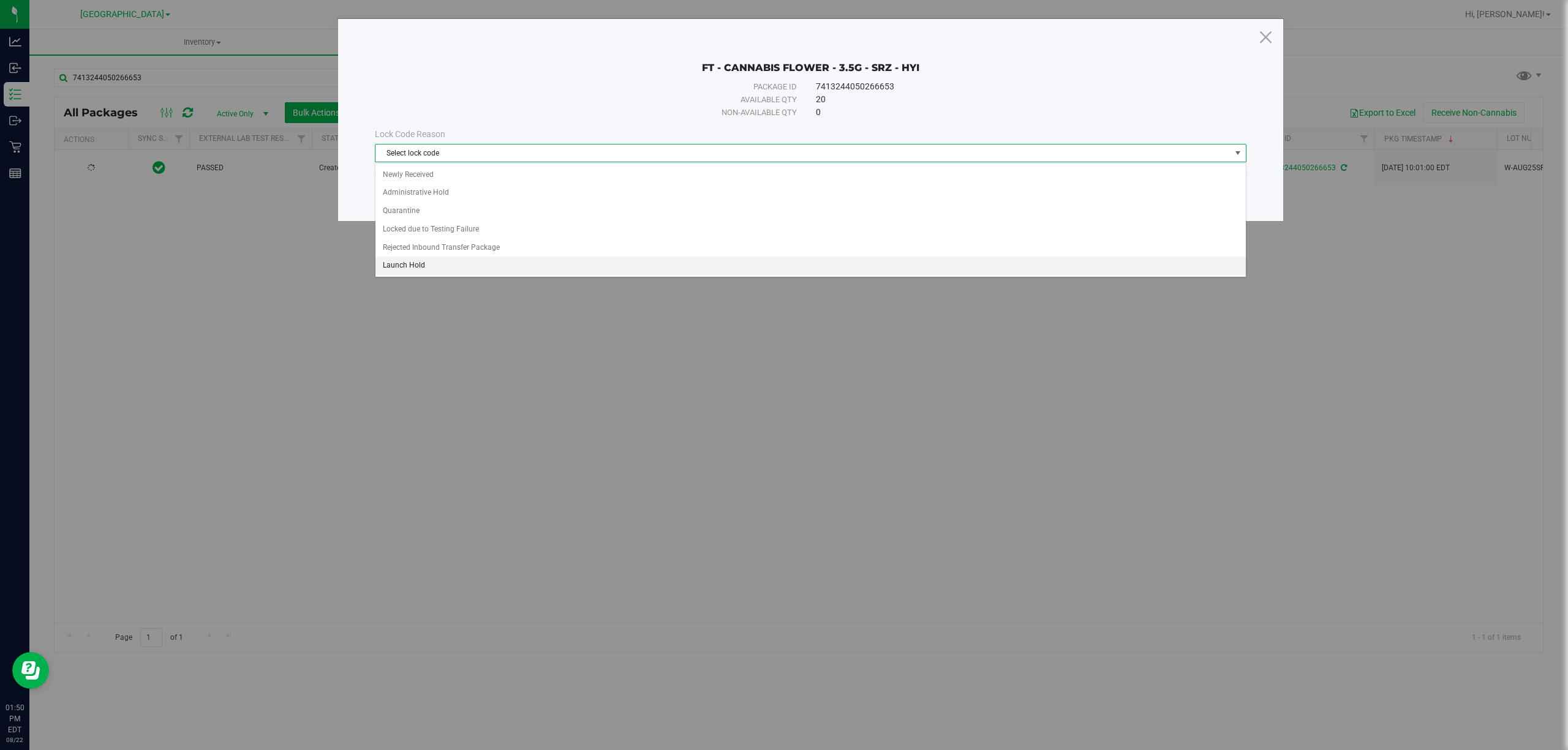
click at [406, 269] on li "Launch Hold" at bounding box center [810, 266] width 870 height 19
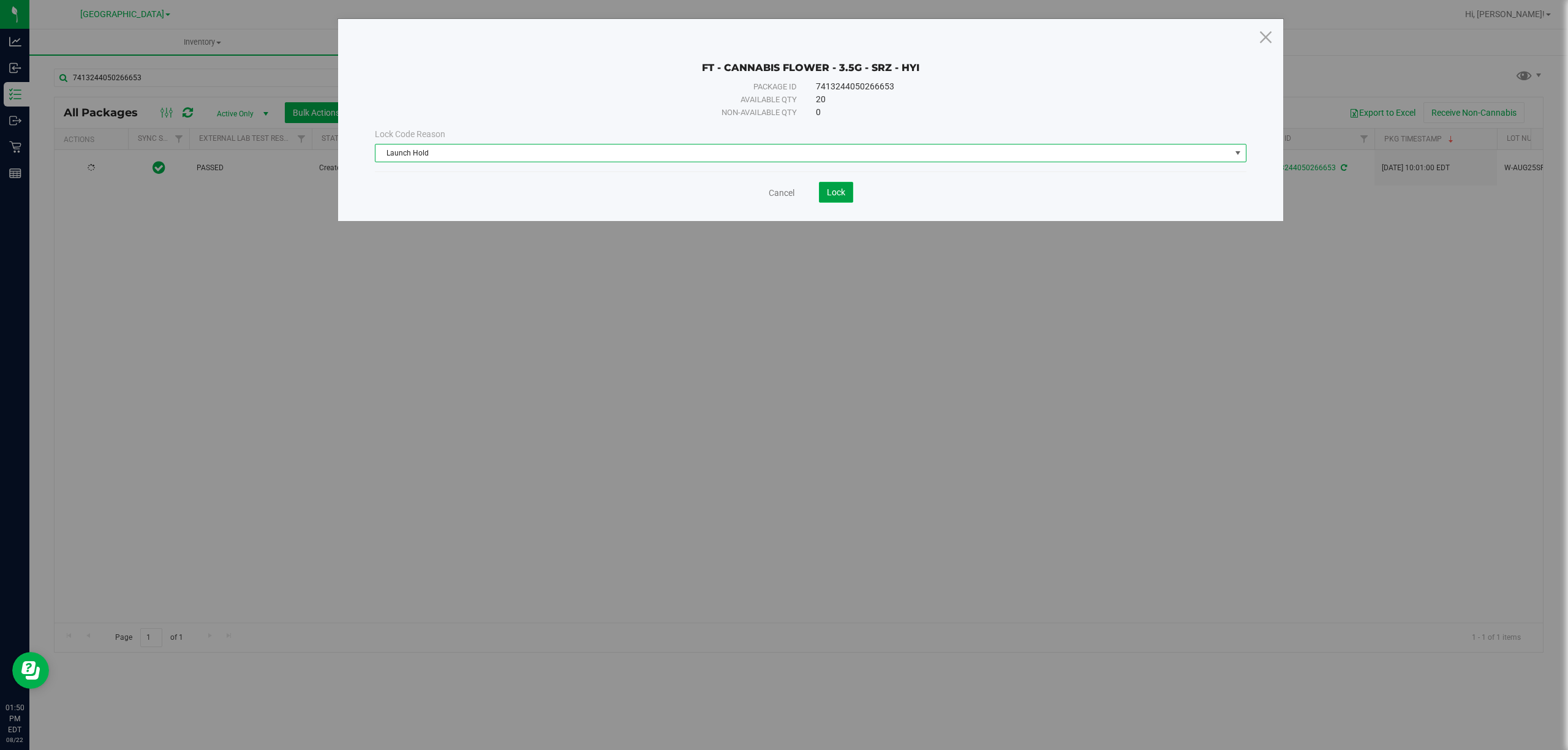
click at [828, 191] on span "Lock" at bounding box center [836, 192] width 19 height 10
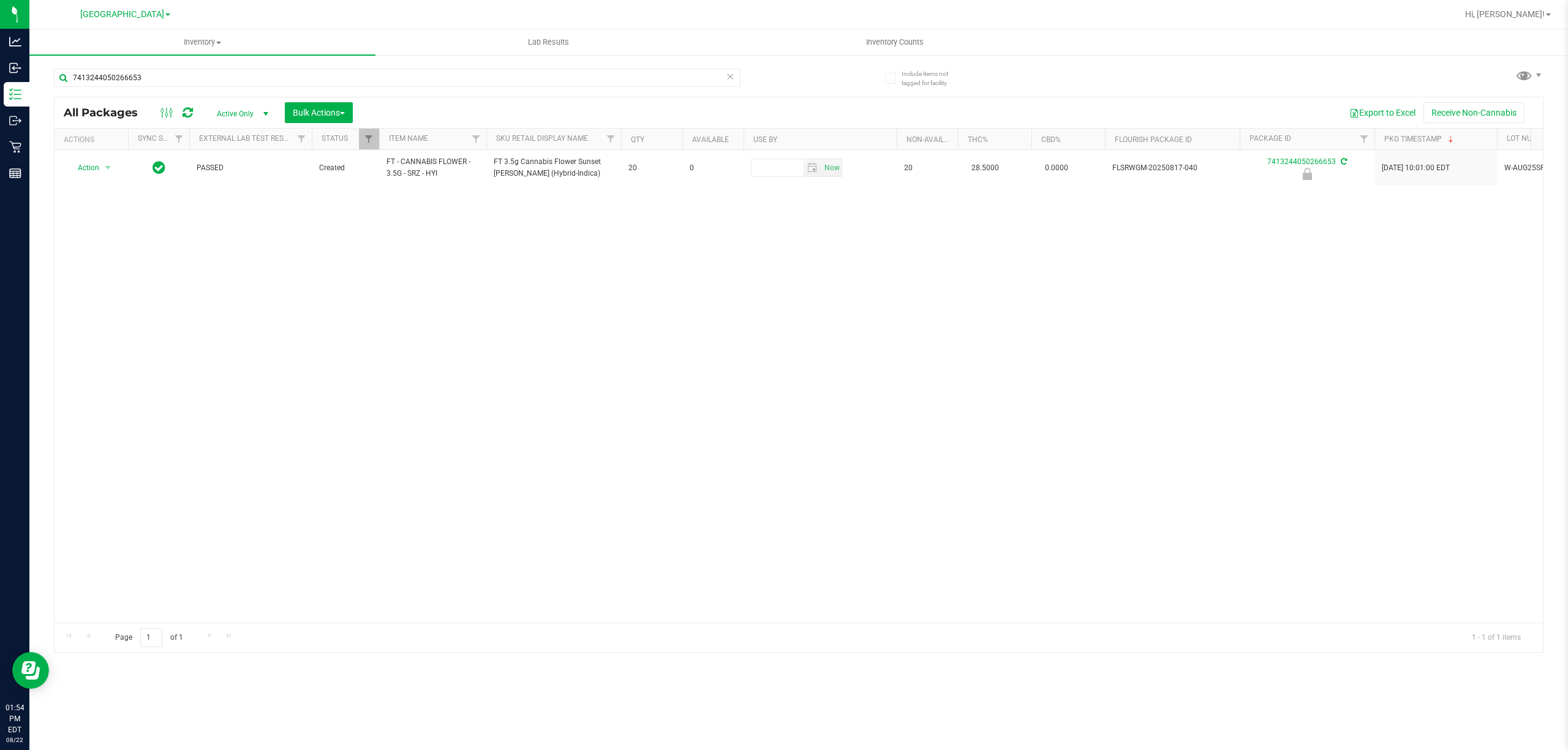
click at [403, 63] on div "7413244050266653" at bounding box center [426, 77] width 745 height 39
click at [391, 74] on input "7413244050266653" at bounding box center [397, 78] width 686 height 19
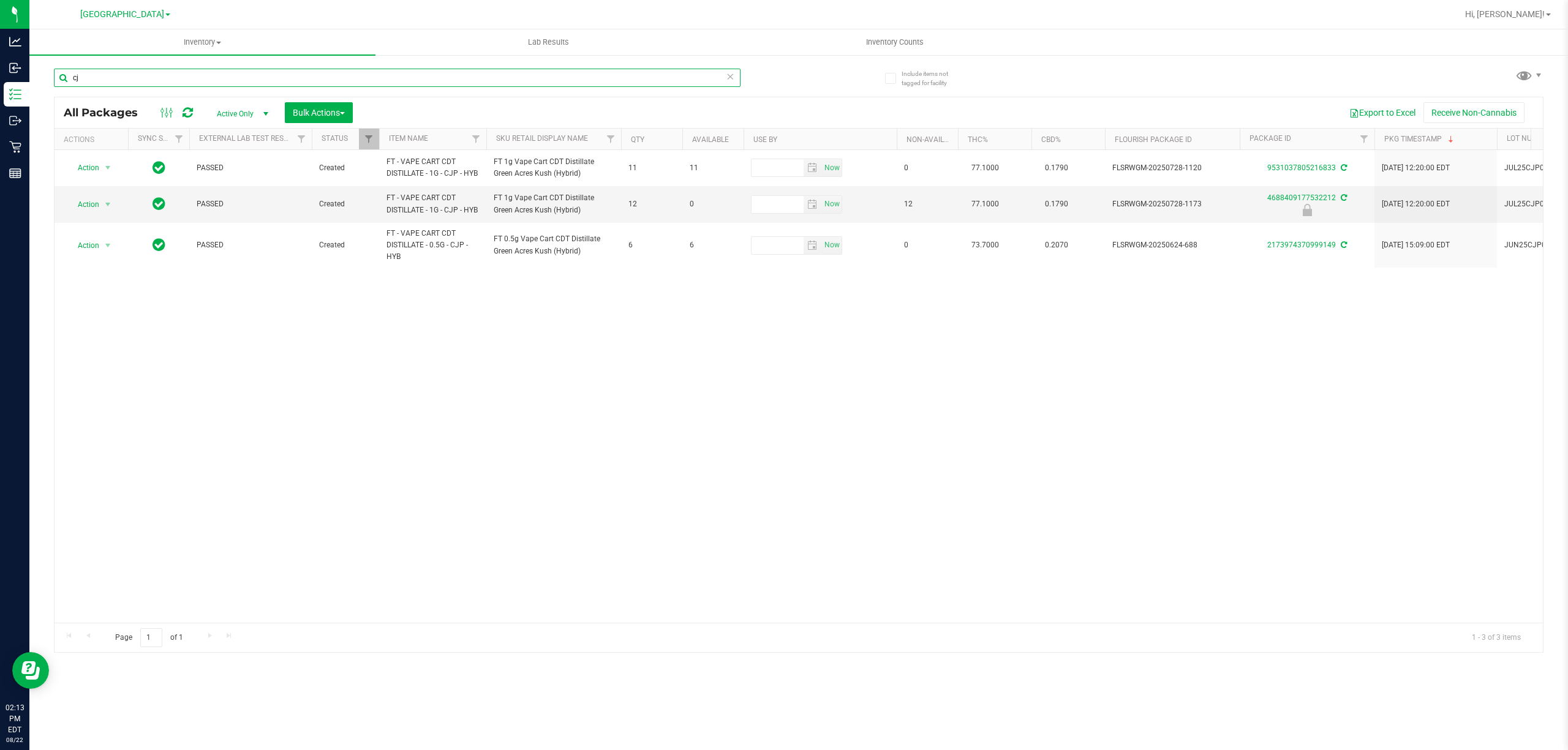
type input "c"
type input "4986820520468193"
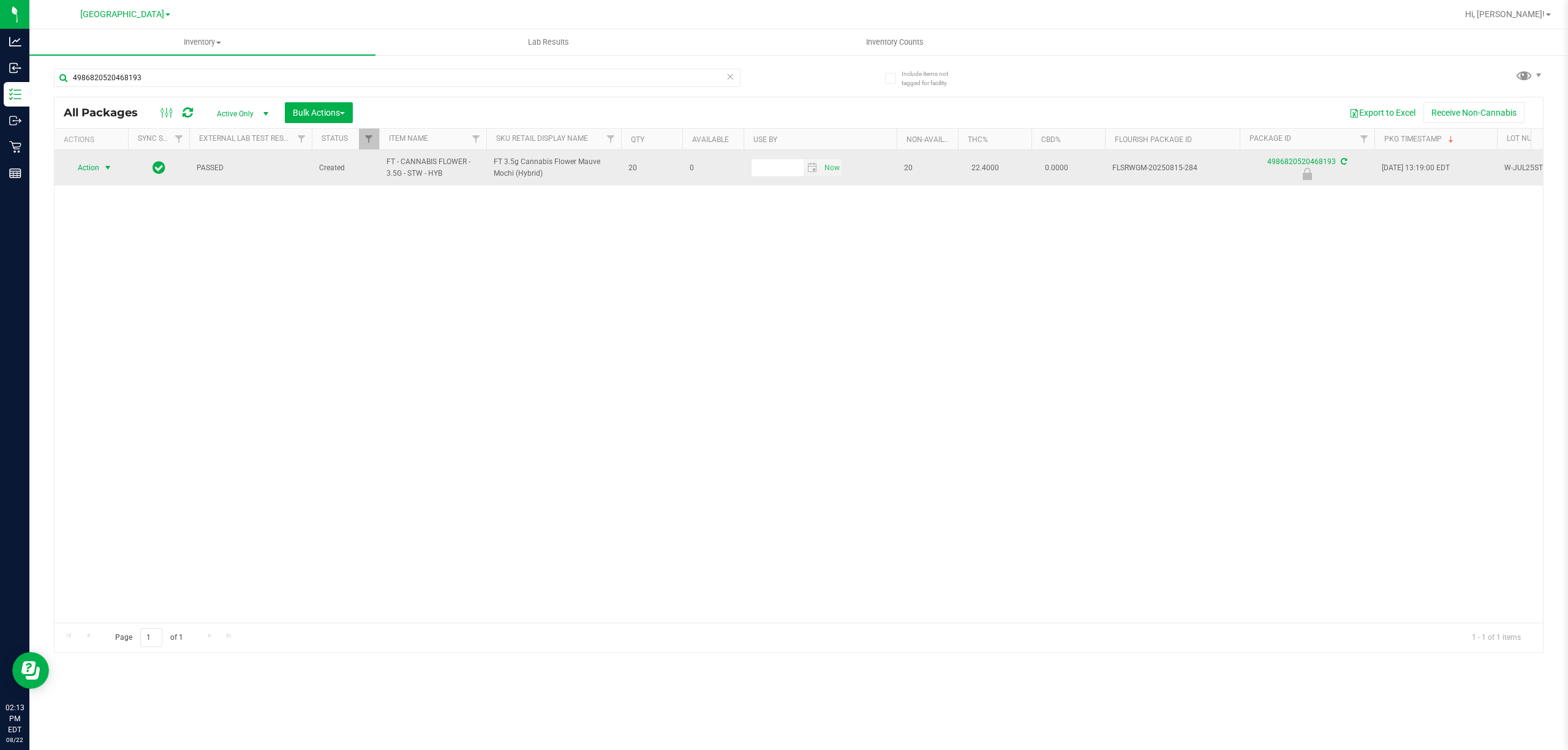
click at [79, 166] on span "Action" at bounding box center [83, 168] width 33 height 17
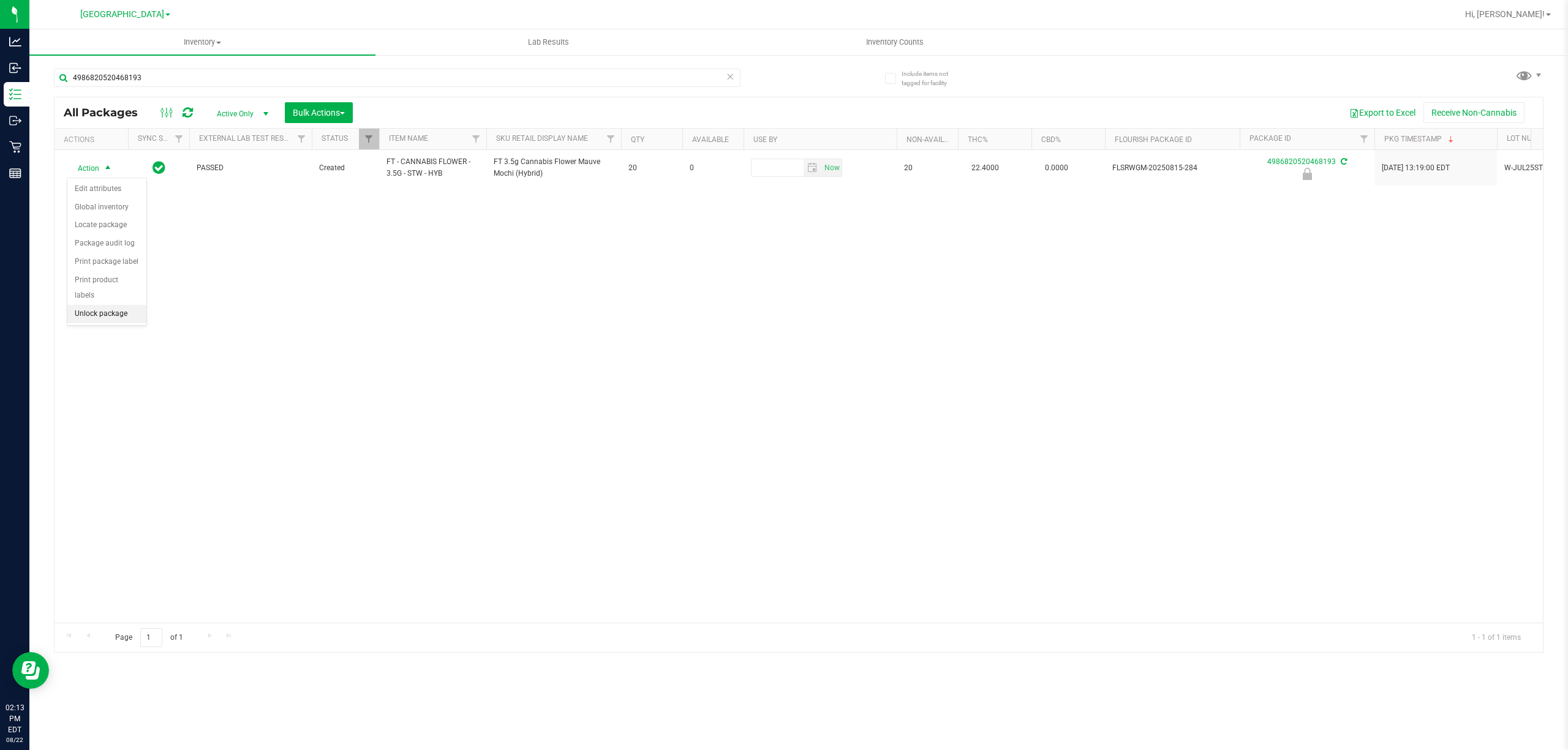
click at [109, 322] on li "Unlock package" at bounding box center [107, 314] width 79 height 19
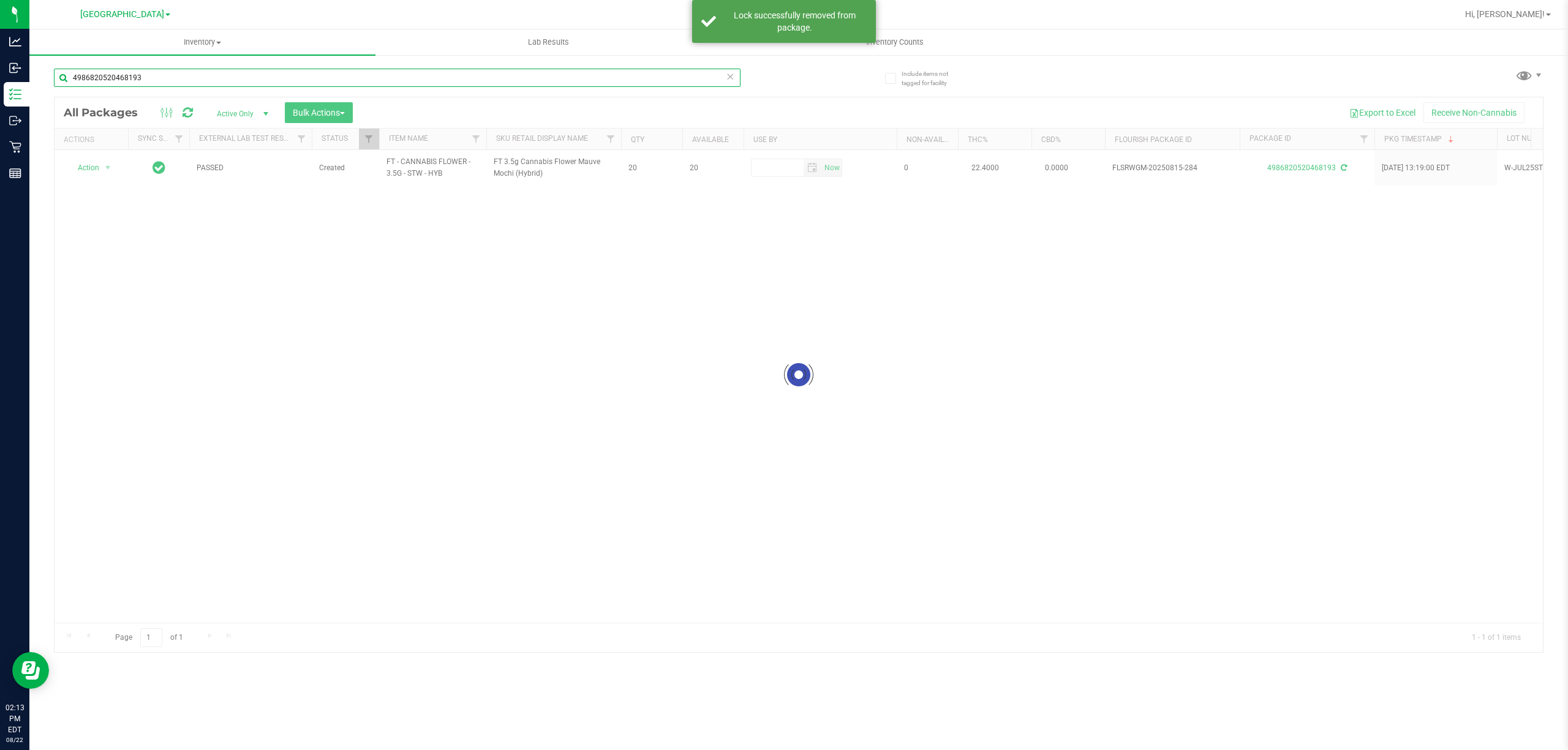
click at [148, 82] on input "4986820520468193" at bounding box center [397, 78] width 686 height 19
type input "6723695434424902"
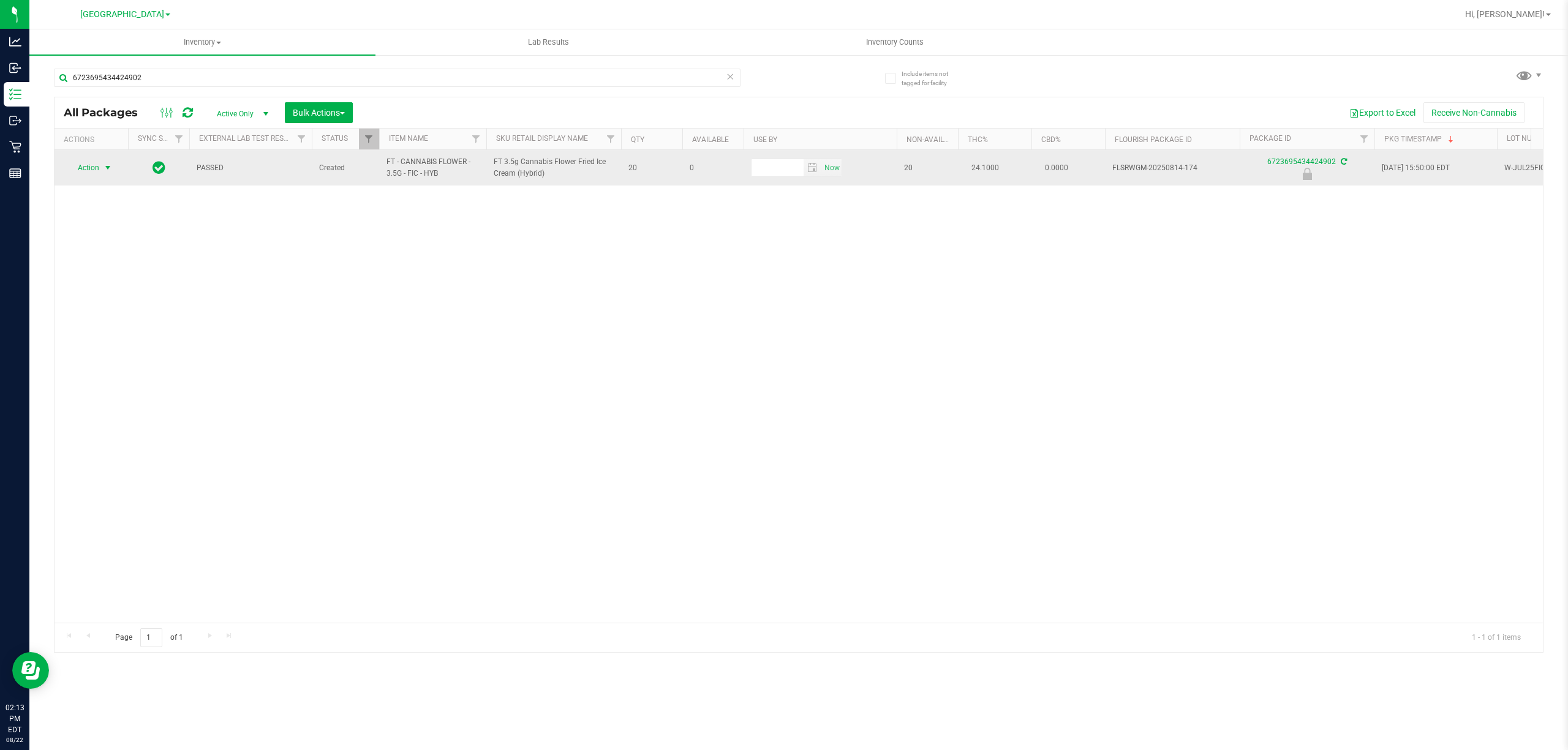
click at [96, 165] on span "Action" at bounding box center [83, 168] width 33 height 17
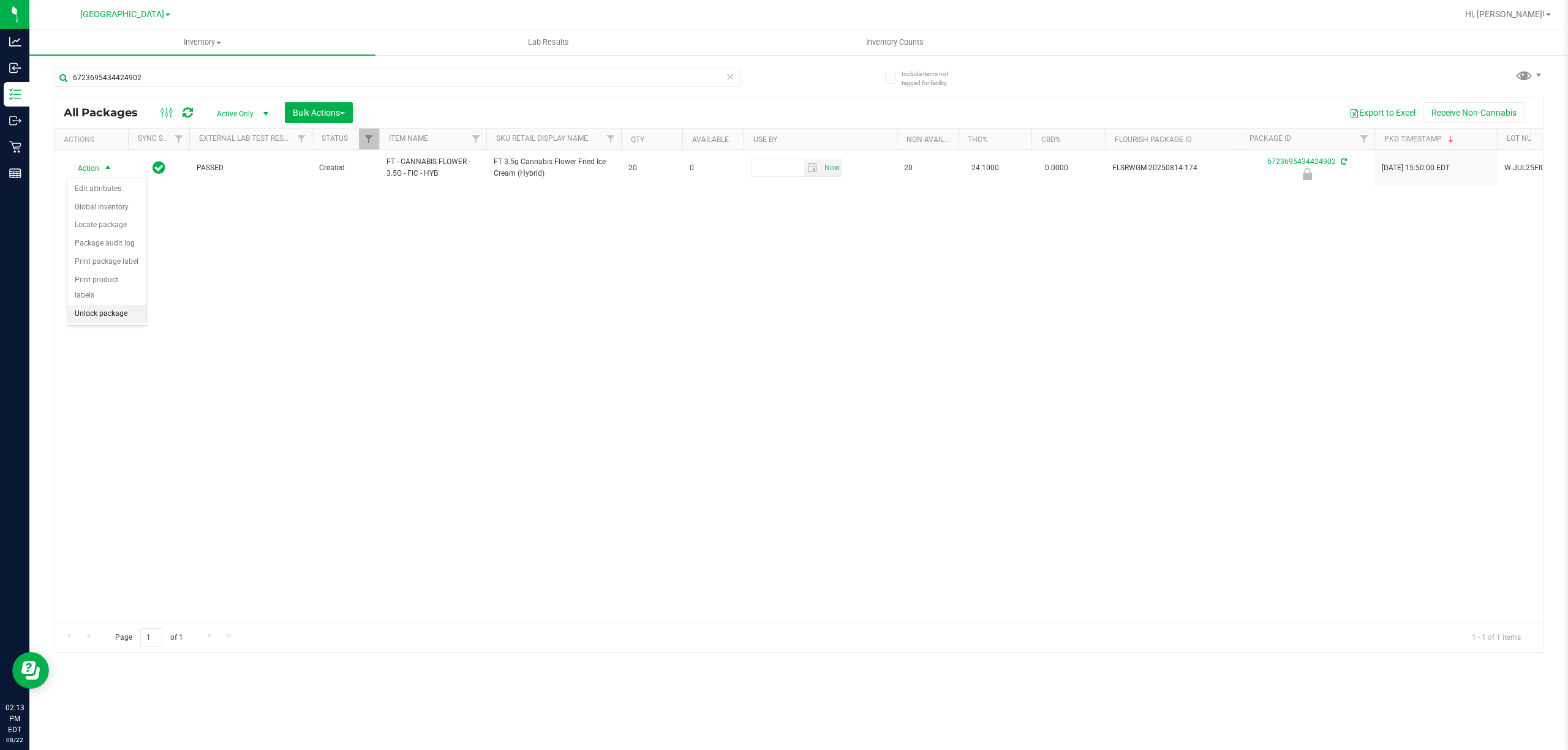
click at [107, 317] on li "Unlock package" at bounding box center [107, 314] width 79 height 19
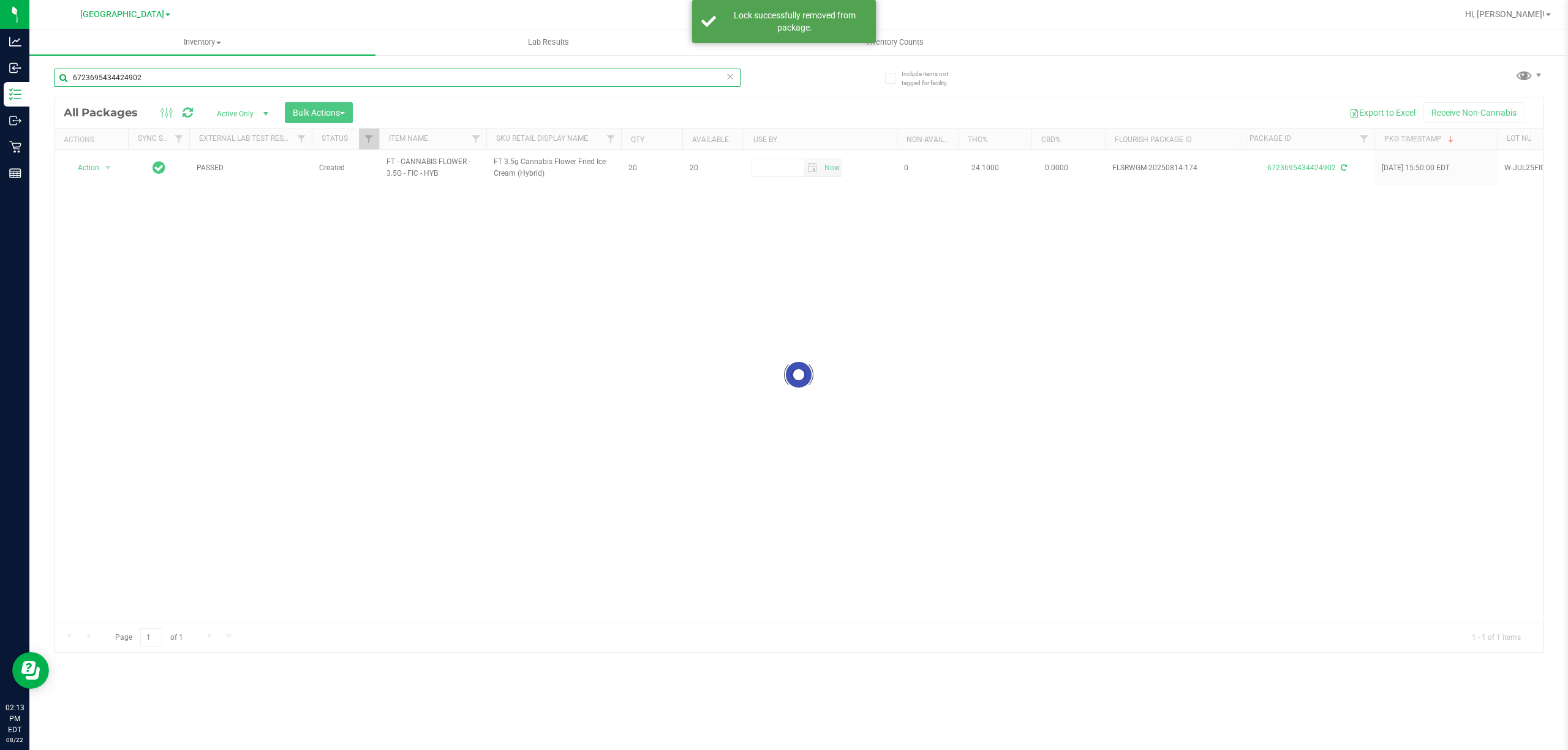
click at [194, 70] on input "6723695434424902" at bounding box center [397, 78] width 686 height 19
type input "6290181619821629"
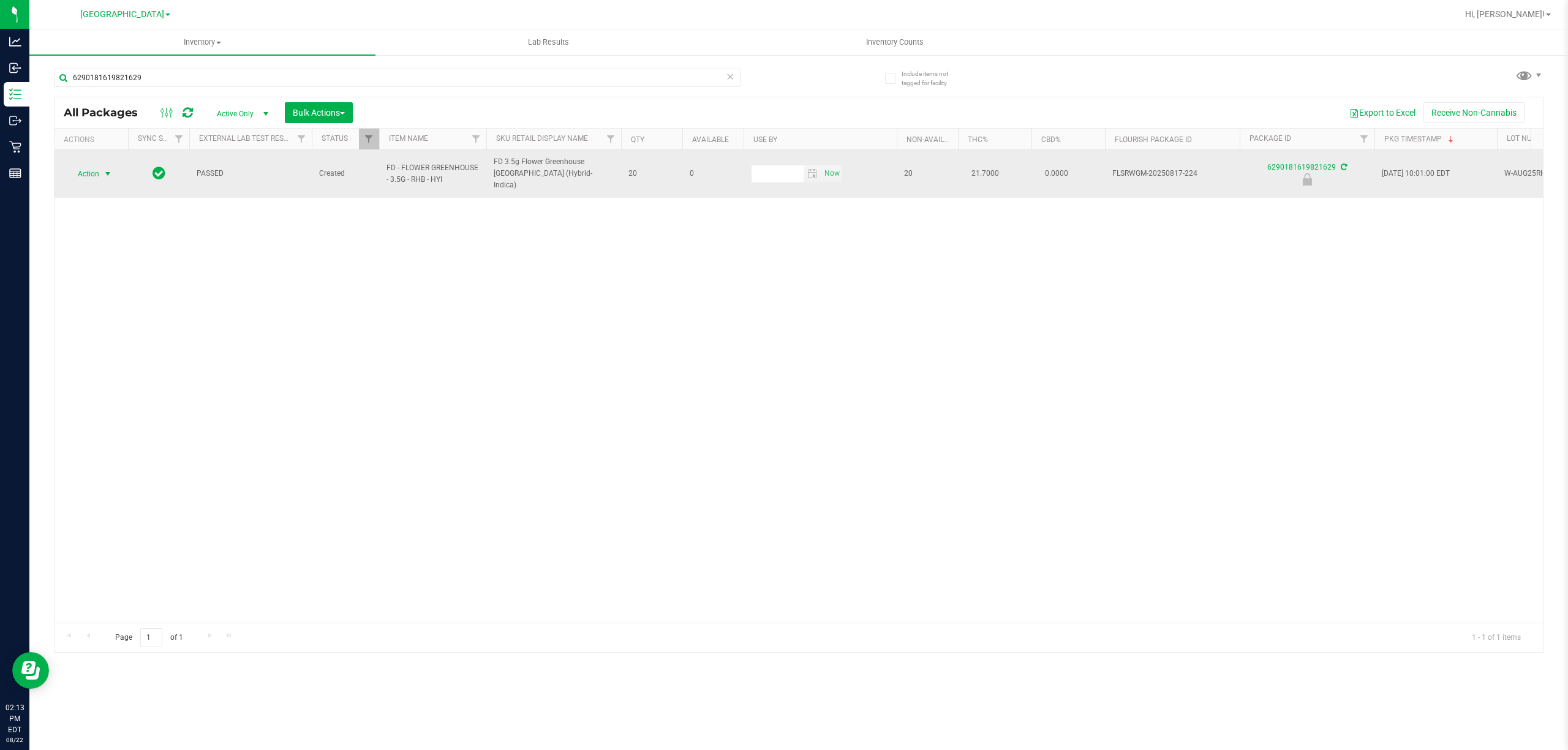
click at [91, 175] on span "Action" at bounding box center [83, 174] width 33 height 17
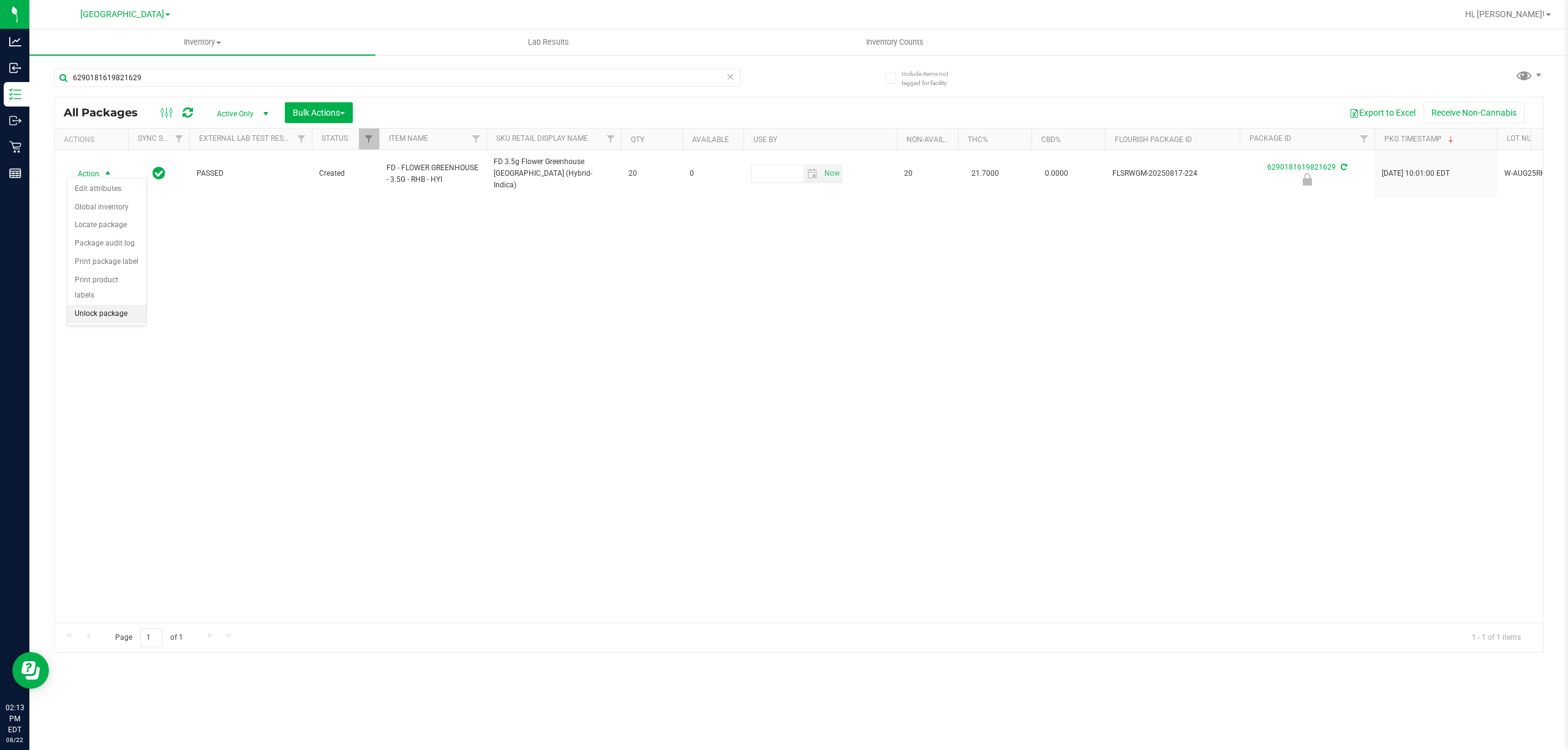
click at [84, 324] on li "Unlock package" at bounding box center [107, 314] width 79 height 19
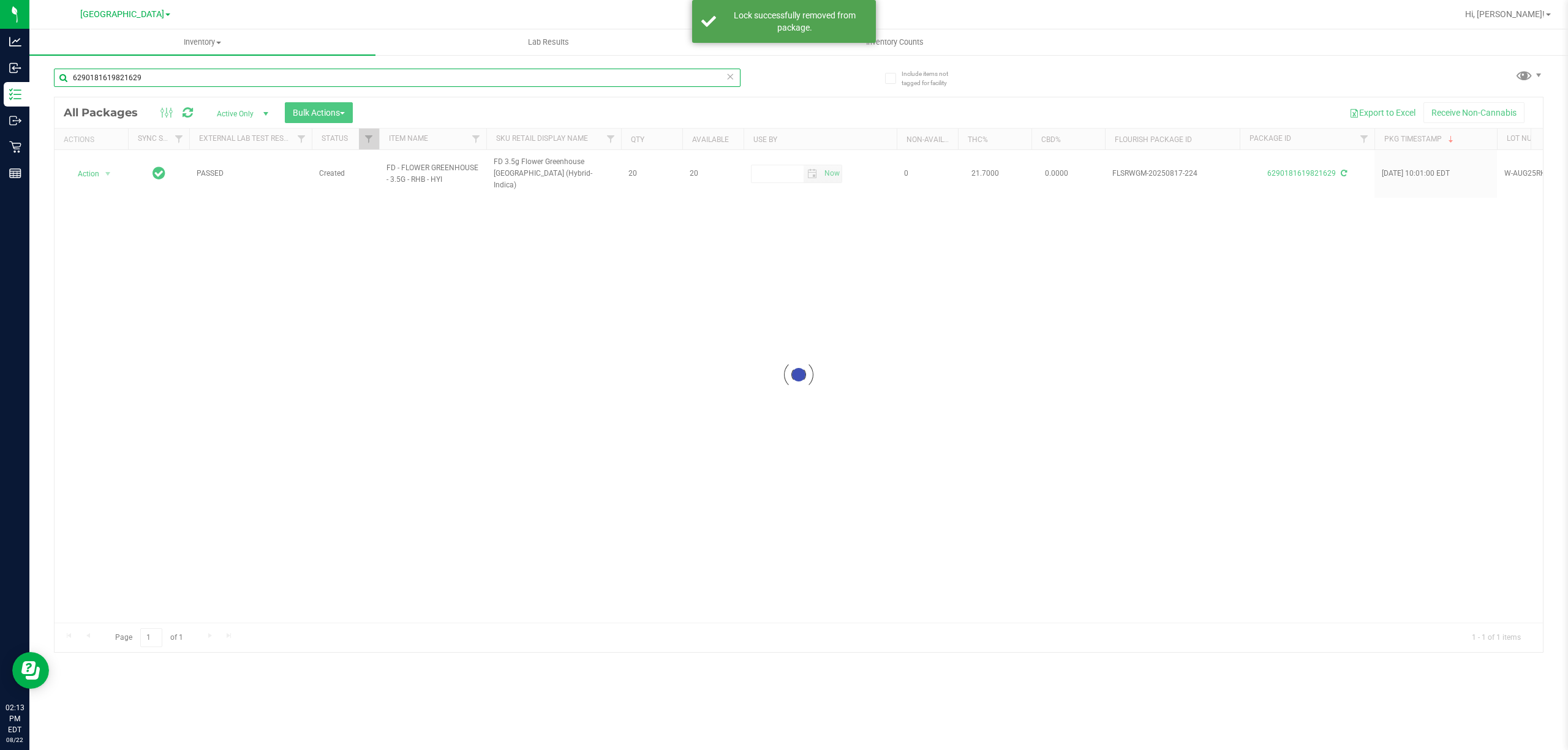
click at [181, 82] on input "6290181619821629" at bounding box center [397, 78] width 686 height 19
type input "4378664759296769"
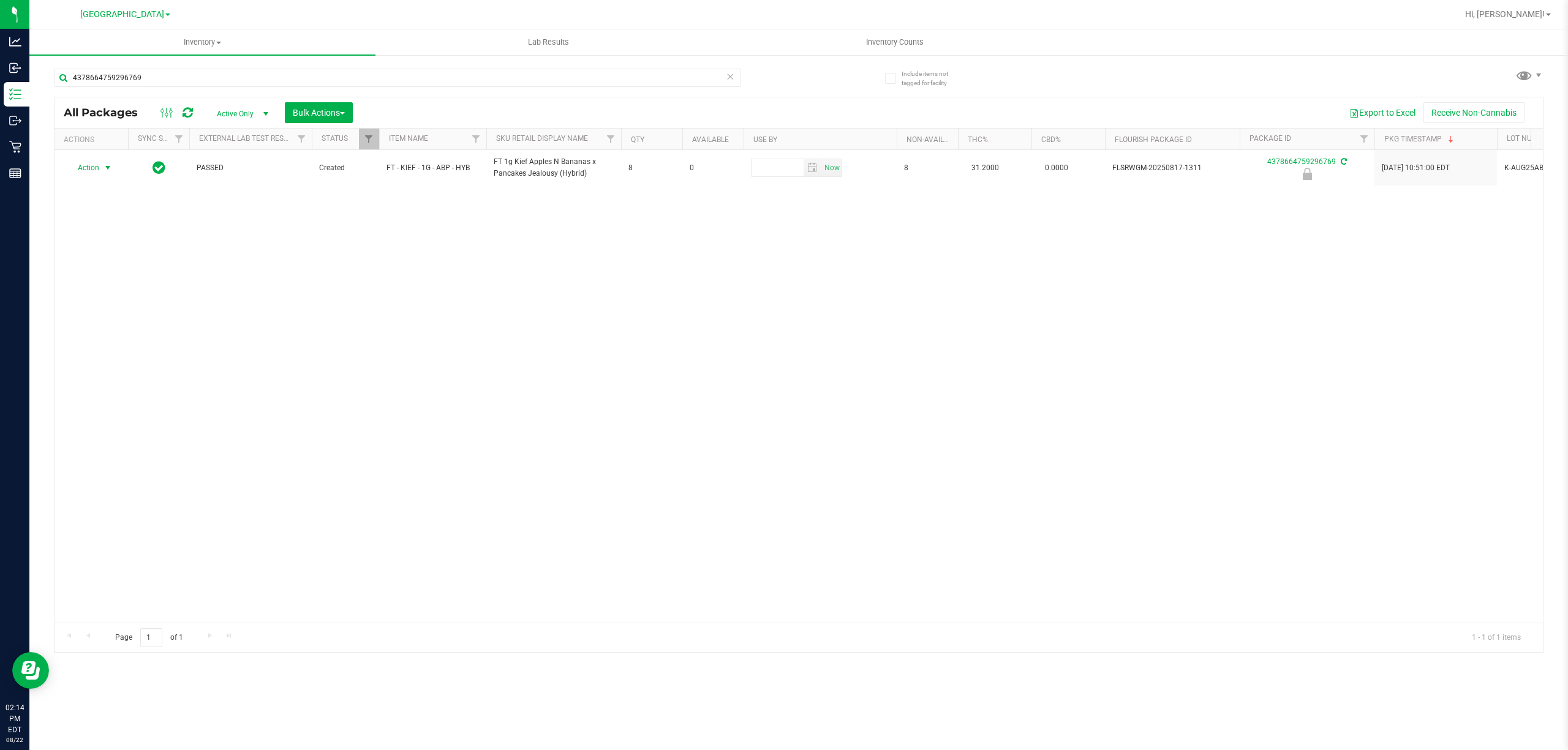
click at [82, 175] on span "Action" at bounding box center [83, 168] width 33 height 17
click at [104, 317] on li "Unlock package" at bounding box center [107, 314] width 79 height 19
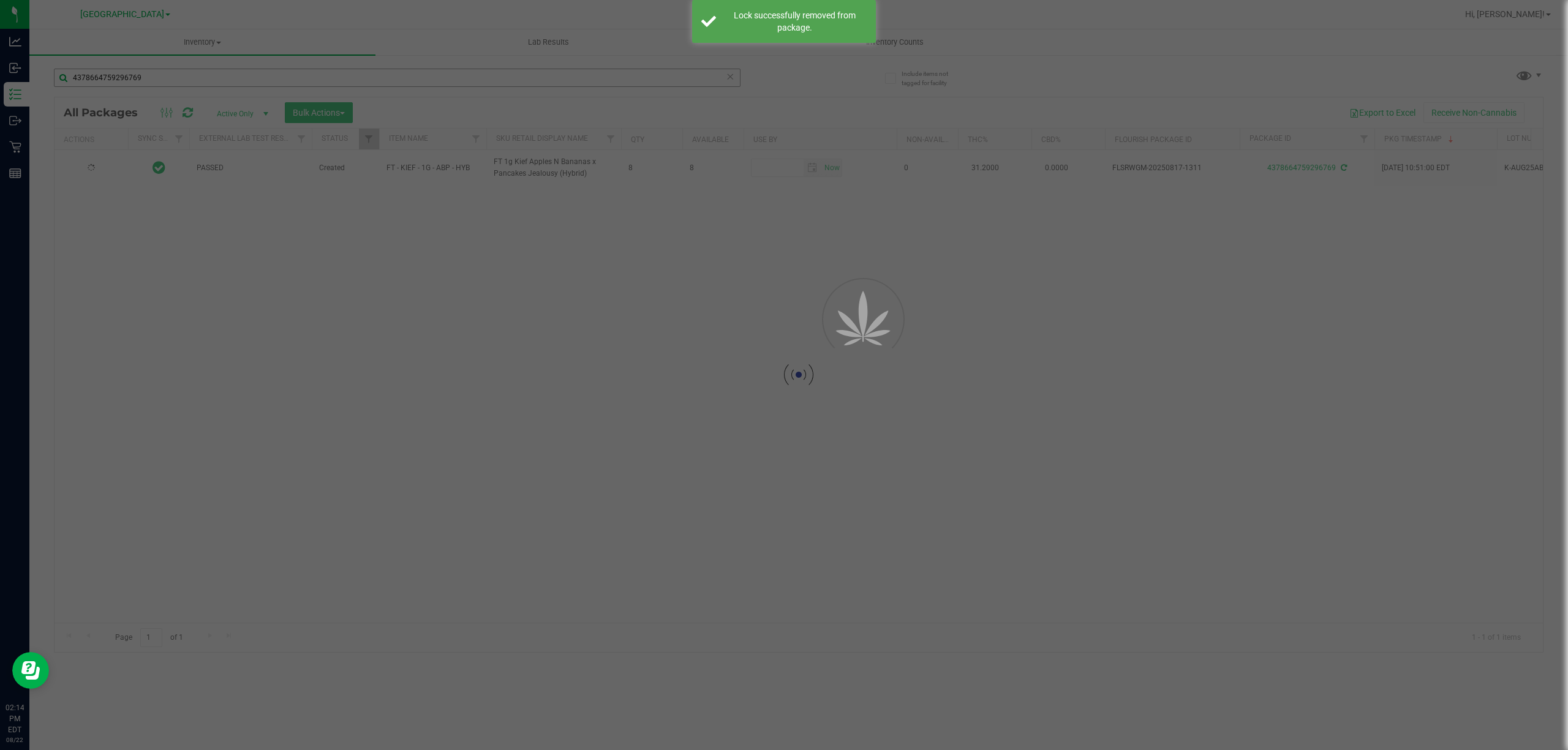
click at [168, 79] on div at bounding box center [784, 375] width 1568 height 750
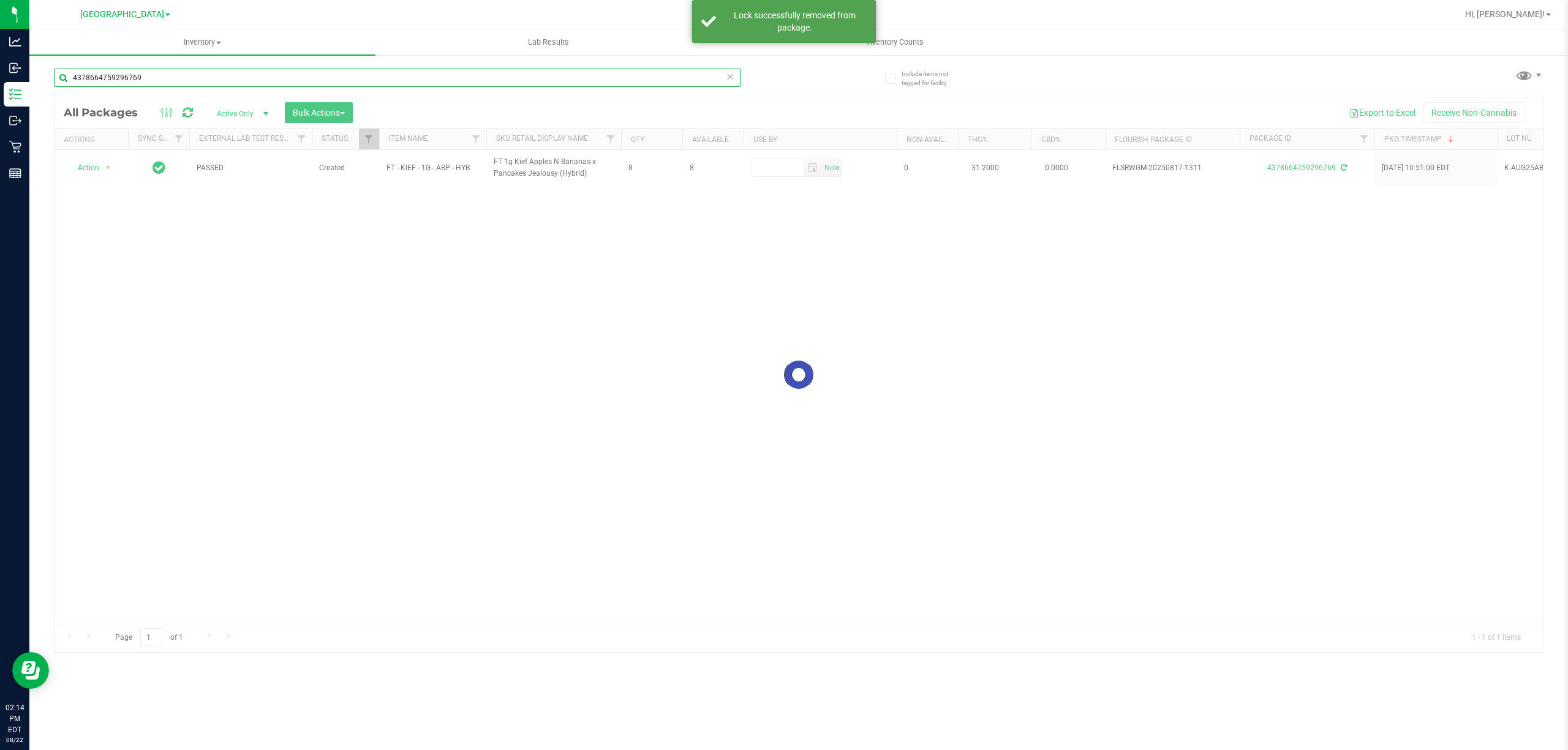
click at [168, 79] on input "4378664759296769" at bounding box center [397, 78] width 686 height 19
type input "7518809077265748"
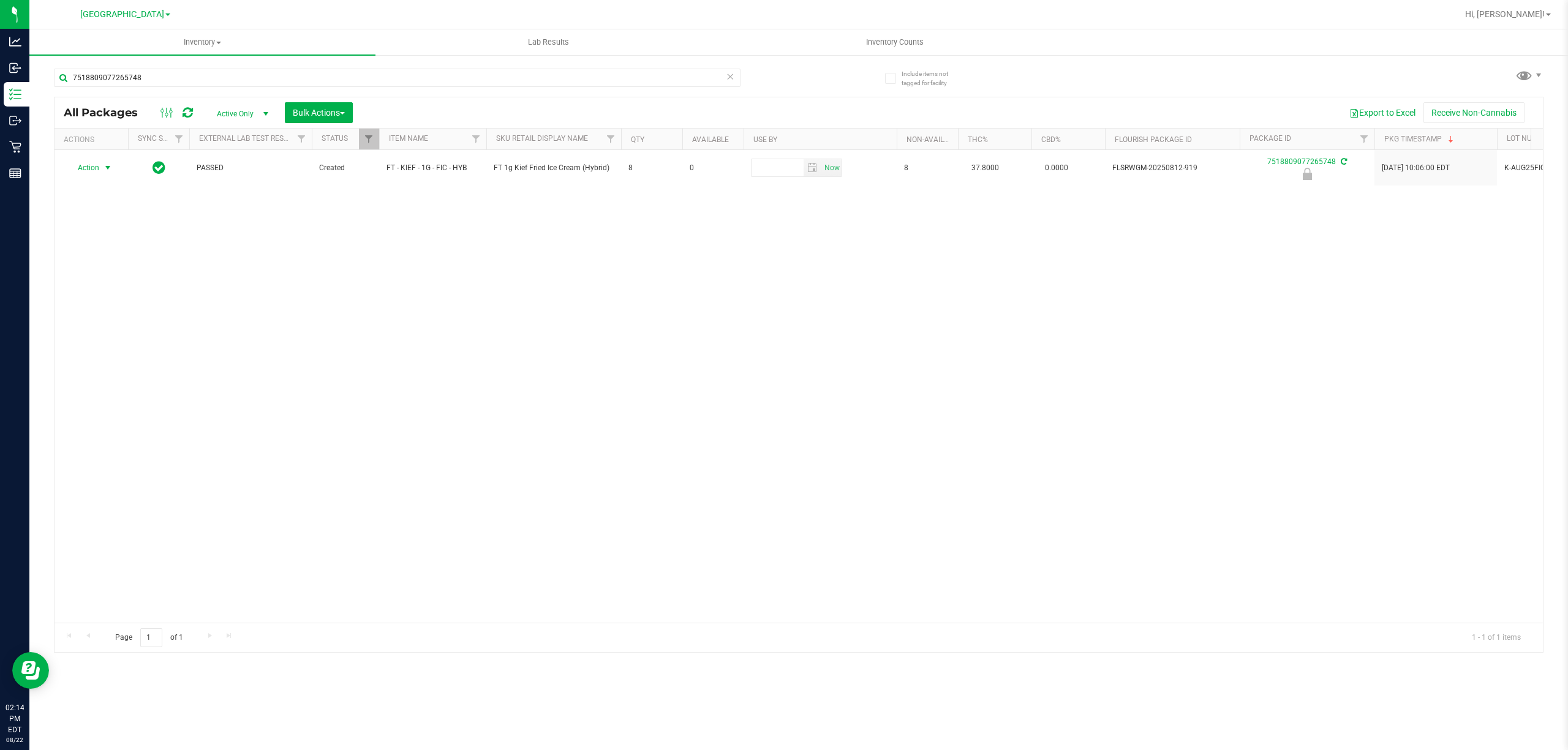
click at [104, 170] on span "select" at bounding box center [108, 167] width 10 height 10
click at [119, 321] on li "Unlock package" at bounding box center [107, 314] width 79 height 19
drag, startPoint x: 160, startPoint y: 80, endPoint x: 0, endPoint y: -88, distance: 232.0
click at [0, 0] on html "Analytics Inbound Inventory Outbound Retail Reports 02:14 PM EDT [DATE] 08/22 […" at bounding box center [784, 375] width 1568 height 750
type input "9806907097764152"
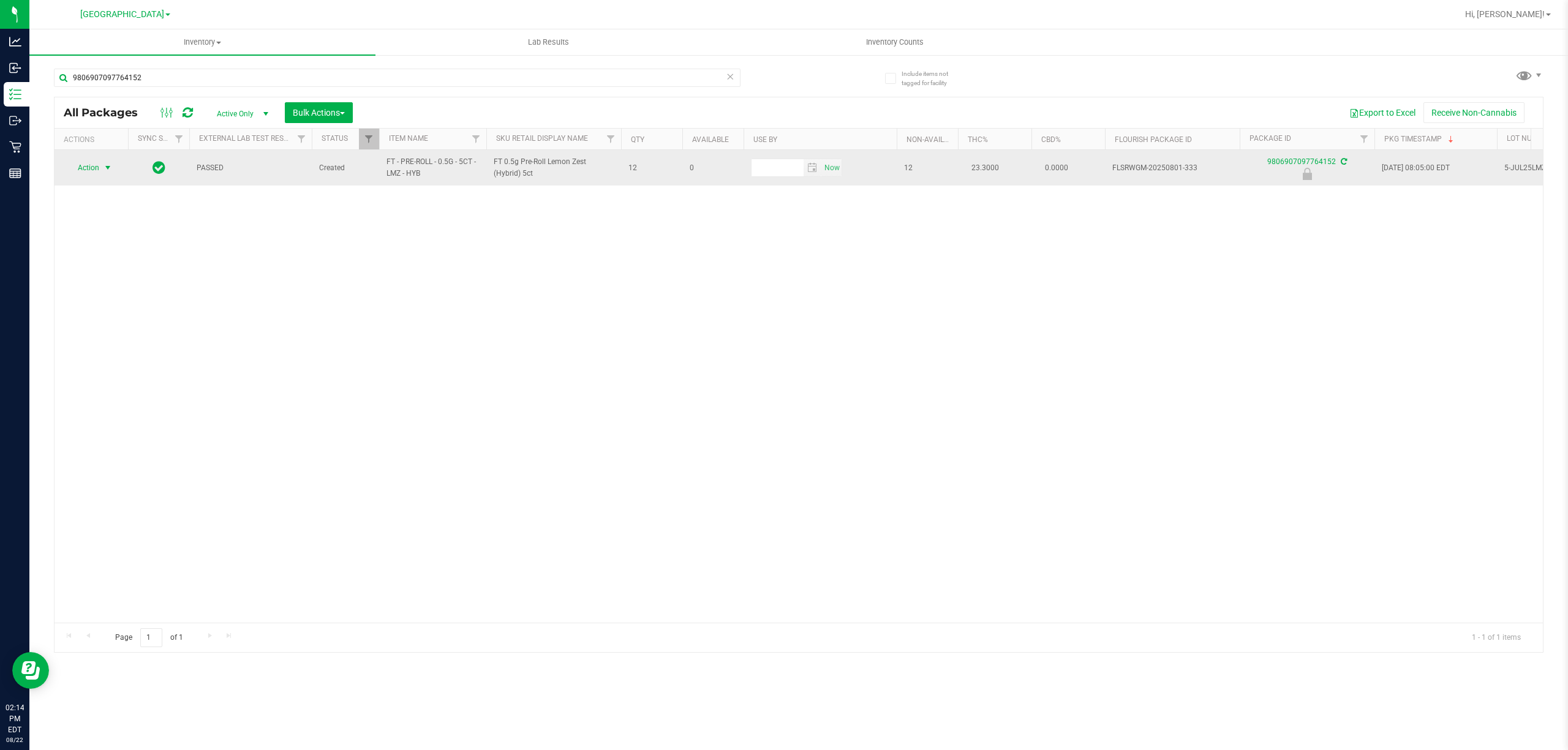
click at [94, 175] on span "Action" at bounding box center [83, 168] width 33 height 17
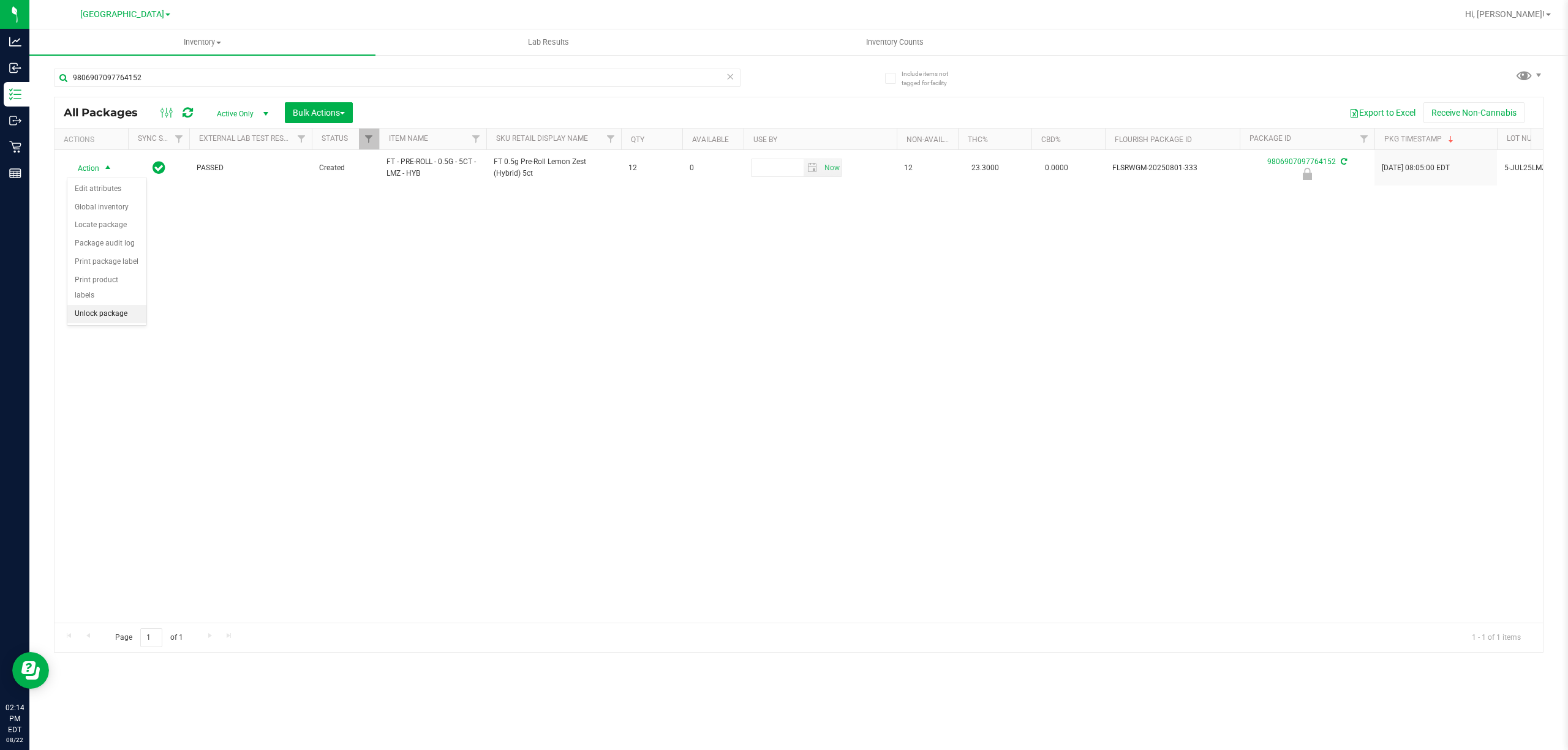
click at [108, 315] on li "Unlock package" at bounding box center [107, 314] width 79 height 19
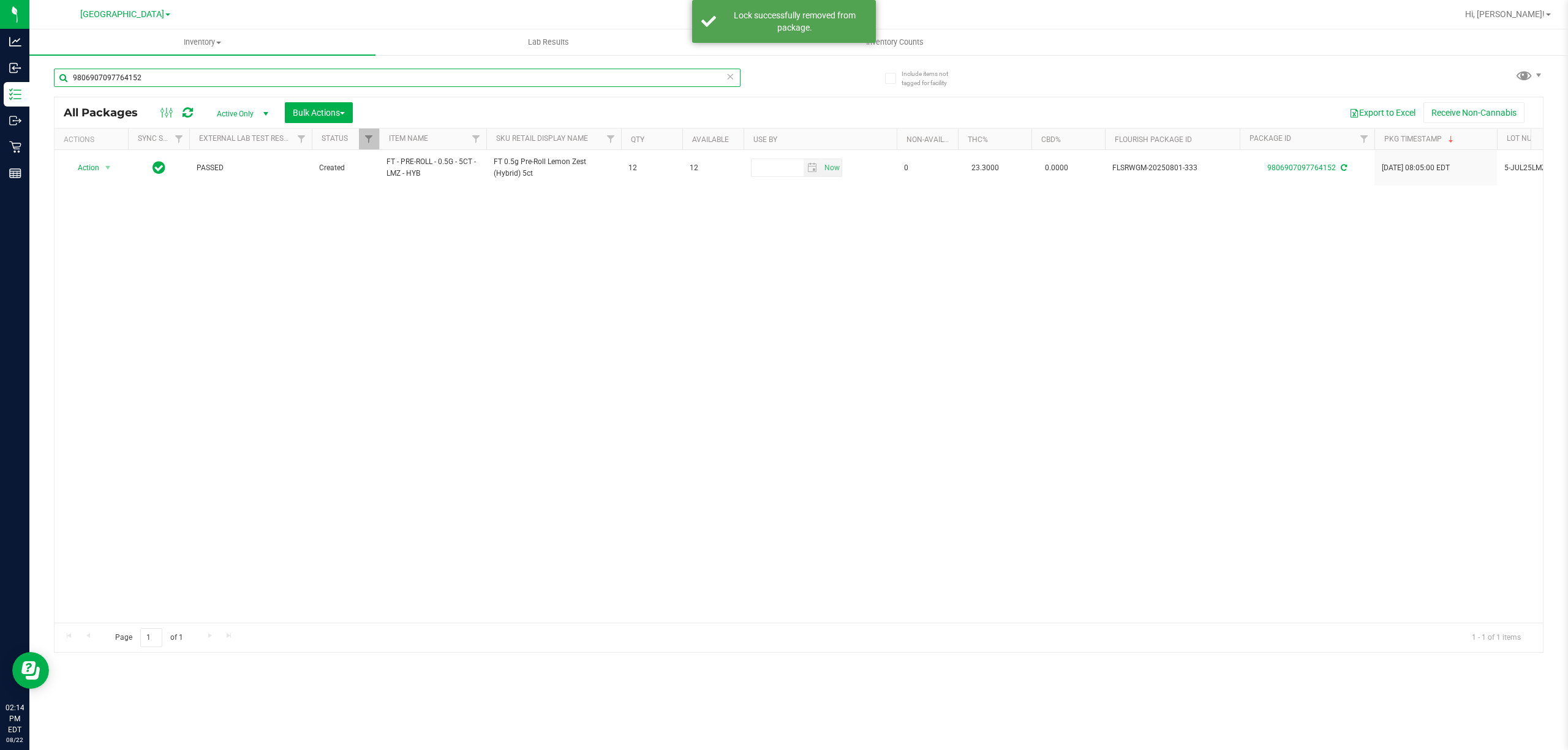
click at [166, 84] on input "9806907097764152" at bounding box center [397, 78] width 686 height 19
type input "8877312101601220"
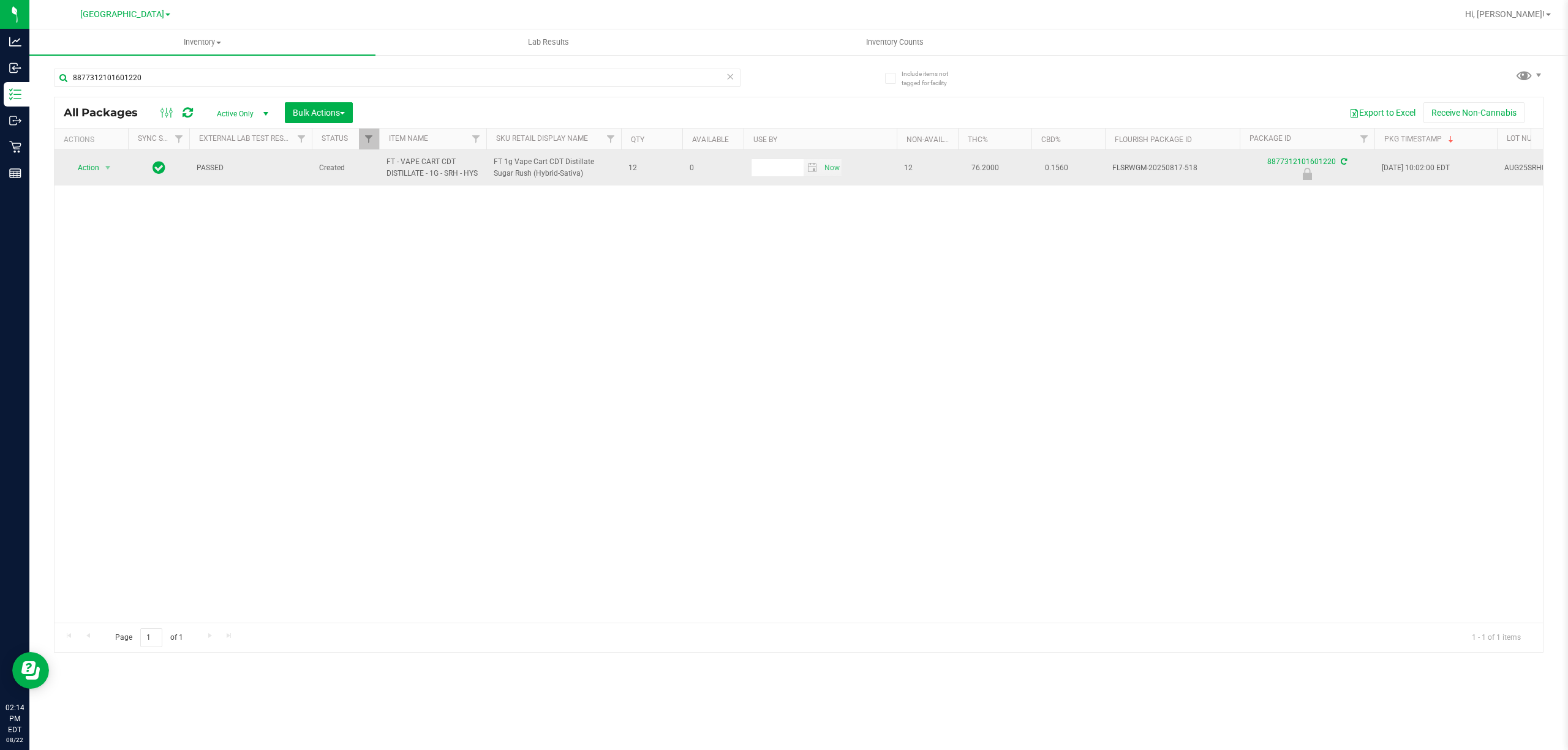
click at [84, 182] on td "Action Action Edit attributes Global inventory Locate package Package audit log…" at bounding box center [91, 168] width 74 height 36
click at [84, 173] on span "Action" at bounding box center [83, 168] width 33 height 17
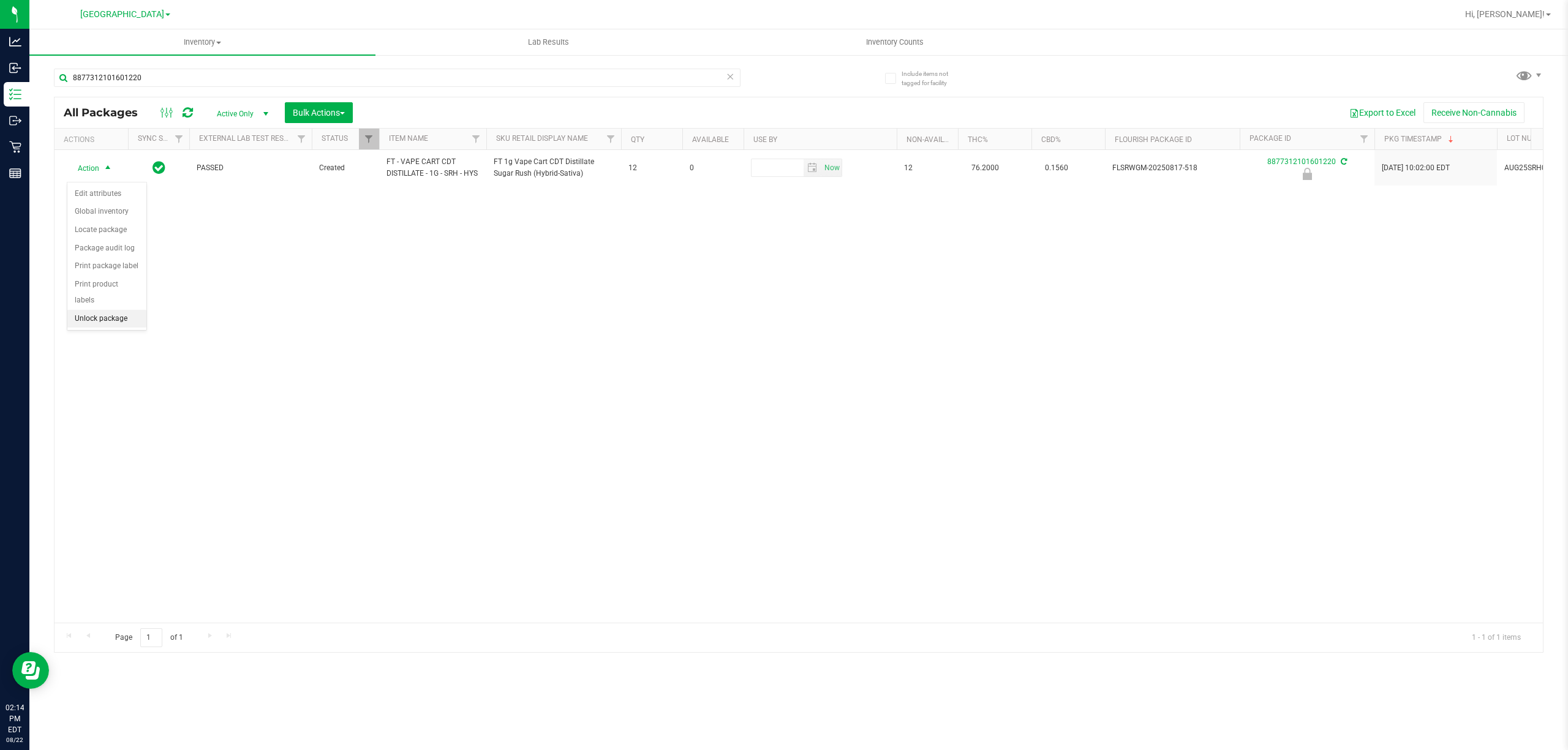
click at [101, 322] on li "Unlock package" at bounding box center [107, 319] width 79 height 19
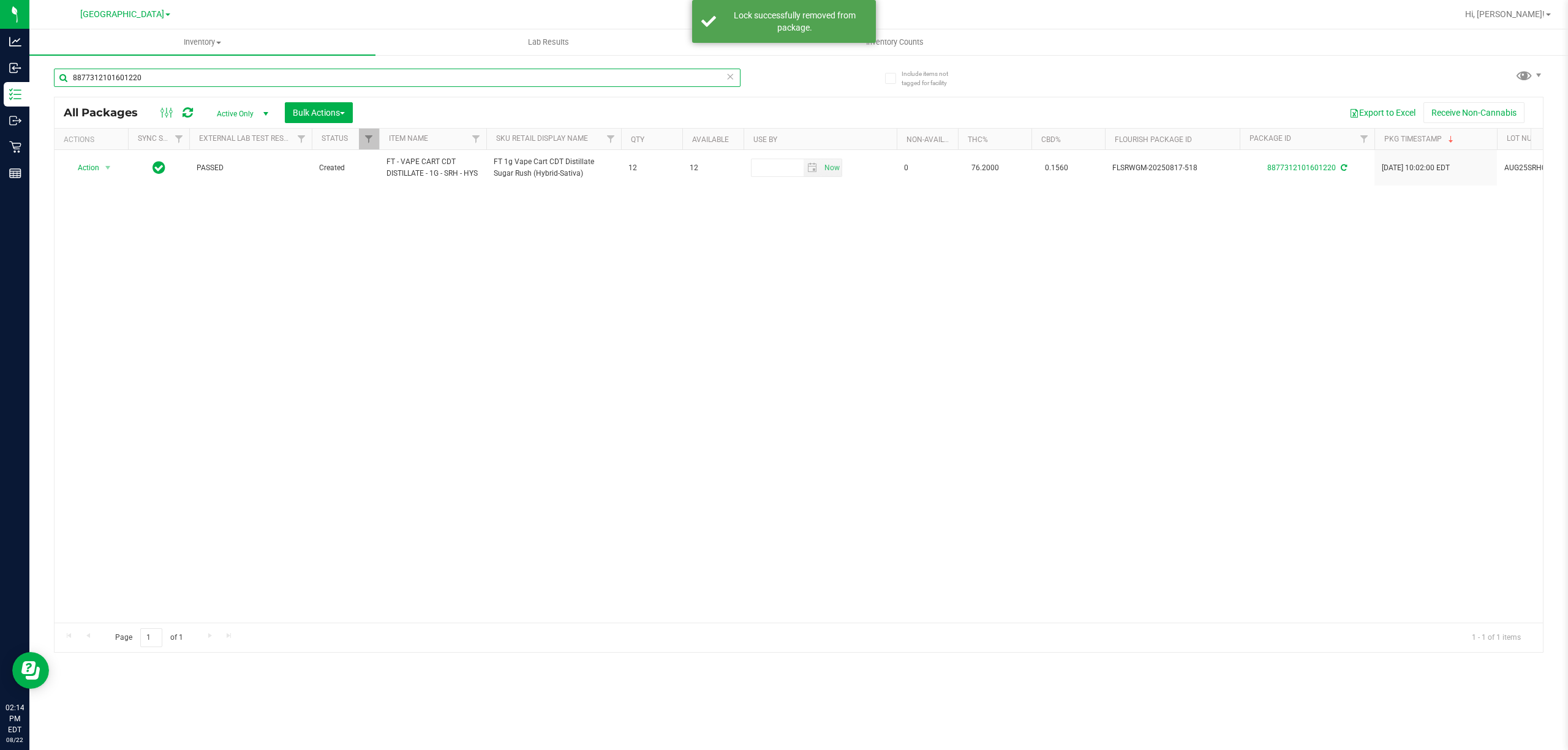
click at [164, 79] on input "8877312101601220" at bounding box center [397, 78] width 686 height 19
type input "7235715577870825"
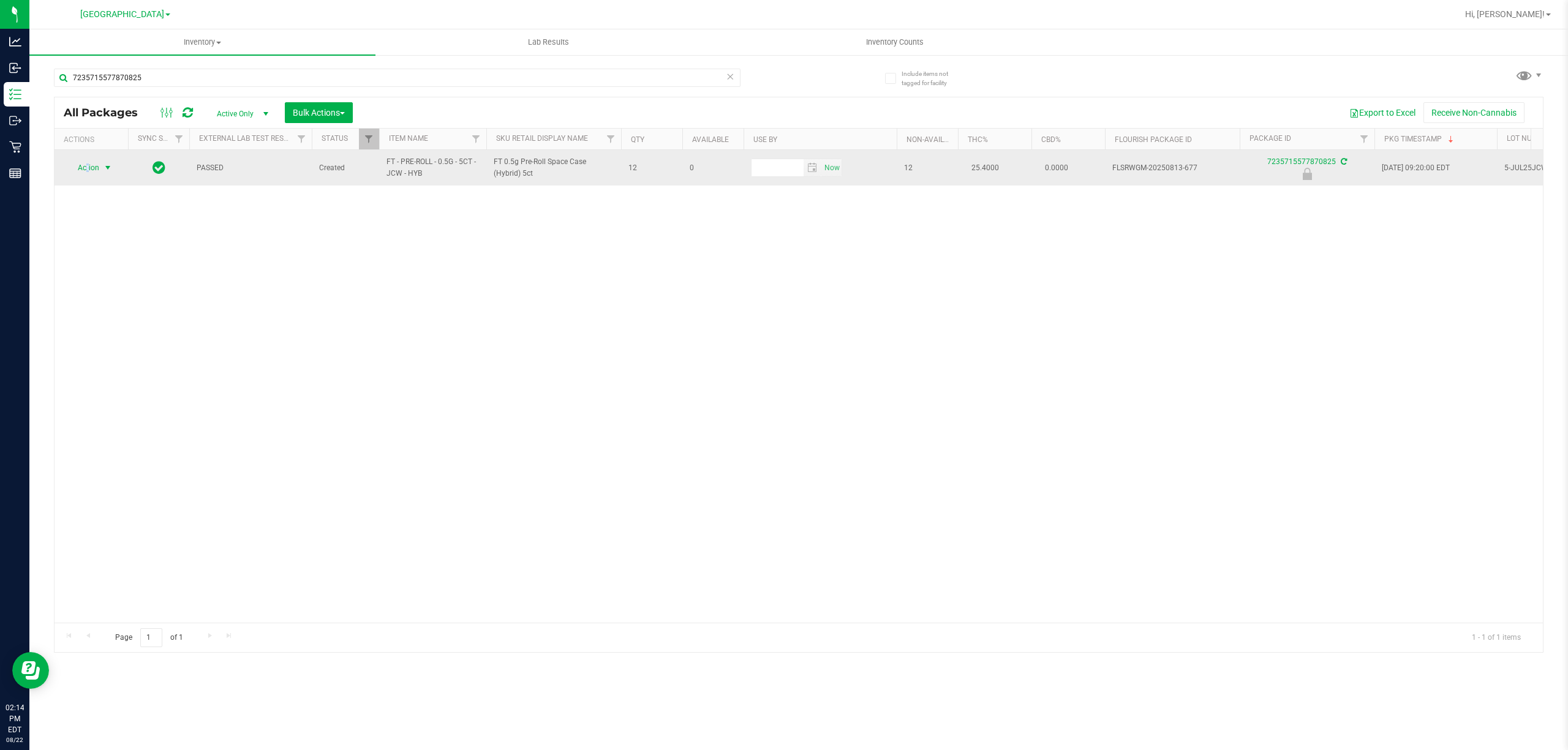
click at [87, 167] on span "Action" at bounding box center [83, 168] width 33 height 17
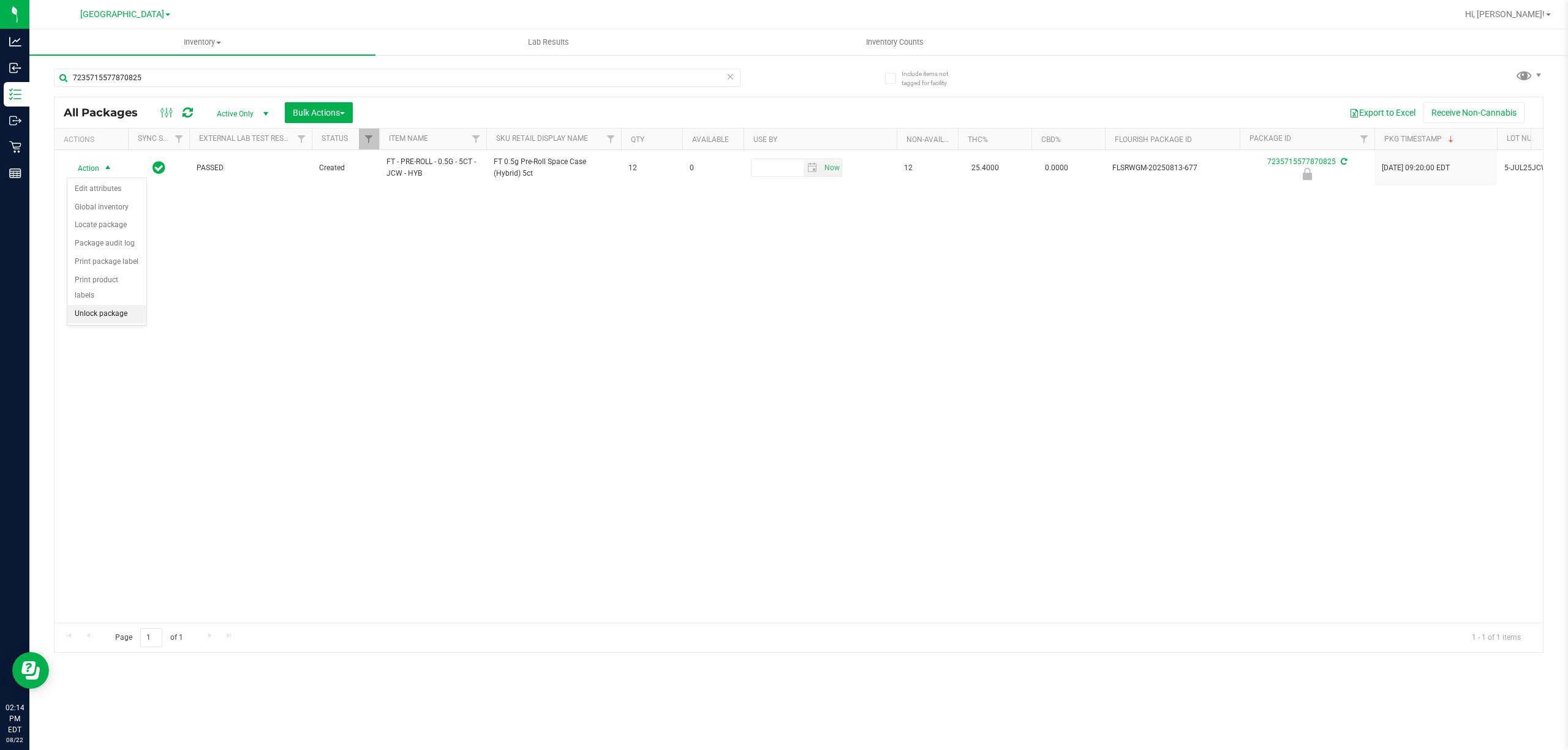
click at [111, 319] on li "Unlock package" at bounding box center [107, 314] width 79 height 19
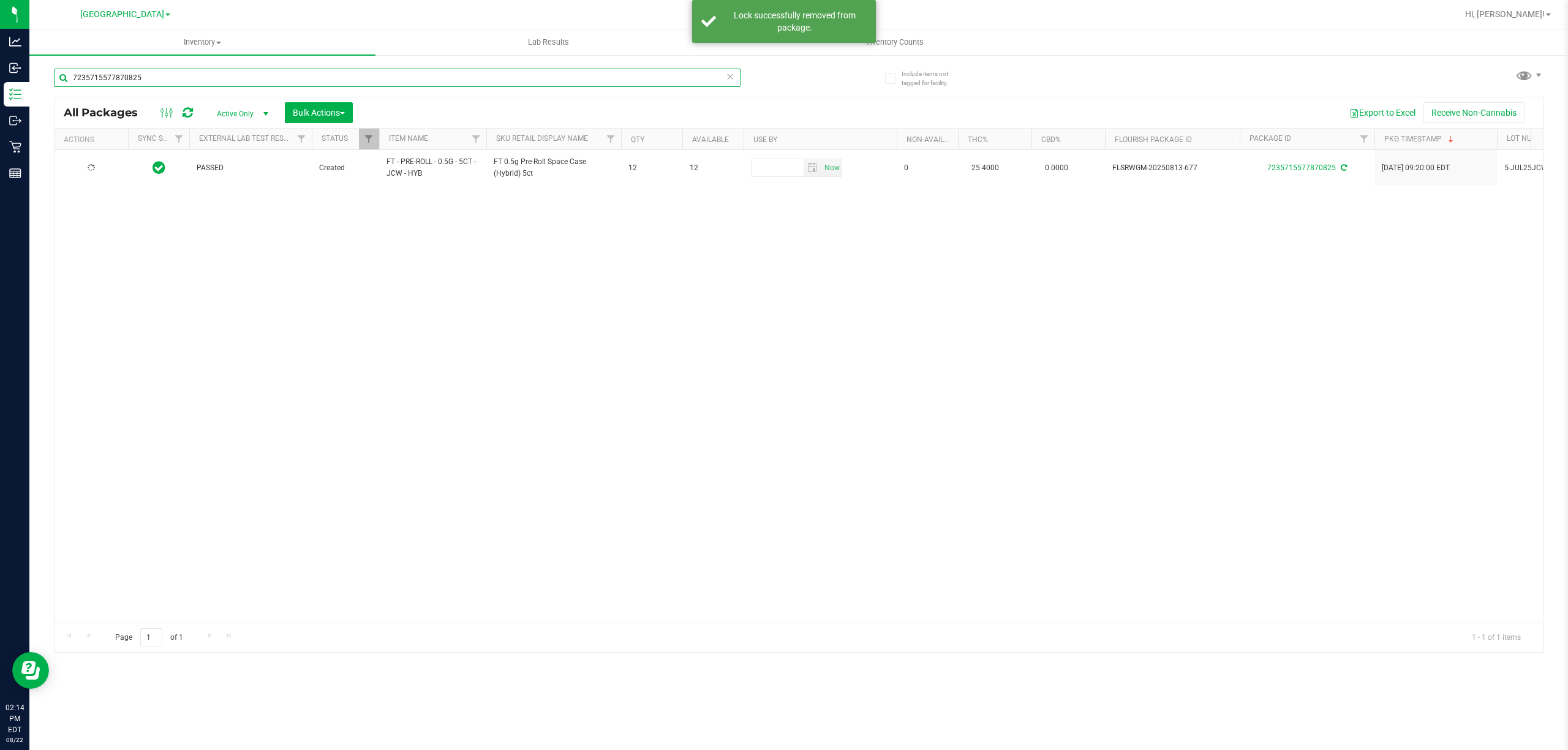
click at [159, 77] on input "7235715577870825" at bounding box center [397, 78] width 686 height 19
type input "4046504751639312"
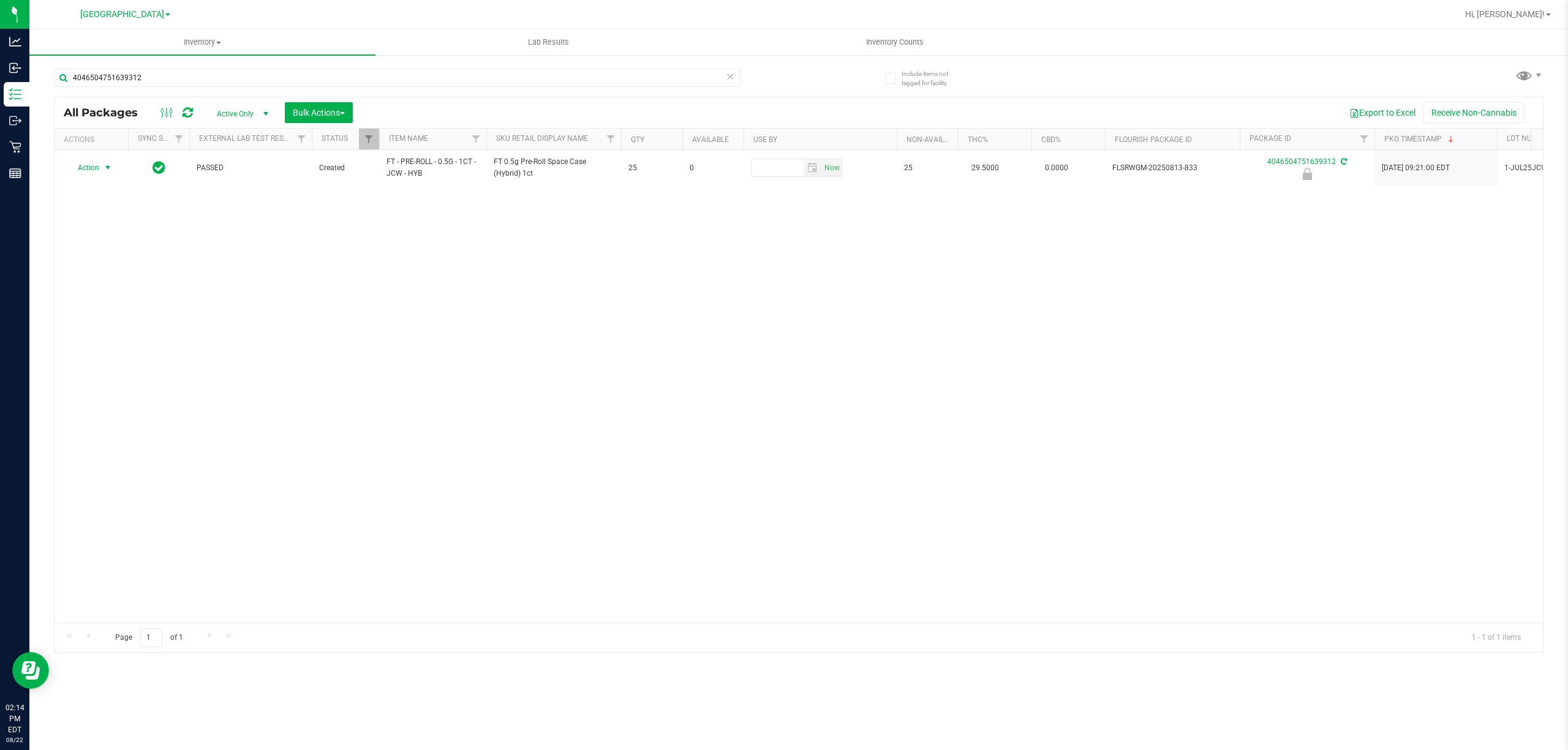
drag, startPoint x: 93, startPoint y: 166, endPoint x: 105, endPoint y: 212, distance: 47.5
click at [93, 166] on span "Action" at bounding box center [83, 168] width 33 height 17
click at [113, 309] on li "Unlock package" at bounding box center [107, 314] width 79 height 19
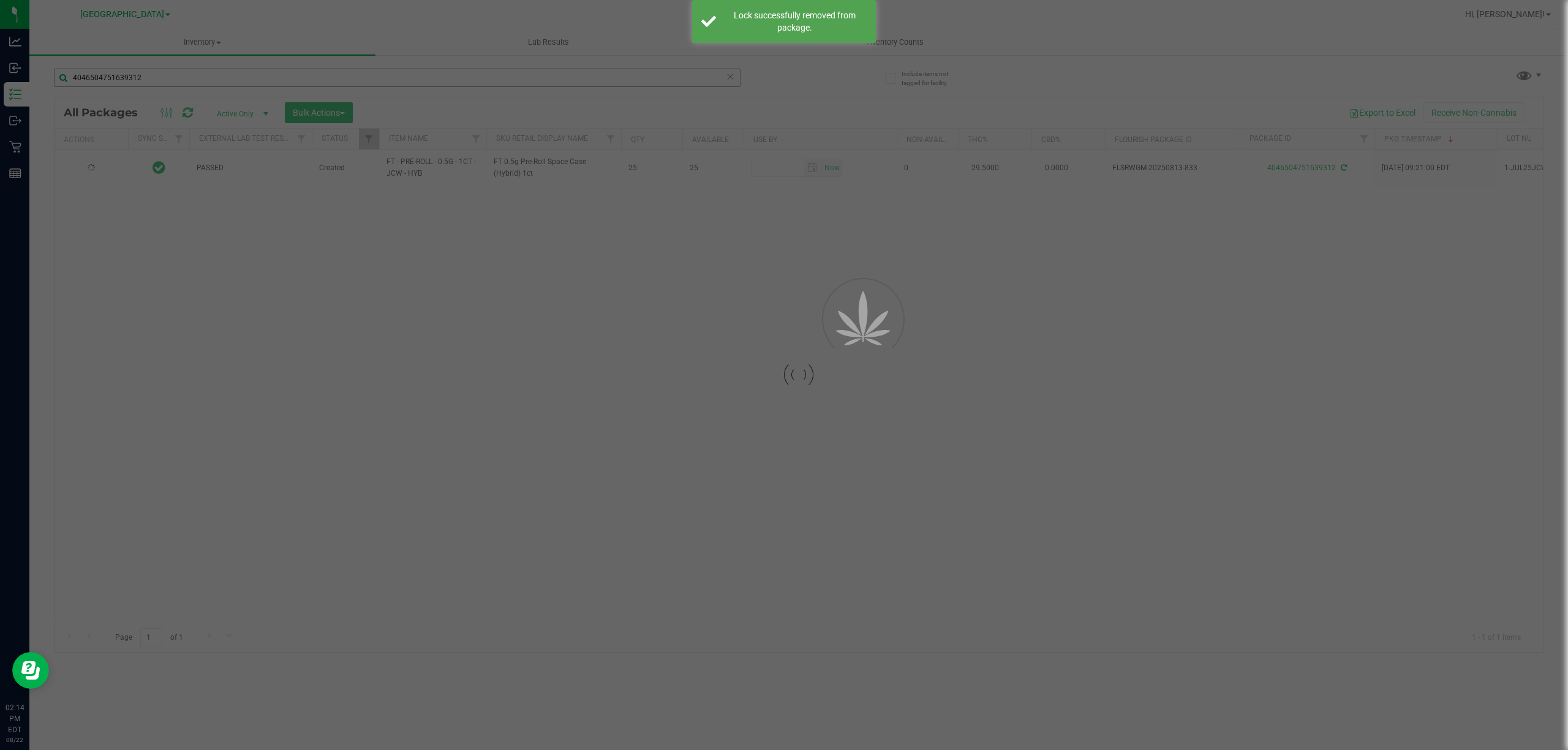
click at [153, 84] on div at bounding box center [784, 375] width 1568 height 750
click at [152, 84] on input "4046504751639312" at bounding box center [397, 78] width 686 height 19
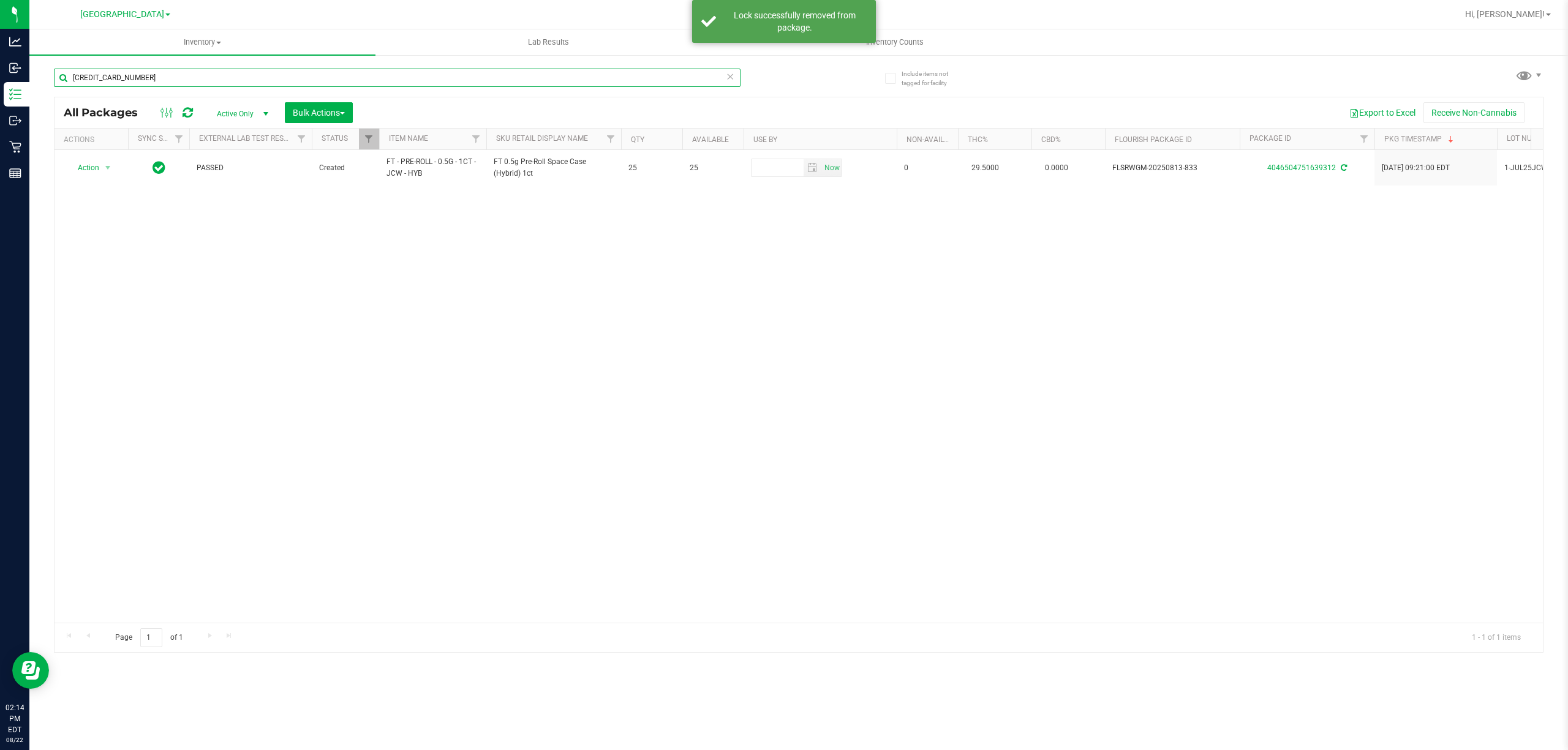
type input "[CREDIT_CARD_NUMBER]"
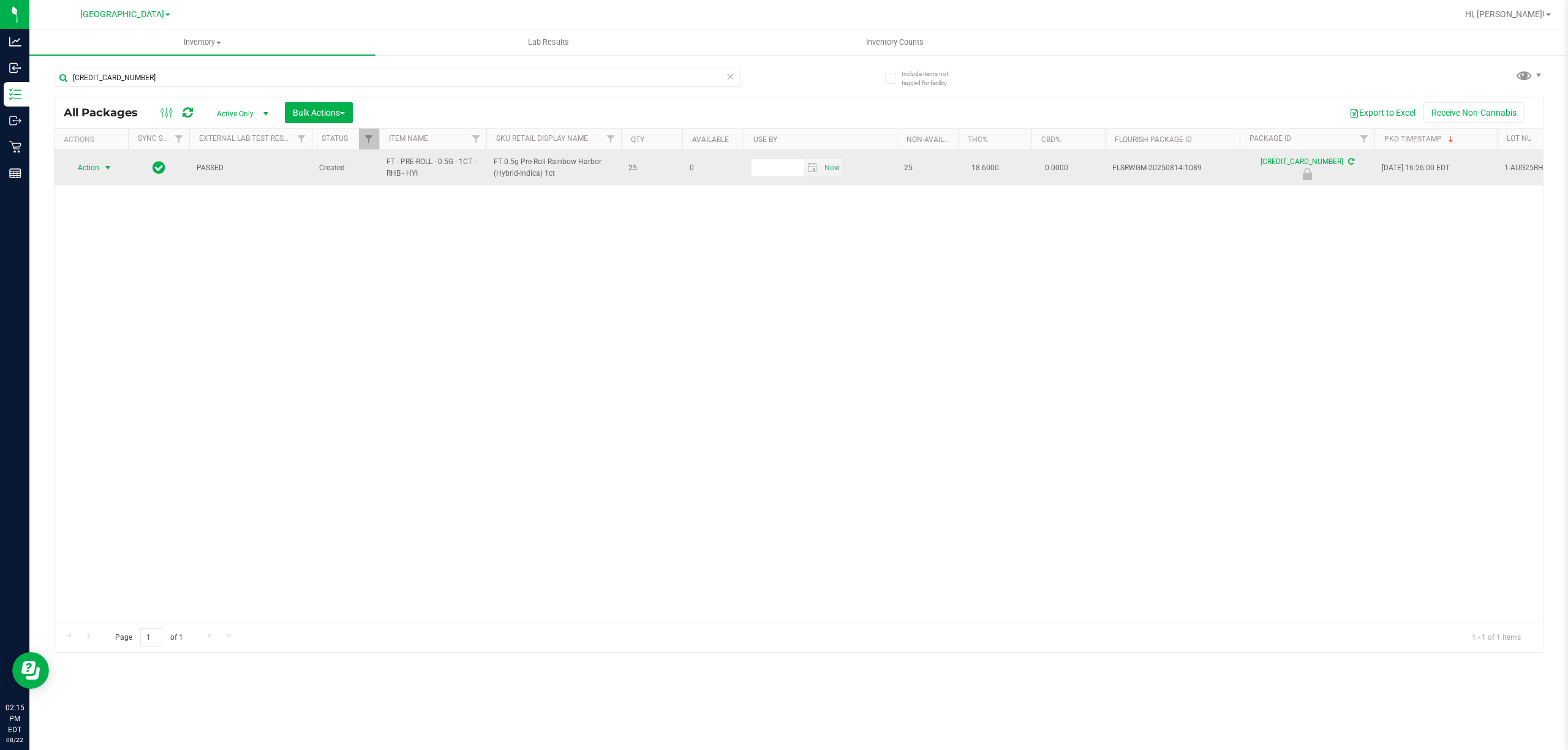
click at [110, 166] on span "select" at bounding box center [108, 167] width 10 height 10
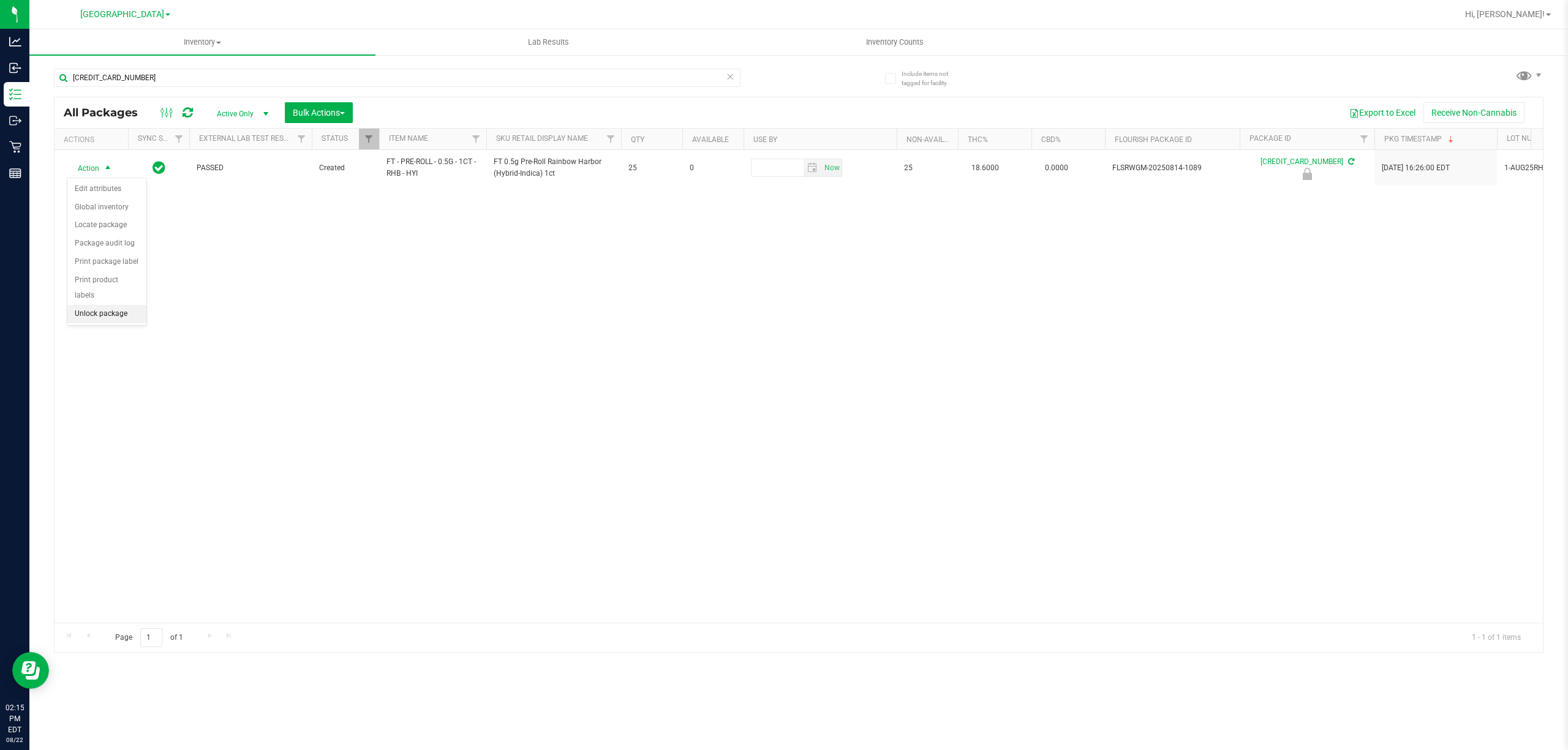
click at [84, 324] on li "Unlock package" at bounding box center [107, 314] width 79 height 19
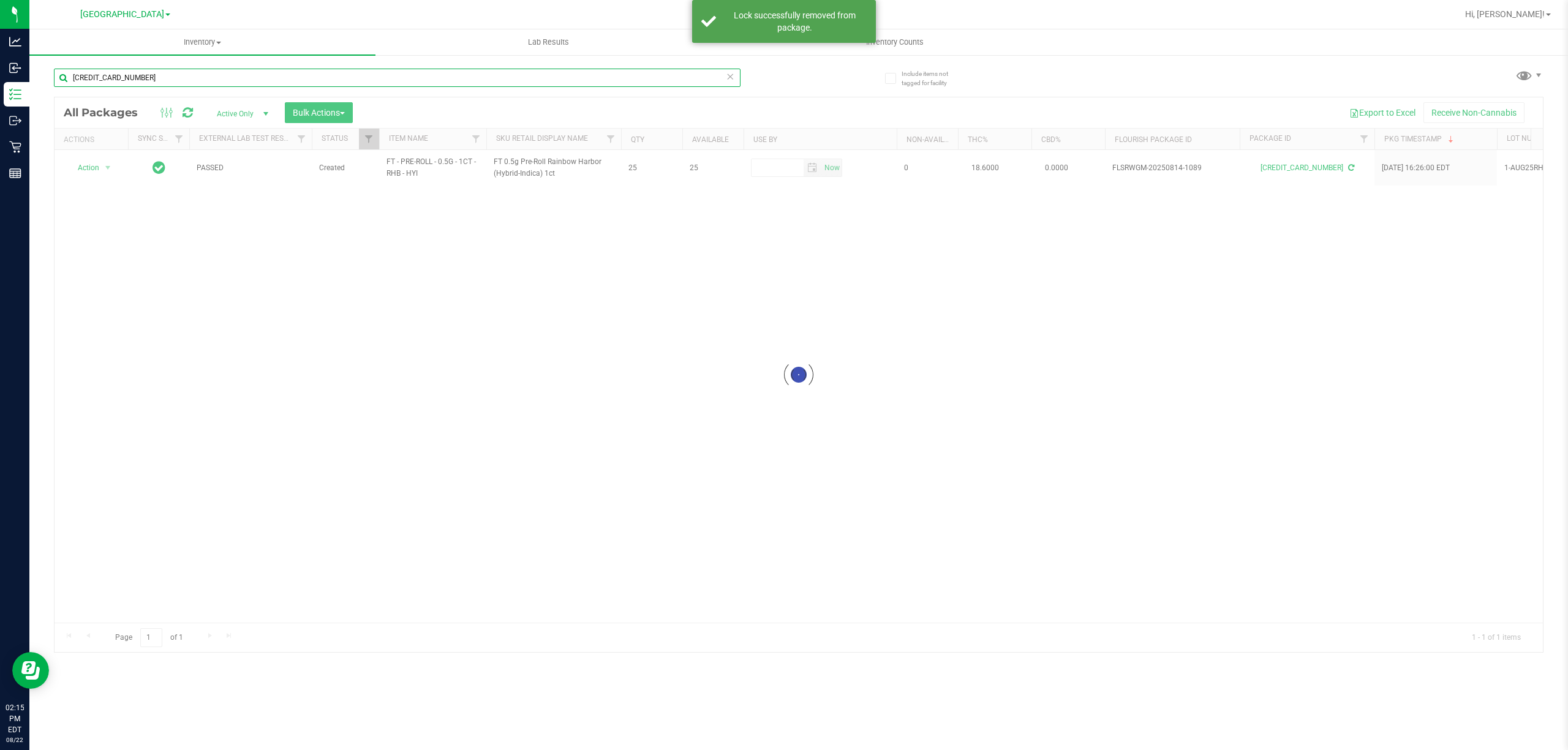
click at [157, 72] on input "[CREDIT_CARD_NUMBER]" at bounding box center [397, 78] width 686 height 19
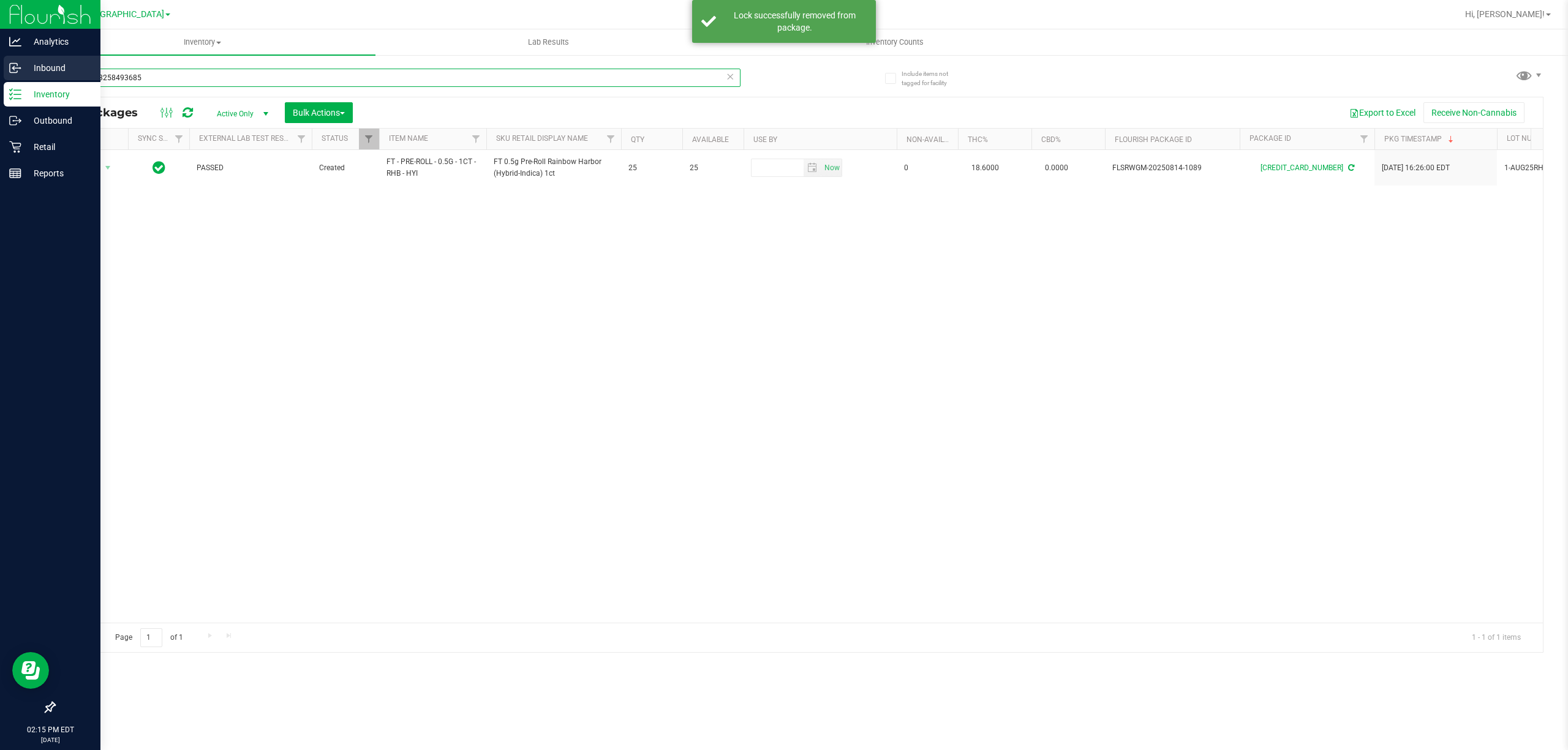
type input "5689103258493685"
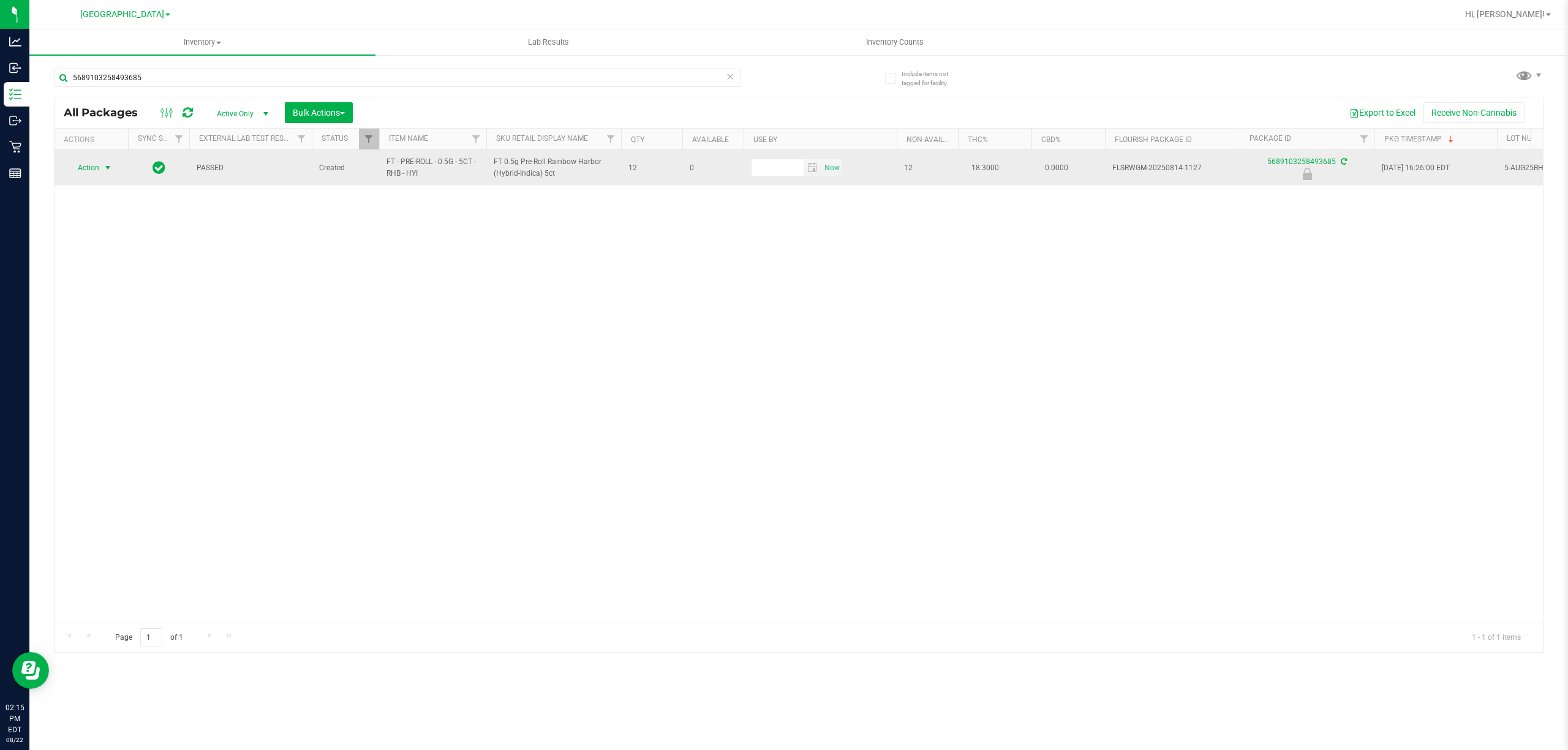
click at [108, 162] on span "select" at bounding box center [108, 168] width 15 height 17
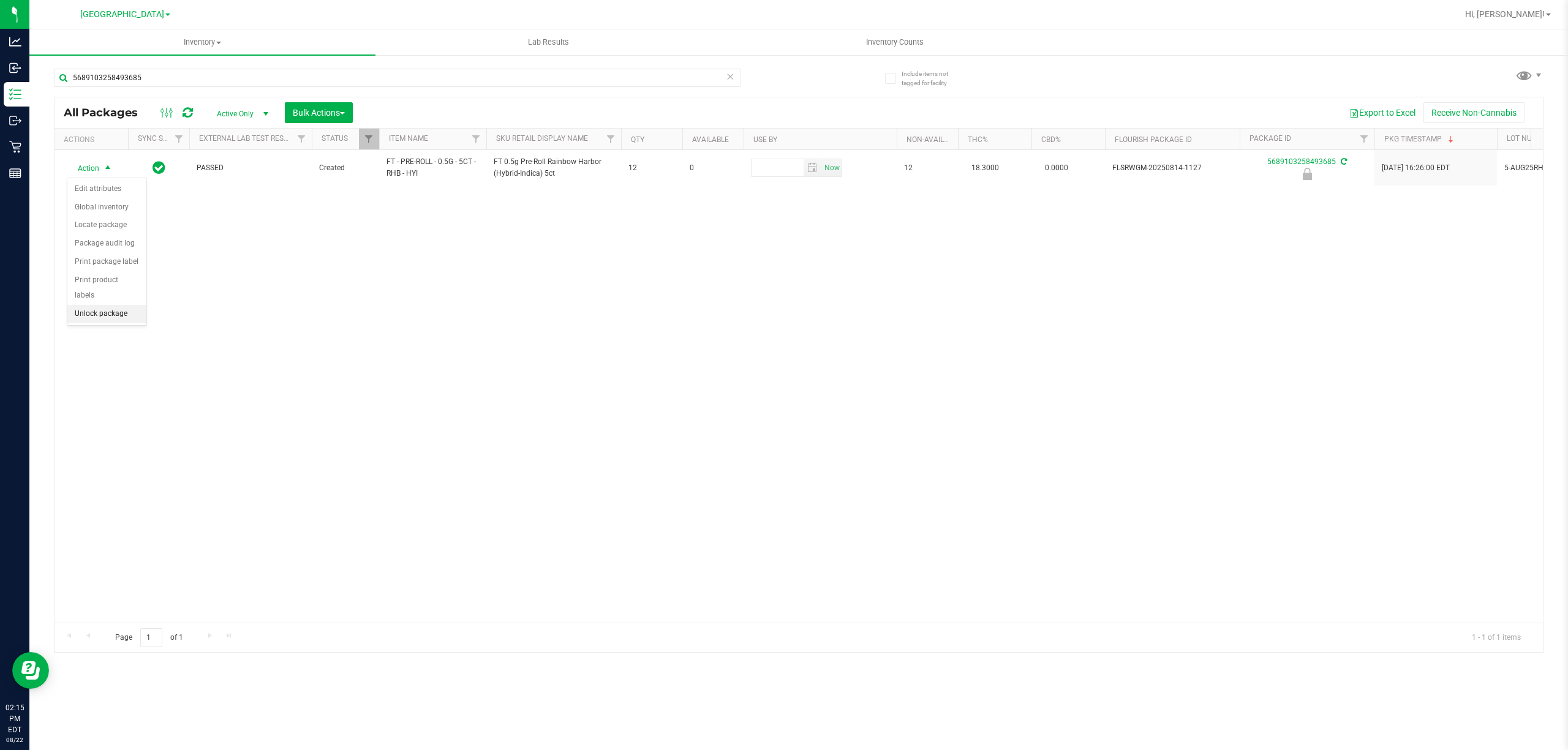
click at [96, 319] on li "Unlock package" at bounding box center [107, 314] width 79 height 19
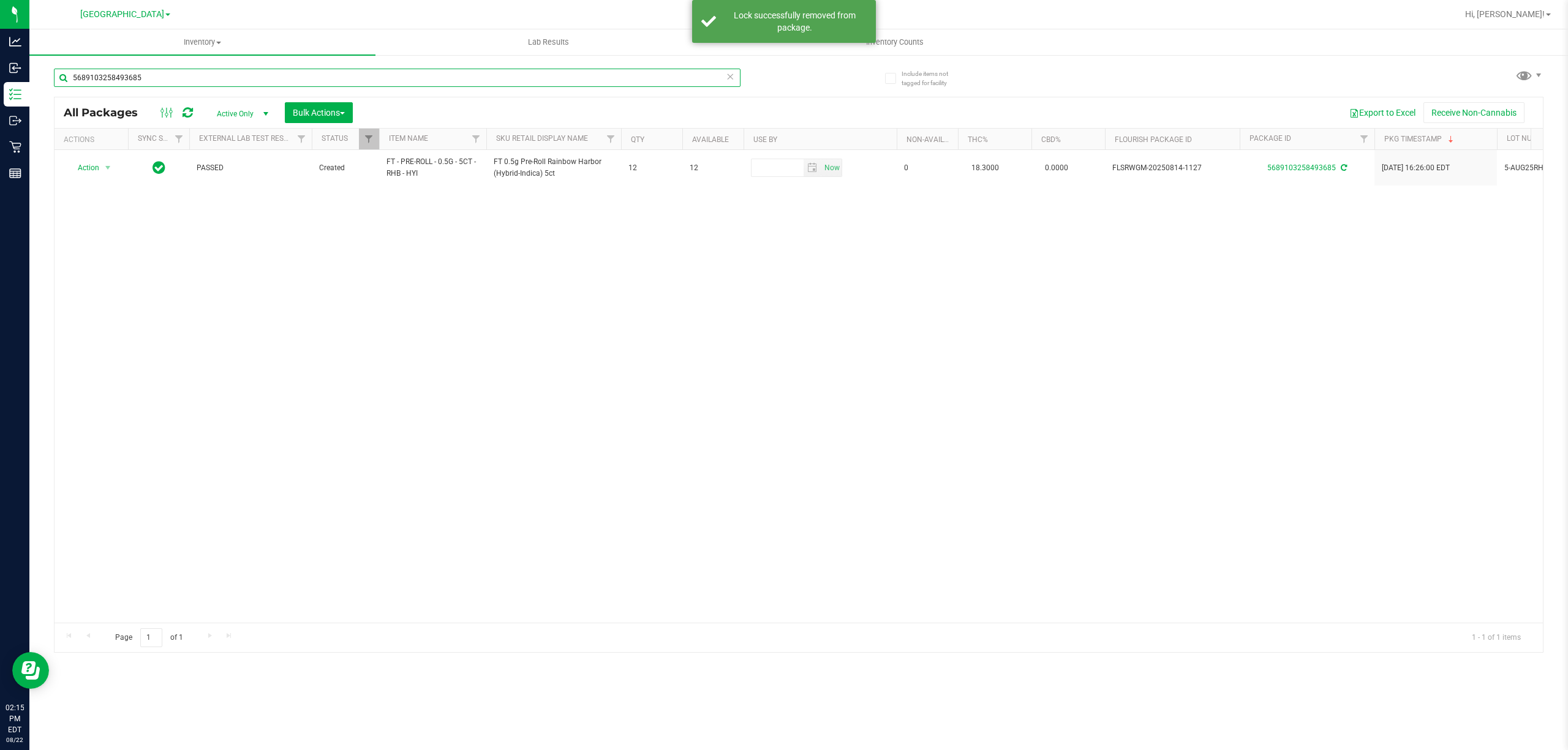
click at [154, 75] on input "5689103258493685" at bounding box center [397, 78] width 686 height 19
type input "5679568941793788"
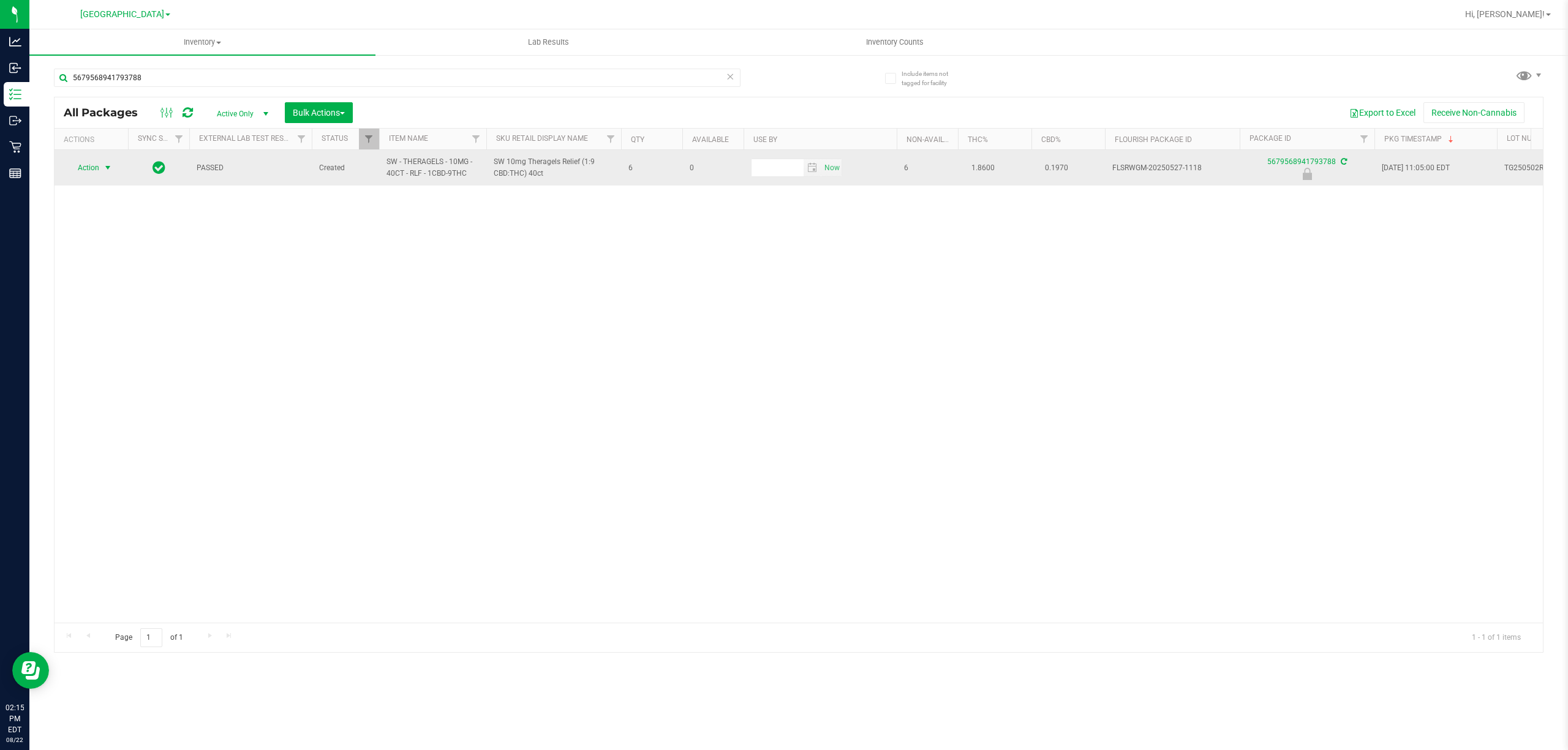
drag, startPoint x: 103, startPoint y: 170, endPoint x: 125, endPoint y: 269, distance: 101.4
click at [101, 170] on span "select" at bounding box center [108, 168] width 15 height 17
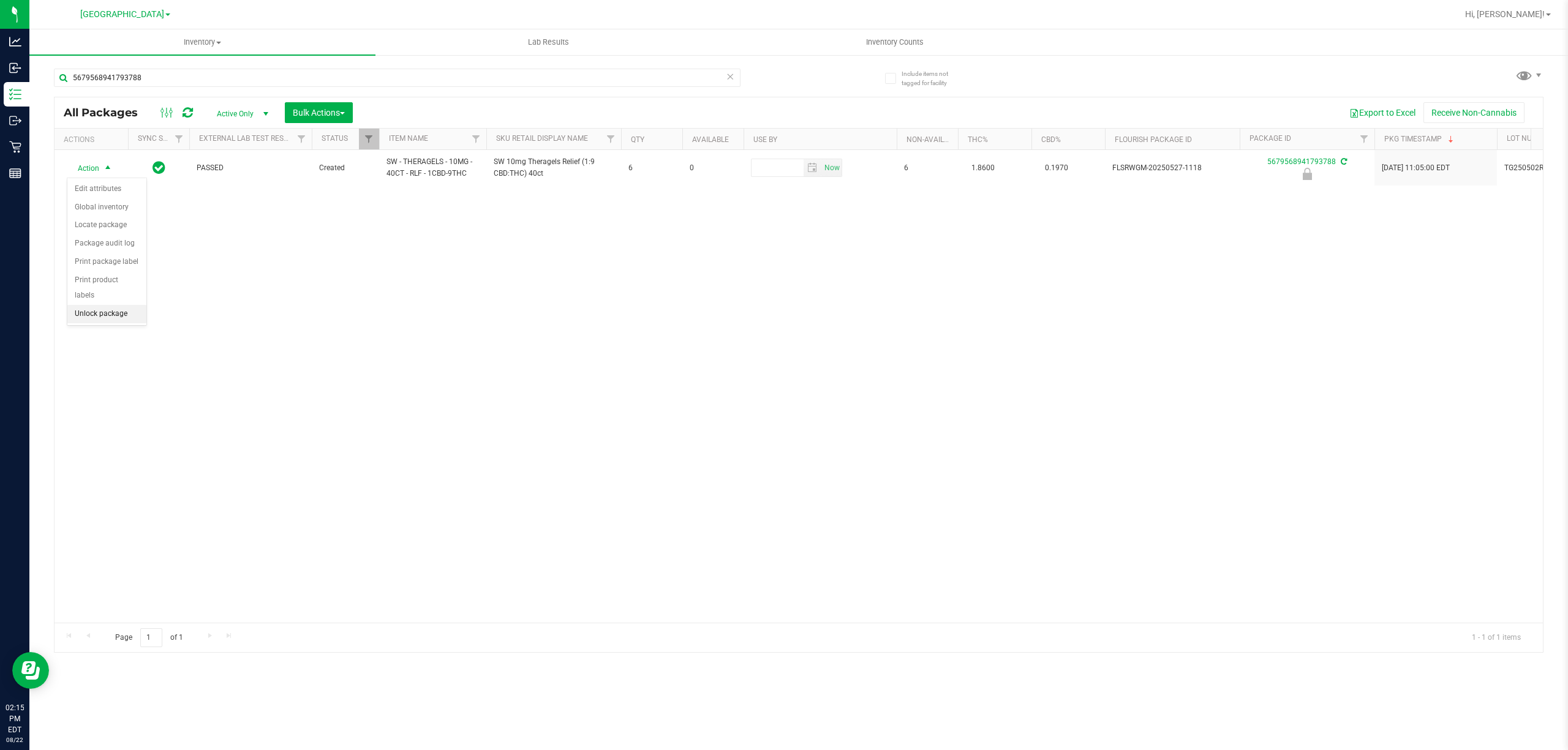
click at [126, 321] on li "Unlock package" at bounding box center [107, 314] width 79 height 19
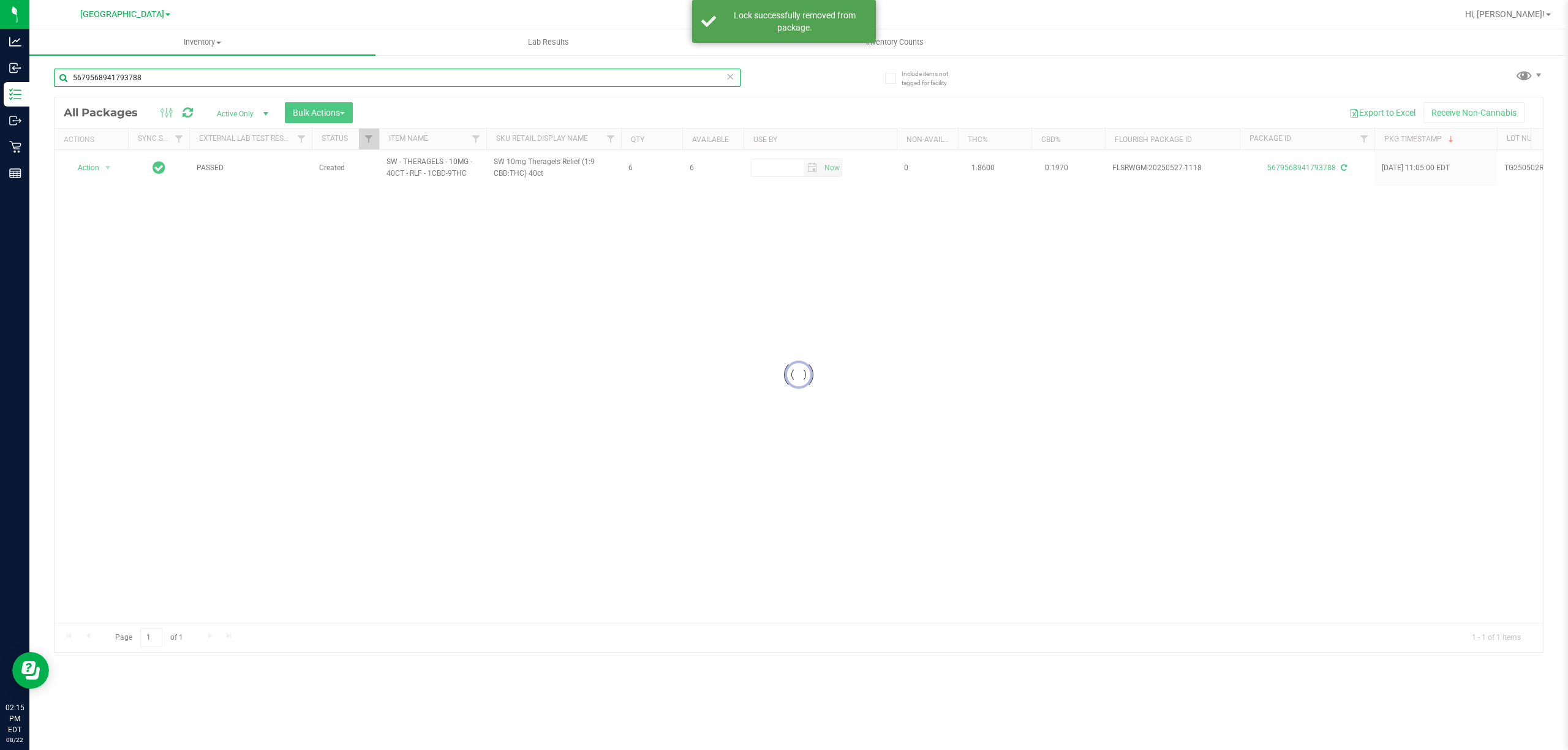
click at [167, 79] on input "5679568941793788" at bounding box center [397, 78] width 686 height 19
drag, startPoint x: 167, startPoint y: 79, endPoint x: 172, endPoint y: 84, distance: 7.1
click at [167, 78] on input "5679568941793788" at bounding box center [397, 78] width 686 height 19
type input "2891842917733036"
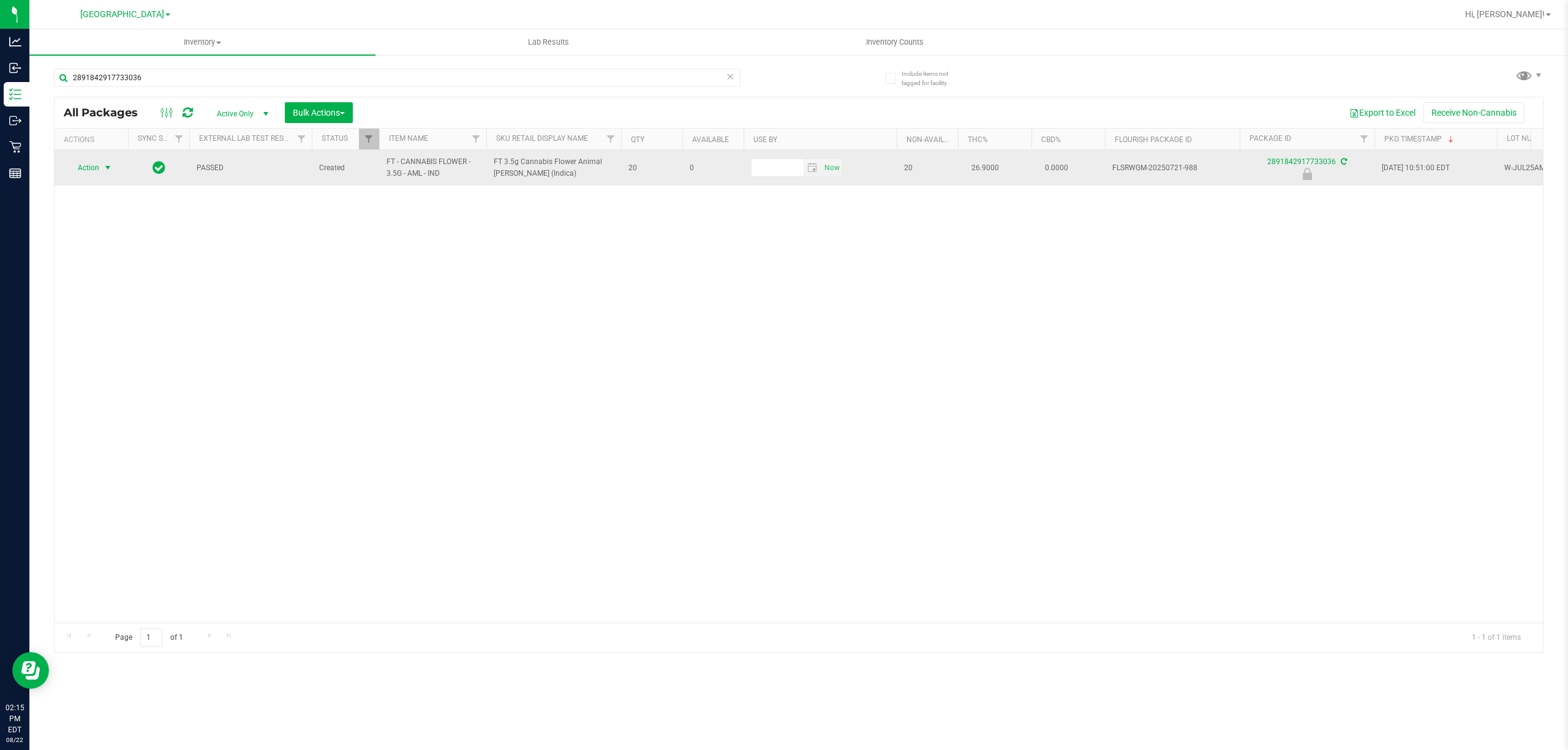
click at [87, 167] on span "Action" at bounding box center [83, 168] width 33 height 17
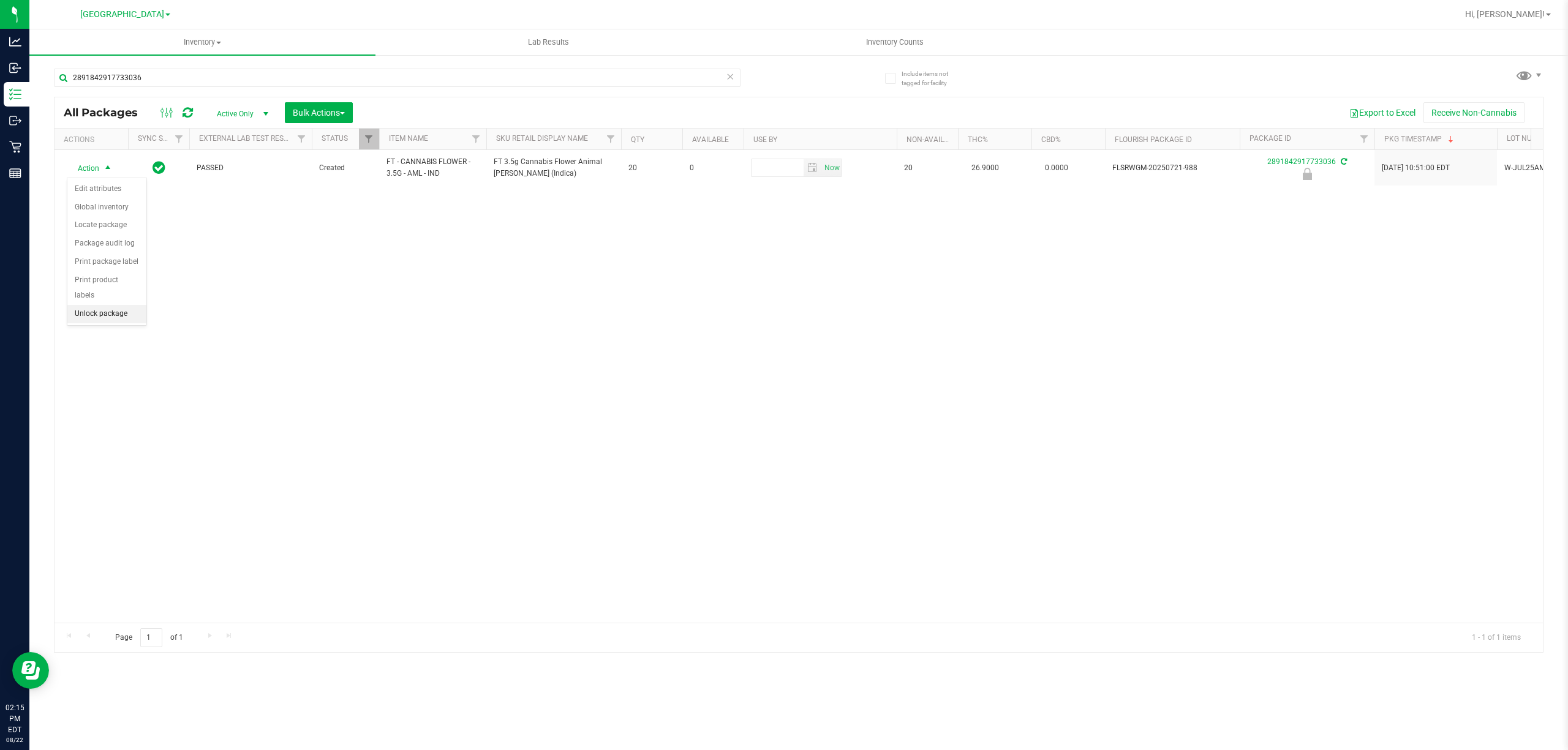
click at [104, 319] on li "Unlock package" at bounding box center [107, 314] width 79 height 19
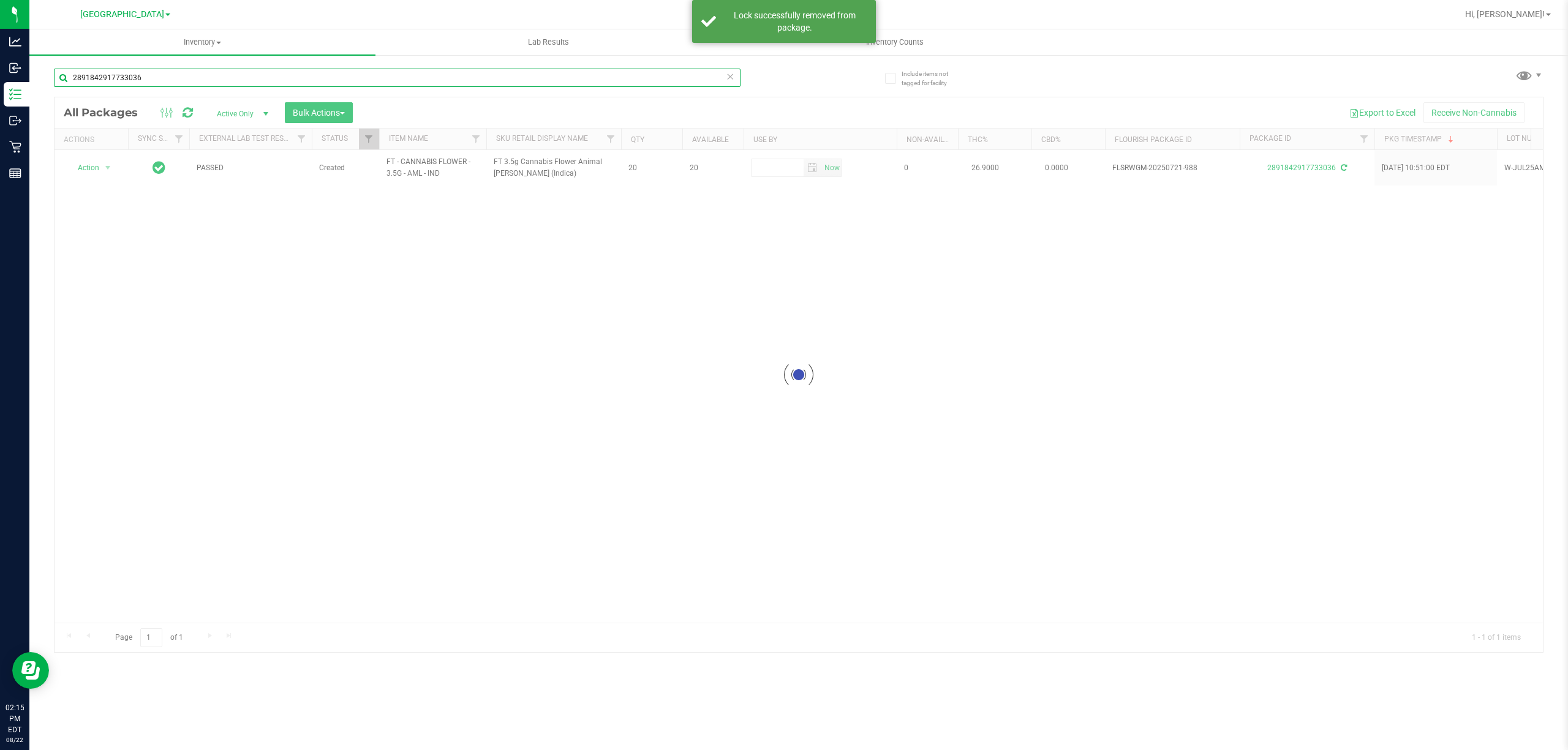
click at [163, 77] on input "2891842917733036" at bounding box center [397, 78] width 686 height 19
type input "2436681897503012"
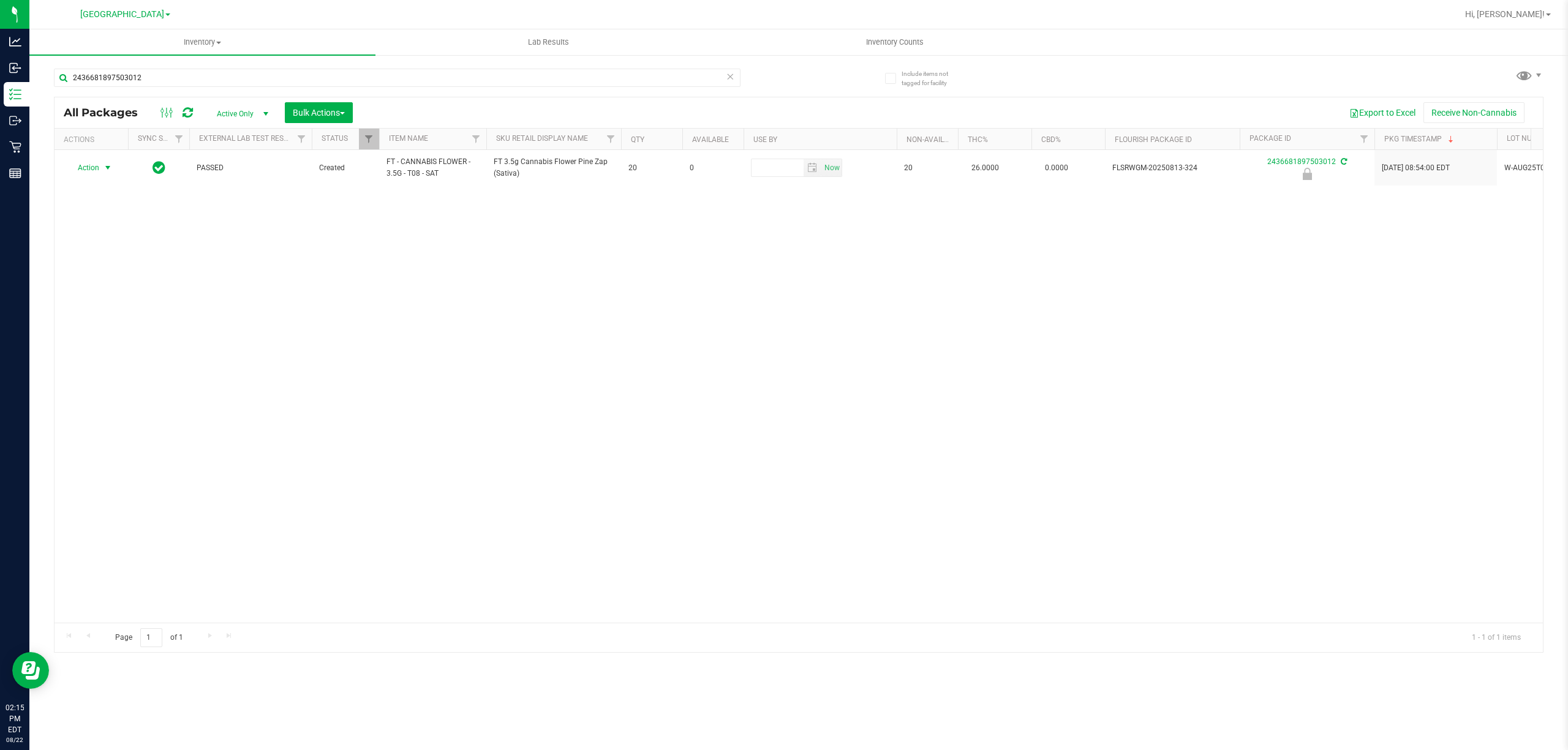
click at [109, 172] on span "select" at bounding box center [108, 167] width 10 height 10
click at [134, 321] on li "Unlock package" at bounding box center [107, 314] width 79 height 19
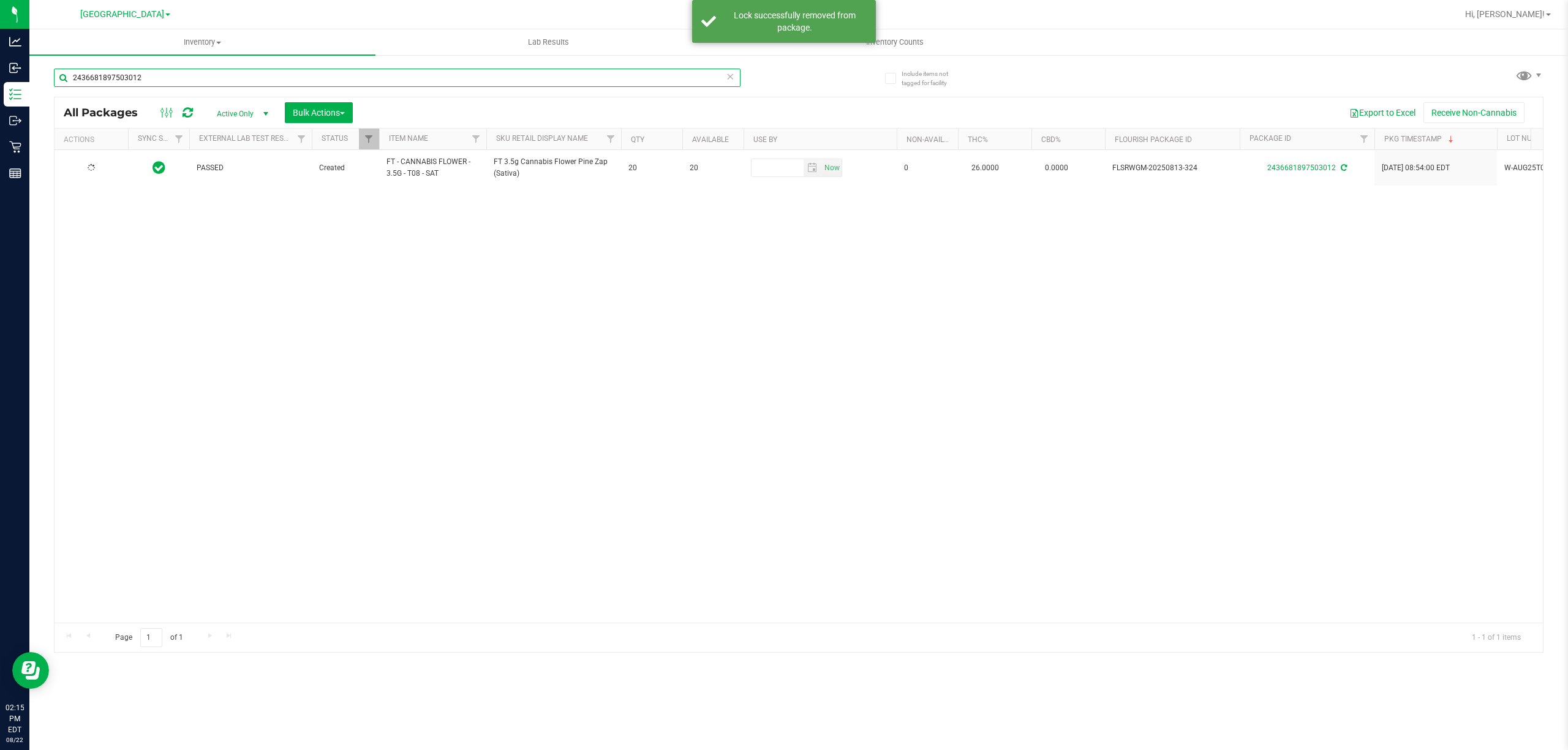
click at [149, 76] on input "2436681897503012" at bounding box center [397, 78] width 686 height 19
type input "4496201012520743"
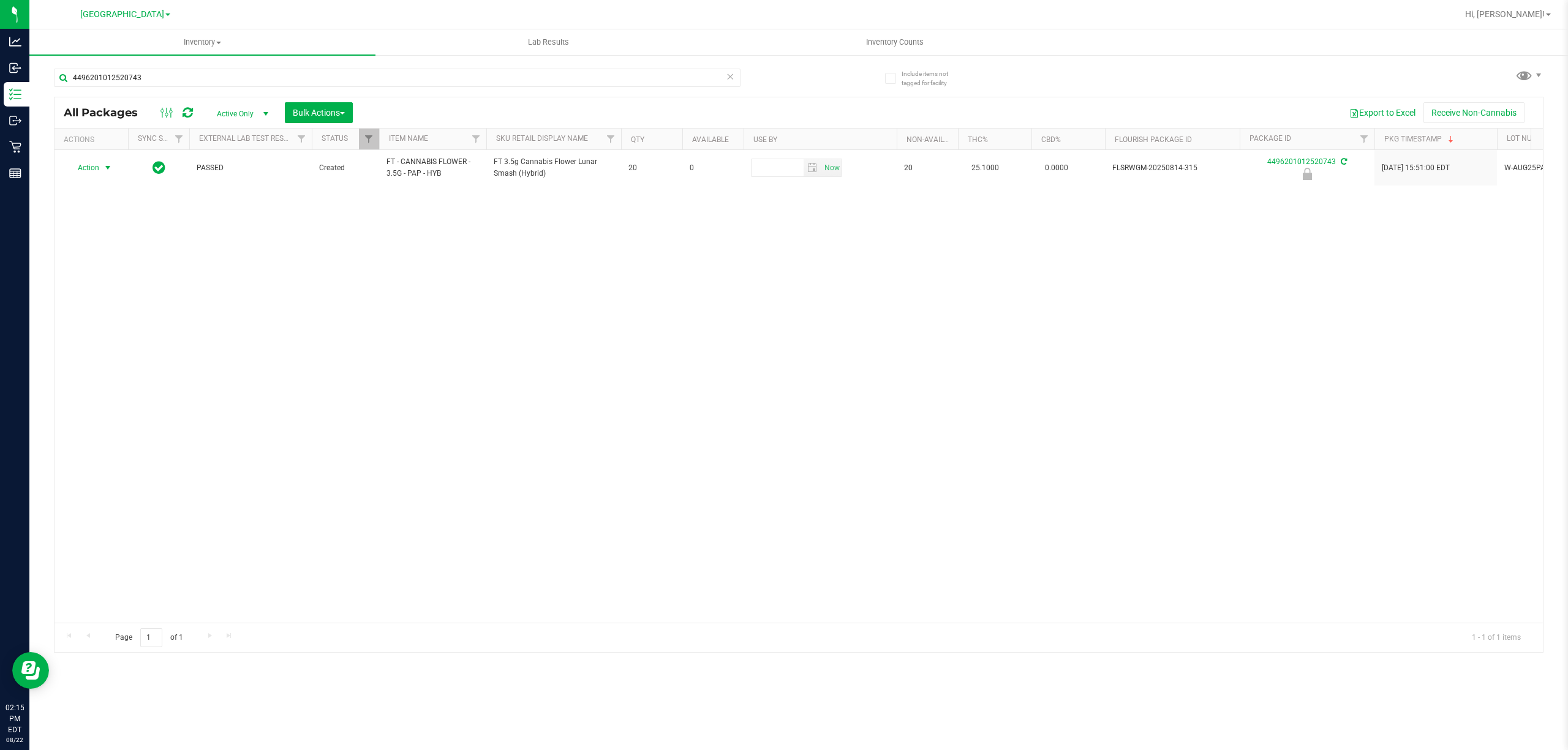
click at [101, 164] on span "select" at bounding box center [108, 168] width 15 height 17
click at [113, 317] on li "Unlock package" at bounding box center [107, 314] width 79 height 19
click at [316, 81] on input "4496201012520743" at bounding box center [397, 78] width 686 height 19
type input "pbs"
